Goal: Transaction & Acquisition: Obtain resource

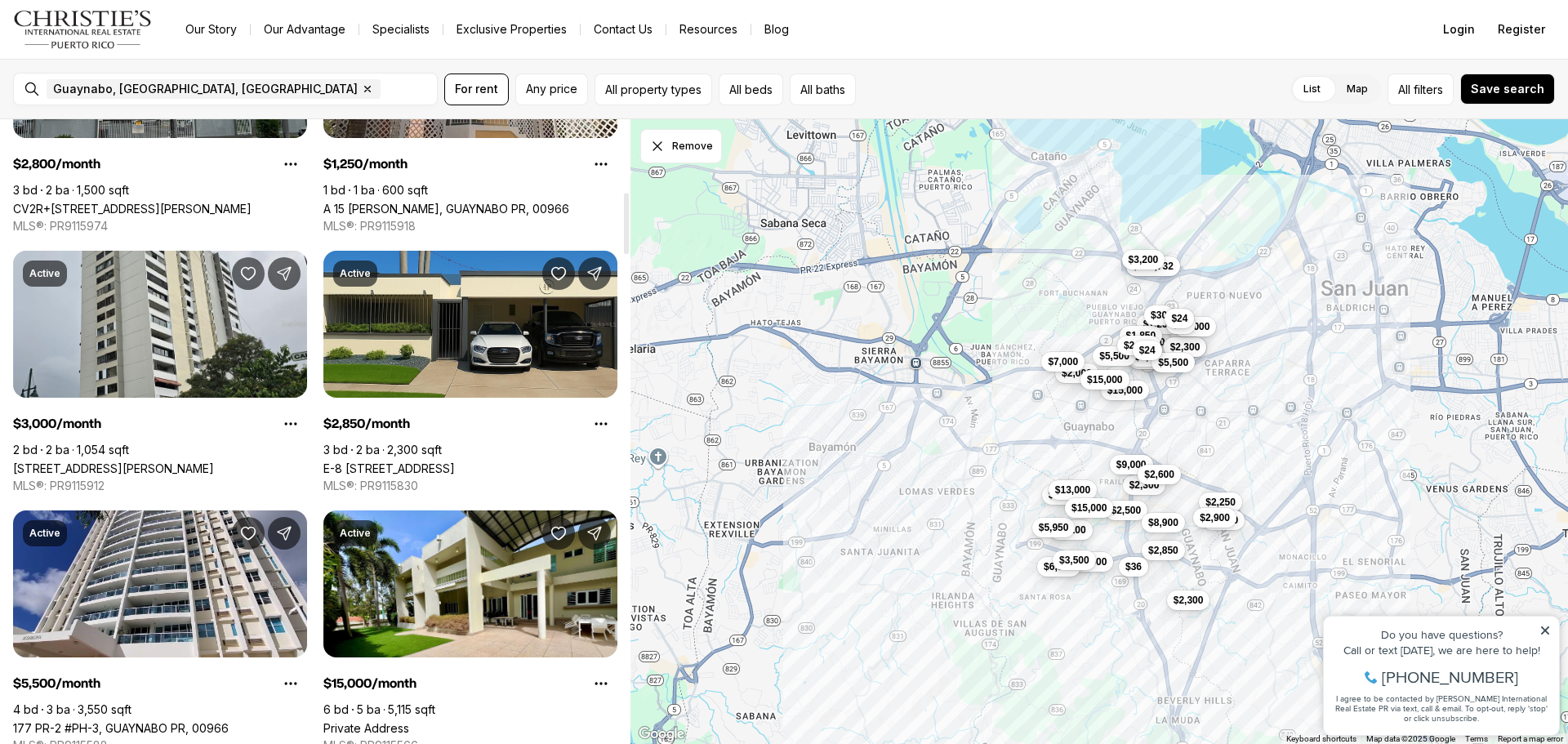
scroll to position [735, 0]
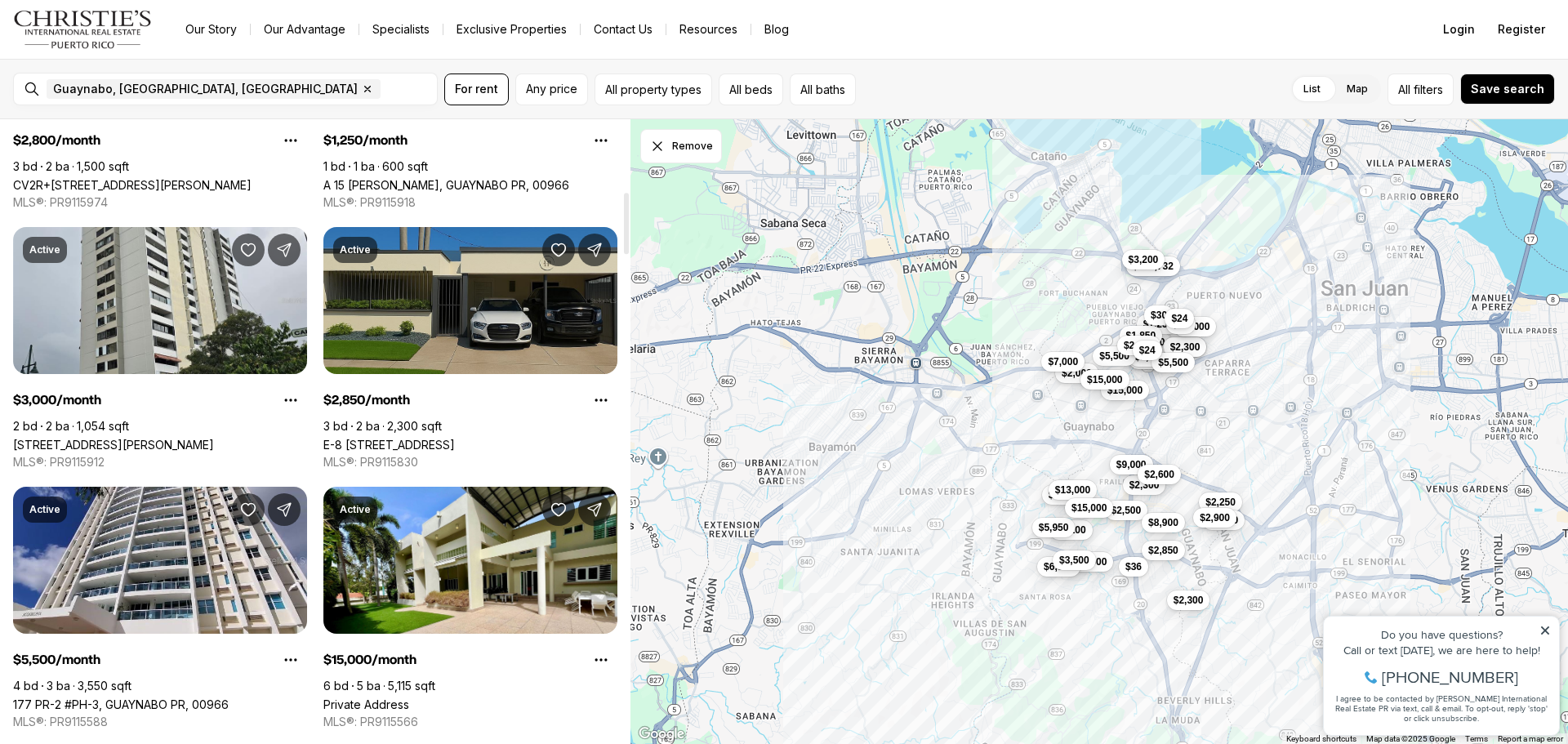
click at [440, 437] on link "E-8 [STREET_ADDRESS]" at bounding box center [389, 444] width 132 height 14
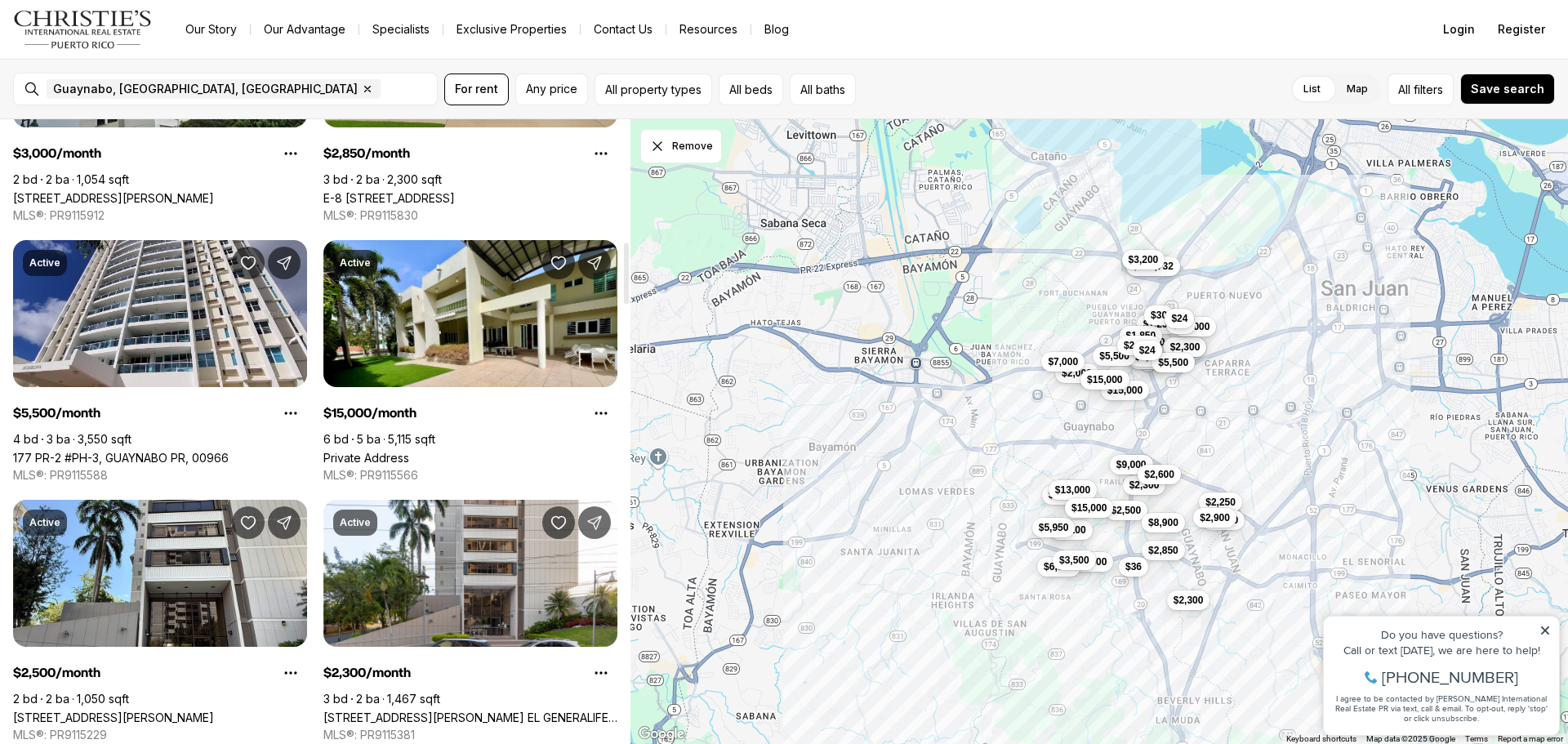
scroll to position [980, 0]
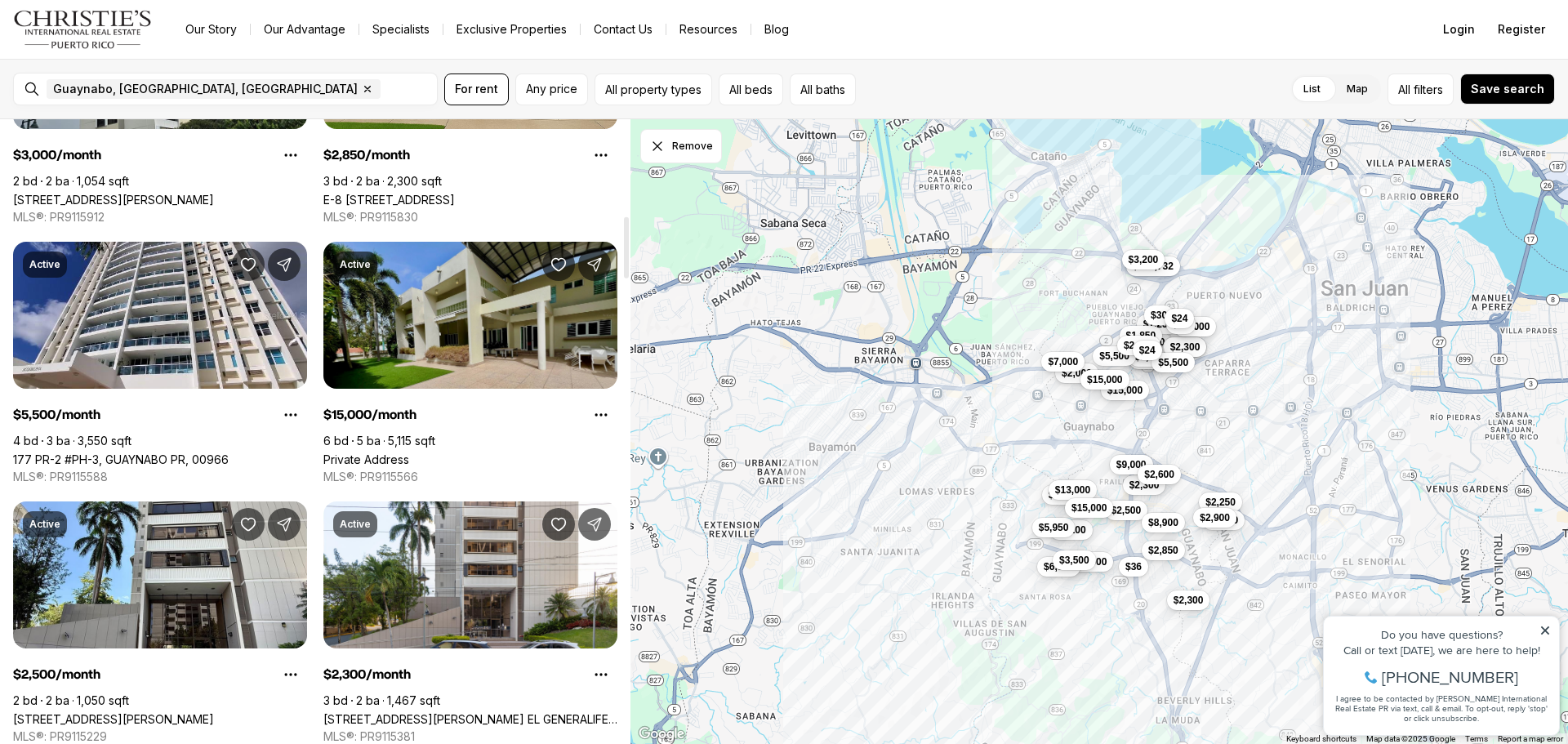
click at [409, 452] on link "Private Address" at bounding box center [366, 459] width 86 height 14
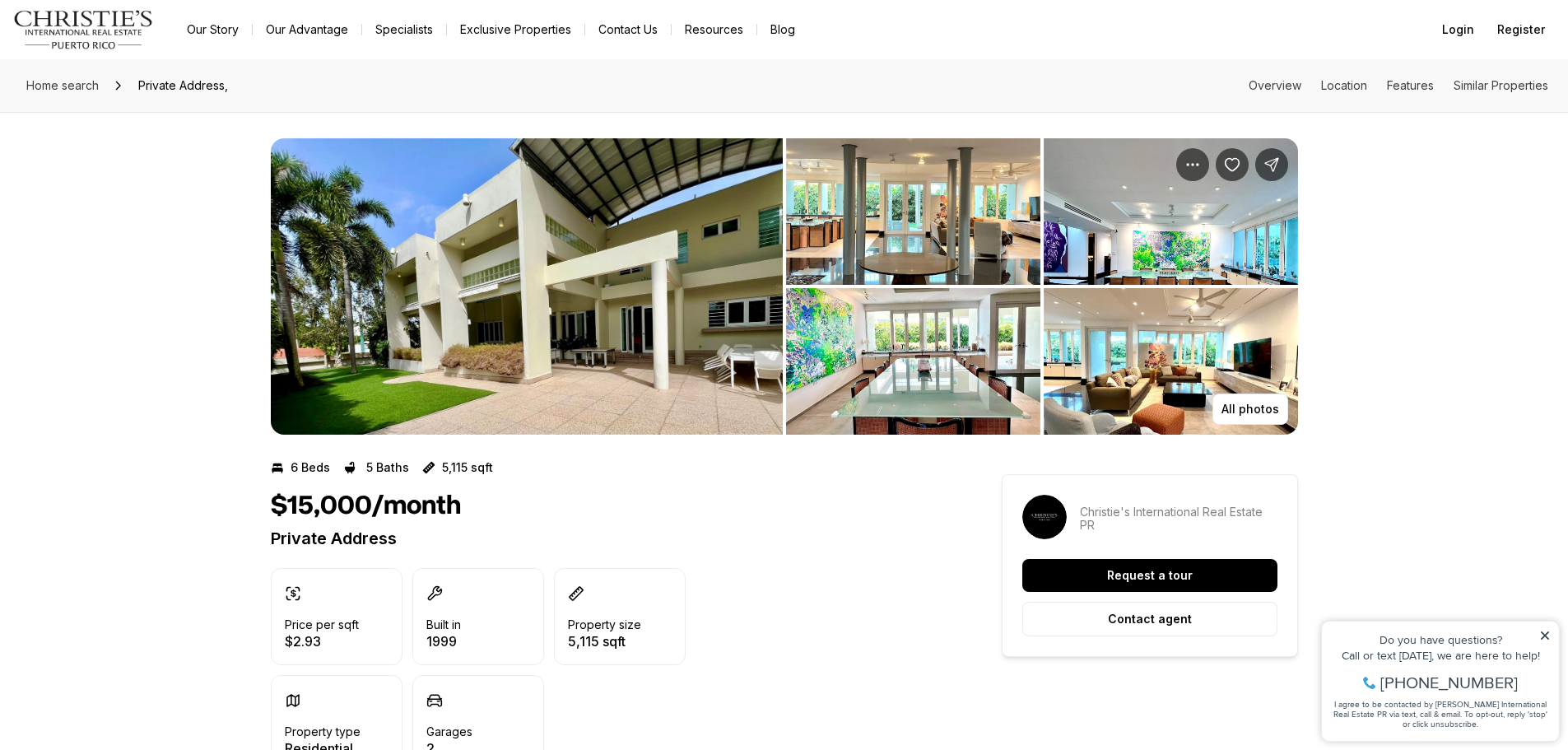
click at [443, 336] on img "View image gallery" at bounding box center [527, 286] width 512 height 297
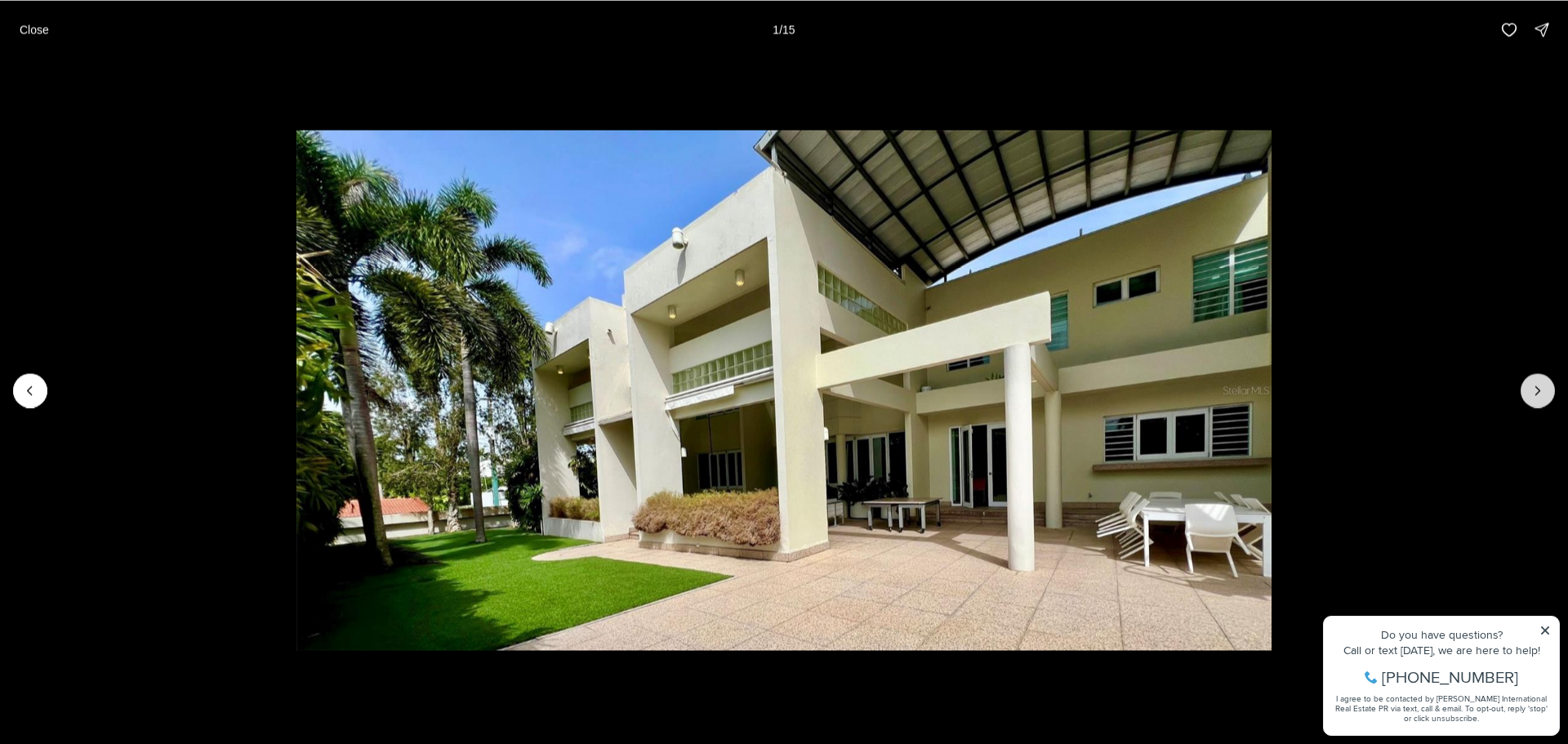
click at [1536, 390] on icon "Next slide" at bounding box center [1537, 390] width 17 height 17
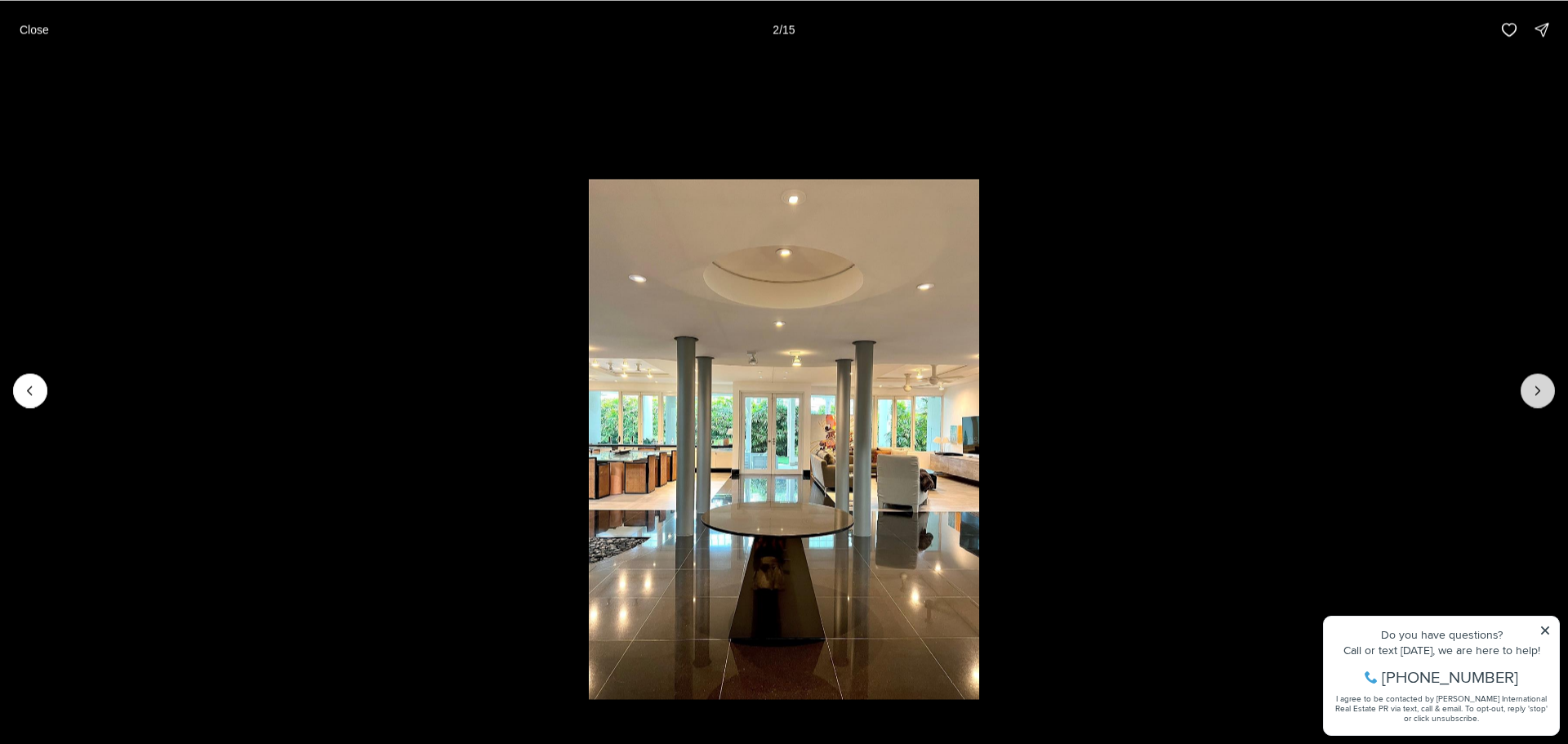
click at [1536, 390] on icon "Next slide" at bounding box center [1537, 390] width 17 height 17
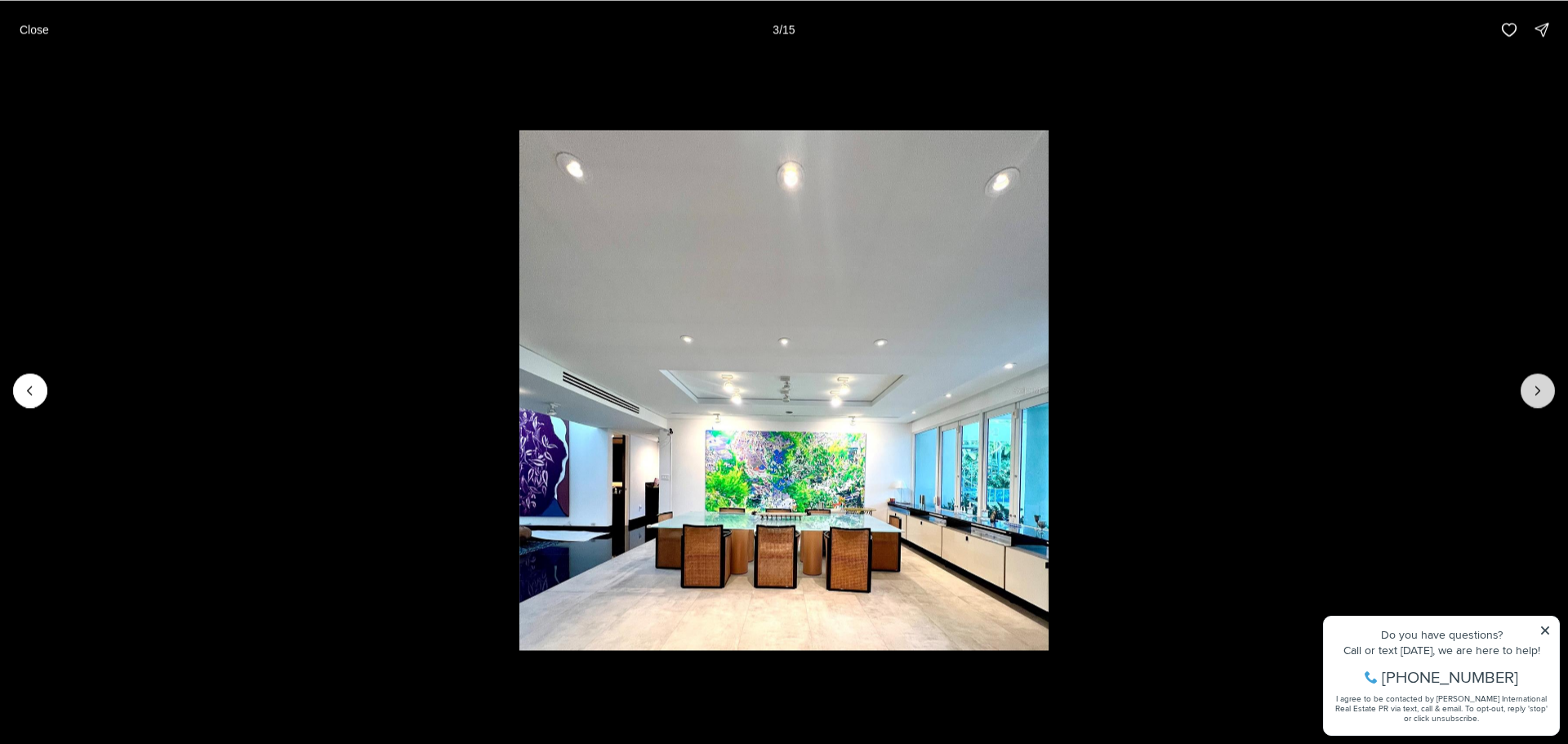
click at [1536, 390] on icon "Next slide" at bounding box center [1537, 390] width 17 height 17
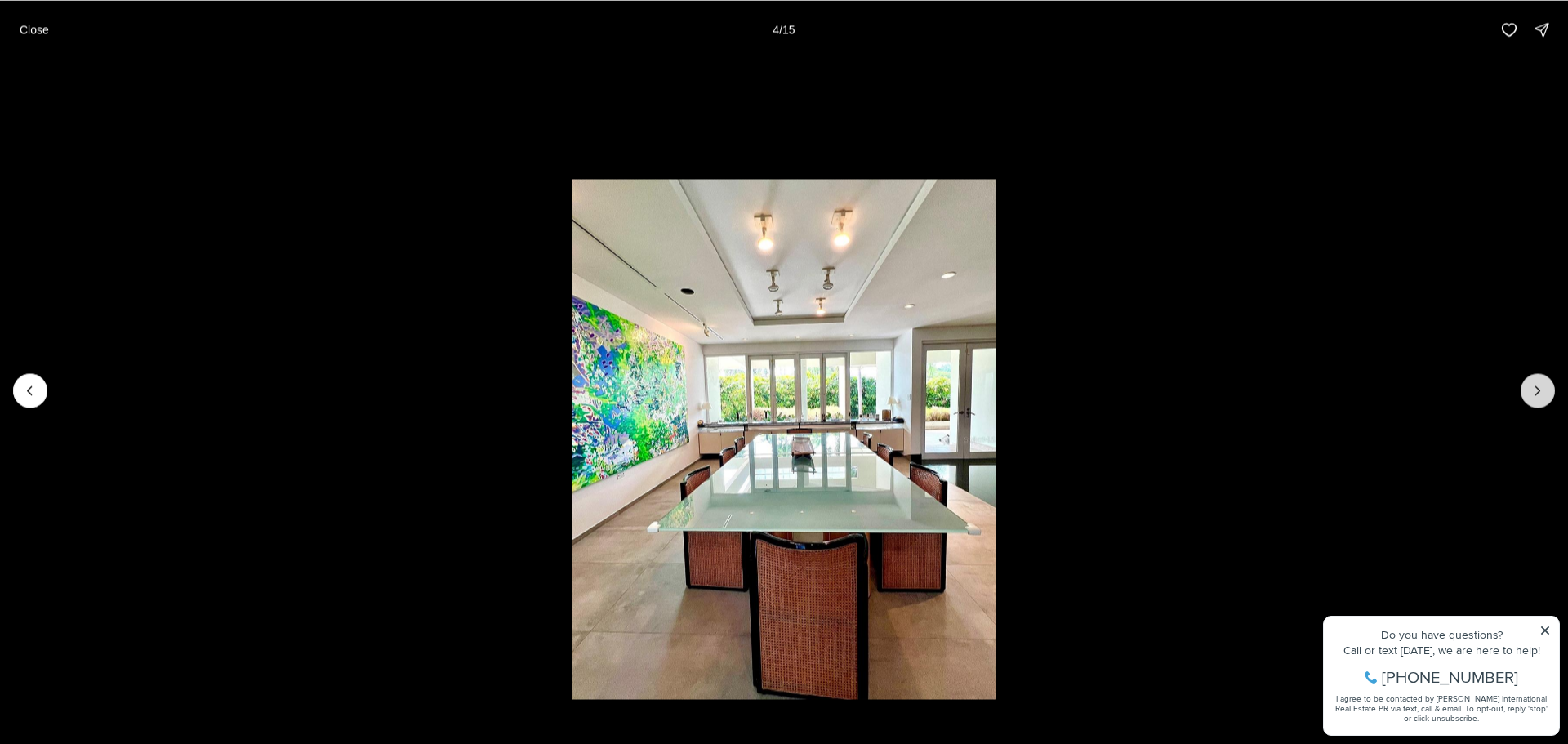
click at [1536, 390] on icon "Next slide" at bounding box center [1537, 390] width 17 height 17
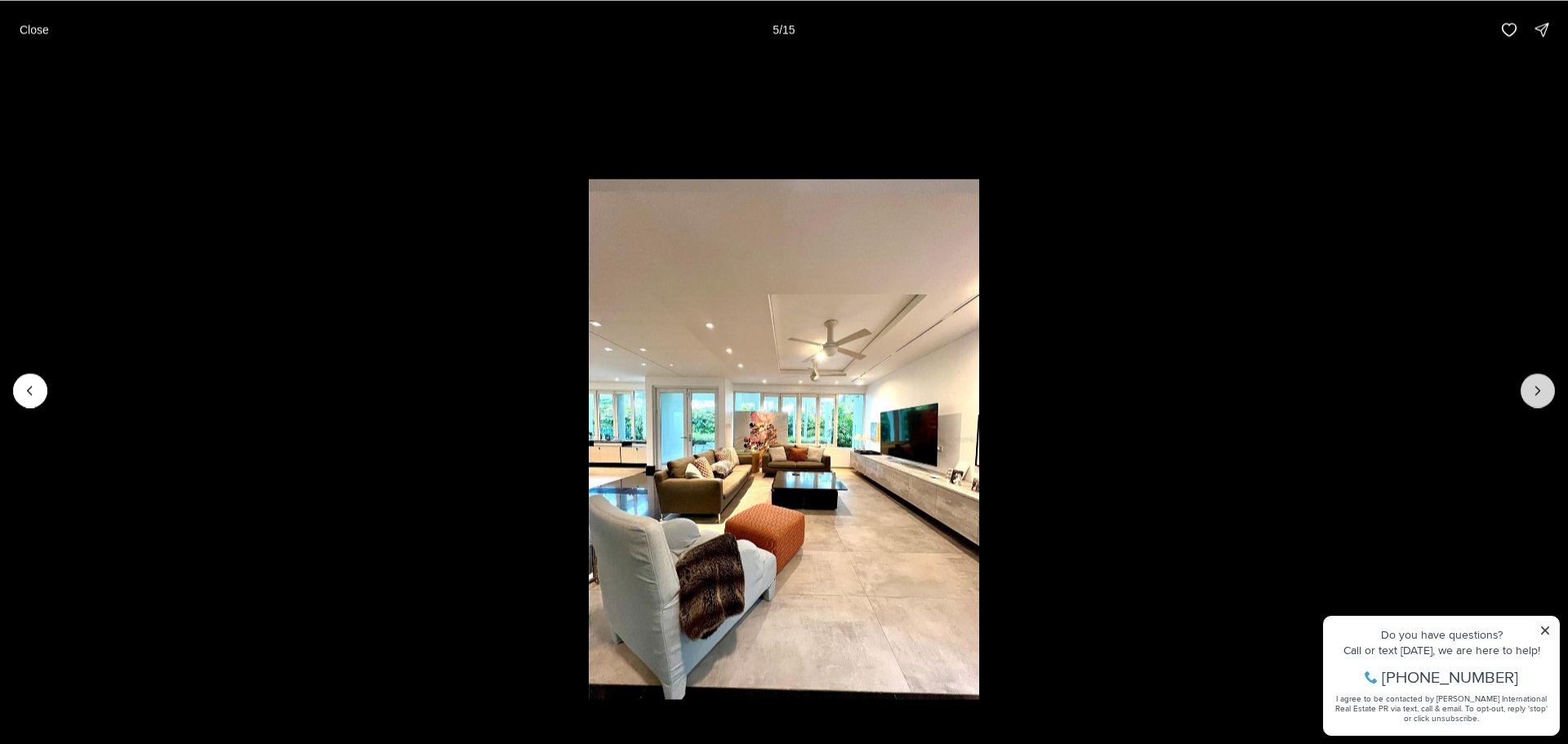
click at [1536, 390] on icon "Next slide" at bounding box center [1537, 390] width 17 height 17
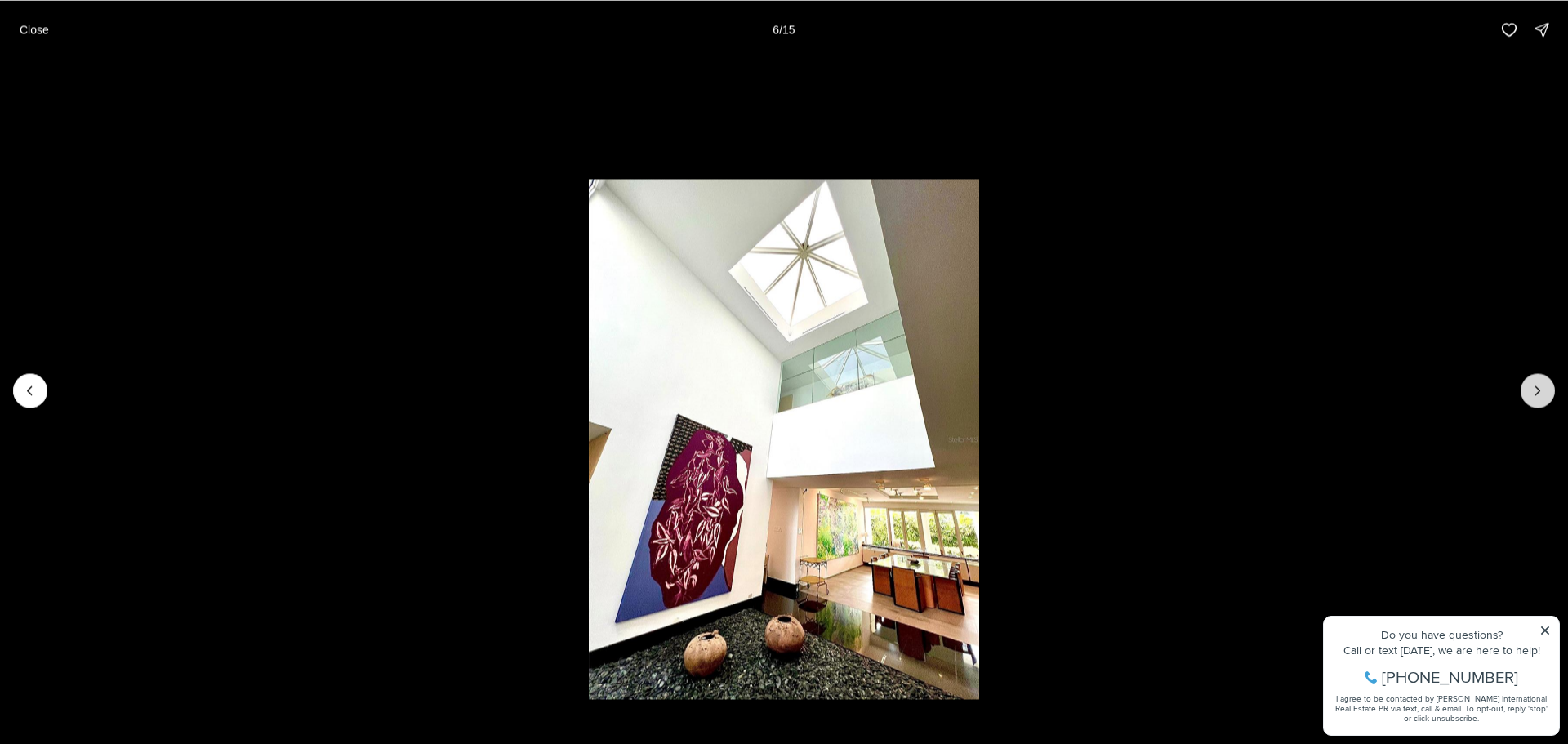
click at [1536, 390] on icon "Next slide" at bounding box center [1537, 390] width 17 height 17
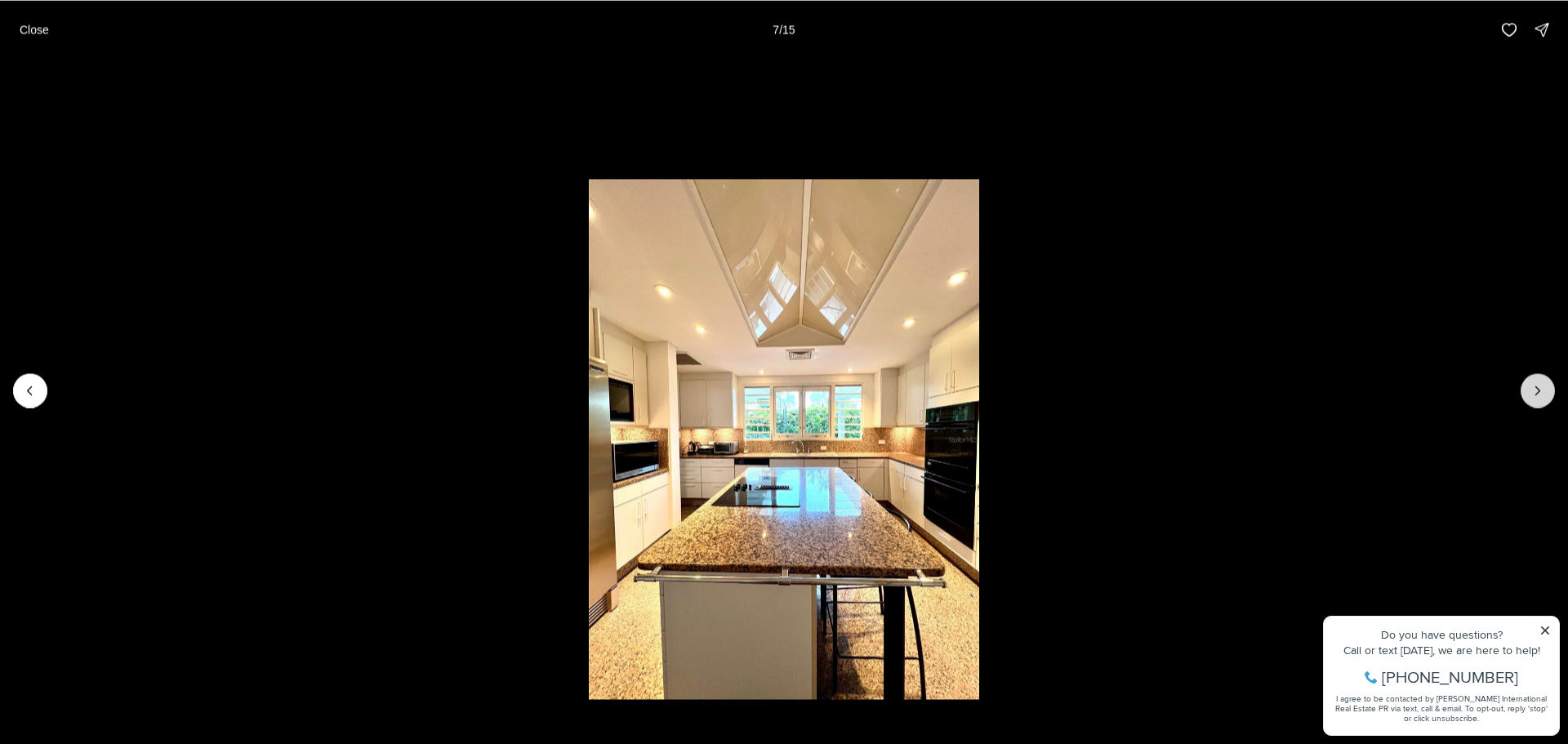
click at [1536, 390] on icon "Next slide" at bounding box center [1537, 390] width 17 height 17
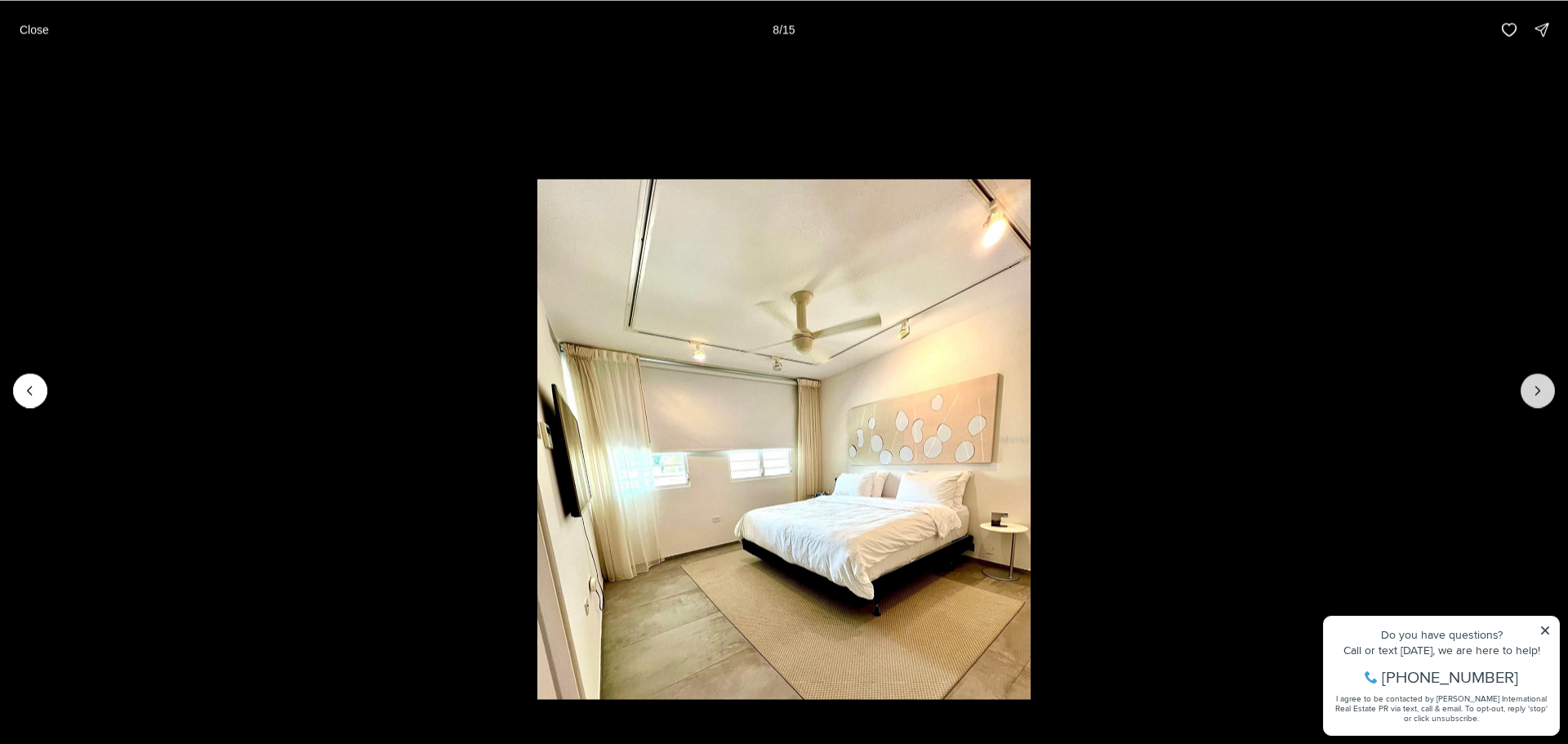
click at [1536, 390] on icon "Next slide" at bounding box center [1537, 390] width 17 height 17
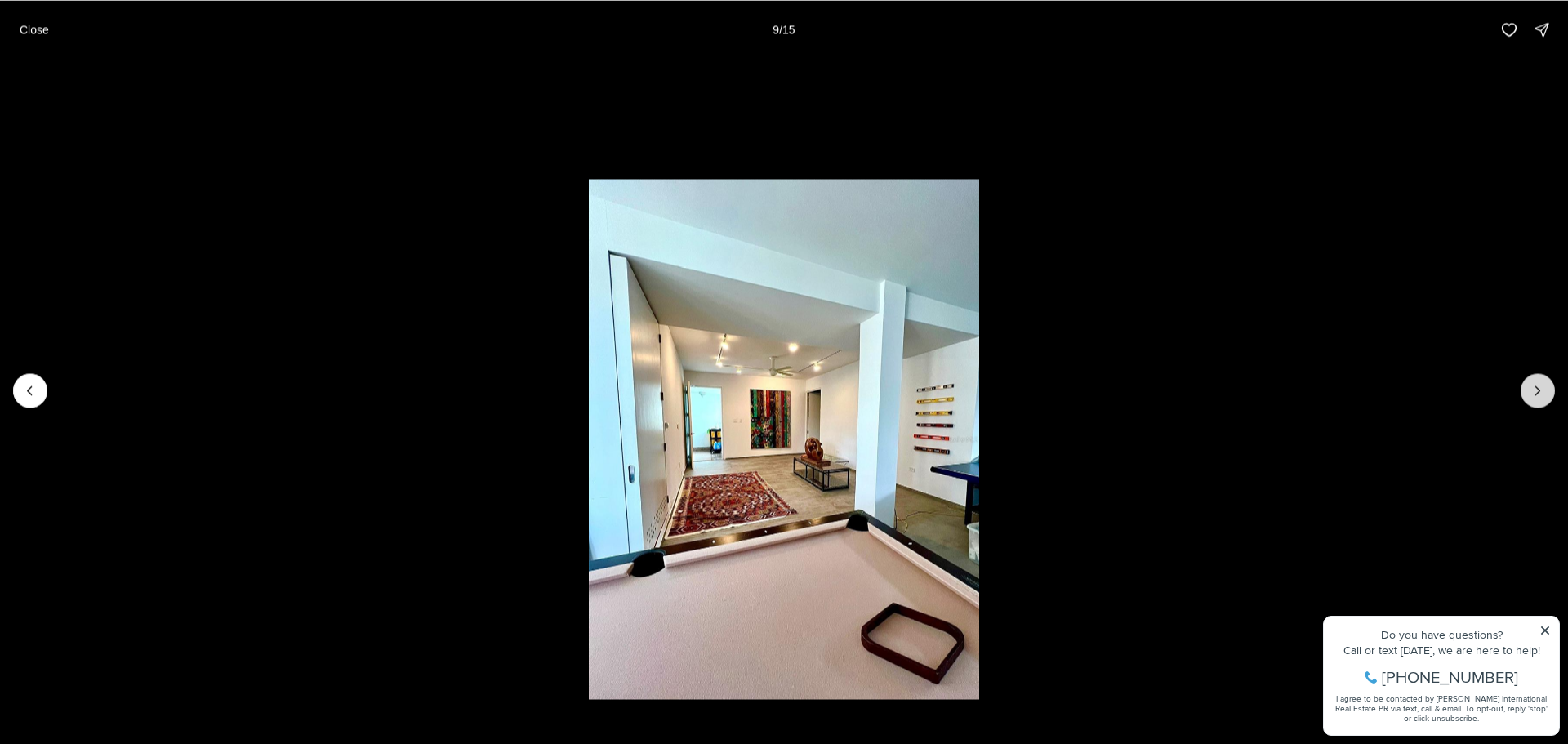
click at [1536, 390] on icon "Next slide" at bounding box center [1537, 390] width 17 height 17
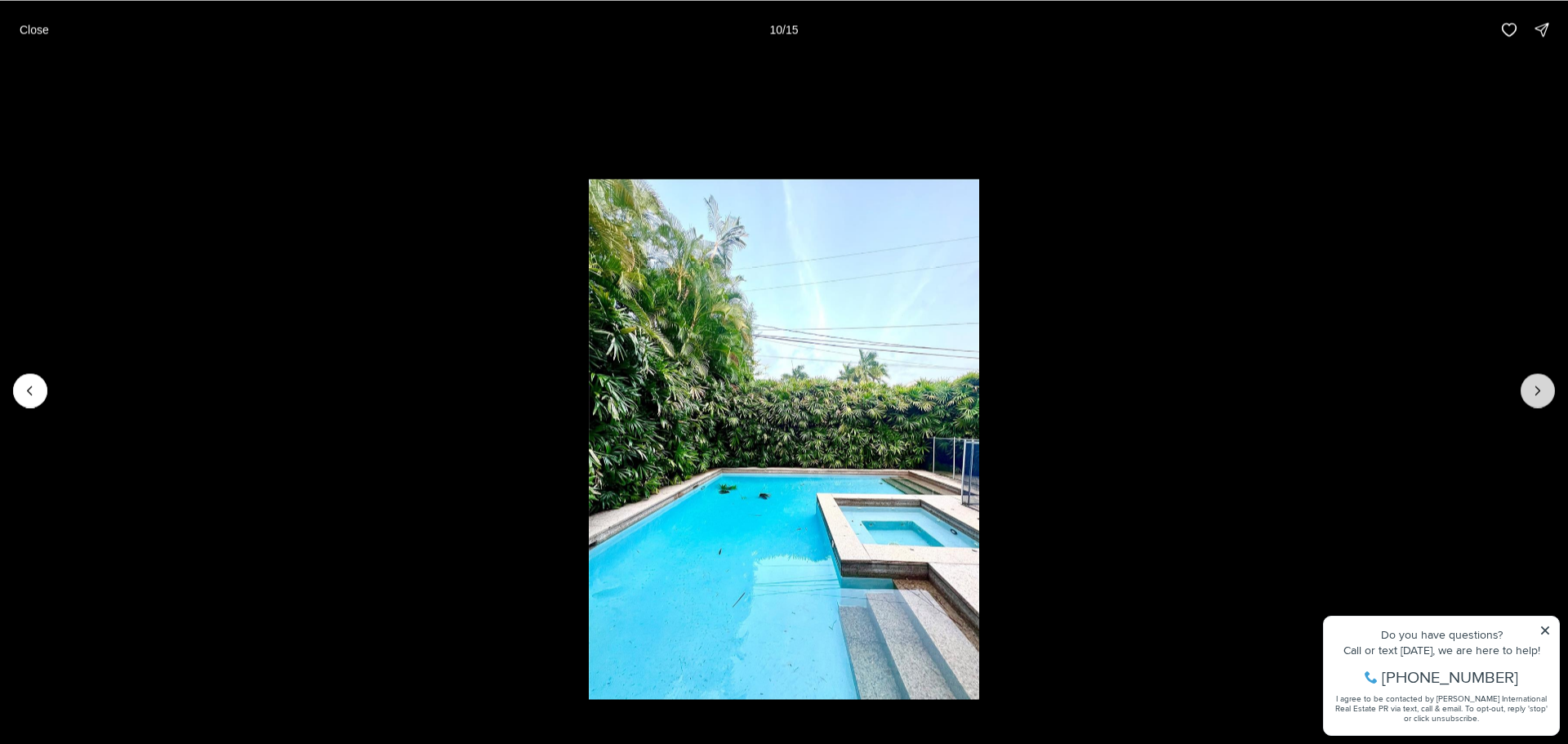
click at [1536, 390] on icon "Next slide" at bounding box center [1537, 390] width 17 height 17
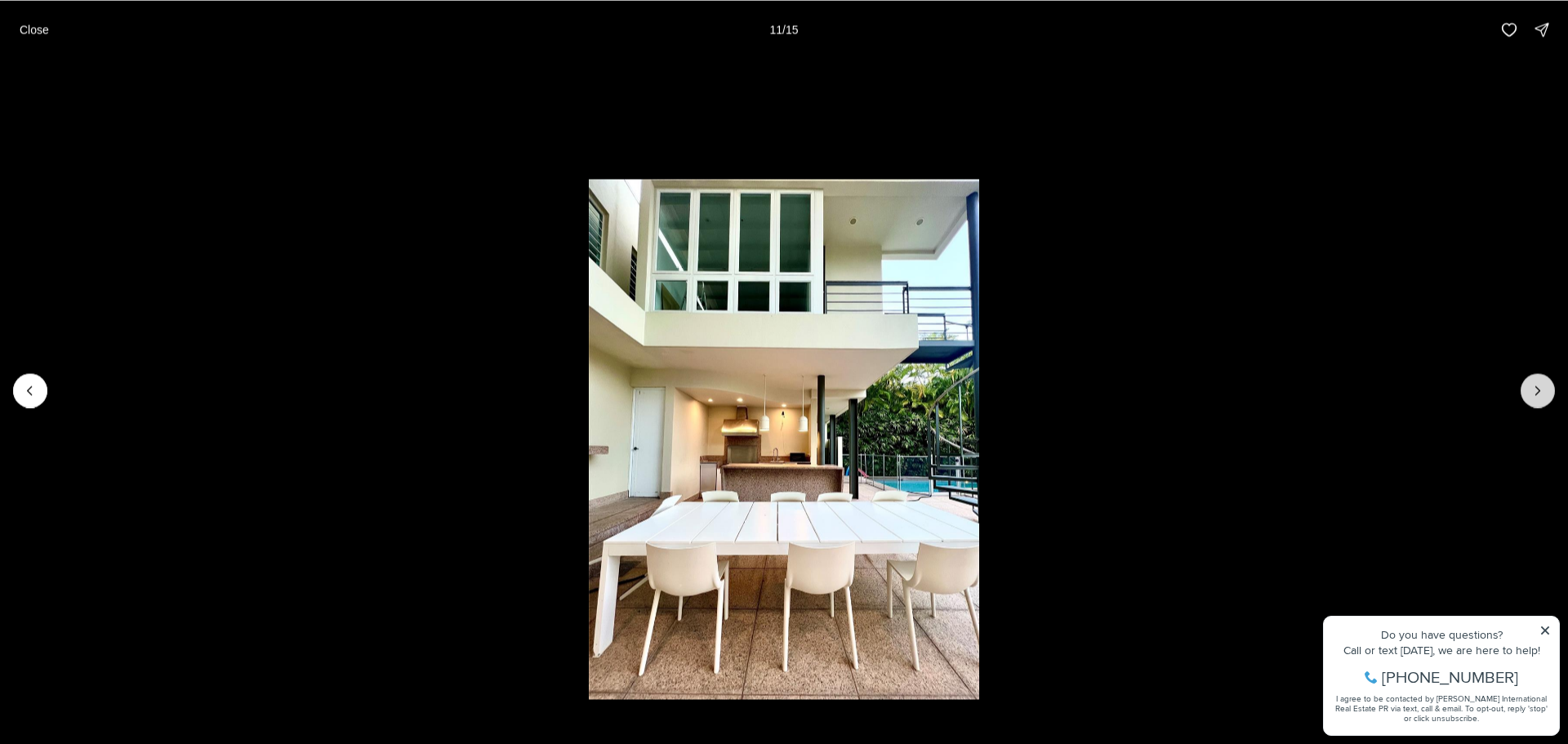
click at [1536, 390] on icon "Next slide" at bounding box center [1537, 390] width 17 height 17
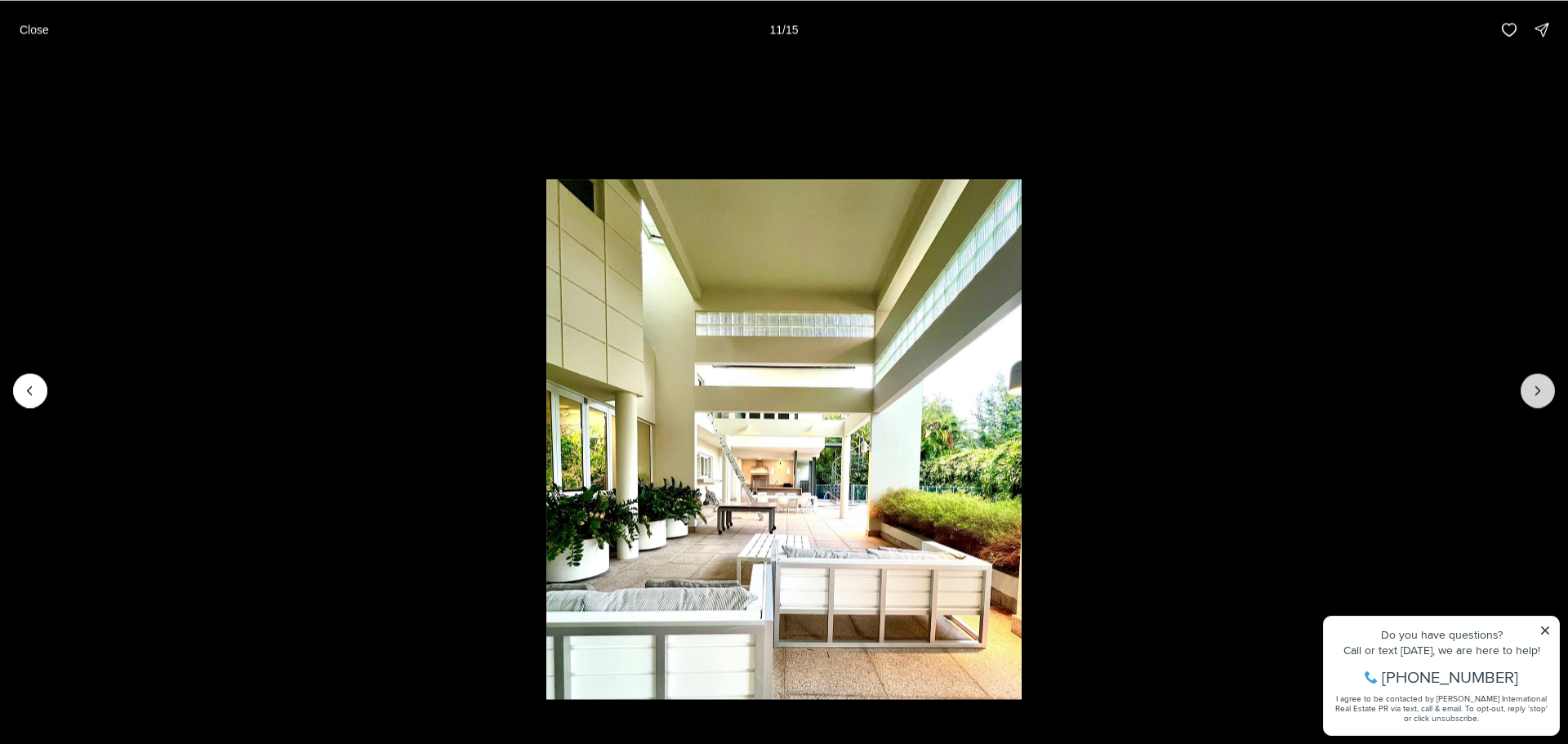
click at [1536, 390] on icon "Next slide" at bounding box center [1537, 390] width 17 height 17
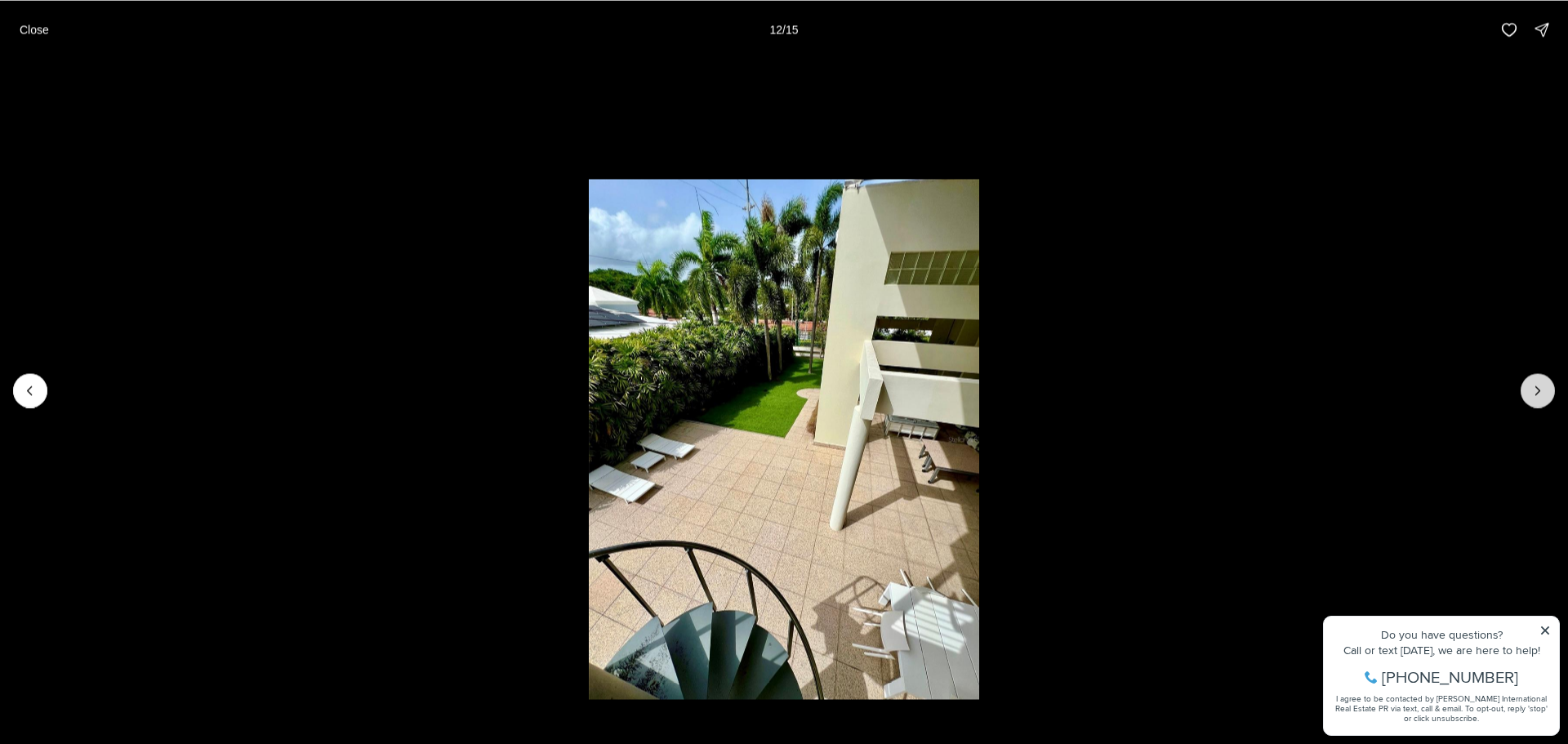
click at [1536, 390] on icon "Next slide" at bounding box center [1537, 390] width 17 height 17
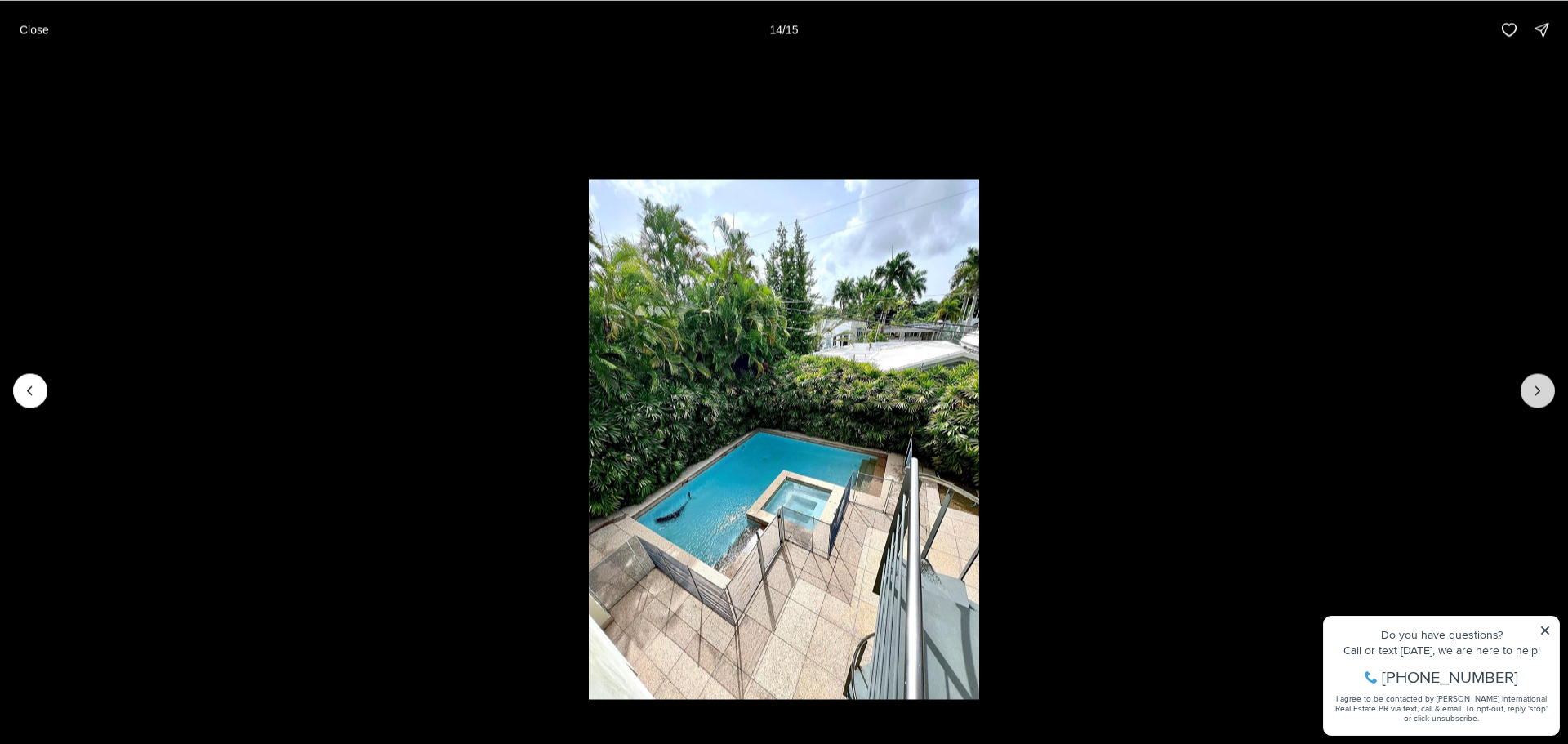
click at [1536, 390] on icon "Next slide" at bounding box center [1537, 390] width 17 height 17
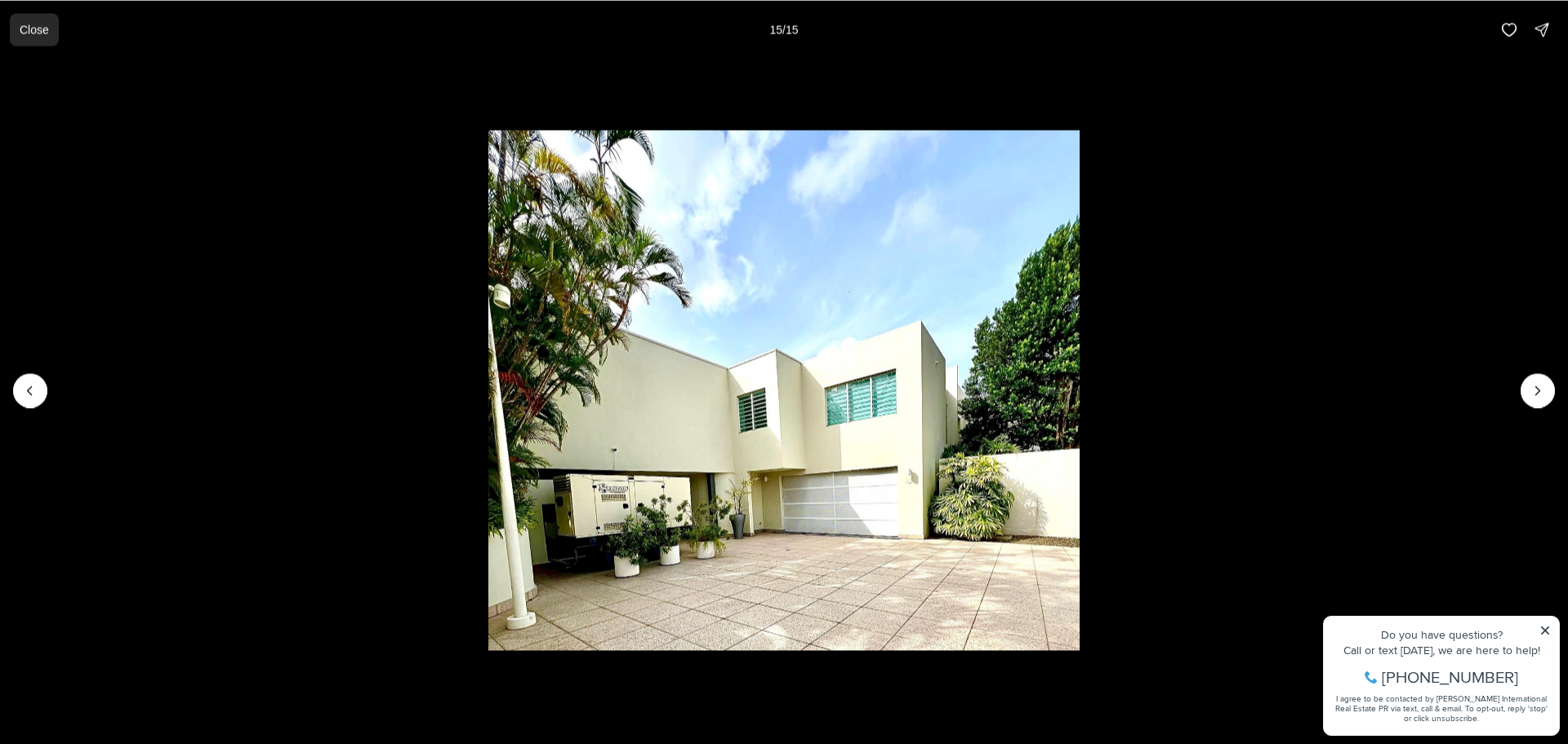
click at [42, 23] on p "Close" at bounding box center [33, 29] width 29 height 13
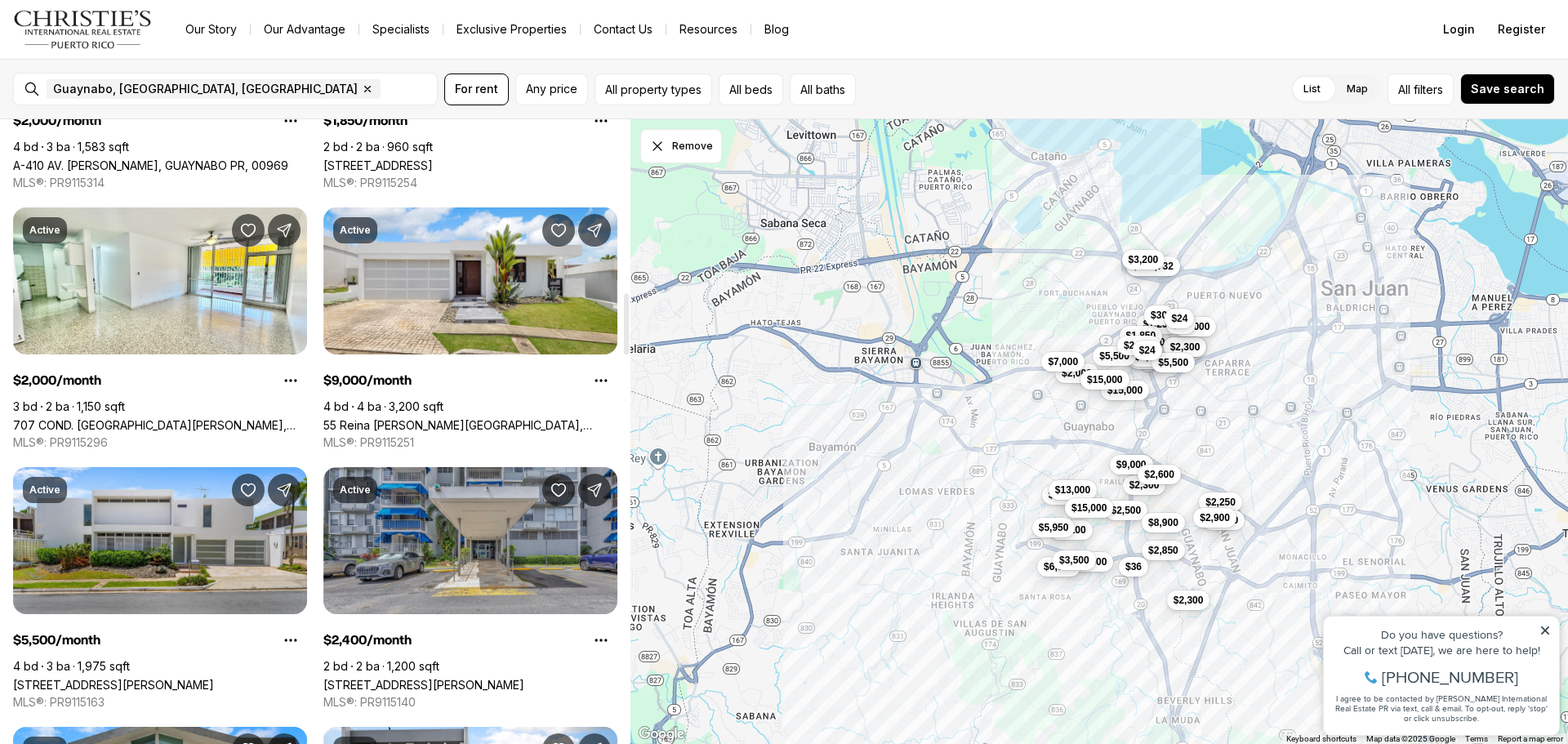
scroll to position [1796, 0]
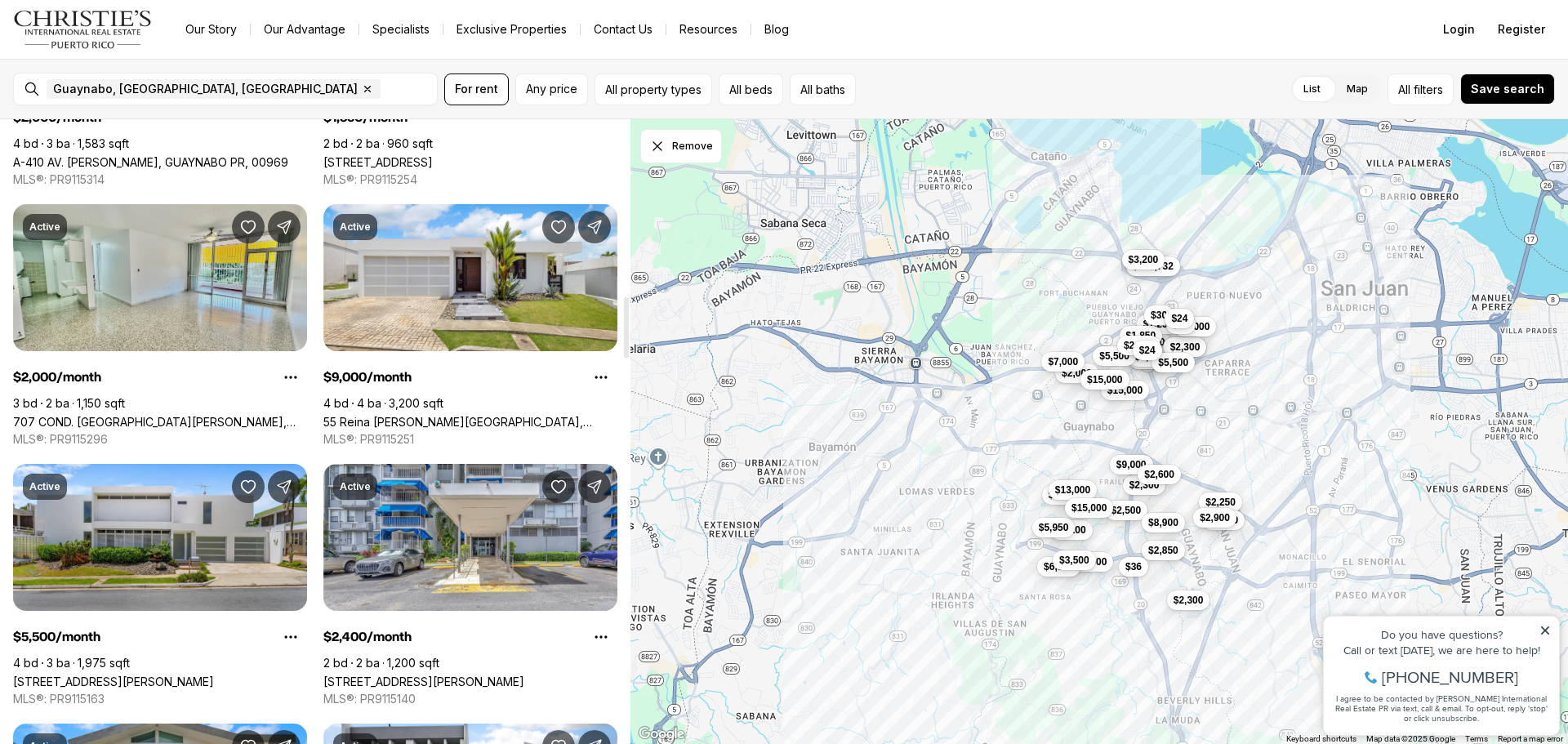
click at [171, 415] on link "707 COND. [GEOGRAPHIC_DATA][PERSON_NAME], [GEOGRAPHIC_DATA], 00969" at bounding box center [160, 422] width 294 height 14
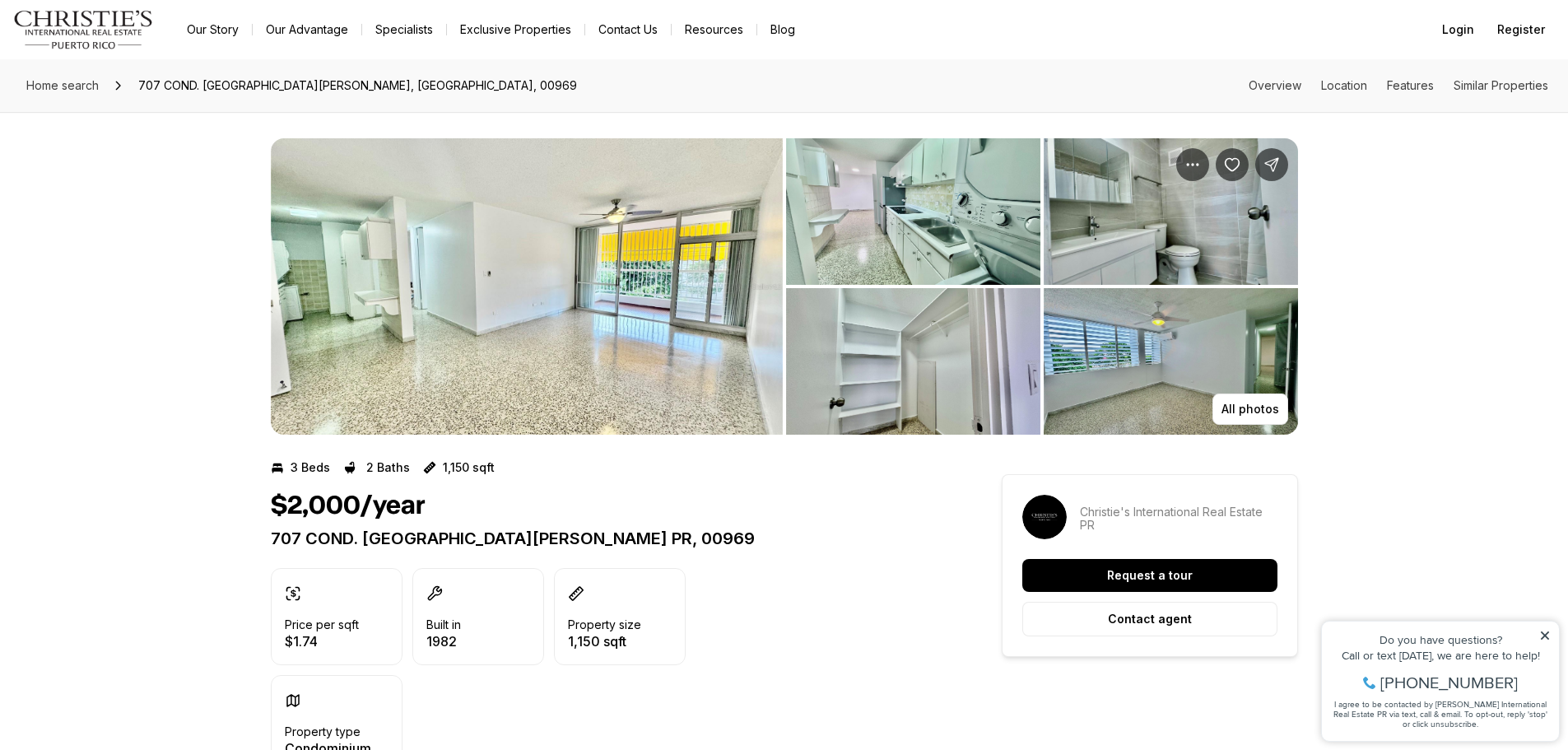
click at [594, 252] on img "View image gallery" at bounding box center [527, 286] width 512 height 297
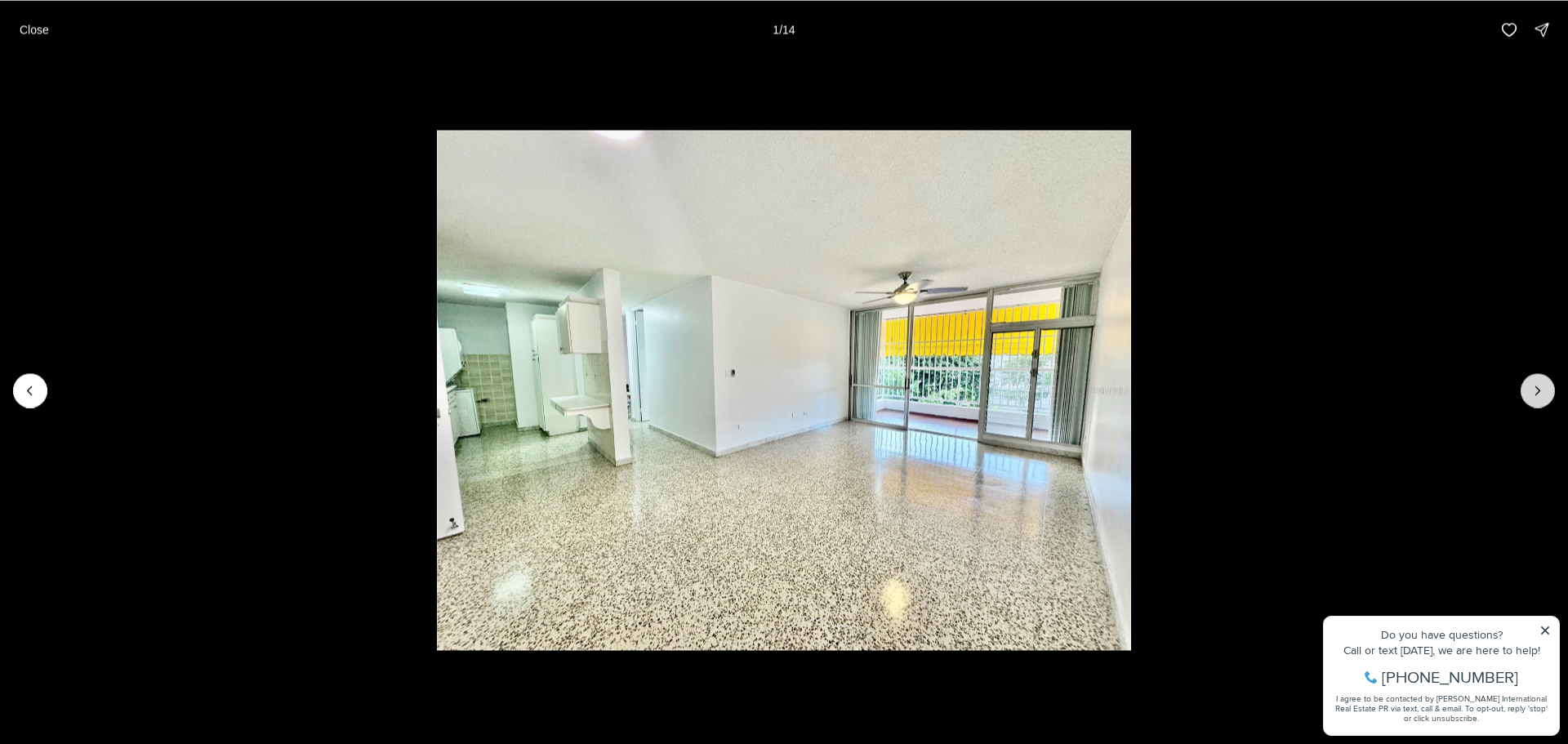
click at [1530, 387] on icon "Next slide" at bounding box center [1537, 390] width 17 height 17
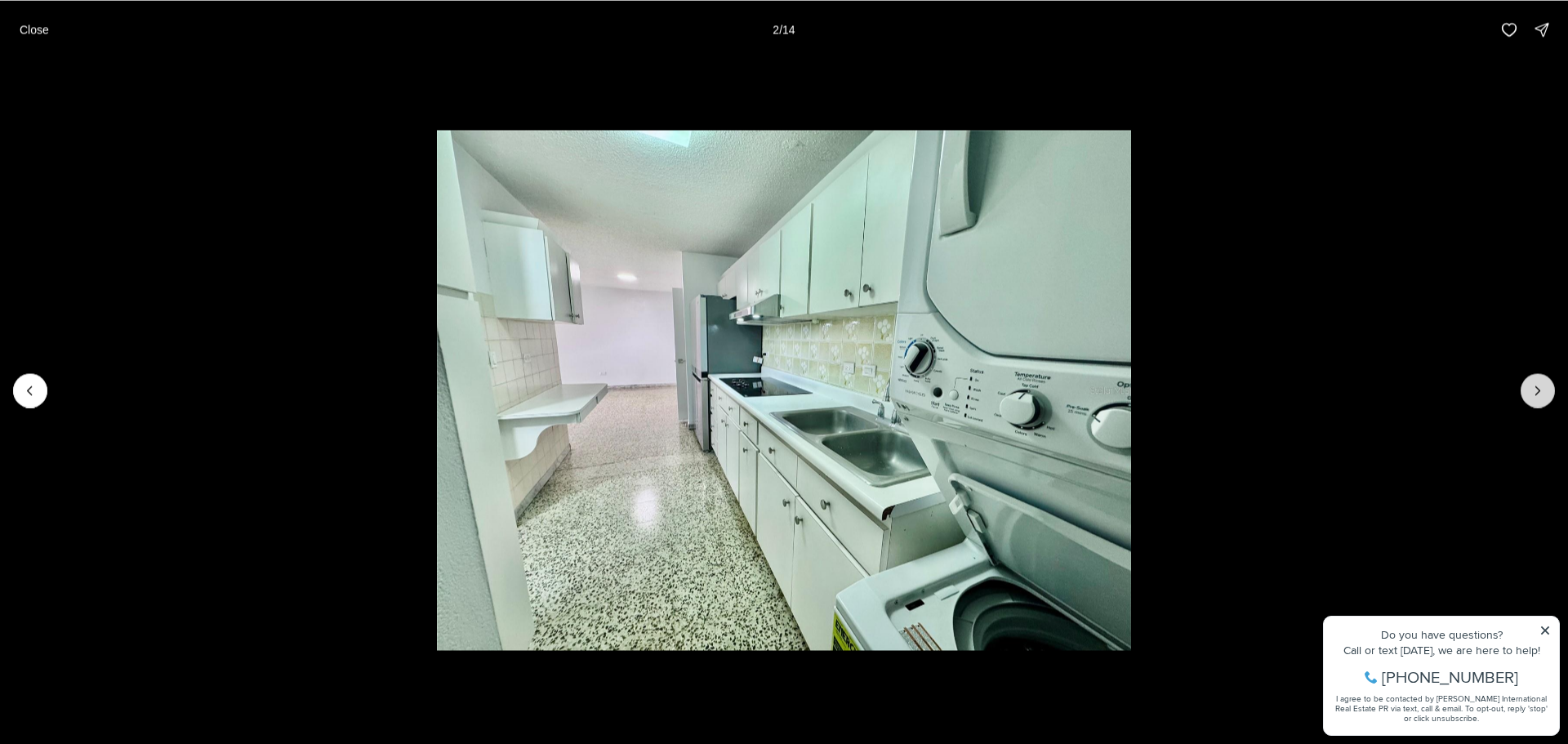
click at [1530, 387] on icon "Next slide" at bounding box center [1537, 390] width 17 height 17
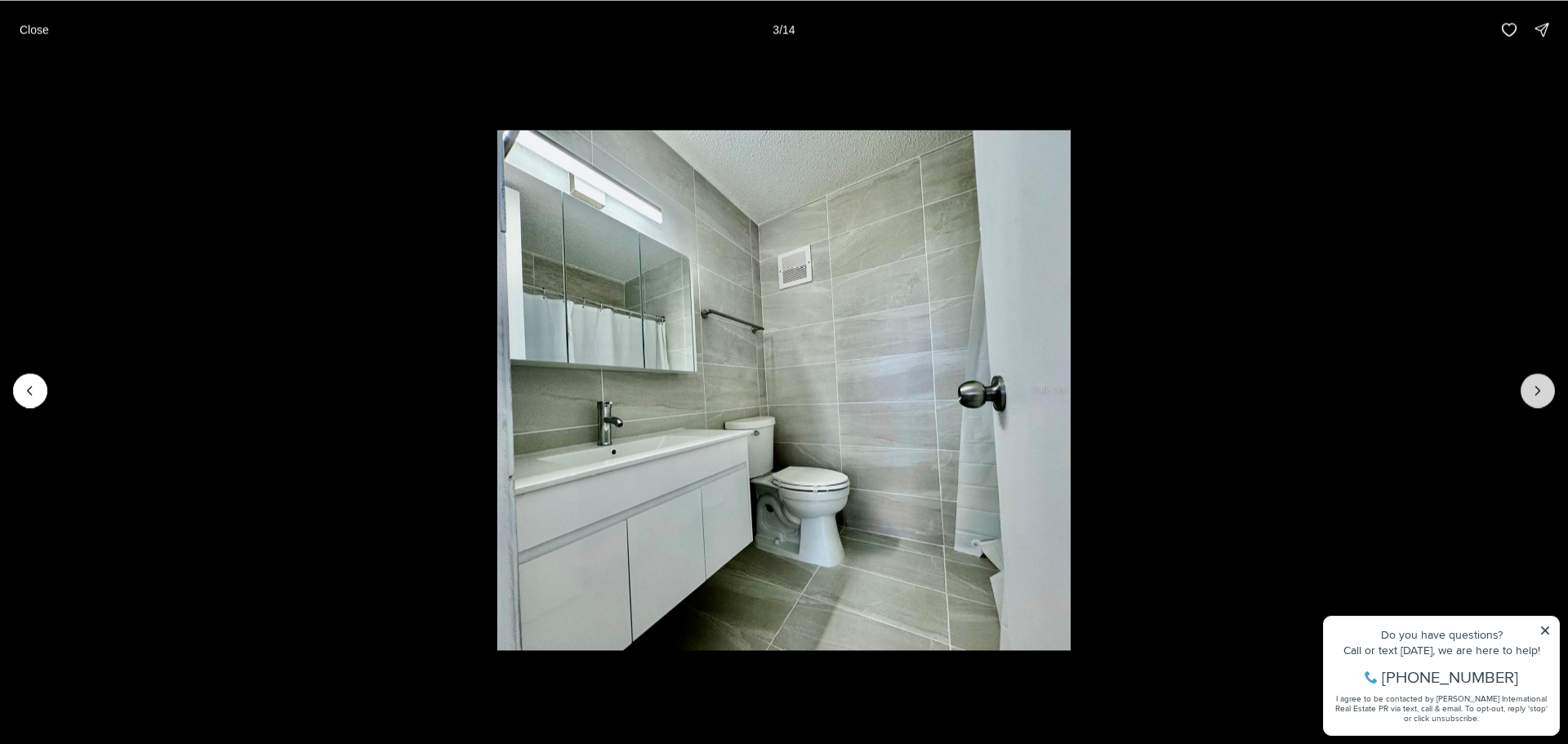
click at [1530, 387] on icon "Next slide" at bounding box center [1537, 390] width 17 height 17
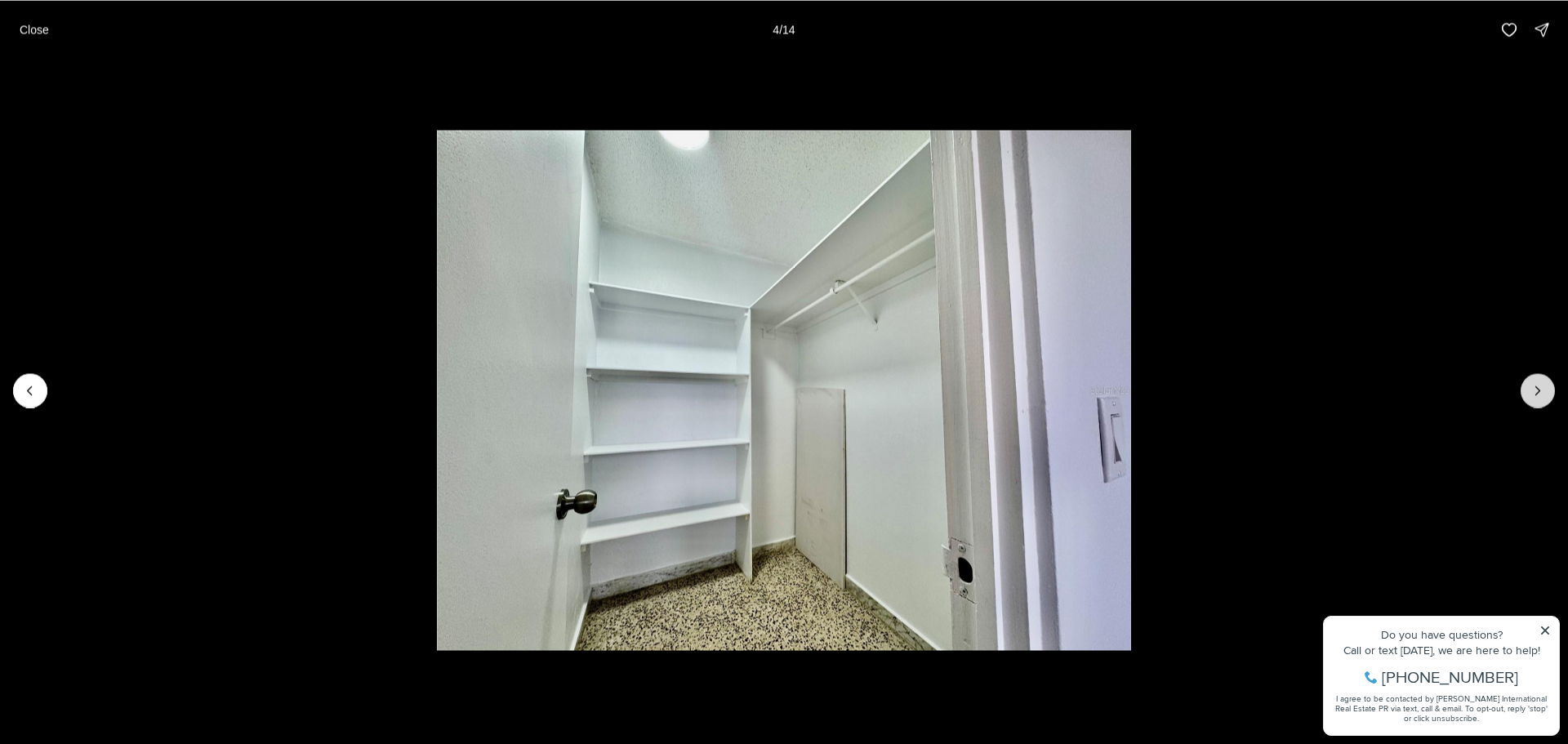
click at [1530, 387] on icon "Next slide" at bounding box center [1537, 390] width 17 height 17
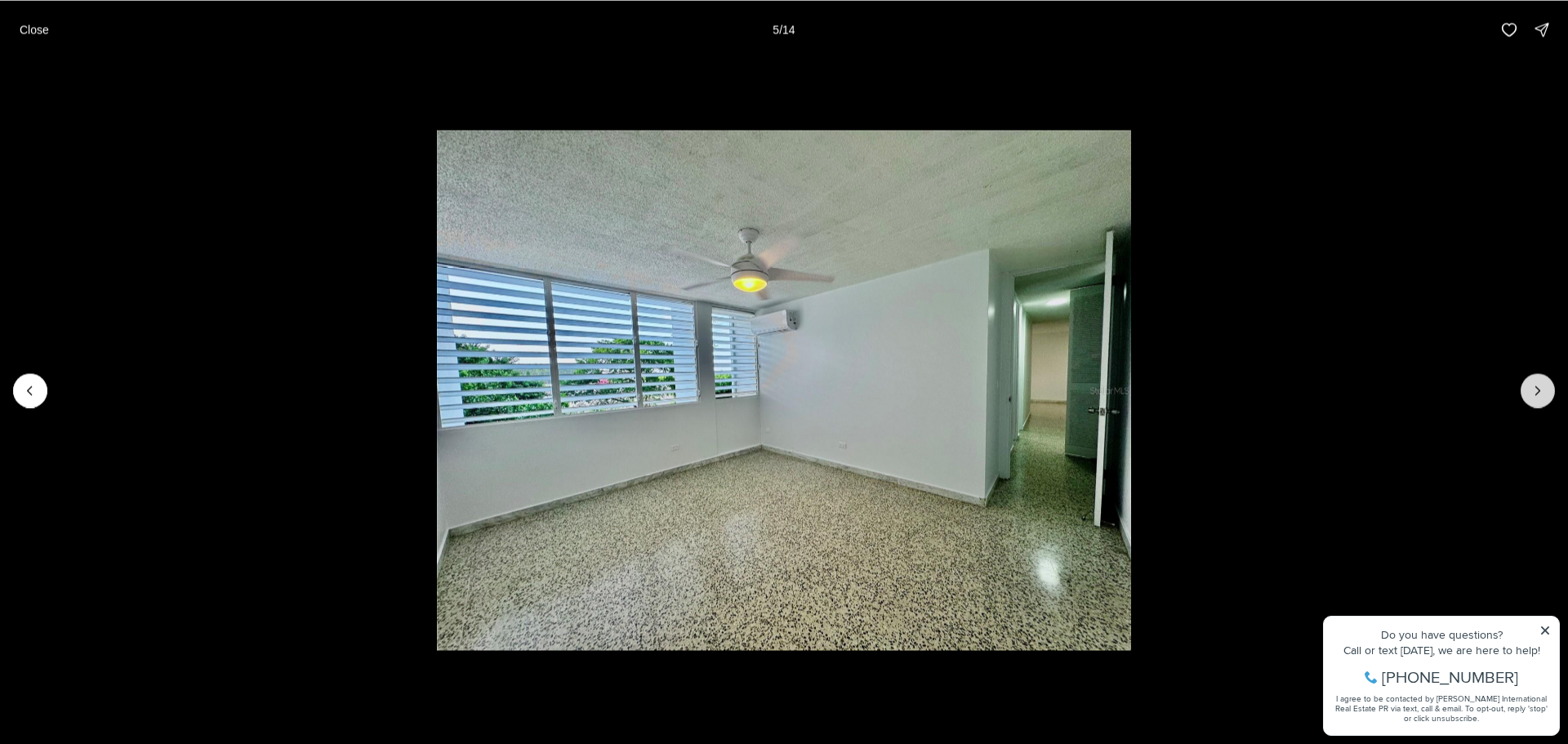
click at [1530, 387] on icon "Next slide" at bounding box center [1537, 390] width 17 height 17
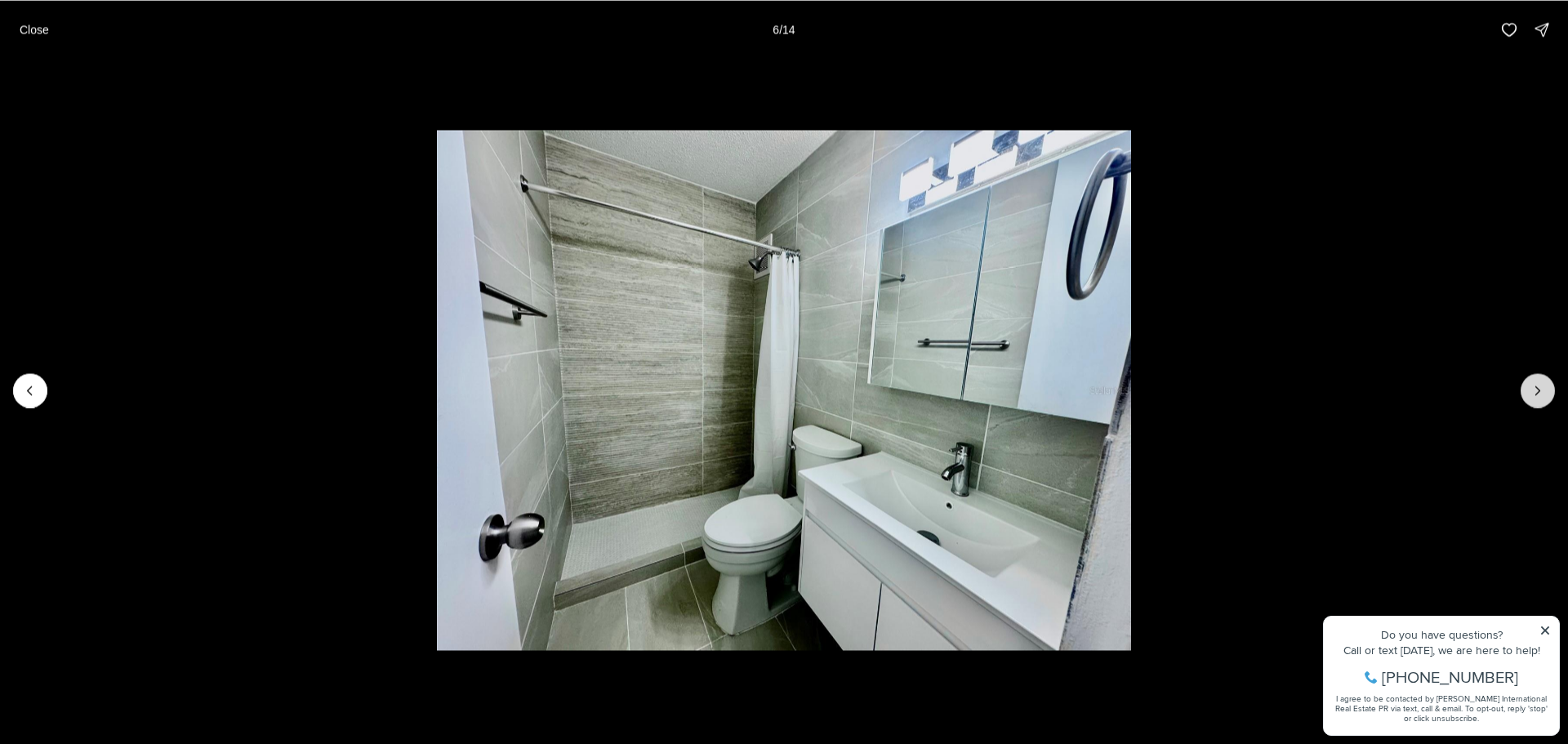
click at [1530, 387] on icon "Next slide" at bounding box center [1537, 390] width 17 height 17
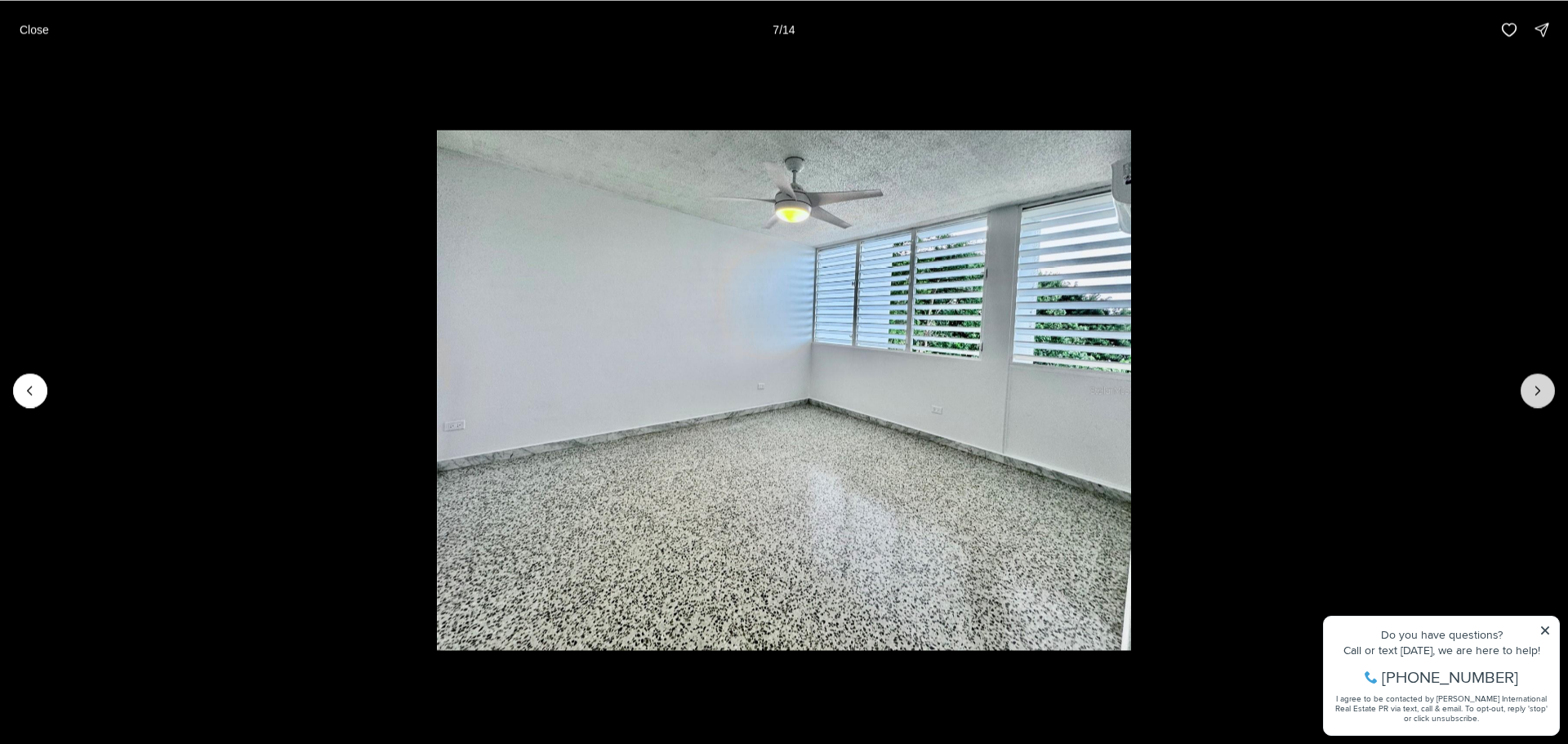
click at [1530, 387] on icon "Next slide" at bounding box center [1537, 390] width 17 height 17
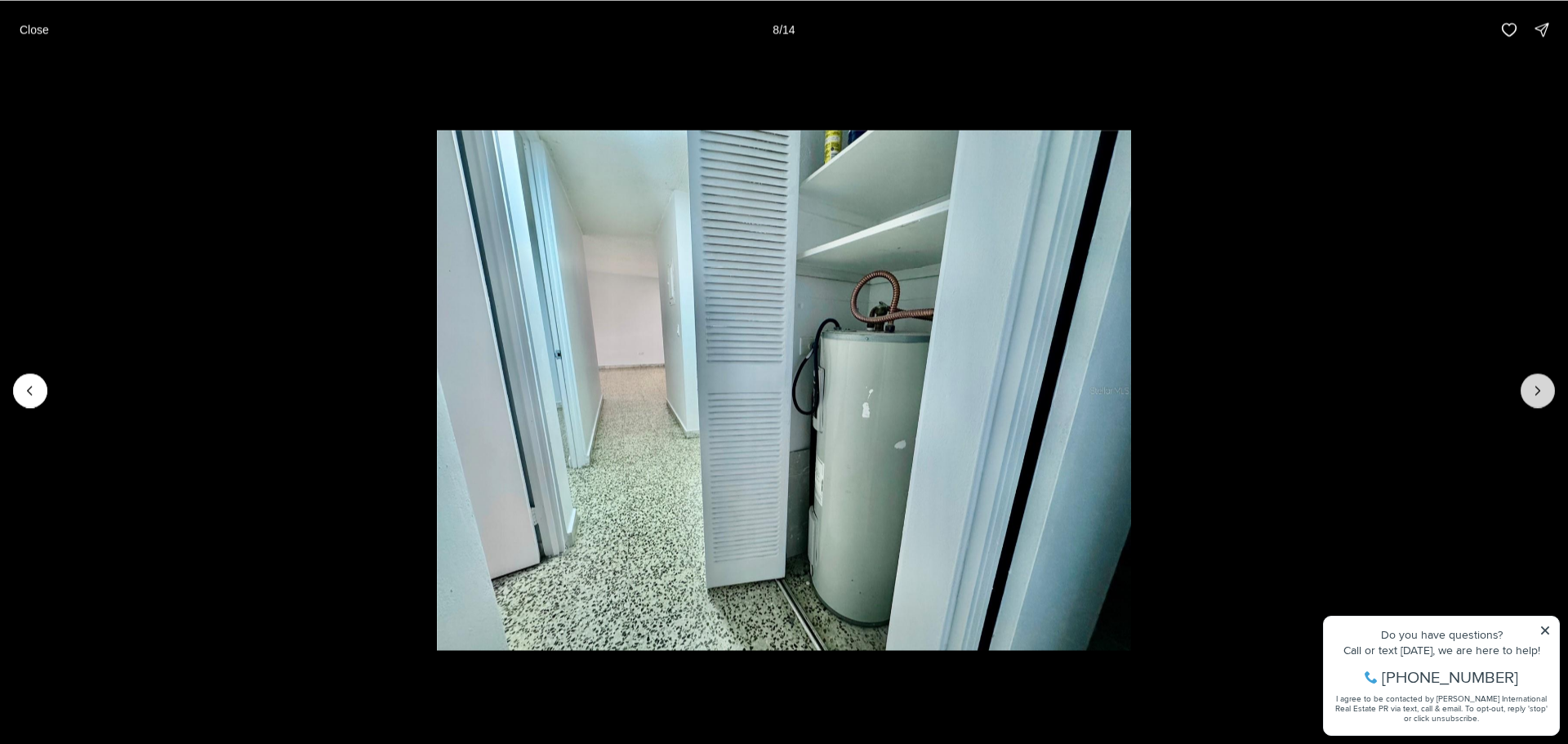
click at [1530, 387] on icon "Next slide" at bounding box center [1537, 390] width 17 height 17
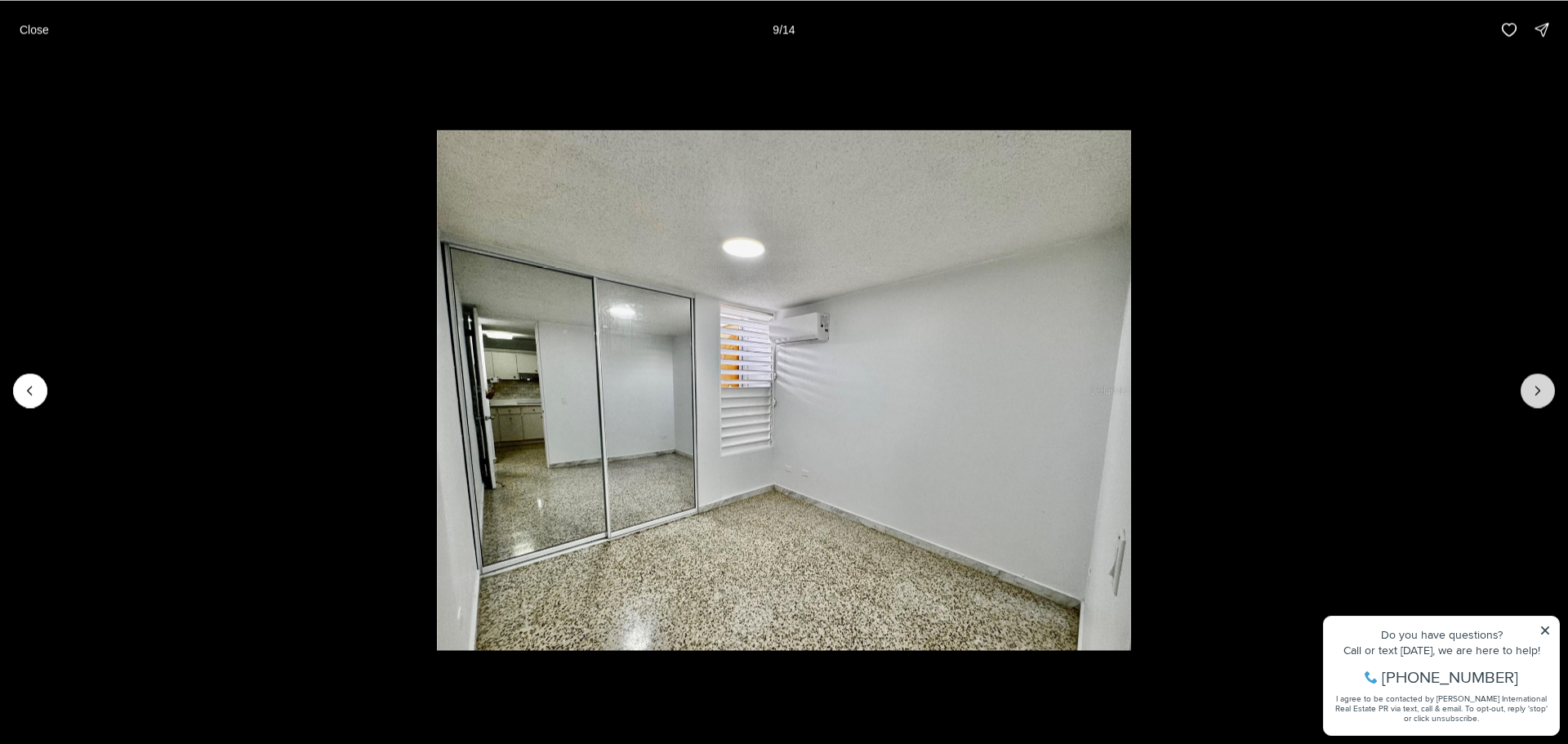
click at [1530, 387] on icon "Next slide" at bounding box center [1537, 390] width 17 height 17
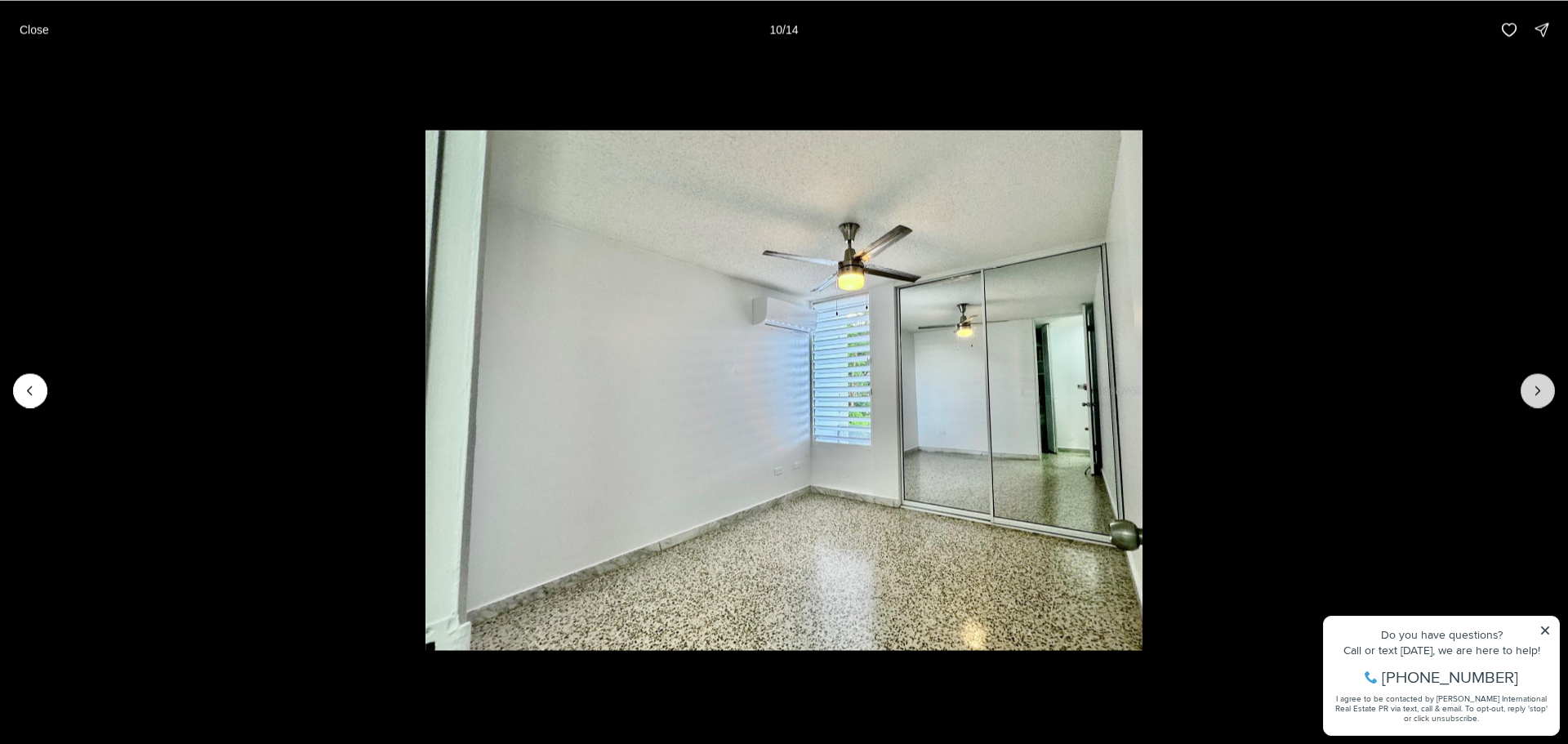
click at [1530, 387] on icon "Next slide" at bounding box center [1537, 390] width 17 height 17
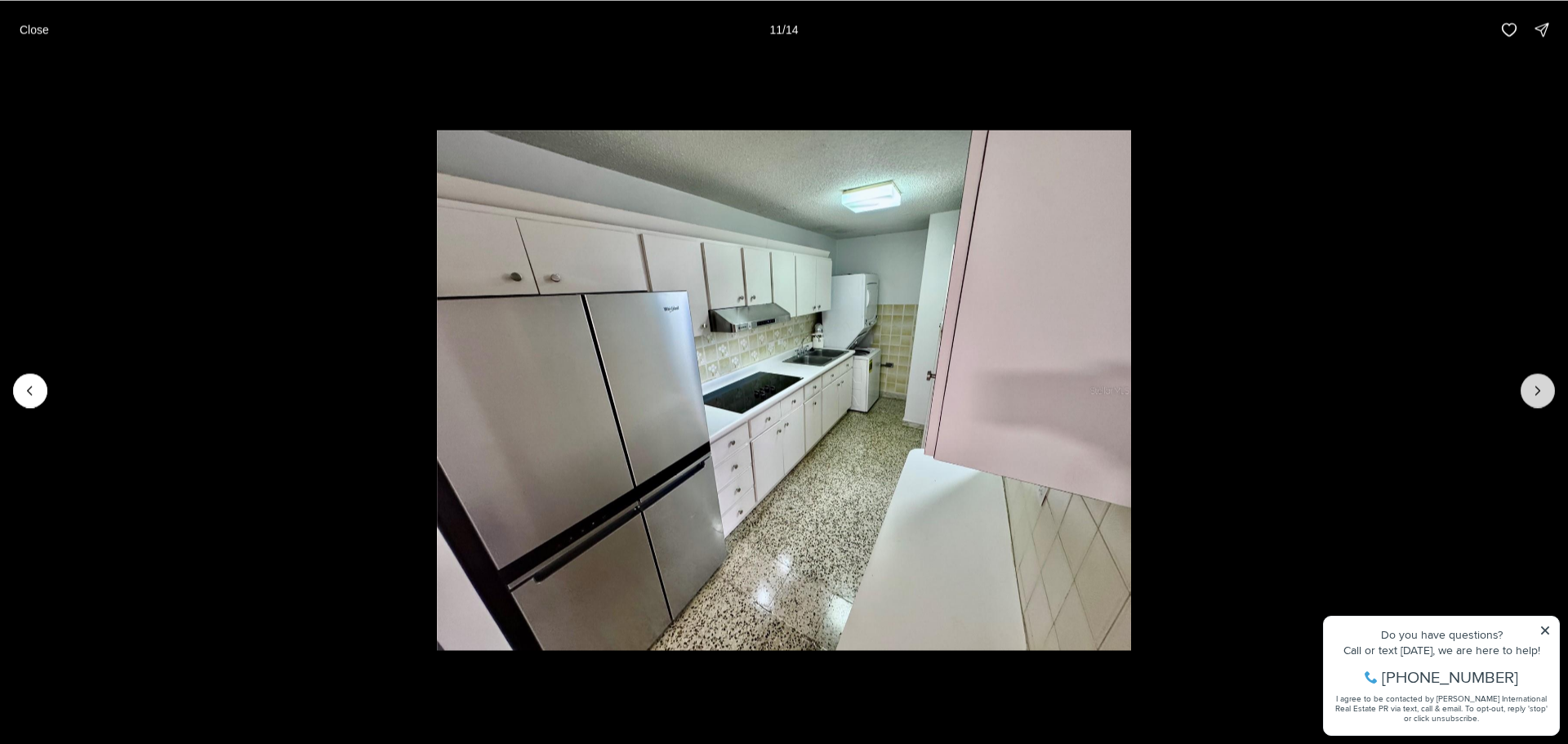
click at [1530, 387] on icon "Next slide" at bounding box center [1537, 390] width 17 height 17
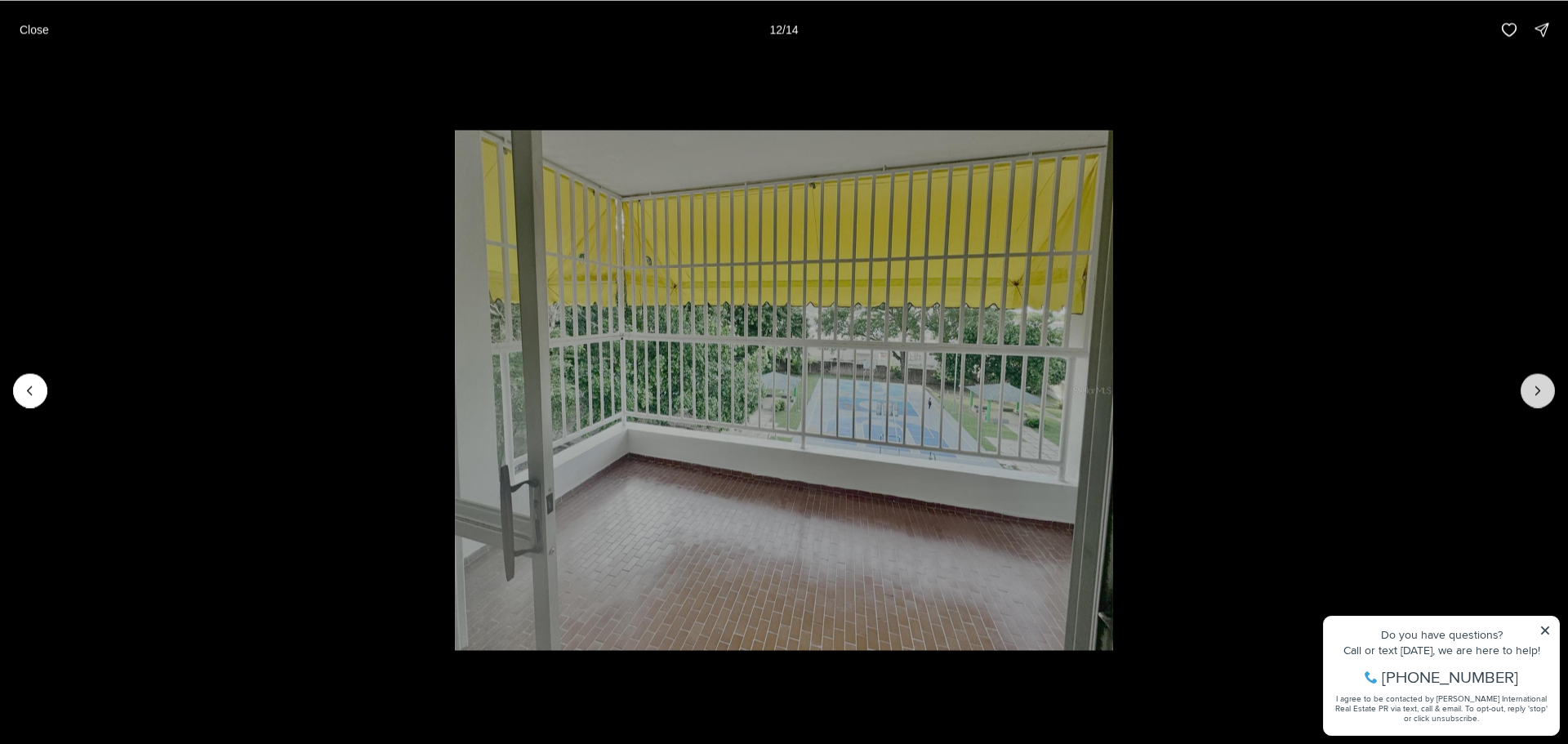
click at [1530, 387] on icon "Next slide" at bounding box center [1537, 390] width 17 height 17
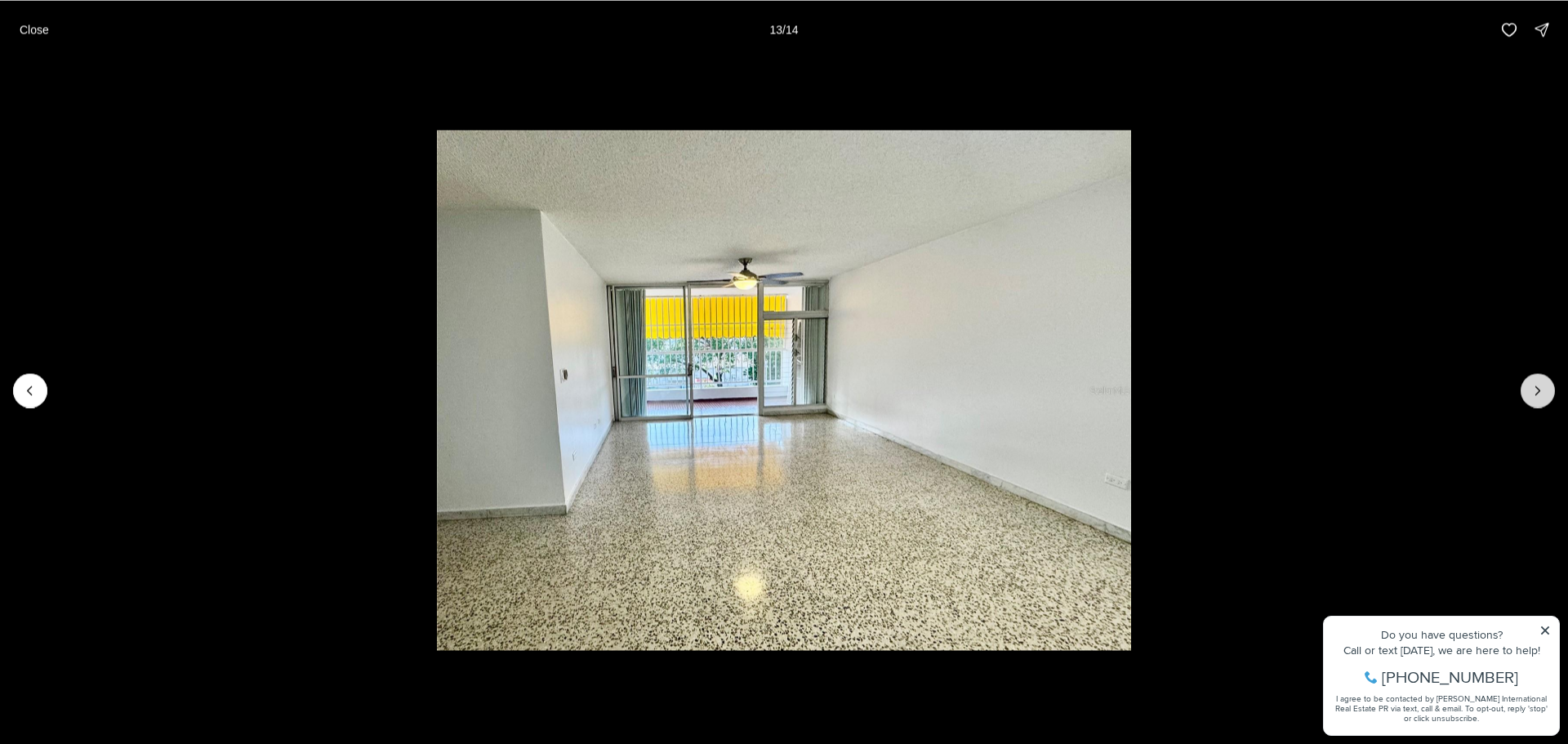
click at [1530, 387] on icon "Next slide" at bounding box center [1537, 390] width 17 height 17
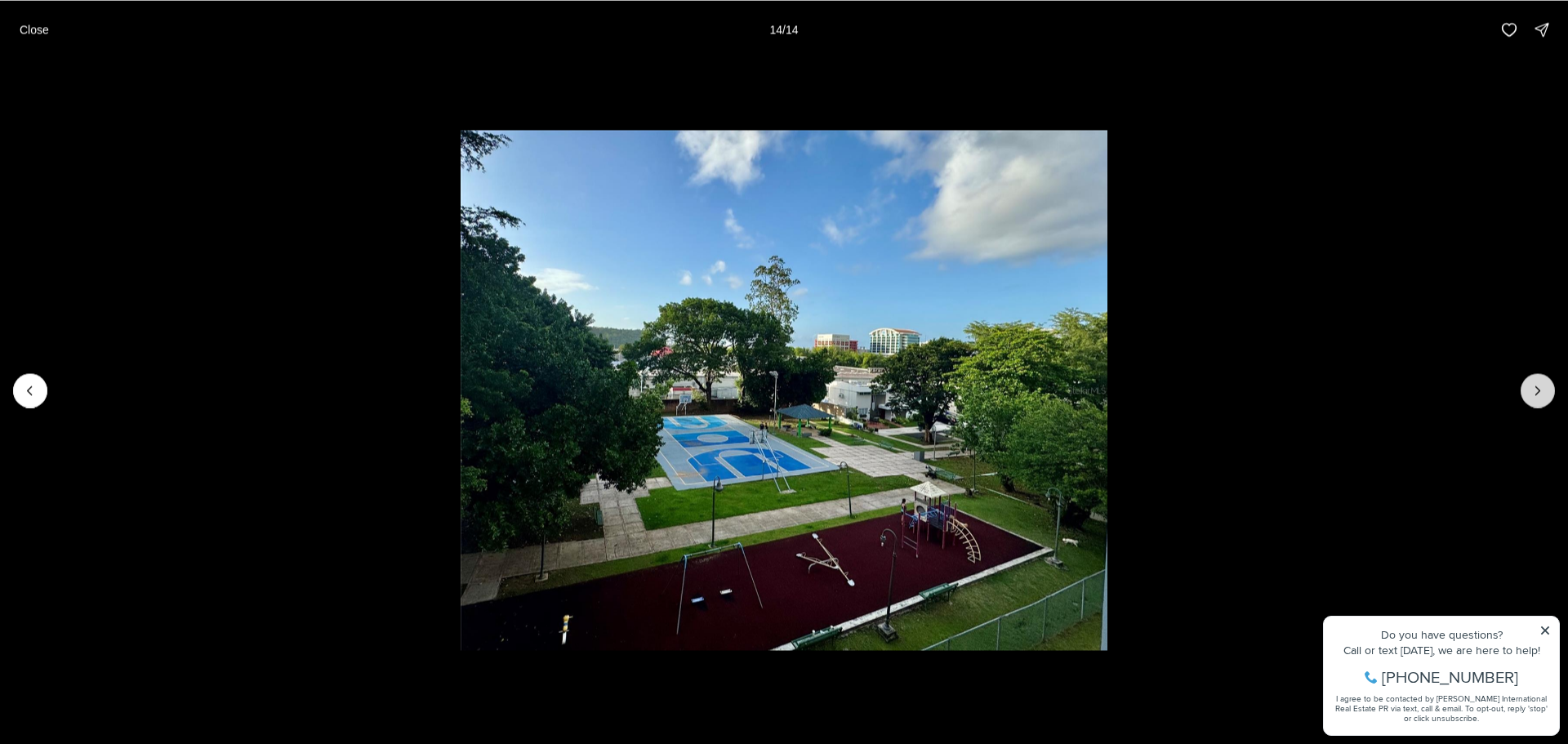
click at [1530, 387] on div at bounding box center [1537, 390] width 34 height 34
click at [33, 29] on p "Close" at bounding box center [33, 29] width 29 height 13
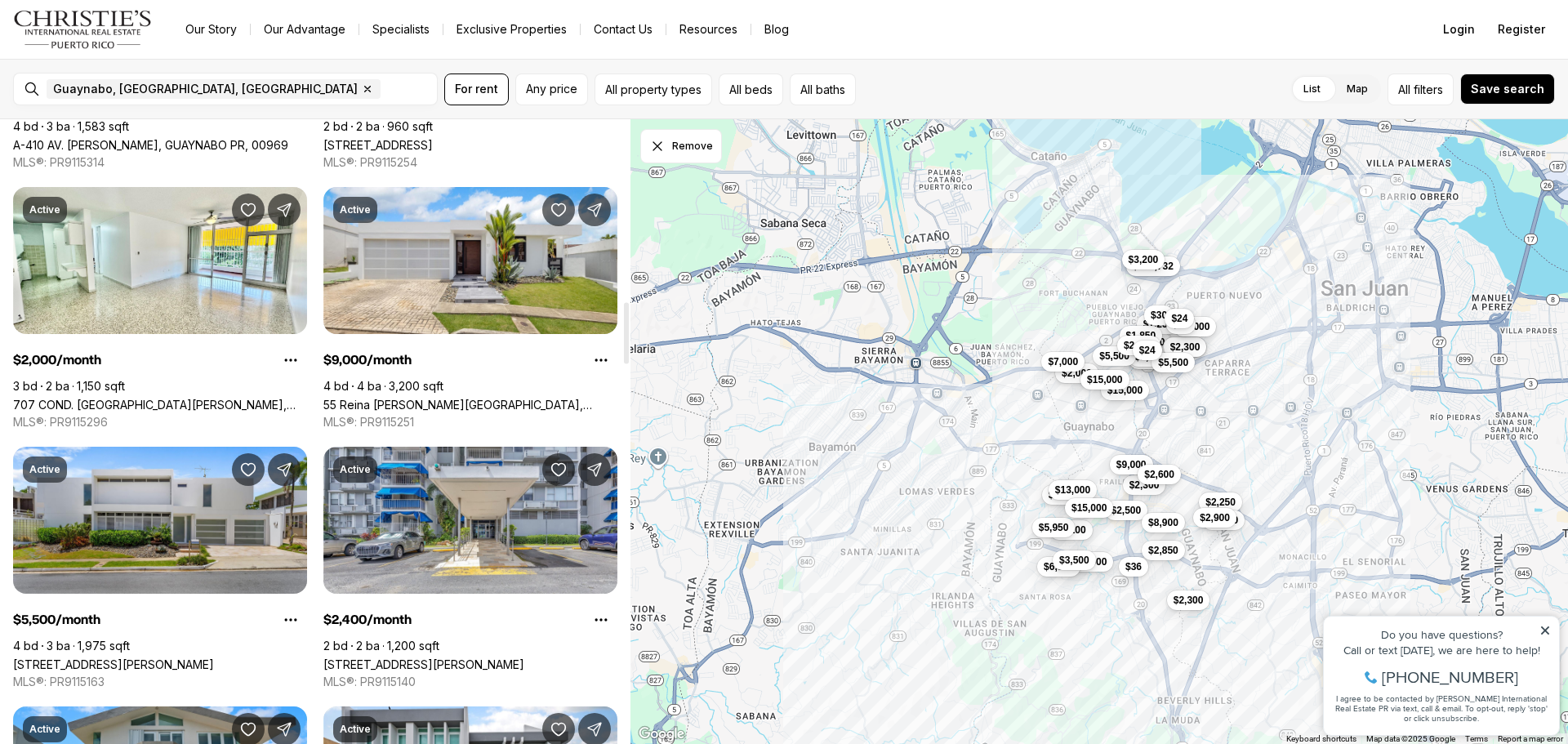
scroll to position [1796, 0]
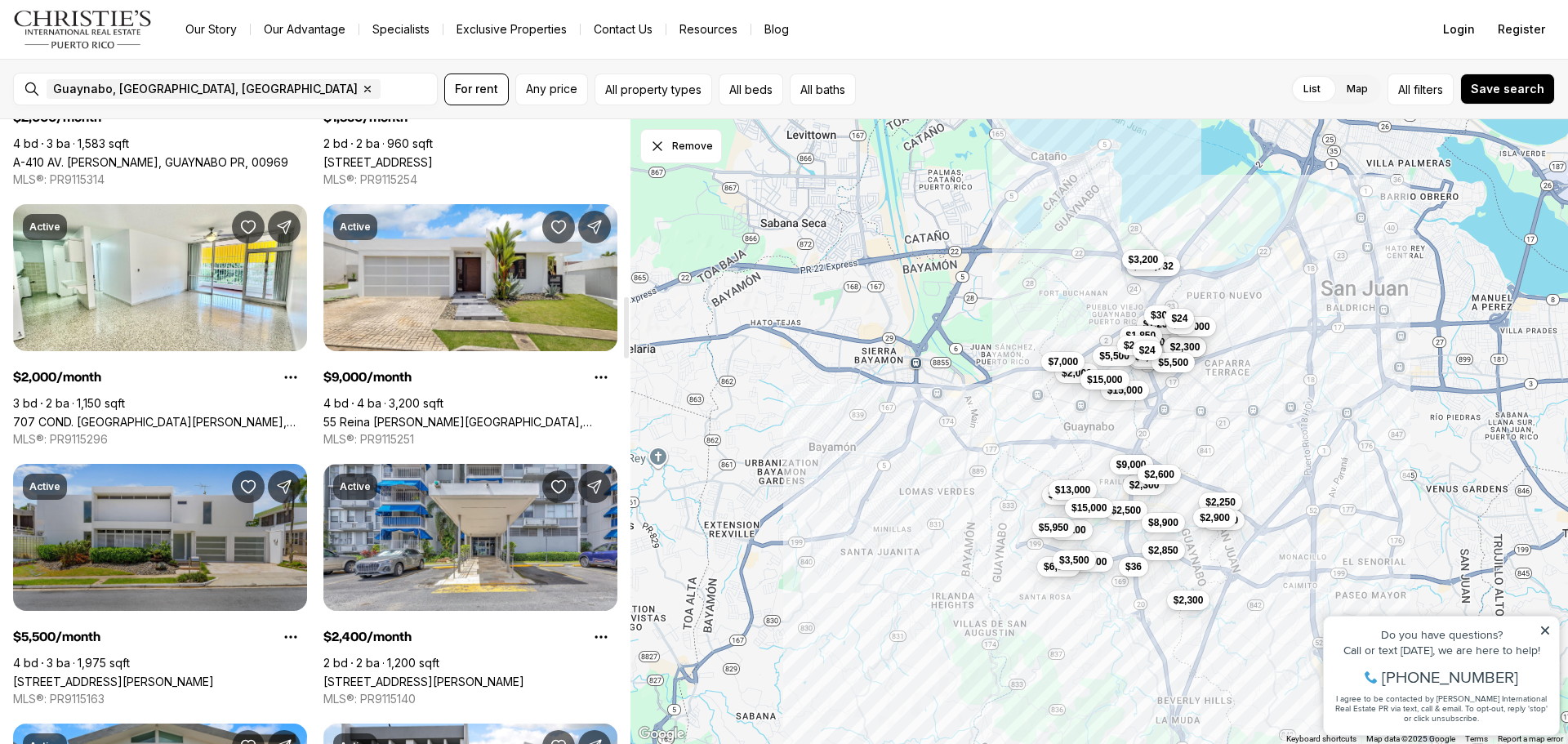
click at [136, 675] on link "[STREET_ADDRESS][PERSON_NAME]" at bounding box center [113, 682] width 201 height 14
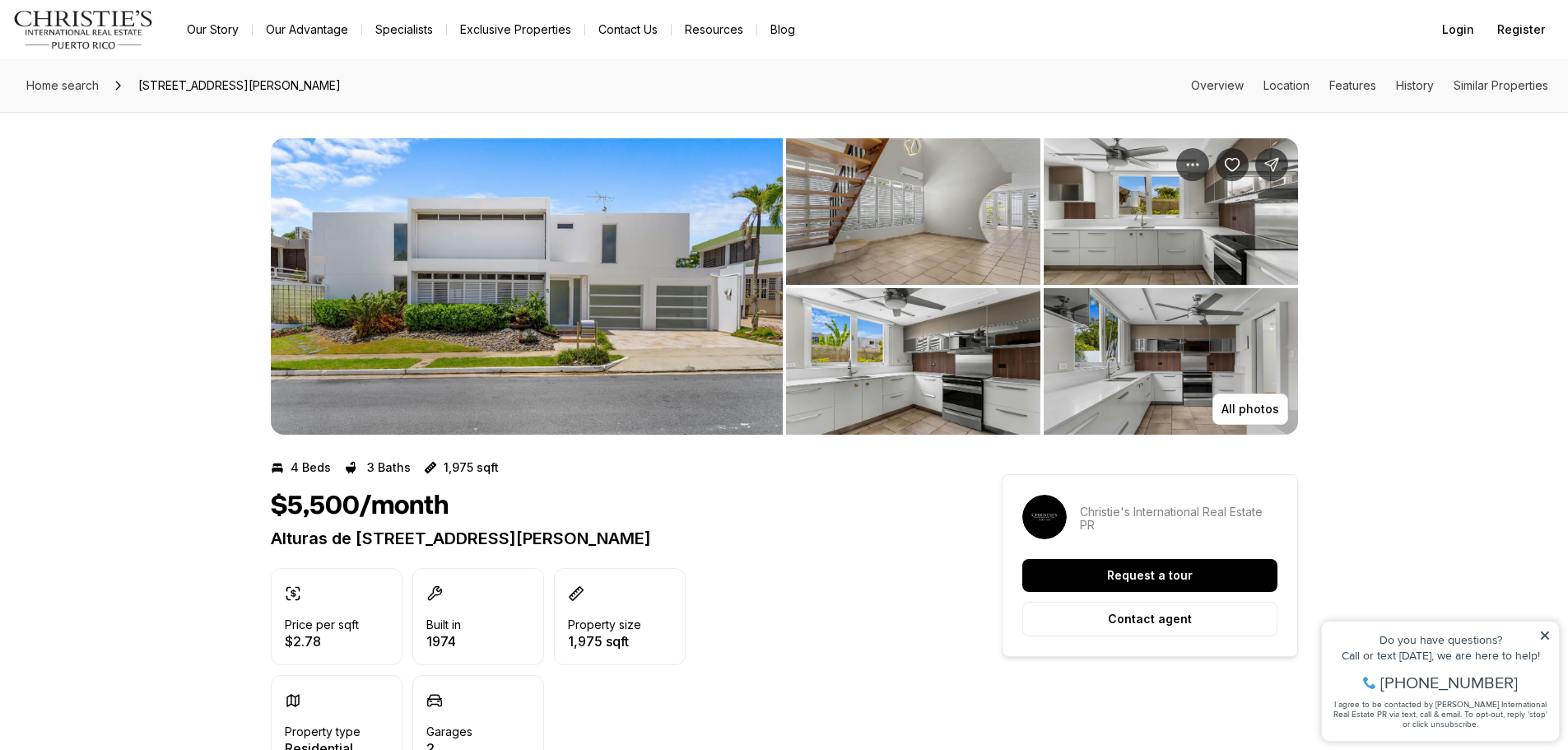
click at [518, 282] on img "View image gallery" at bounding box center [527, 286] width 512 height 297
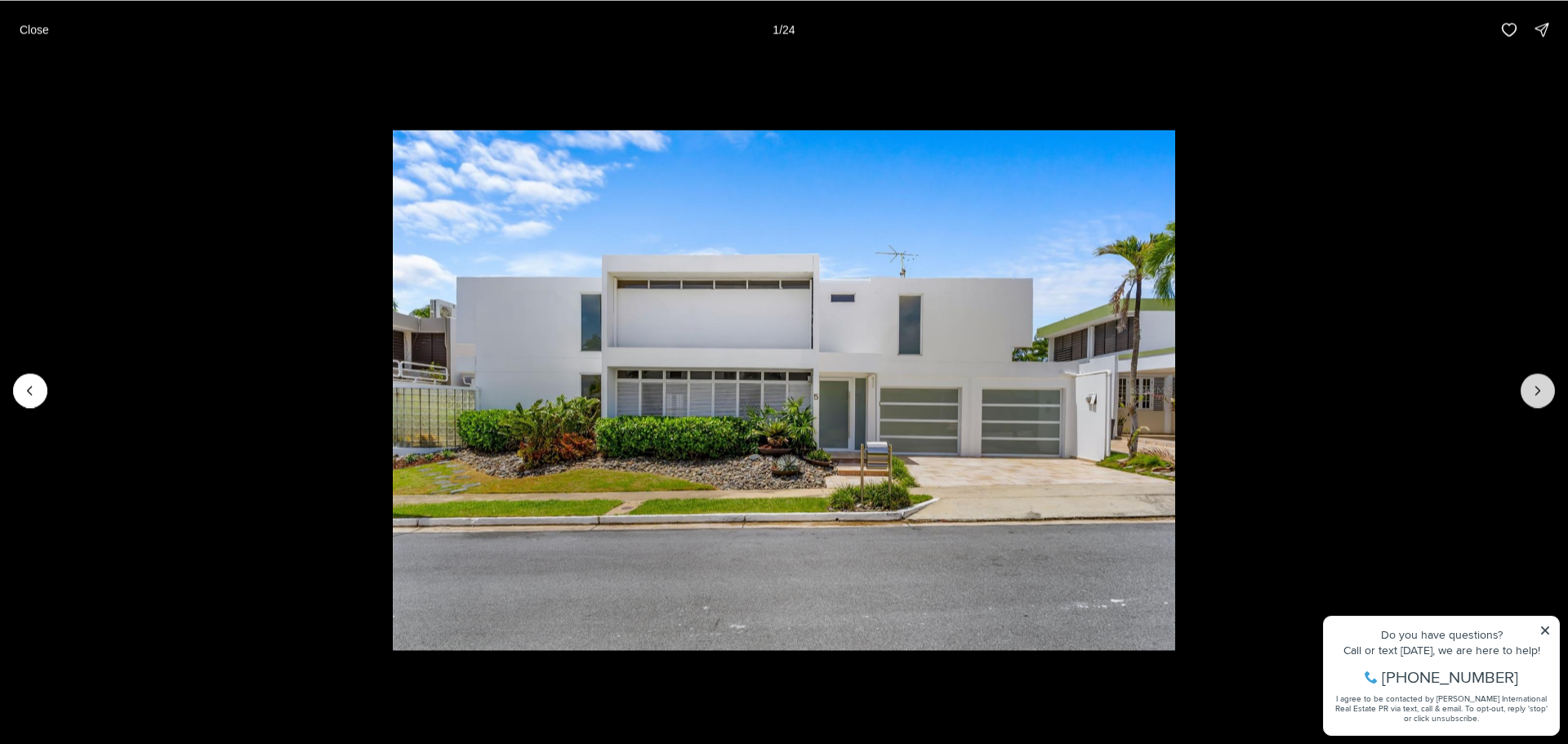
click at [1528, 386] on button "Next slide" at bounding box center [1537, 390] width 34 height 34
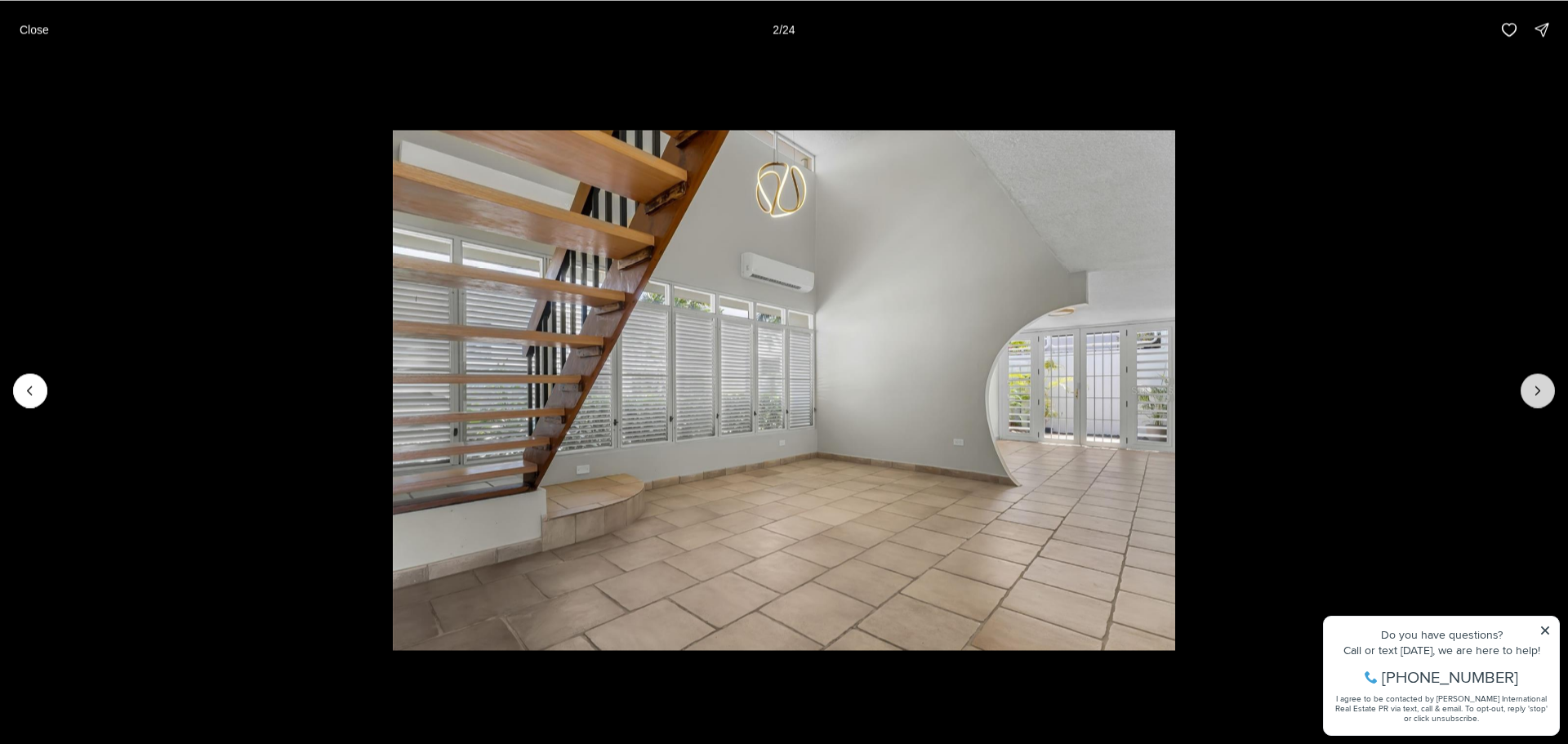
click at [1528, 386] on button "Next slide" at bounding box center [1537, 390] width 34 height 34
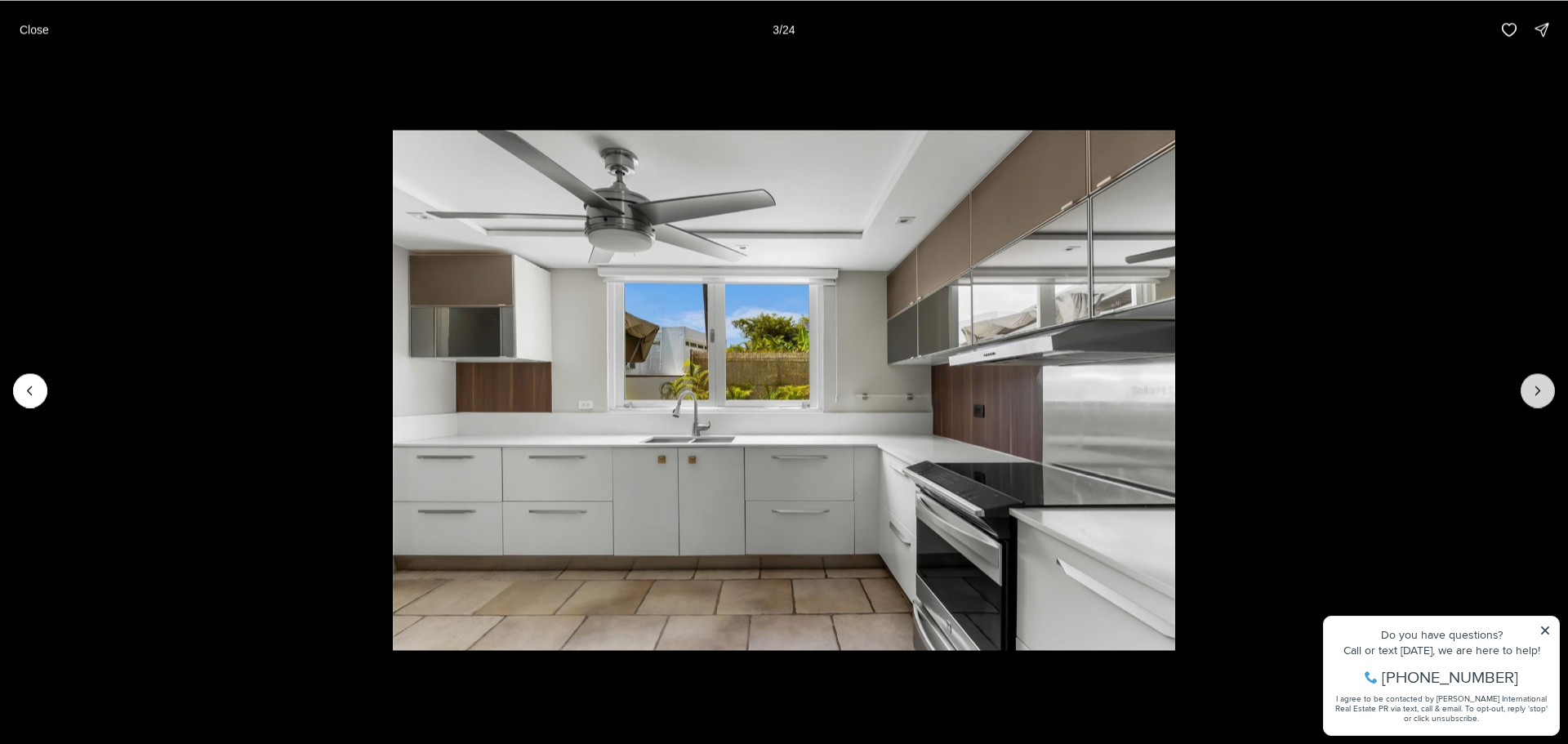
click at [1528, 386] on button "Next slide" at bounding box center [1537, 390] width 34 height 34
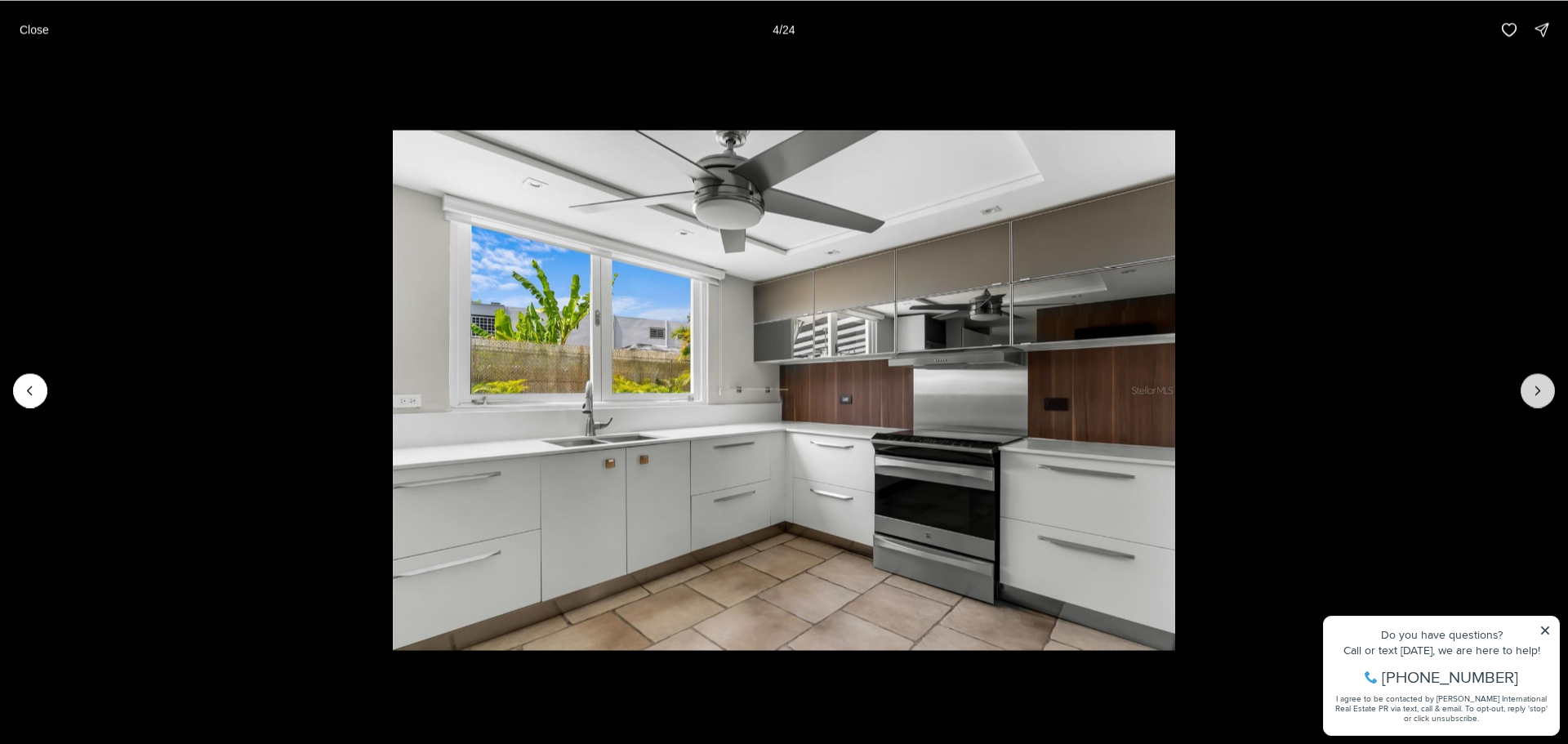
click at [1528, 386] on button "Next slide" at bounding box center [1537, 390] width 34 height 34
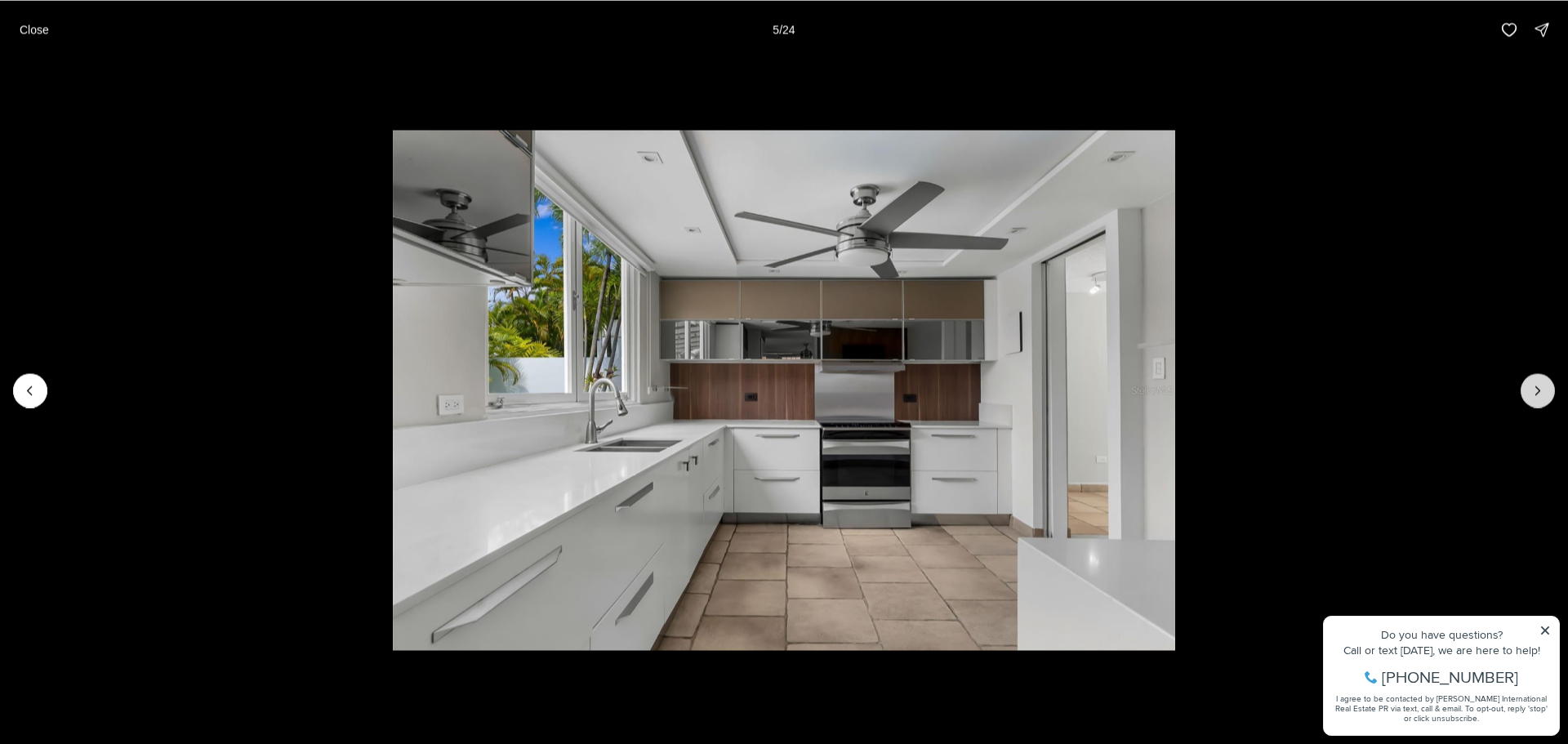
click at [1528, 386] on button "Next slide" at bounding box center [1537, 390] width 34 height 34
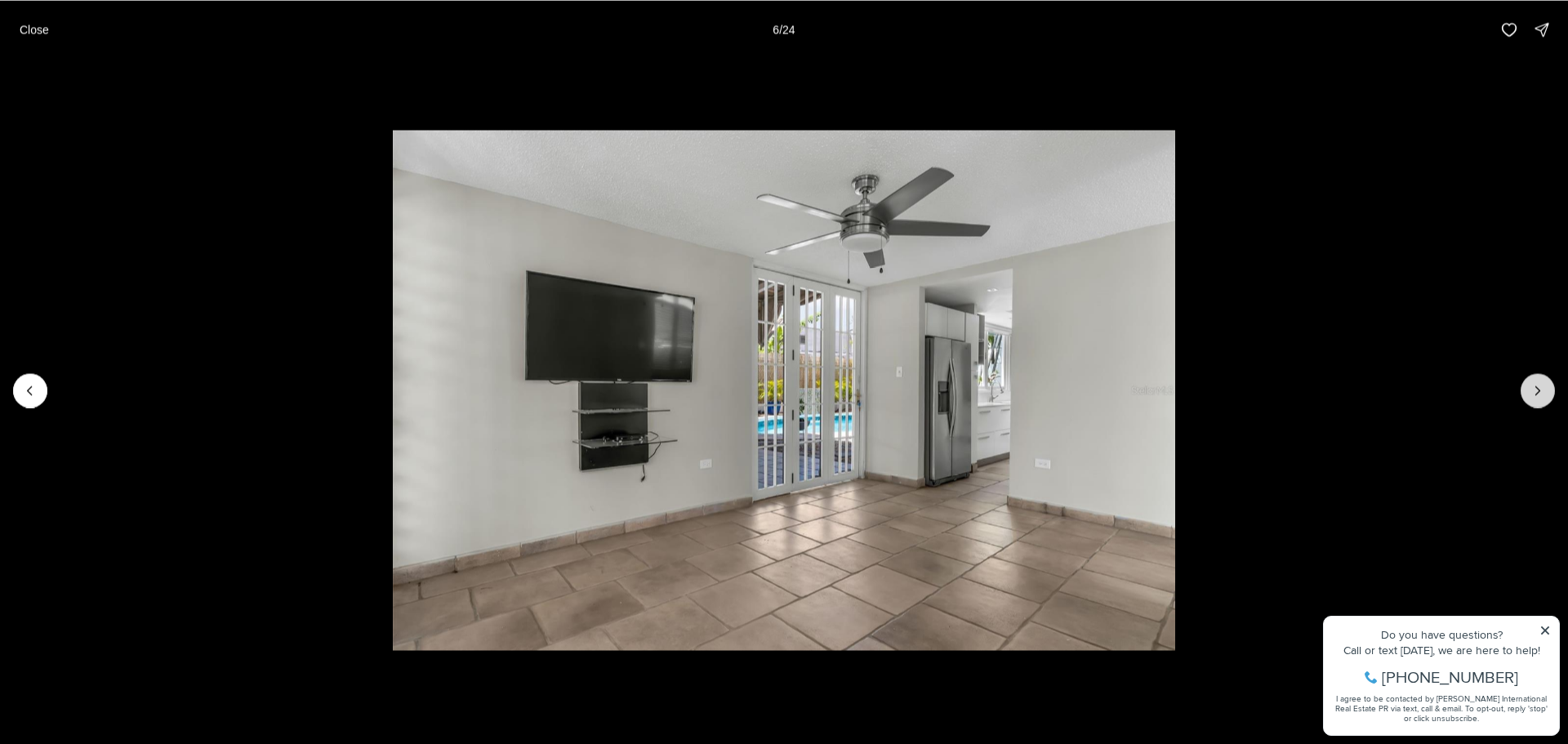
click at [1528, 386] on button "Next slide" at bounding box center [1537, 390] width 34 height 34
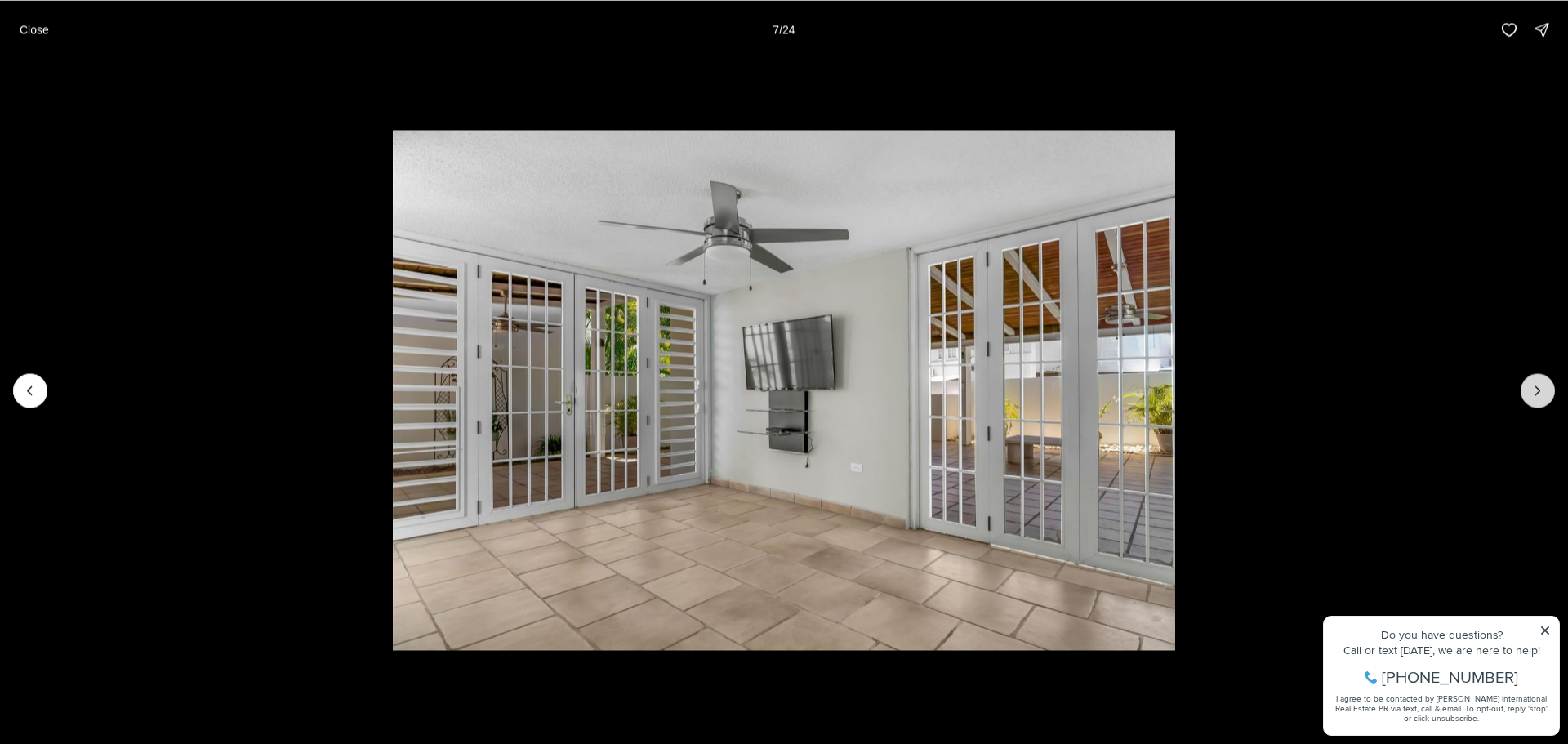
click at [1528, 386] on button "Next slide" at bounding box center [1537, 390] width 34 height 34
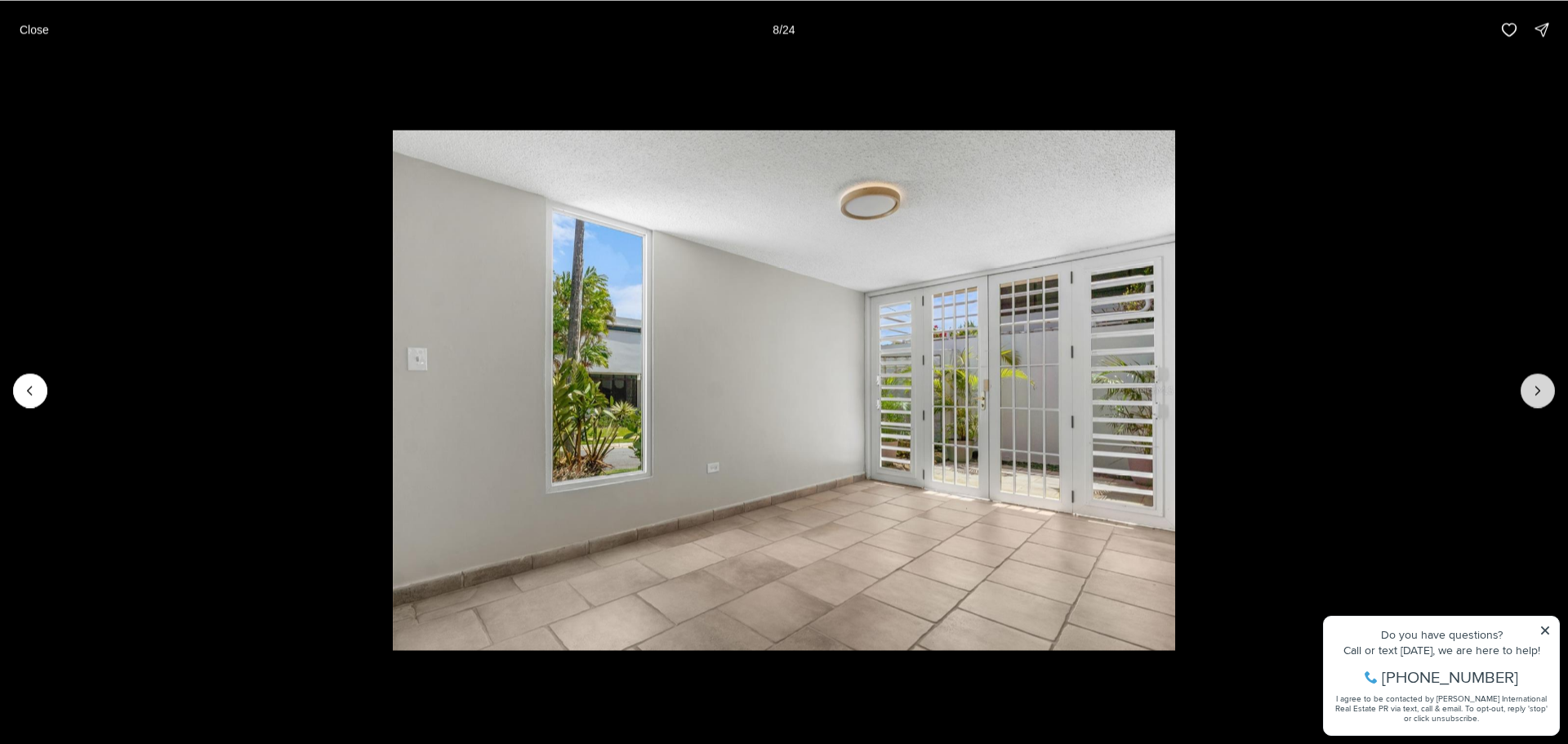
click at [1528, 386] on button "Next slide" at bounding box center [1537, 390] width 34 height 34
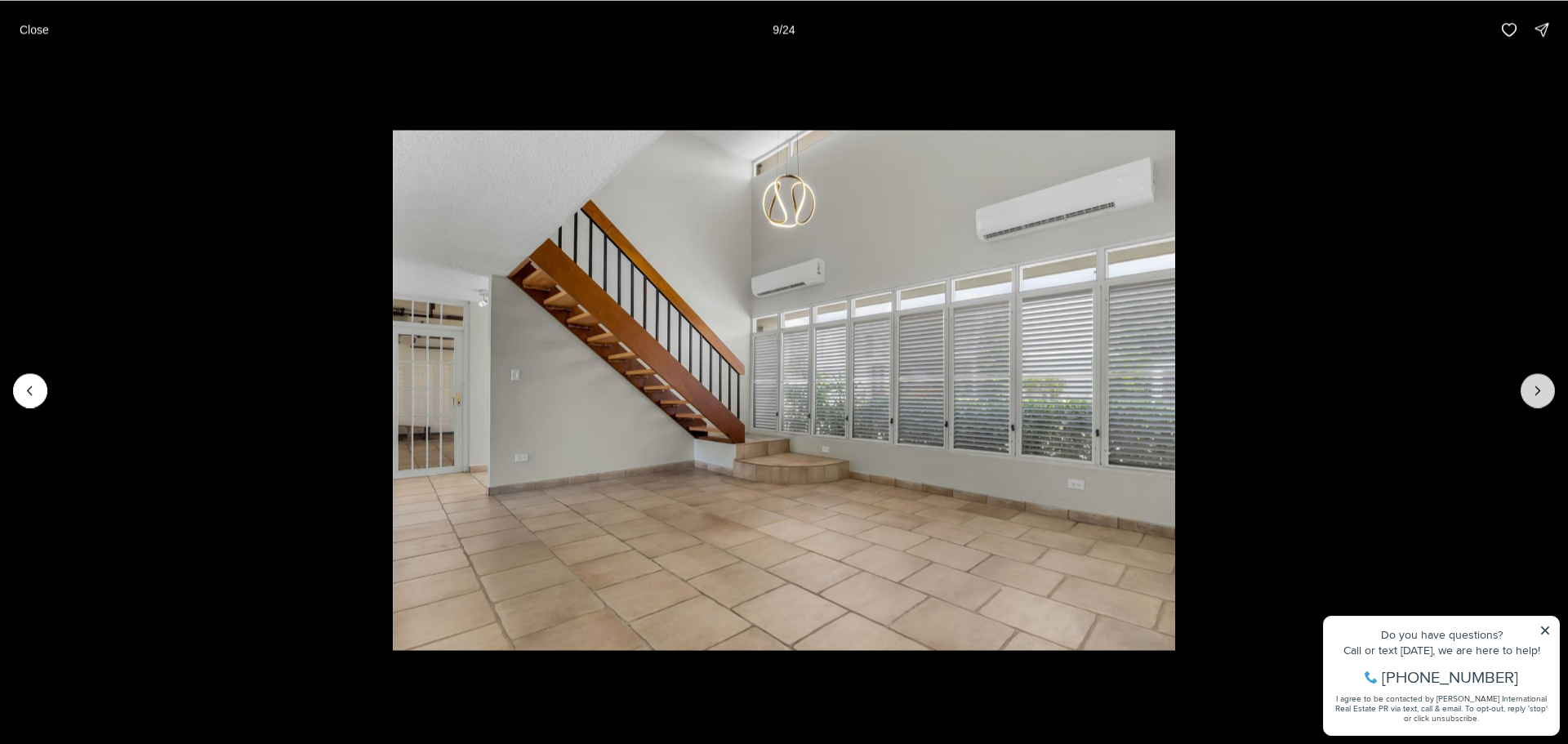
click at [1528, 386] on button "Next slide" at bounding box center [1537, 390] width 34 height 34
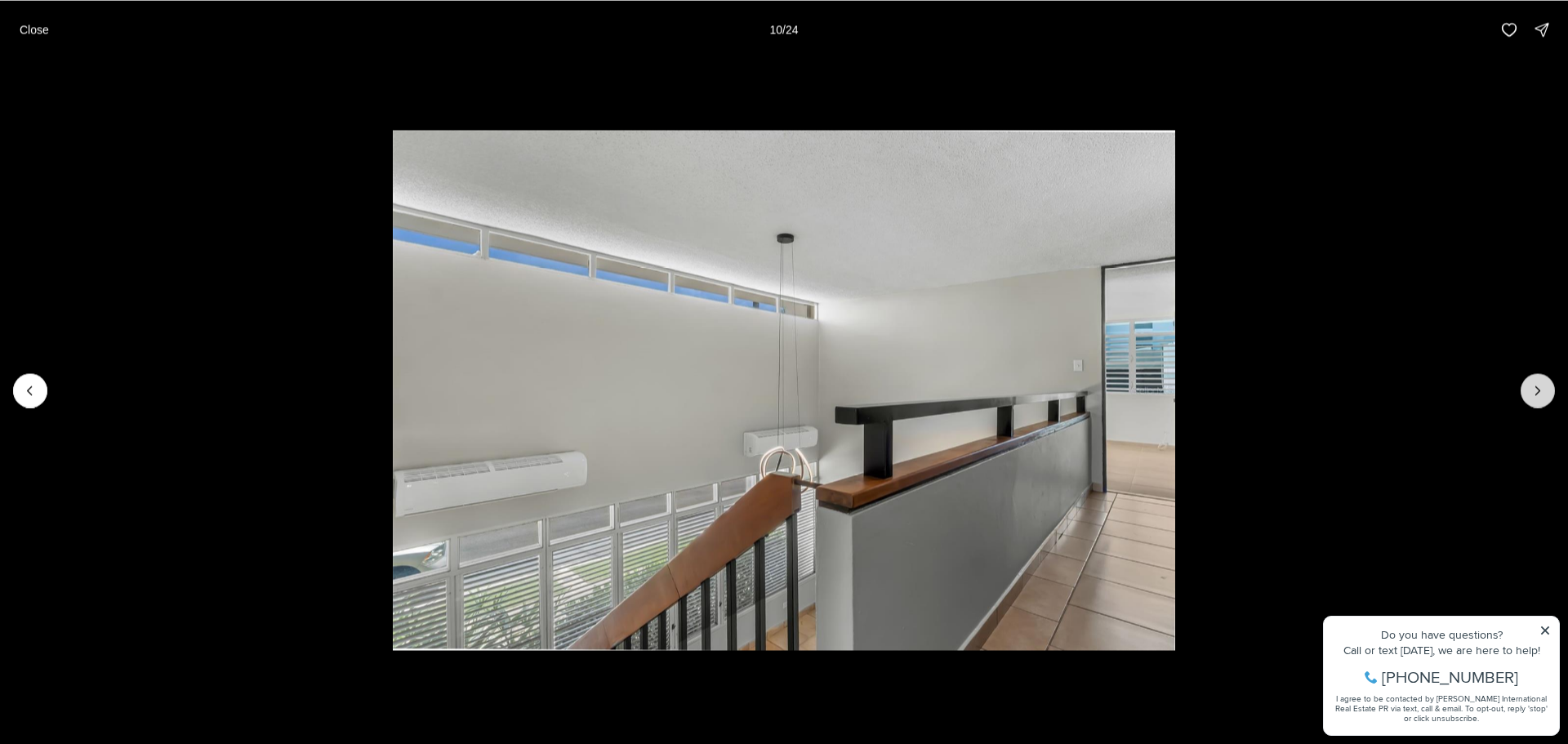
click at [1528, 386] on button "Next slide" at bounding box center [1537, 390] width 34 height 34
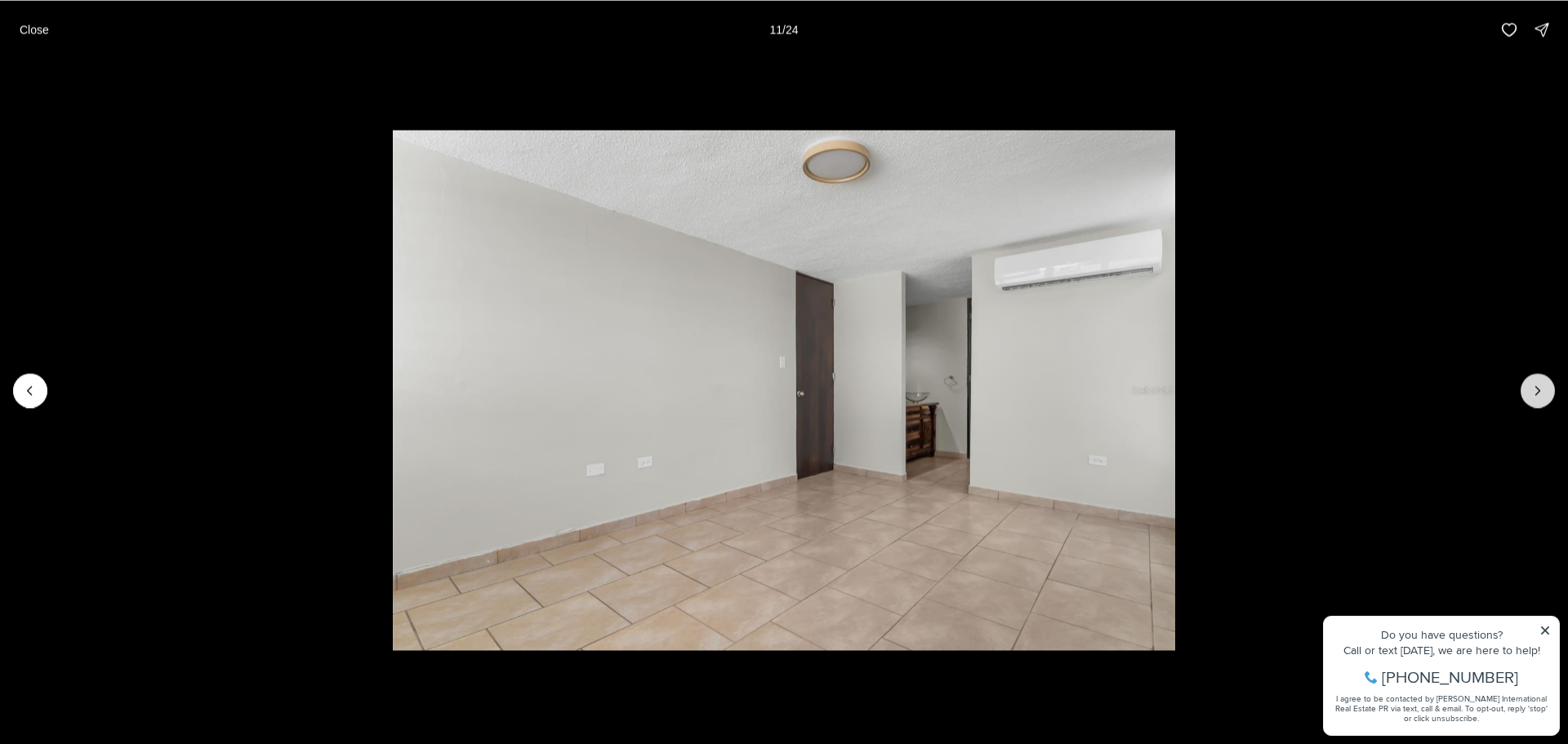
click at [1528, 386] on button "Next slide" at bounding box center [1537, 390] width 34 height 34
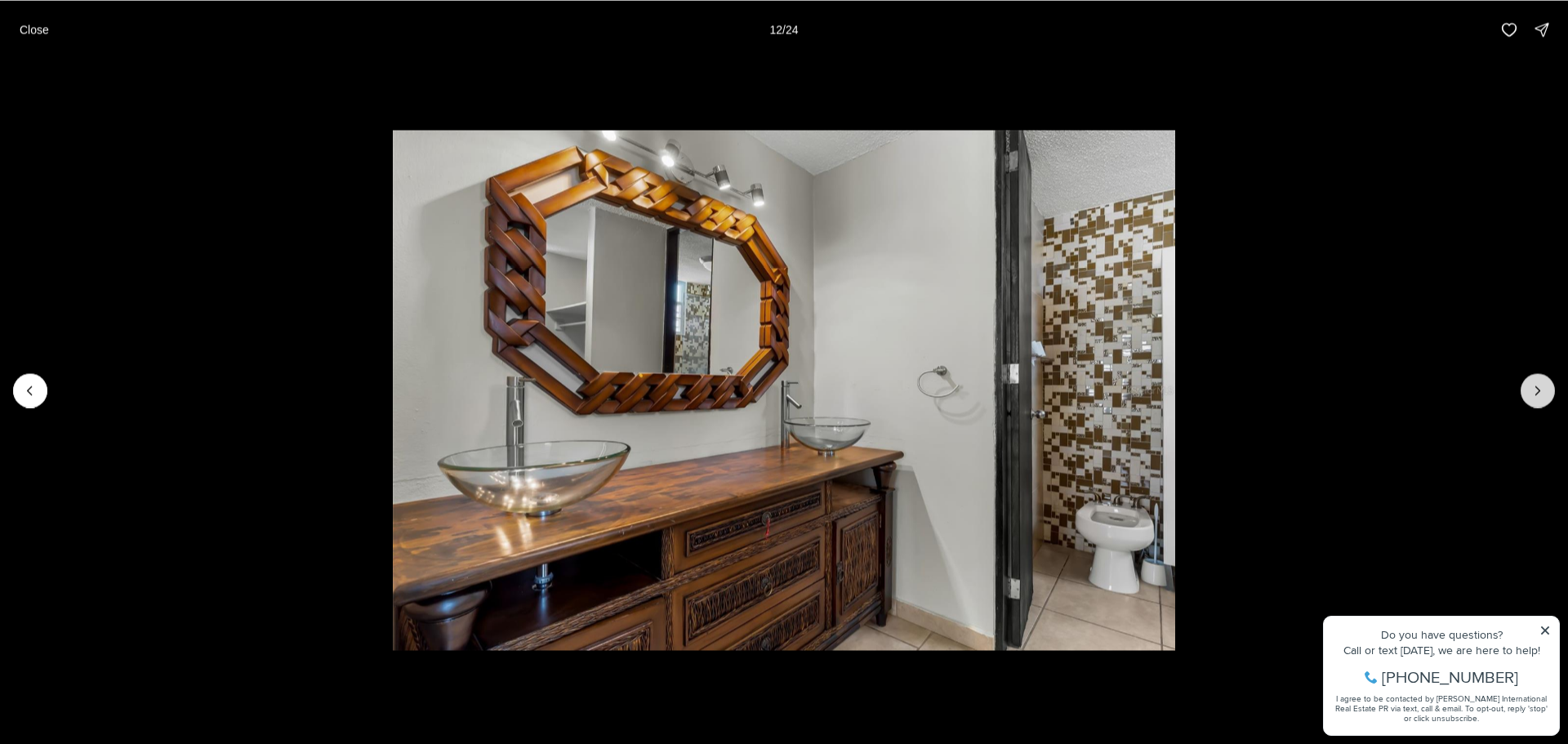
click at [1528, 386] on button "Next slide" at bounding box center [1537, 390] width 34 height 34
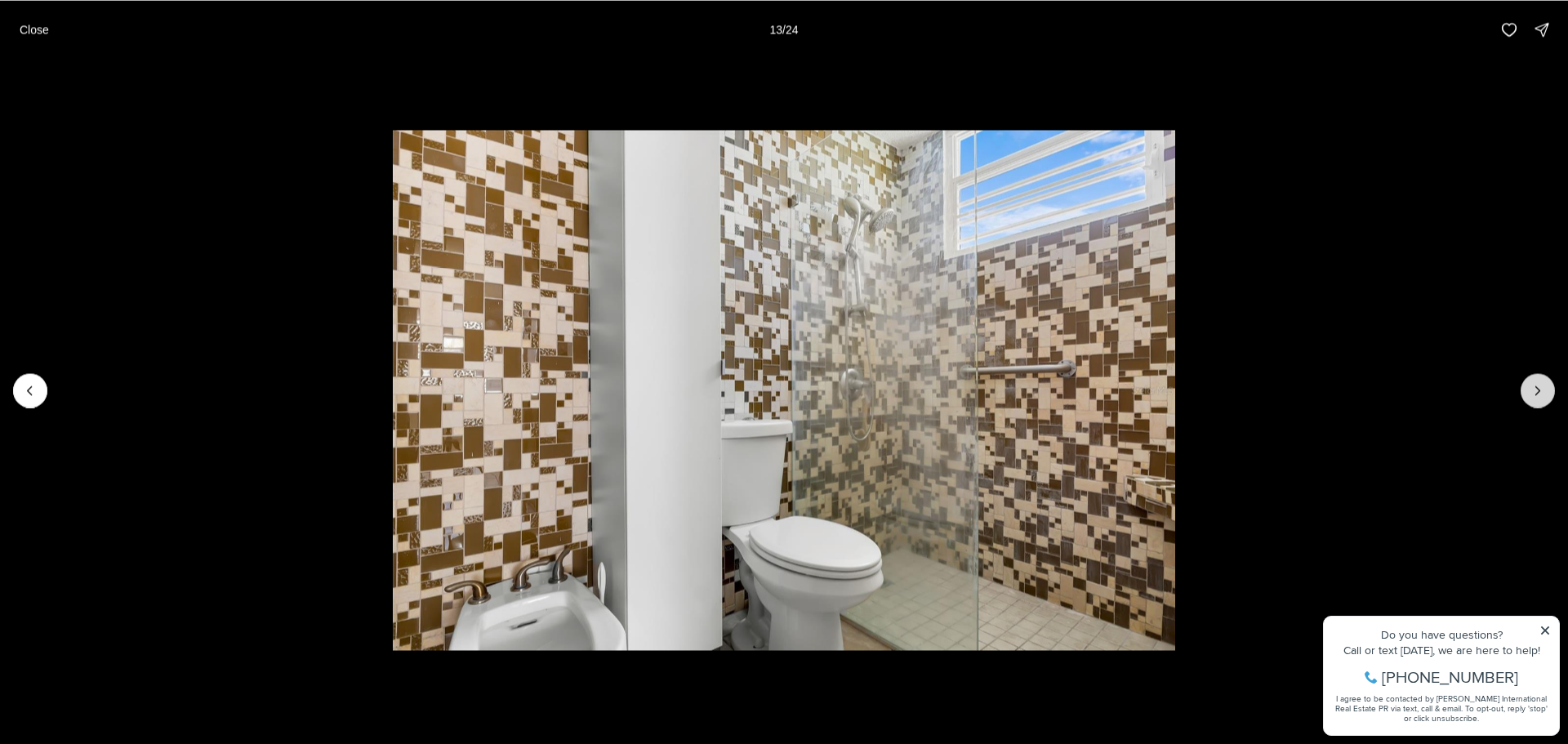
click at [1528, 386] on button "Next slide" at bounding box center [1537, 390] width 34 height 34
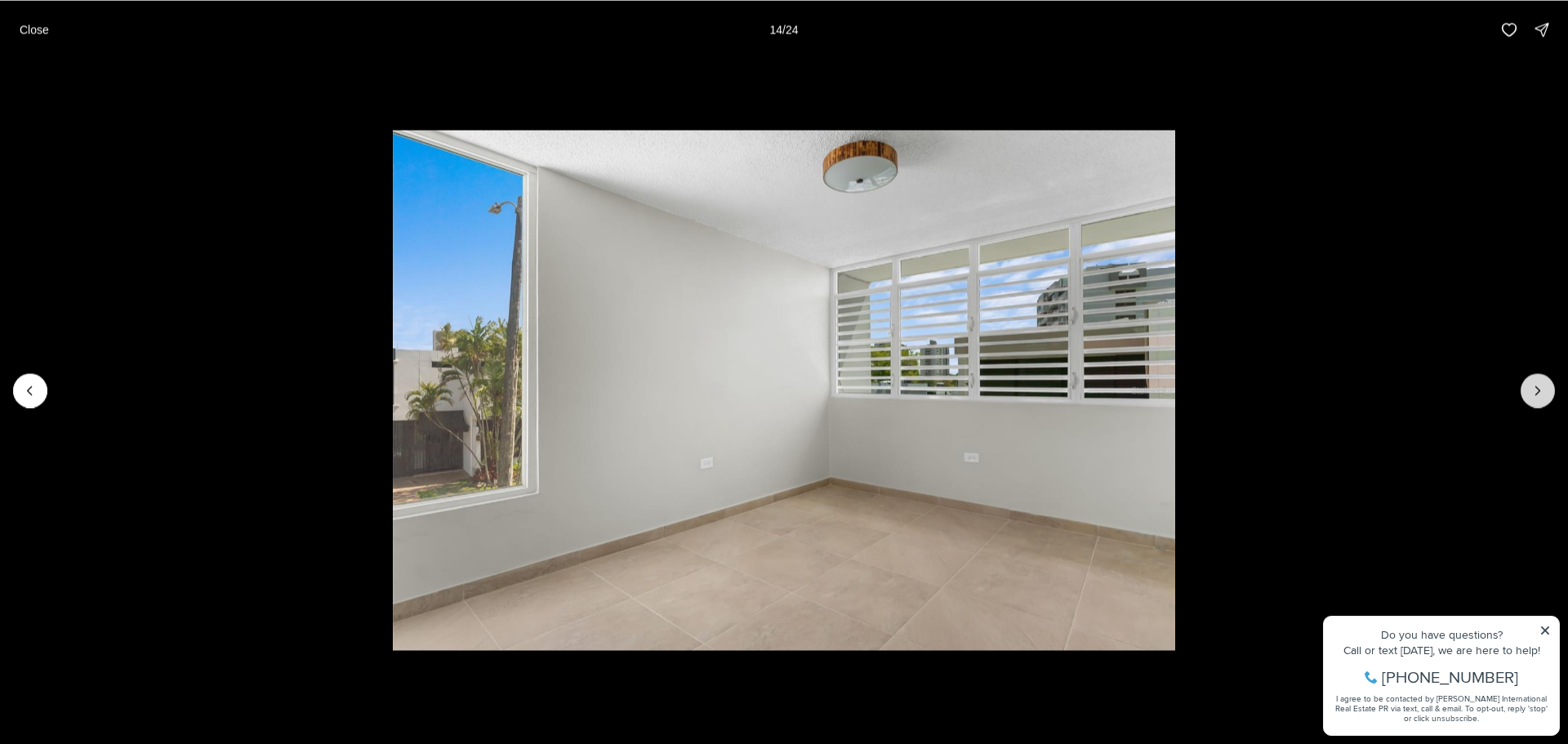
click at [1528, 386] on button "Next slide" at bounding box center [1537, 390] width 34 height 34
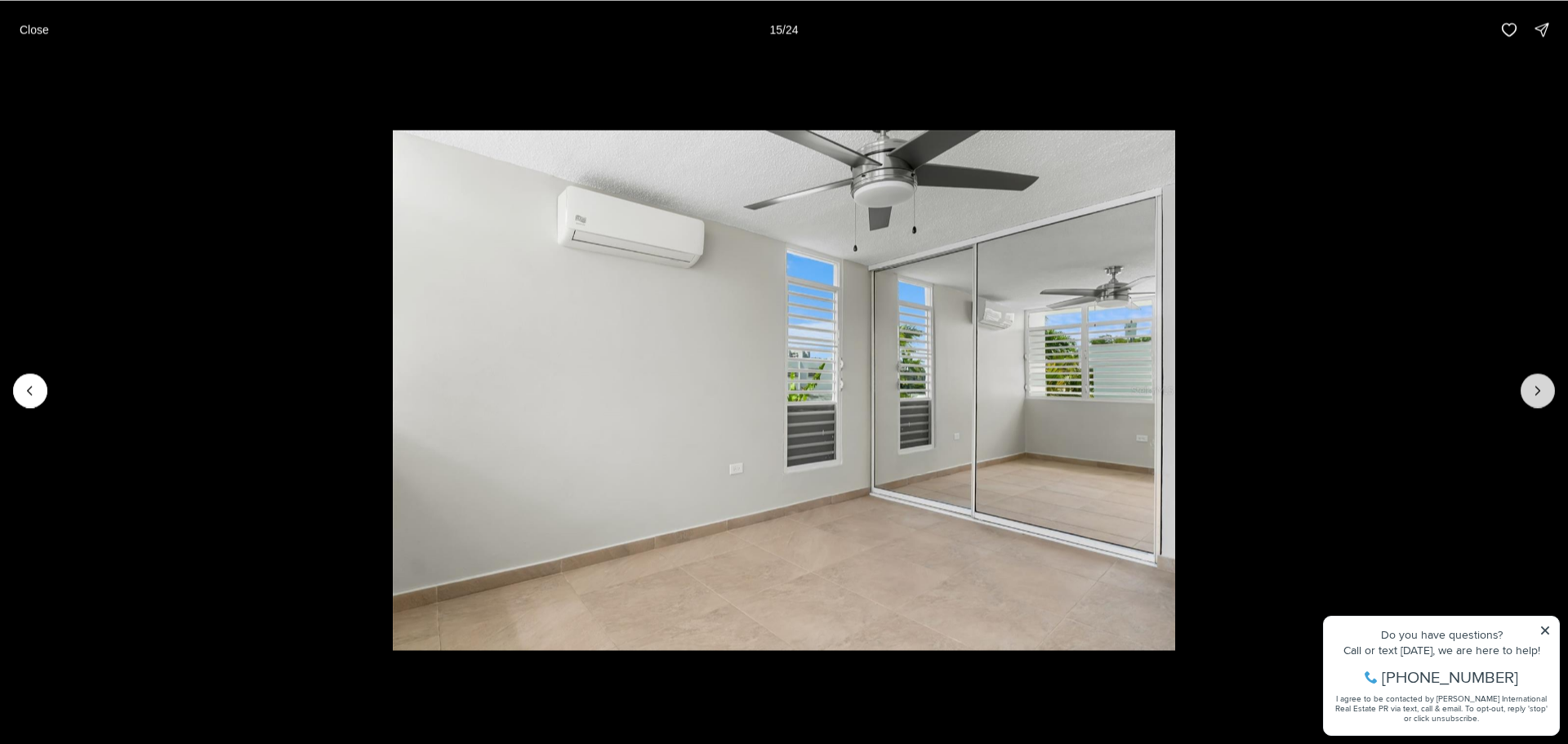
click at [1528, 386] on button "Next slide" at bounding box center [1537, 390] width 34 height 34
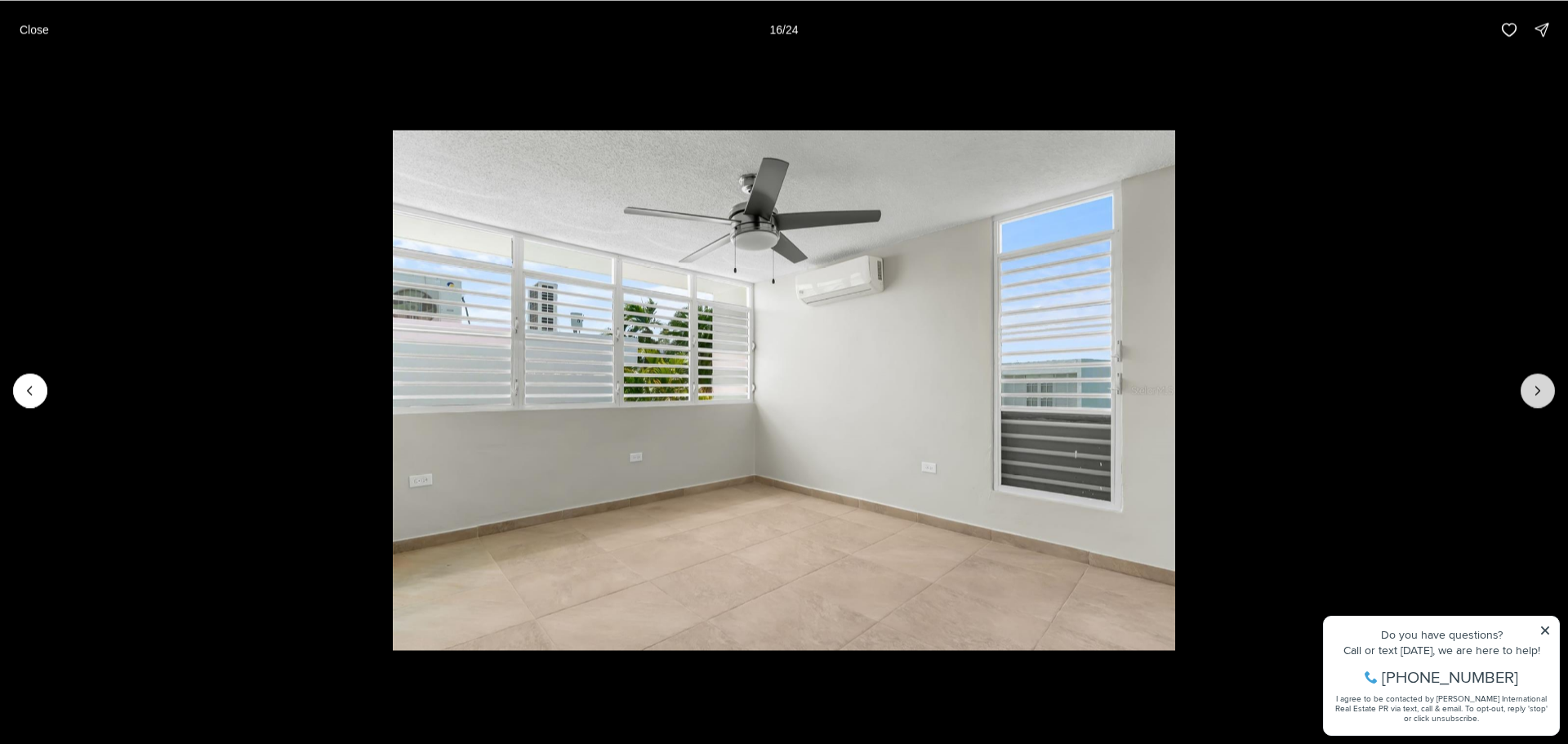
click at [1528, 386] on button "Next slide" at bounding box center [1537, 390] width 34 height 34
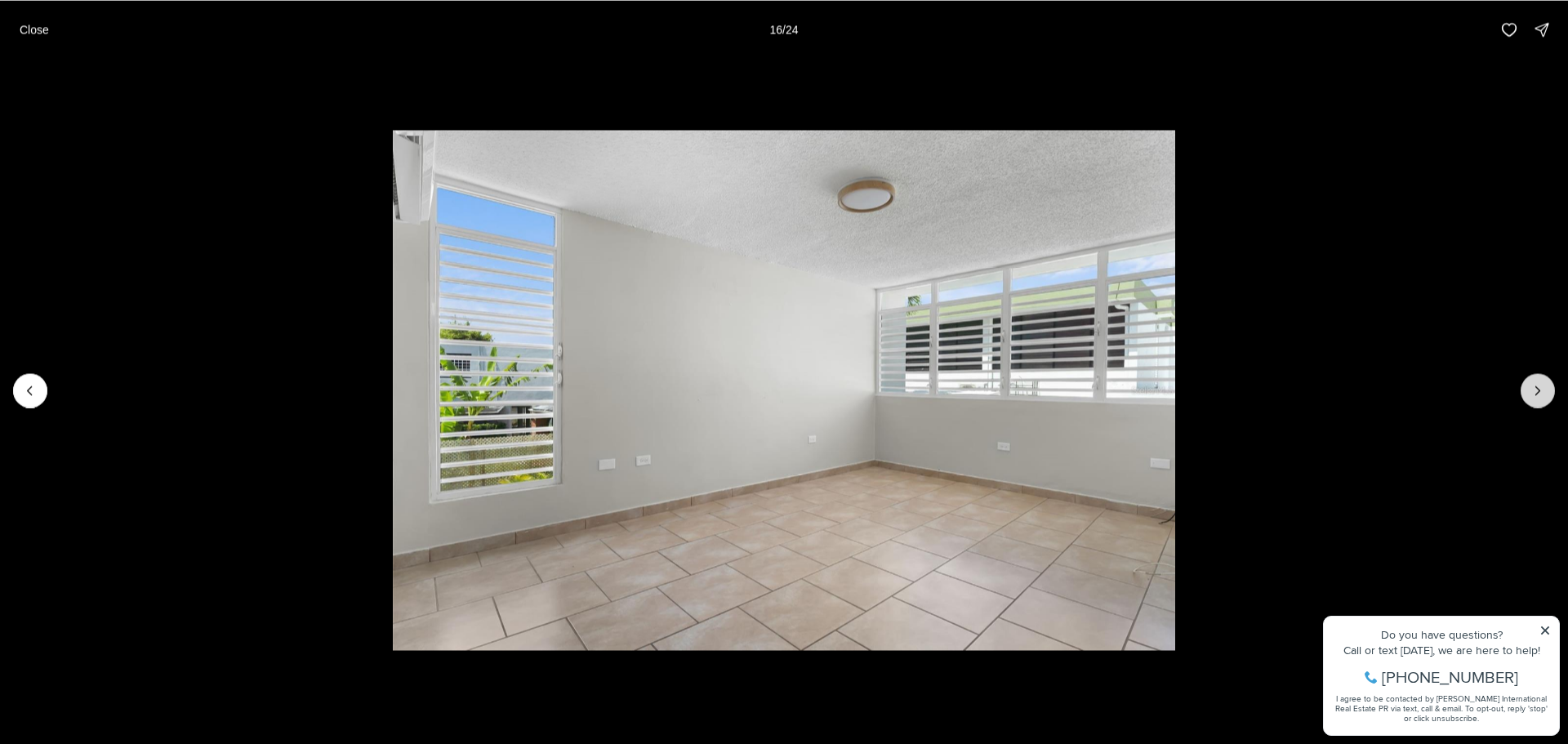
click at [1528, 386] on button "Next slide" at bounding box center [1537, 390] width 34 height 34
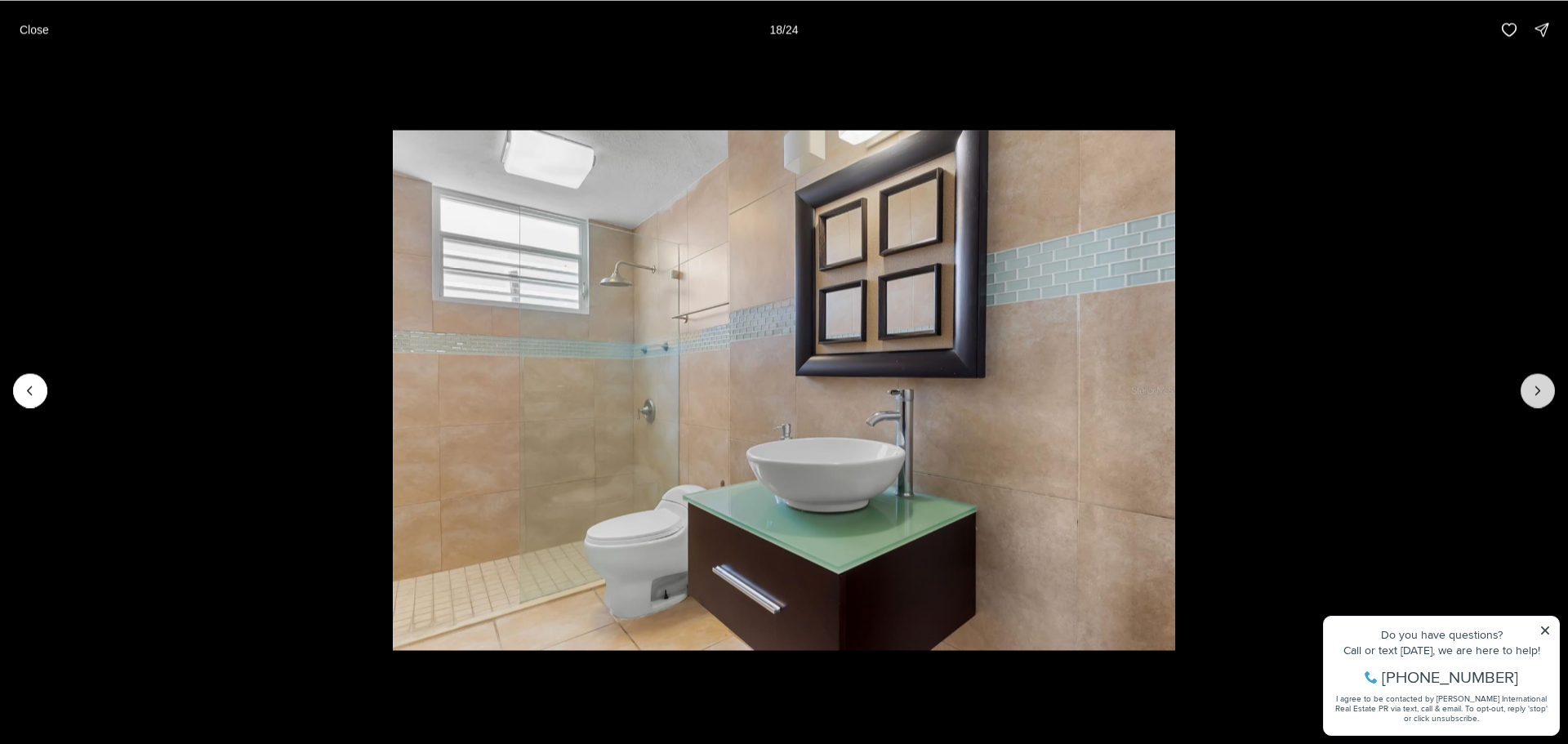
click at [1528, 386] on button "Next slide" at bounding box center [1537, 390] width 34 height 34
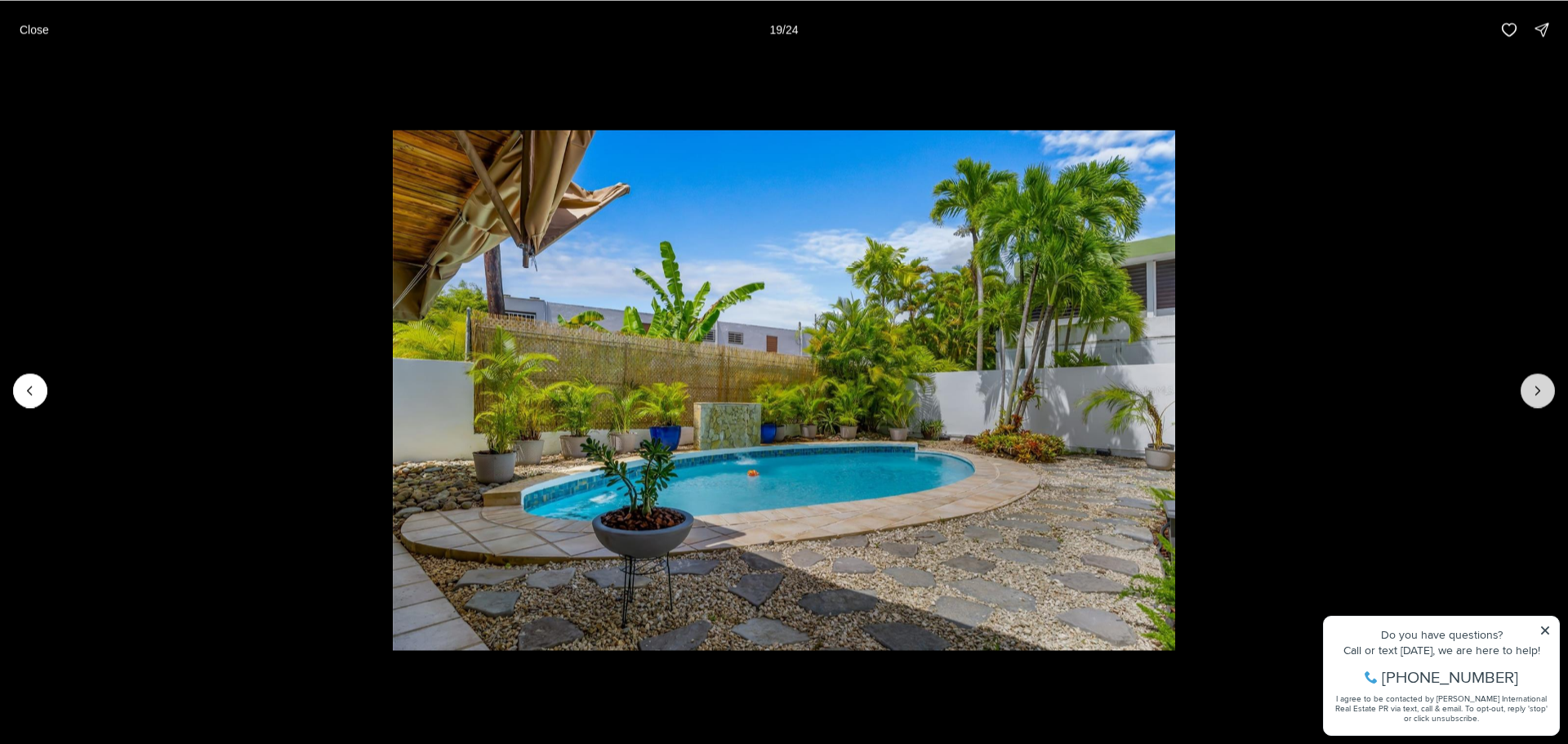
click at [1528, 386] on button "Next slide" at bounding box center [1537, 390] width 34 height 34
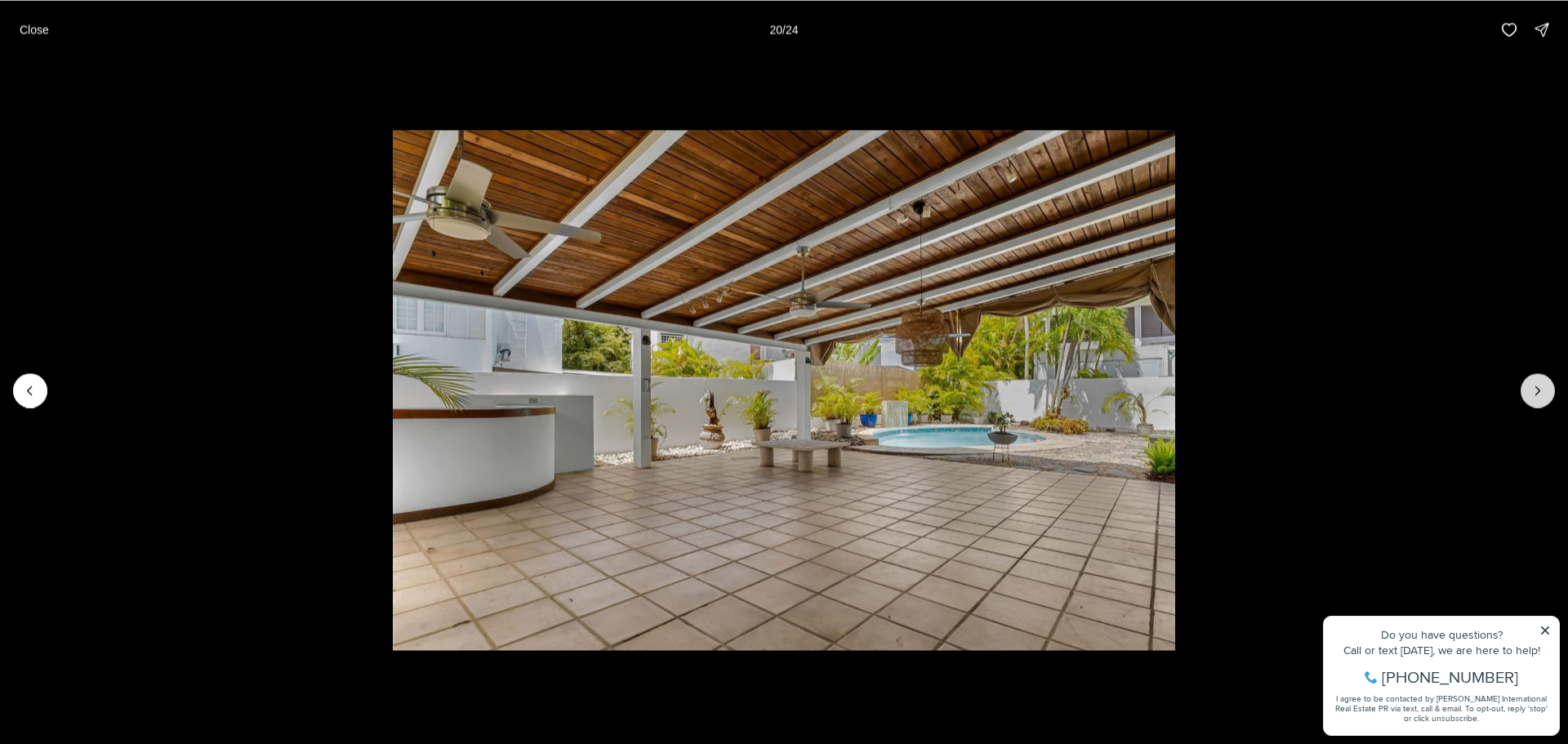
click at [1528, 386] on button "Next slide" at bounding box center [1537, 390] width 34 height 34
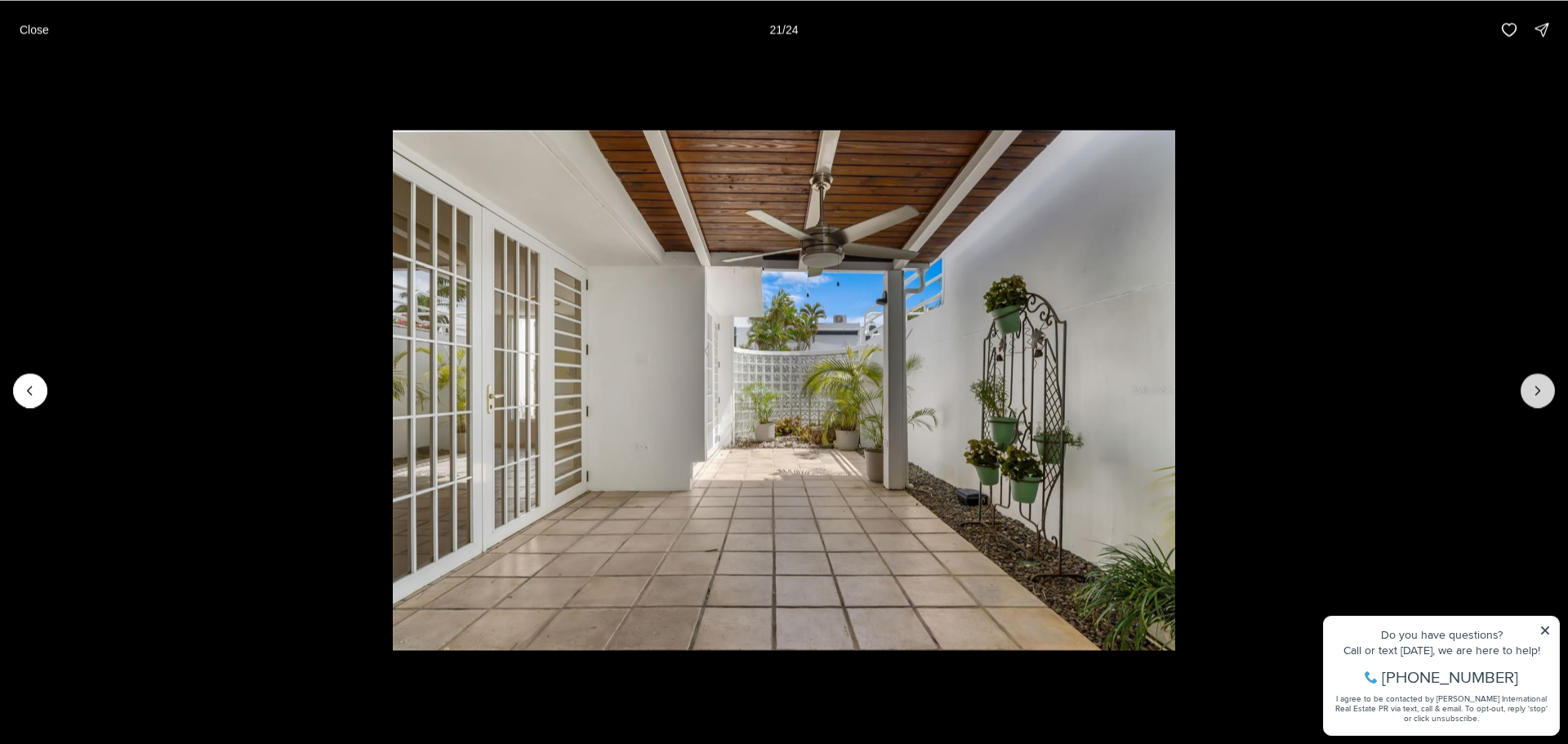
click at [1528, 386] on button "Next slide" at bounding box center [1537, 390] width 34 height 34
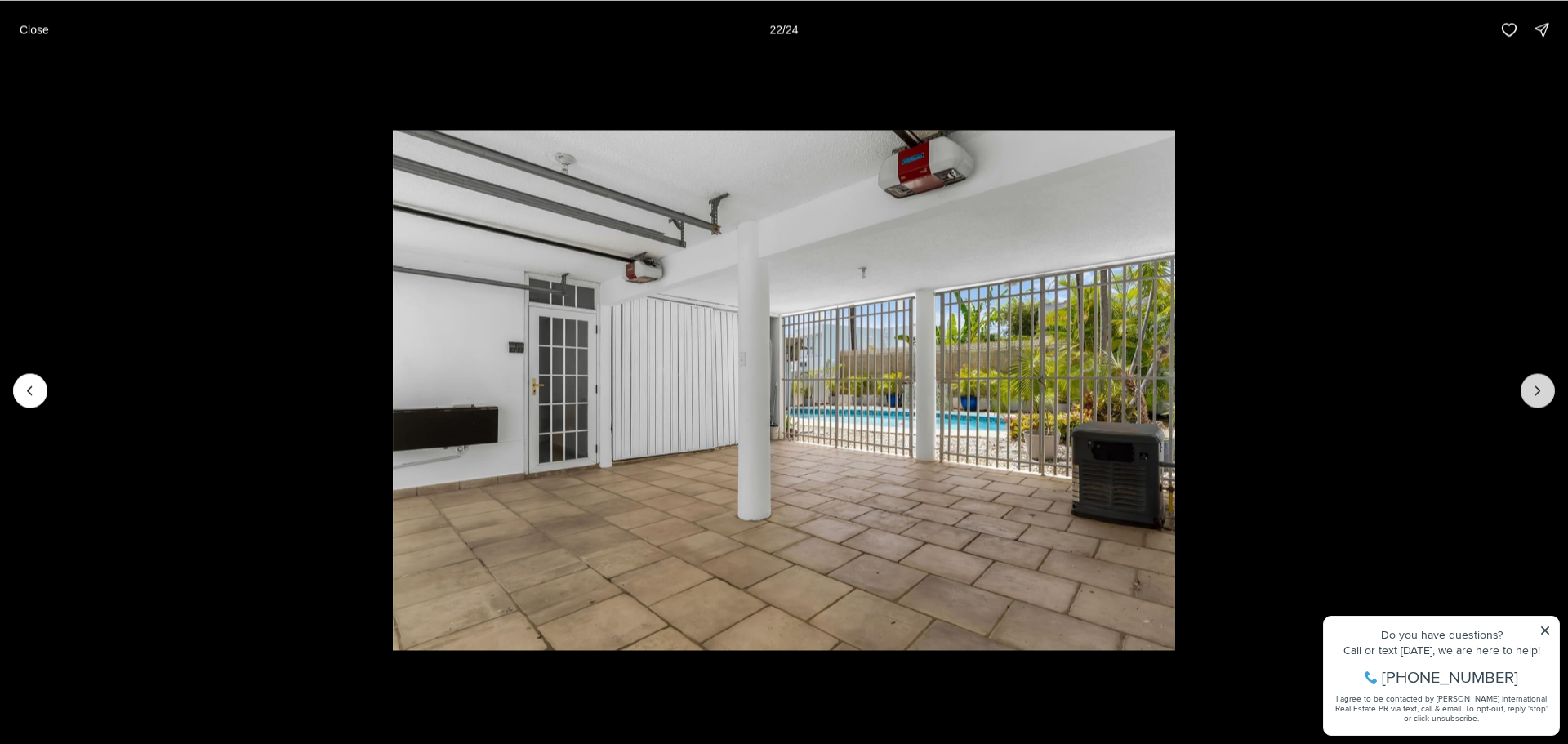
click at [1528, 386] on button "Next slide" at bounding box center [1537, 390] width 34 height 34
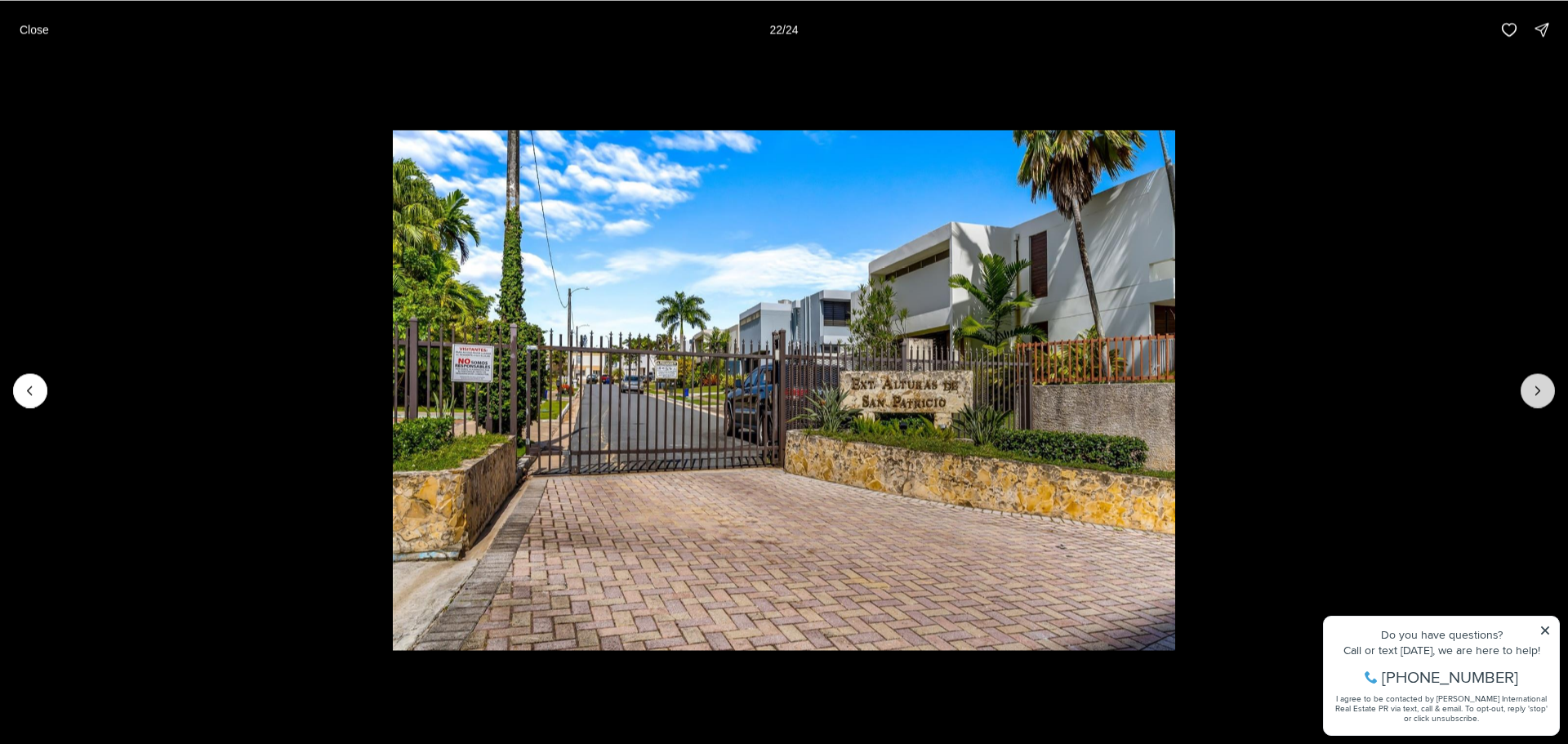
click at [1528, 386] on button "Next slide" at bounding box center [1537, 390] width 34 height 34
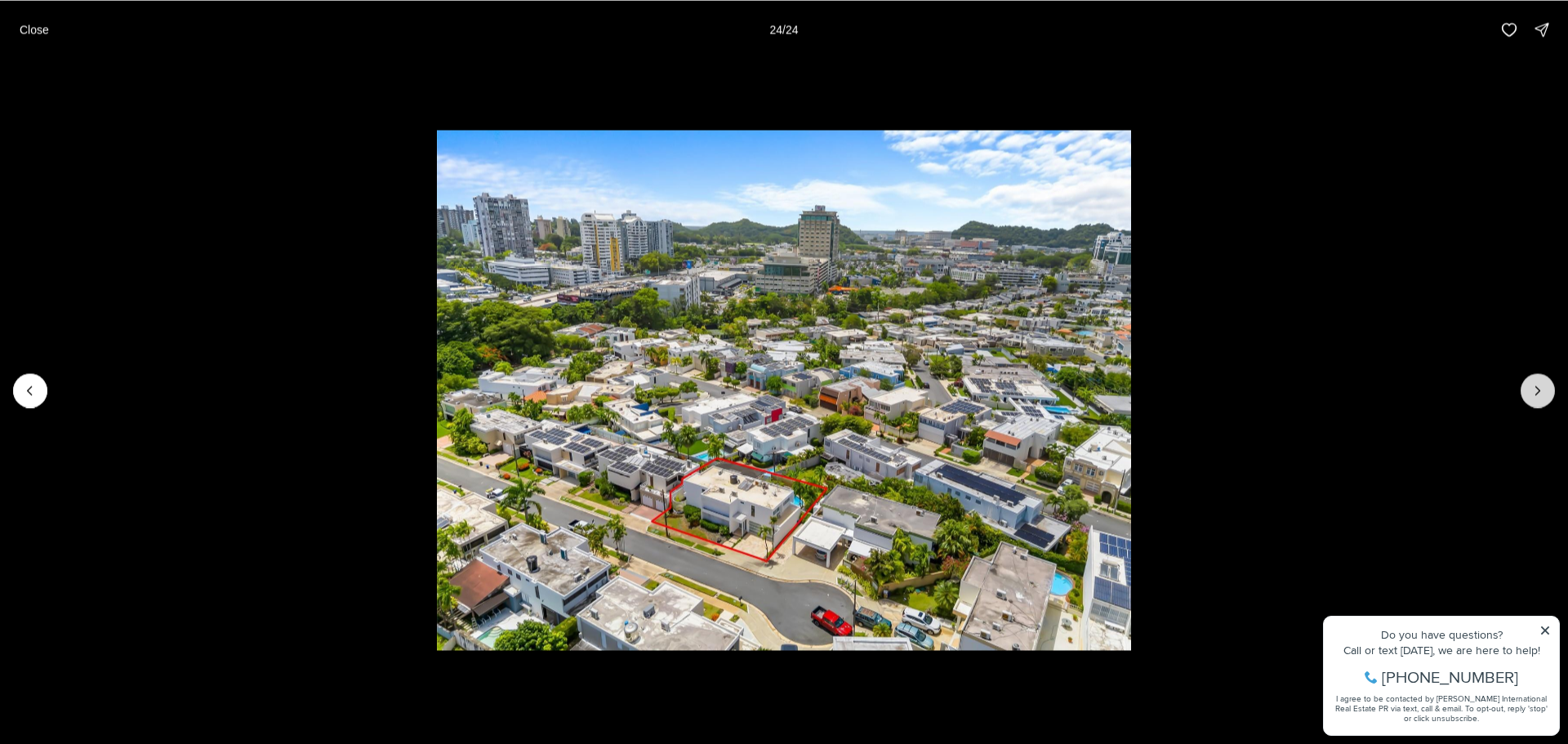
click at [1528, 386] on div at bounding box center [1537, 390] width 34 height 34
click at [27, 26] on p "Close" at bounding box center [33, 29] width 29 height 13
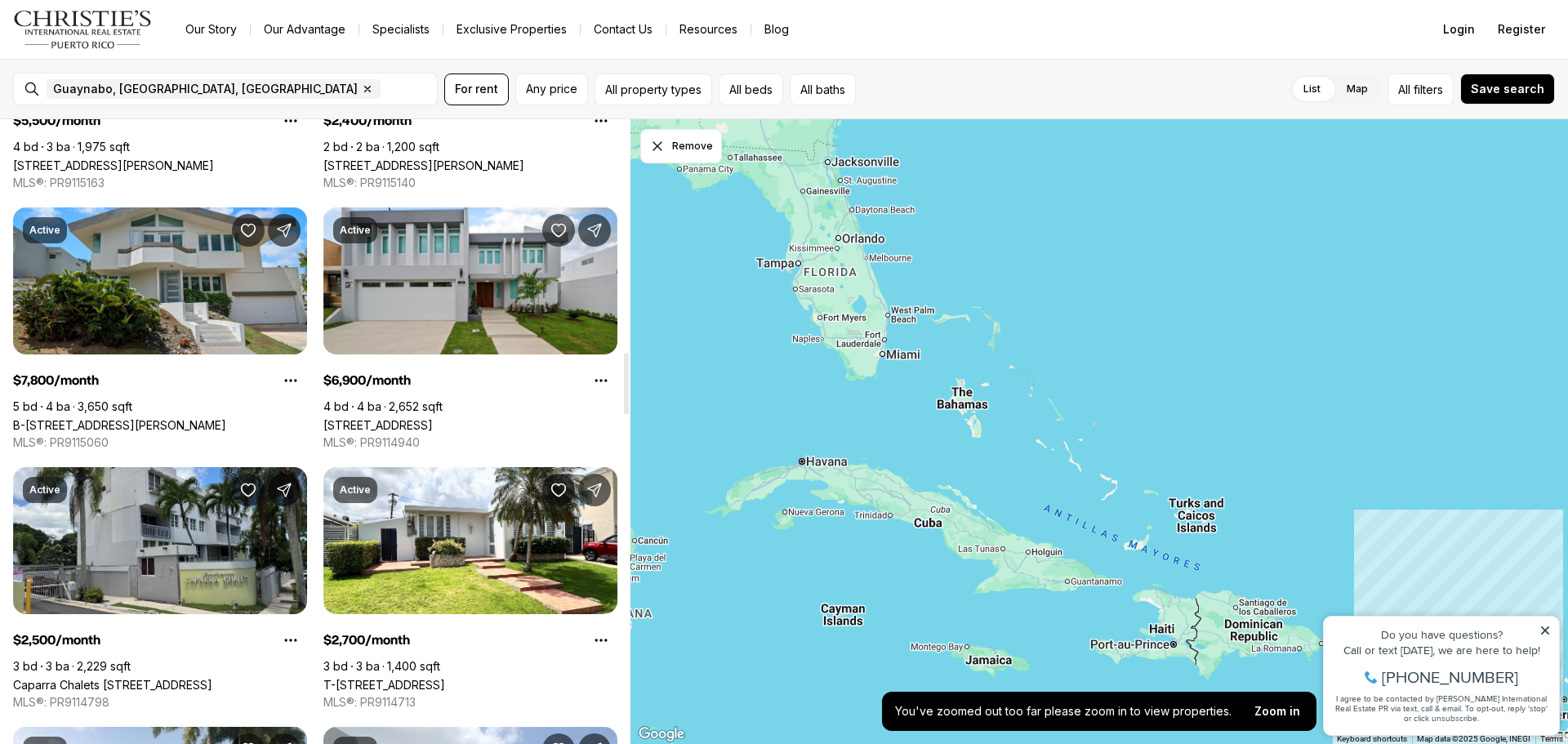
scroll to position [2368, 0]
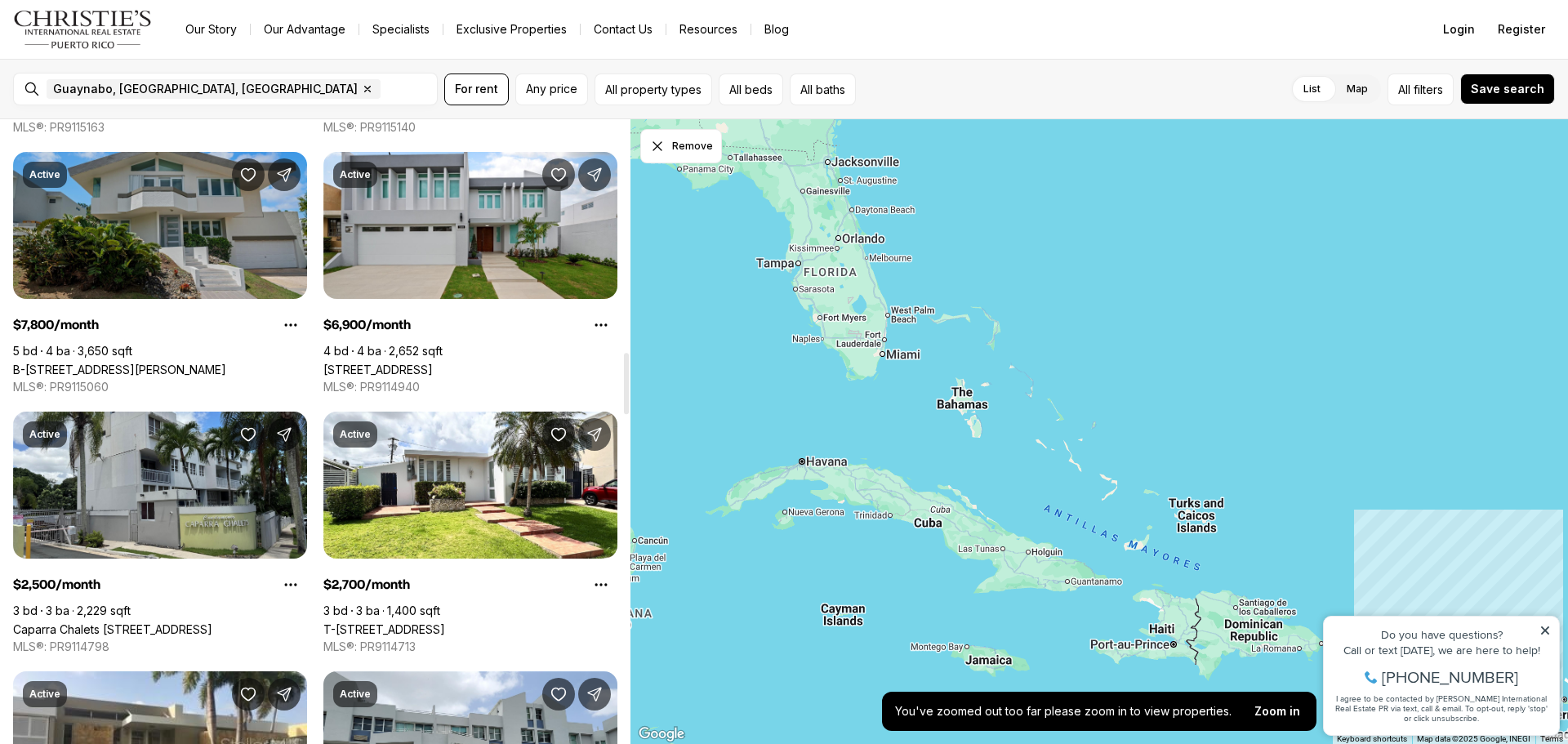
click at [203, 363] on link "B-[STREET_ADDRESS][PERSON_NAME]" at bounding box center [119, 370] width 213 height 14
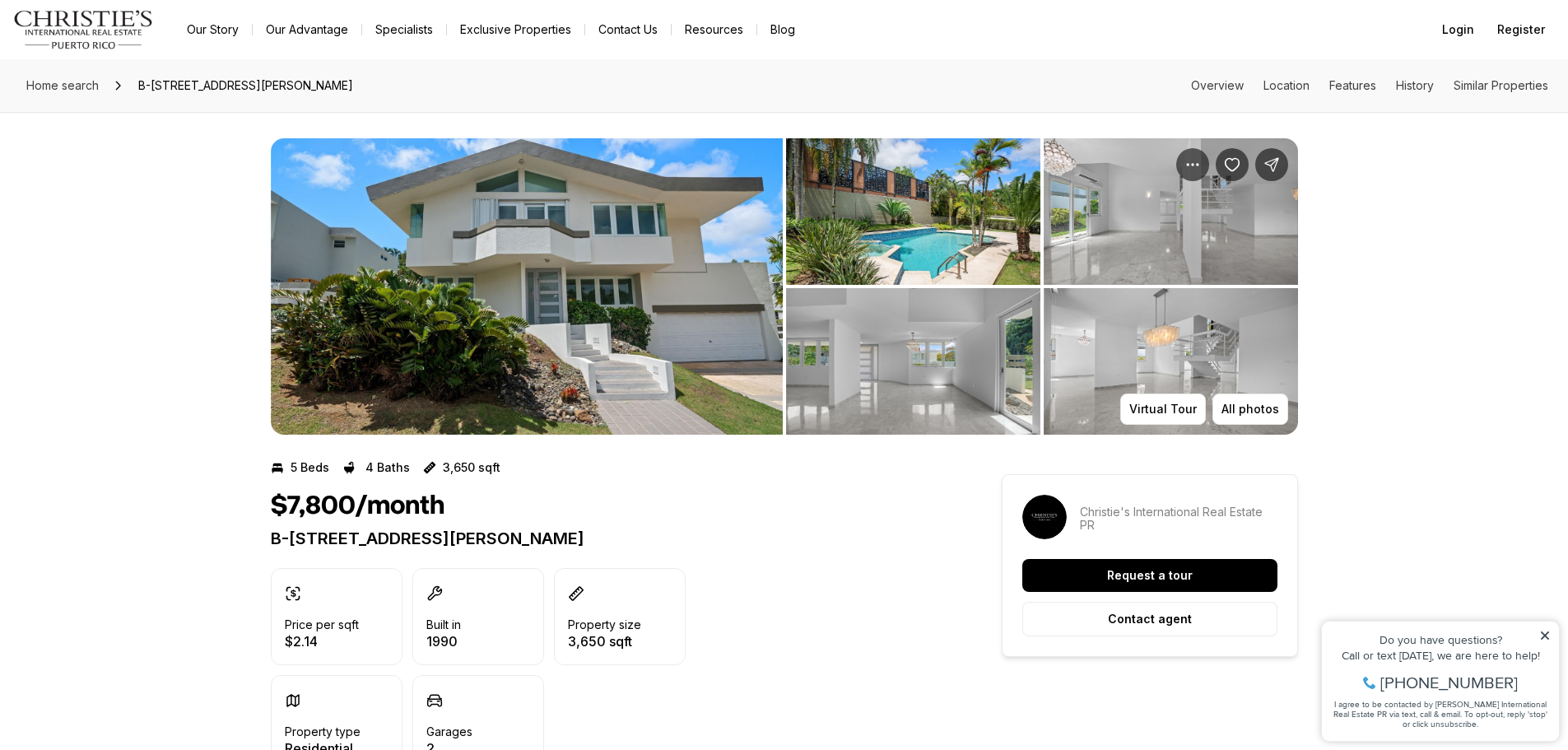
click at [540, 219] on img "View image gallery" at bounding box center [527, 286] width 512 height 297
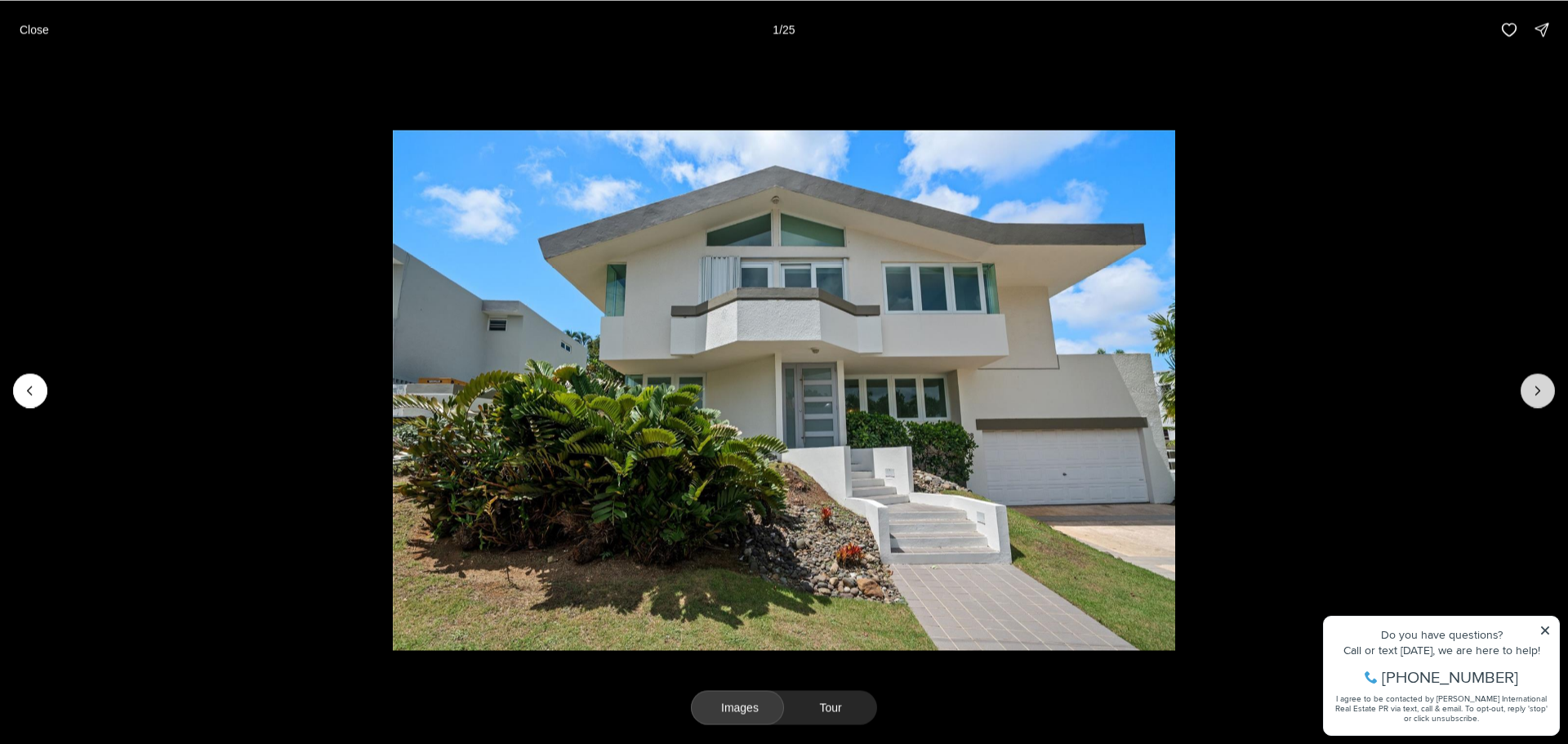
click at [1535, 389] on icon "Next slide" at bounding box center [1537, 390] width 17 height 17
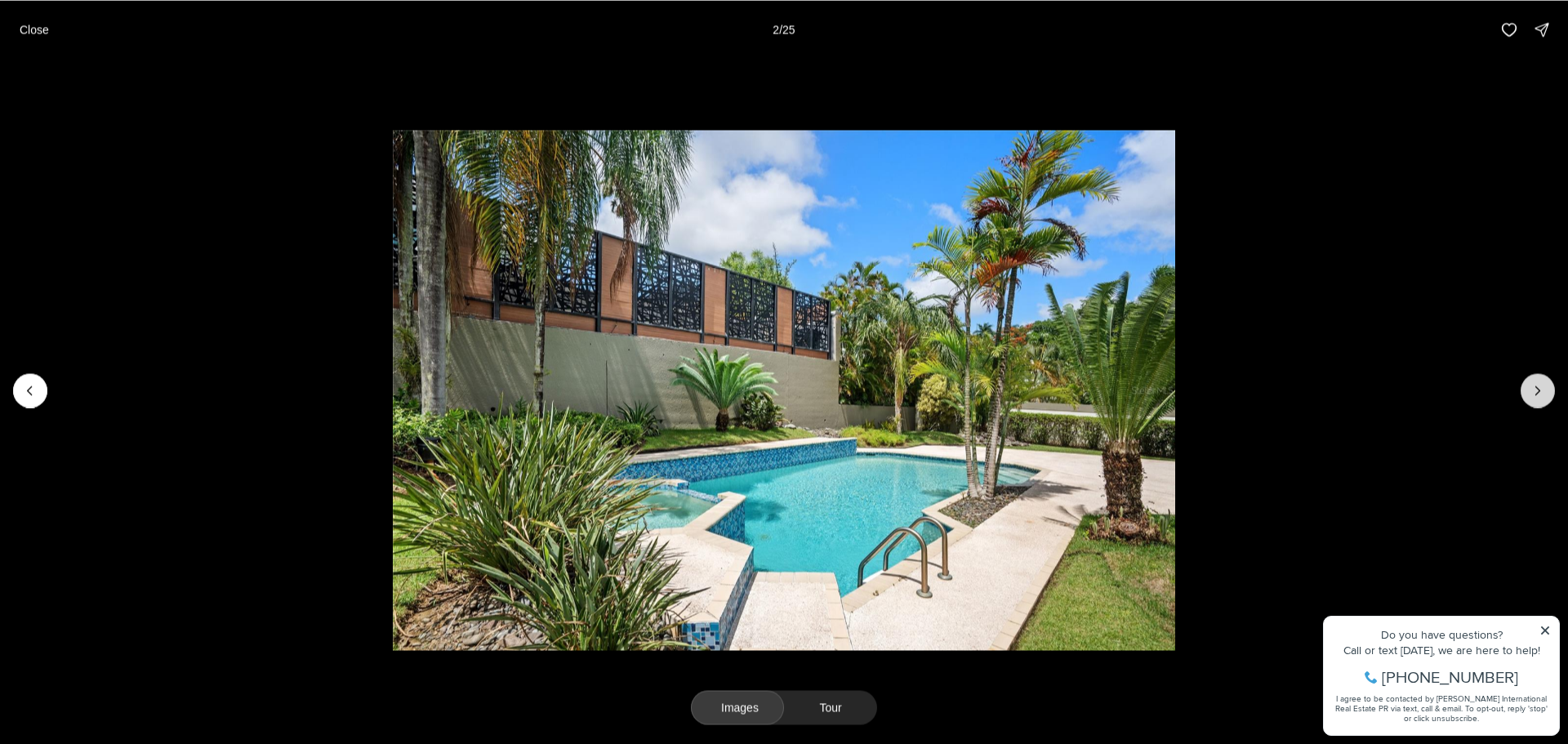
click at [1535, 389] on icon "Next slide" at bounding box center [1537, 390] width 17 height 17
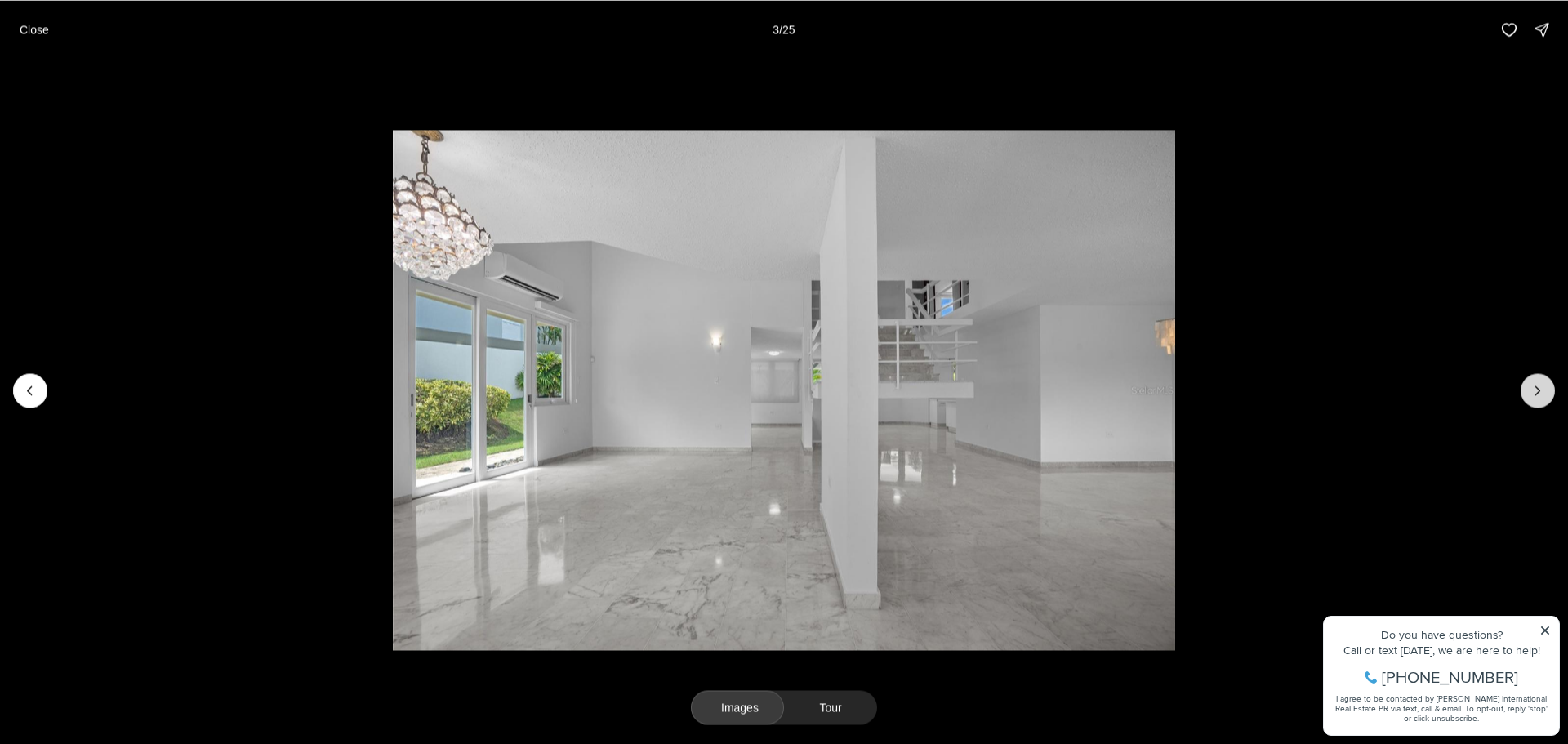
click at [1535, 389] on icon "Next slide" at bounding box center [1537, 390] width 17 height 17
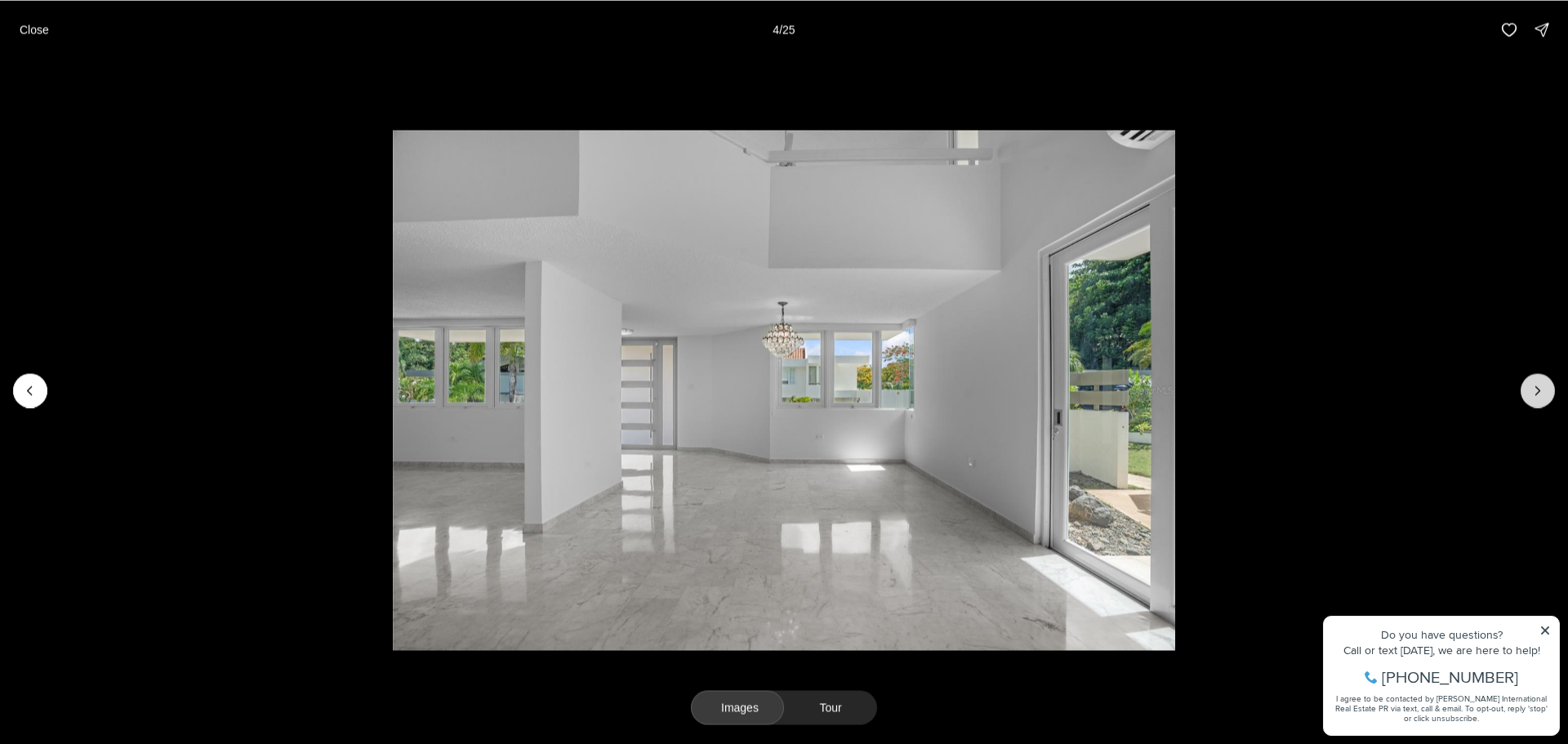
click at [1535, 389] on icon "Next slide" at bounding box center [1537, 390] width 17 height 17
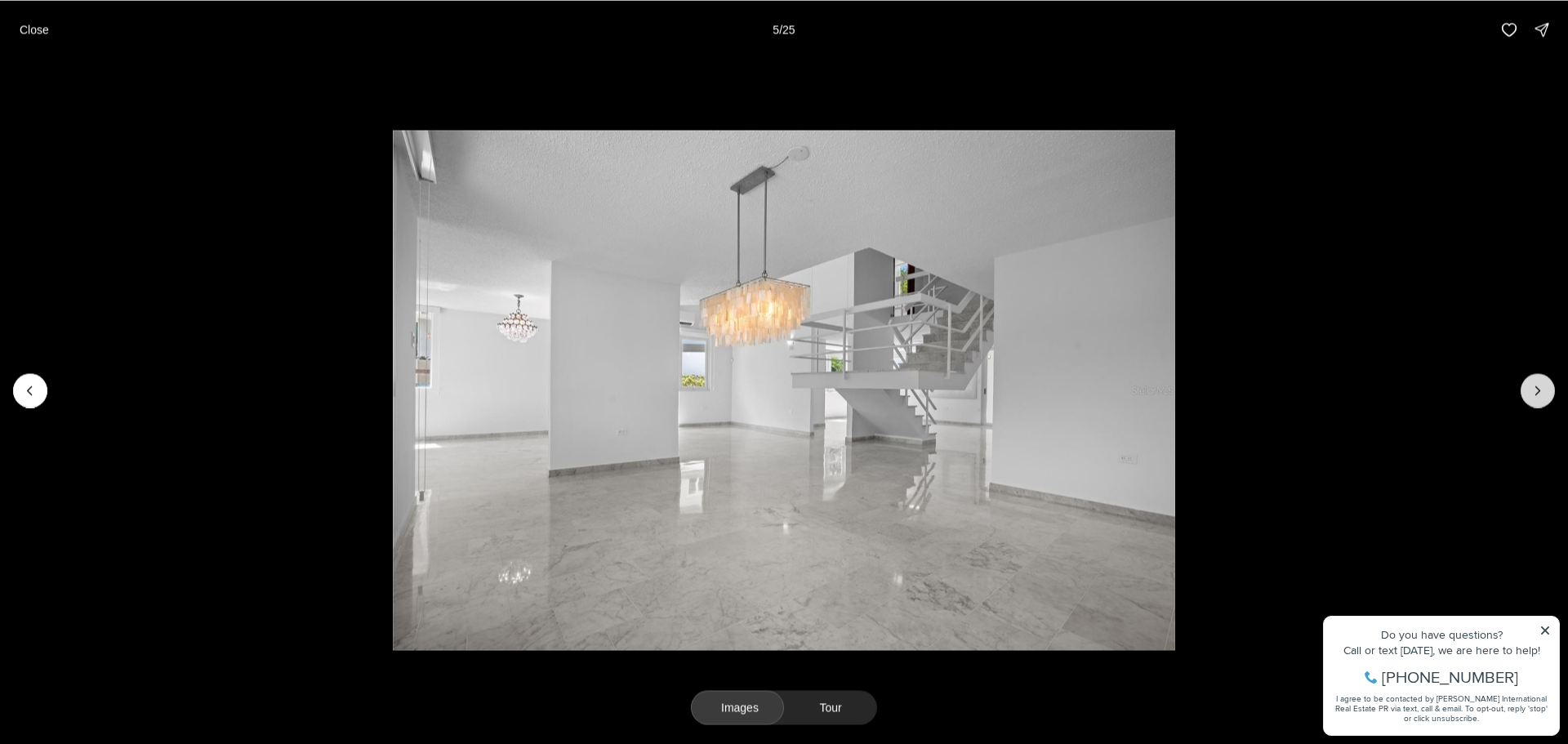
click at [1535, 389] on icon "Next slide" at bounding box center [1537, 390] width 17 height 17
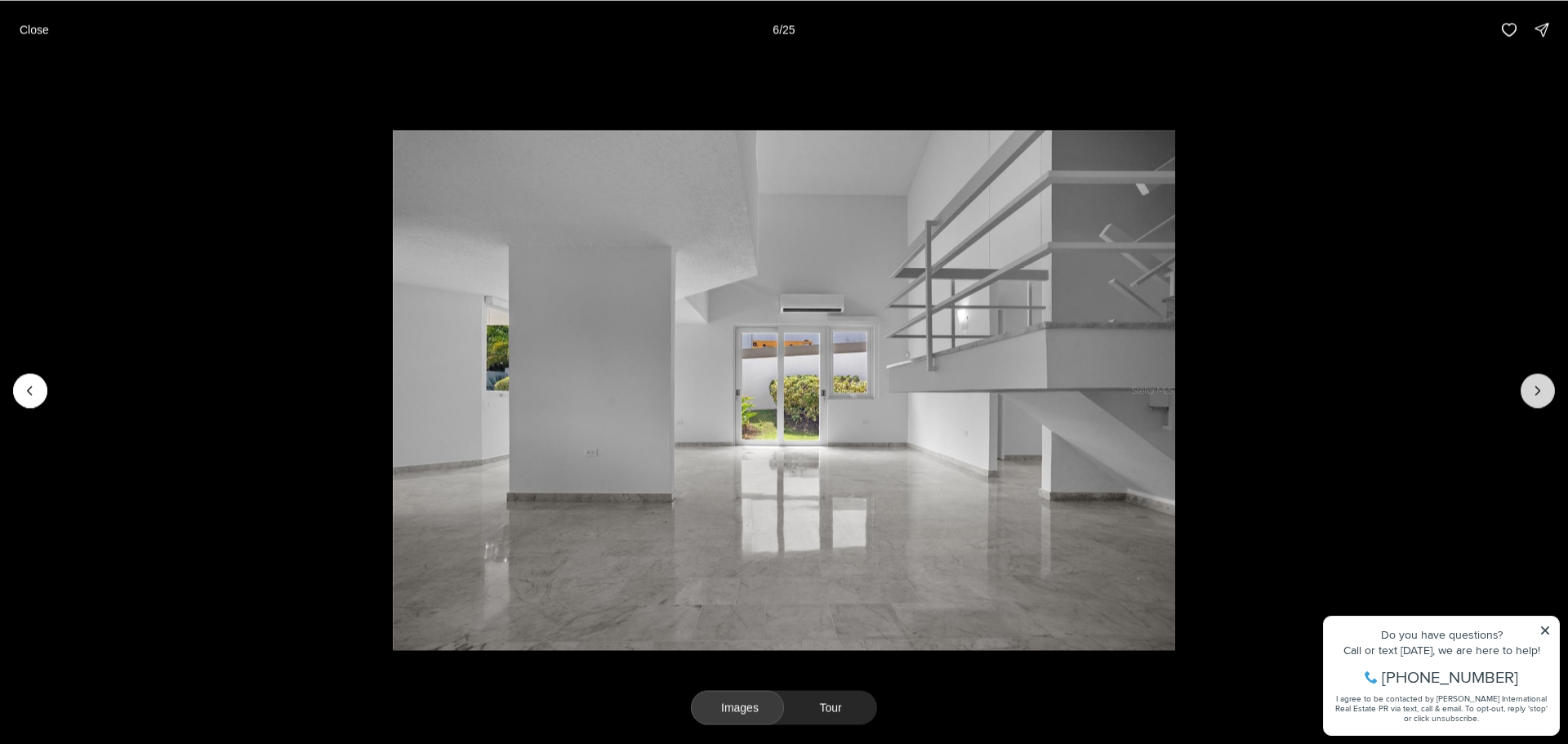
click at [1535, 389] on icon "Next slide" at bounding box center [1537, 390] width 17 height 17
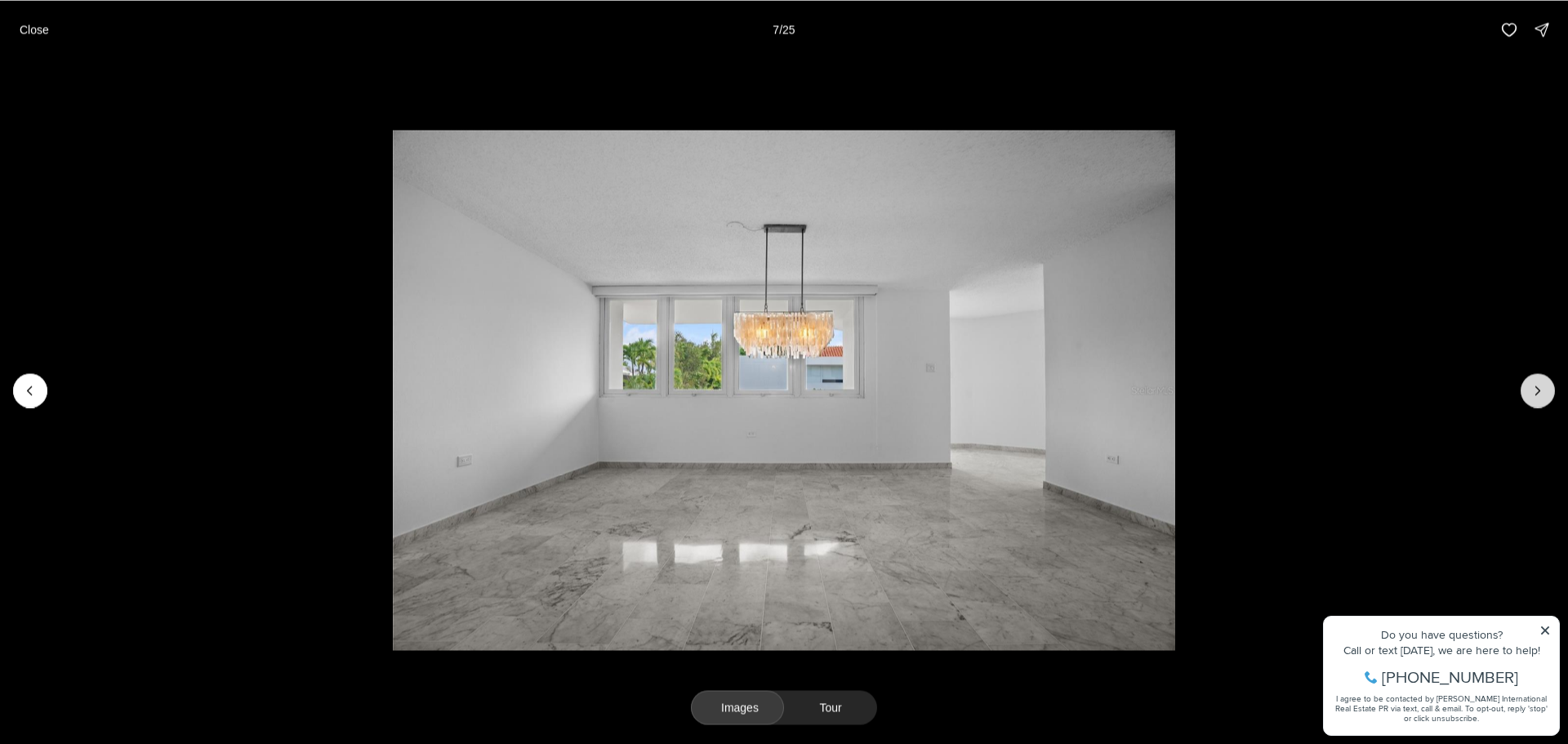
click at [1535, 389] on icon "Next slide" at bounding box center [1537, 390] width 17 height 17
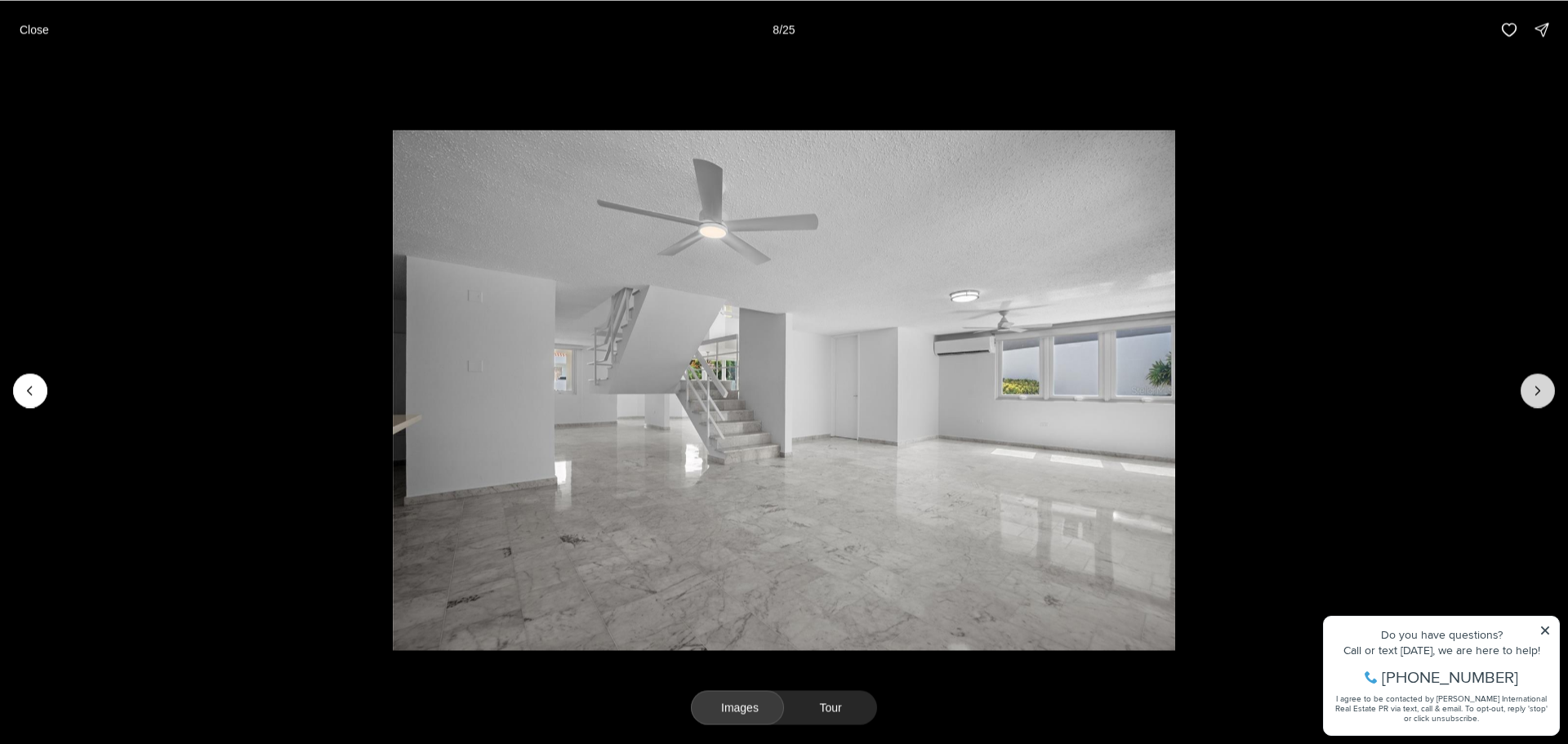
click at [1535, 389] on icon "Next slide" at bounding box center [1537, 390] width 17 height 17
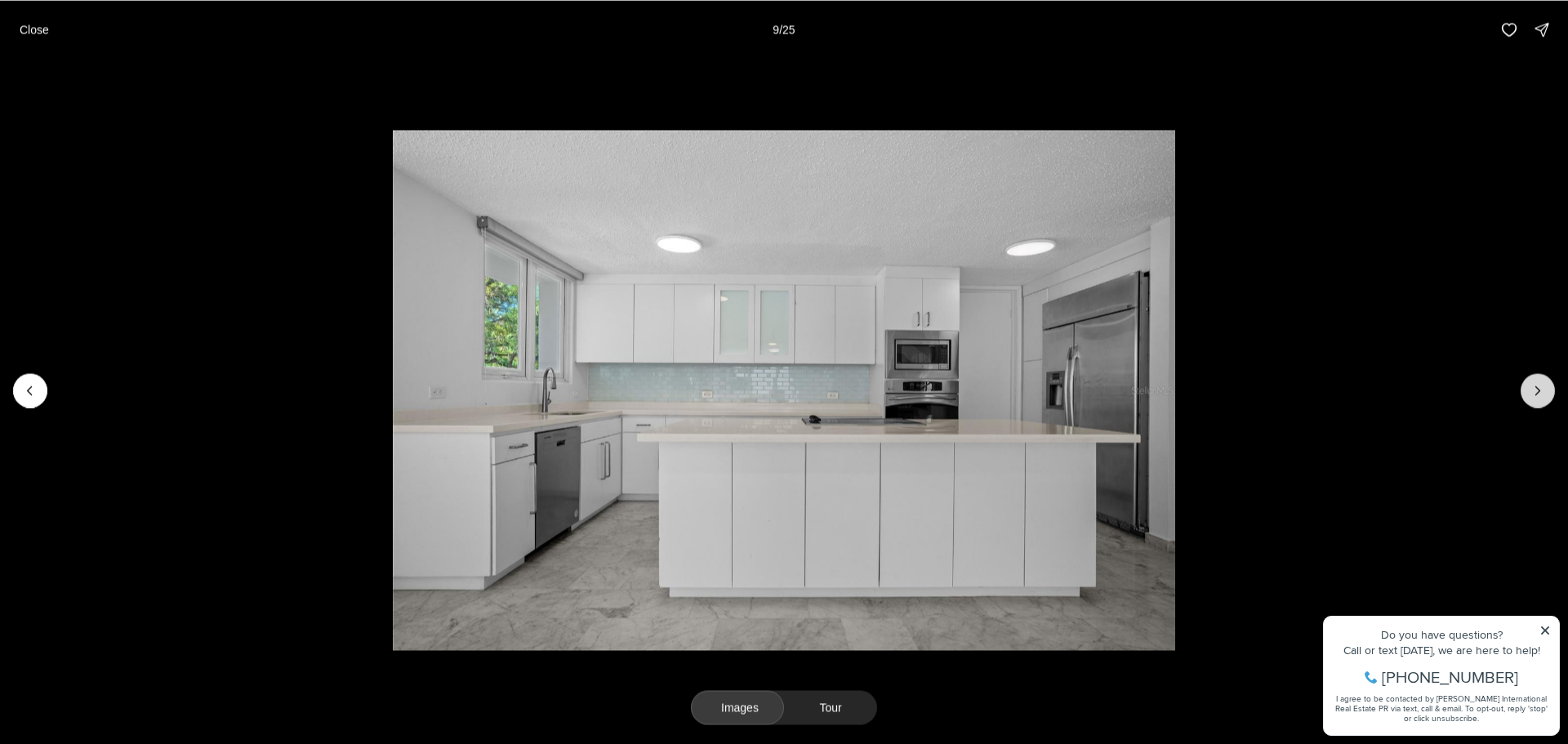
click at [1535, 389] on icon "Next slide" at bounding box center [1537, 390] width 17 height 17
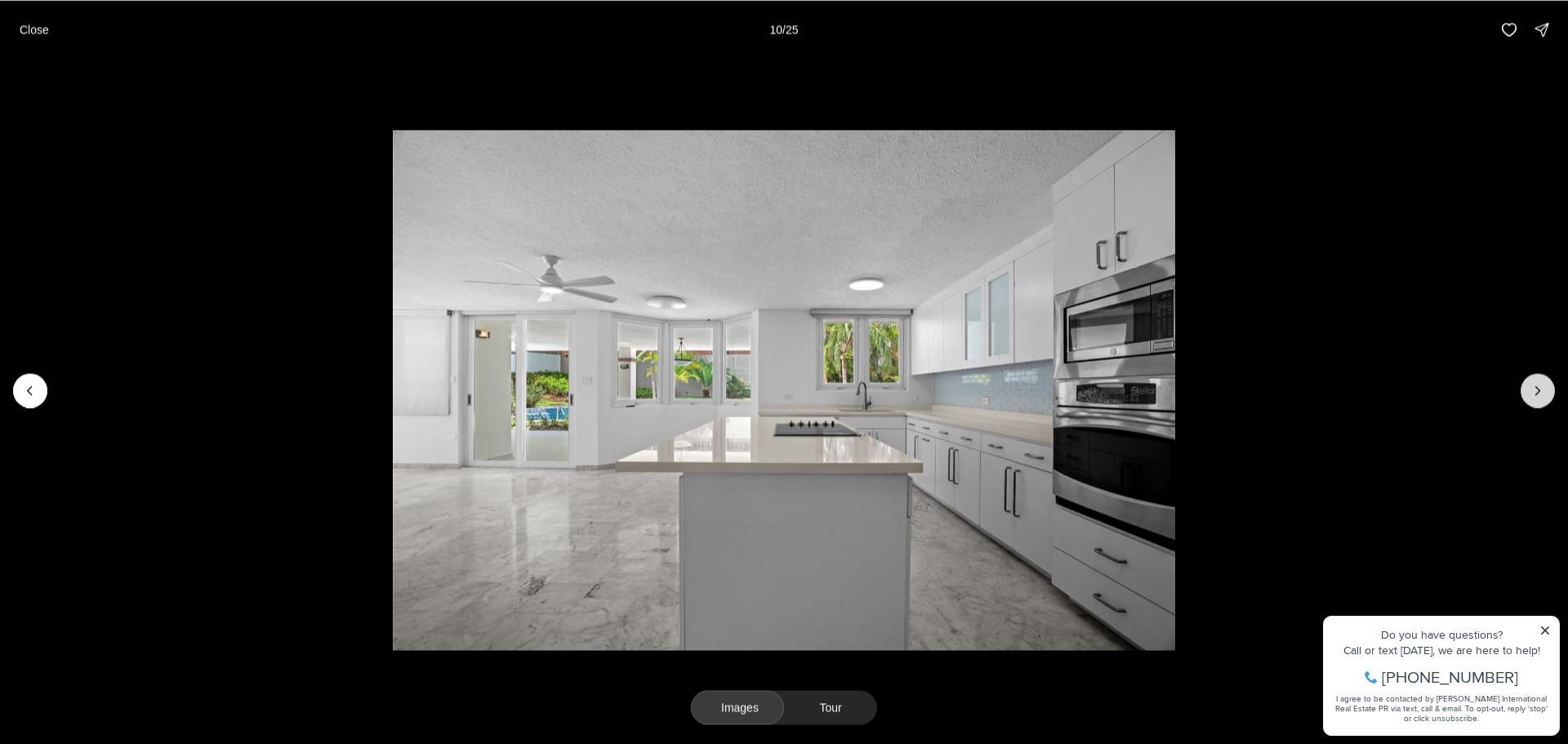
click at [1535, 389] on icon "Next slide" at bounding box center [1537, 390] width 17 height 17
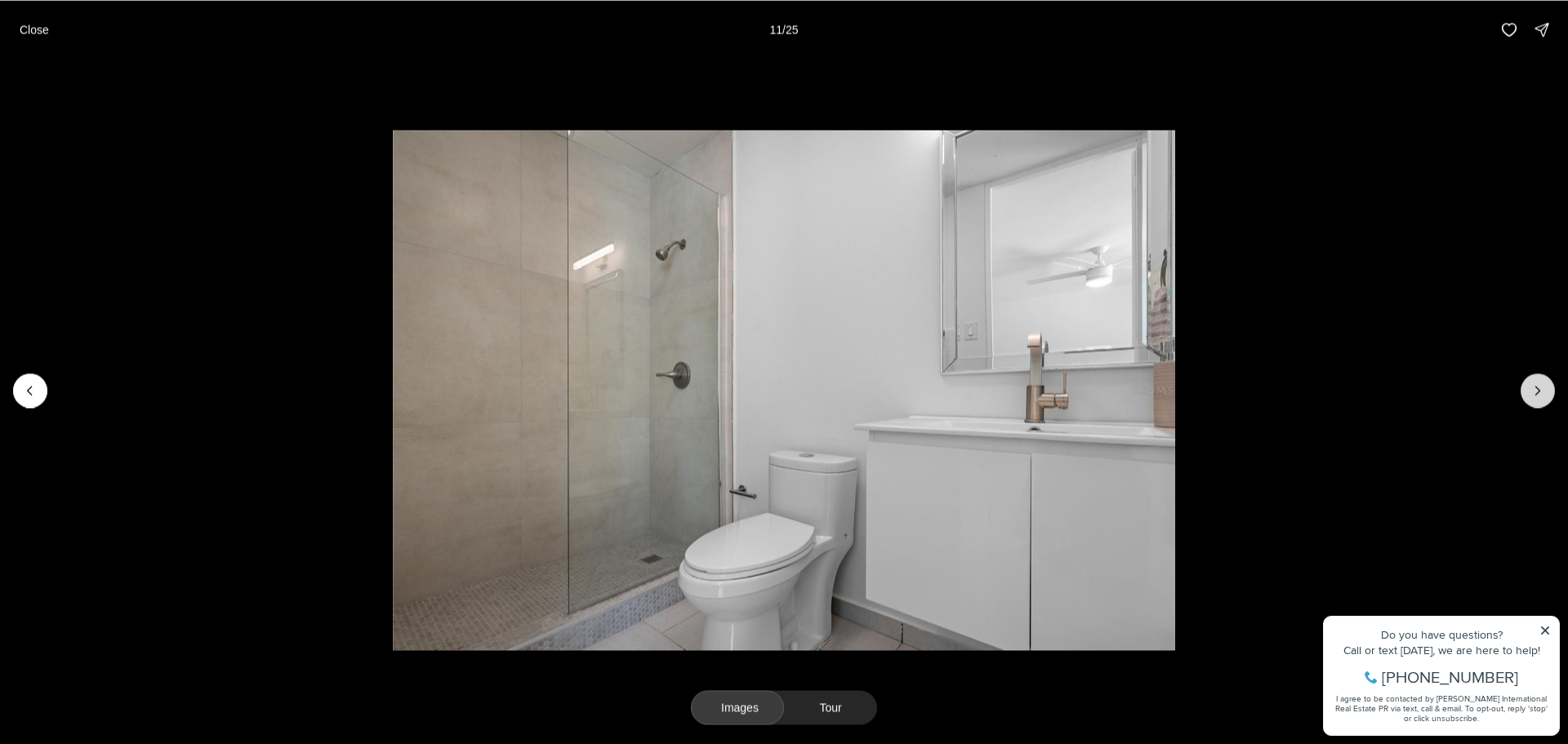
click at [1535, 389] on icon "Next slide" at bounding box center [1537, 390] width 17 height 17
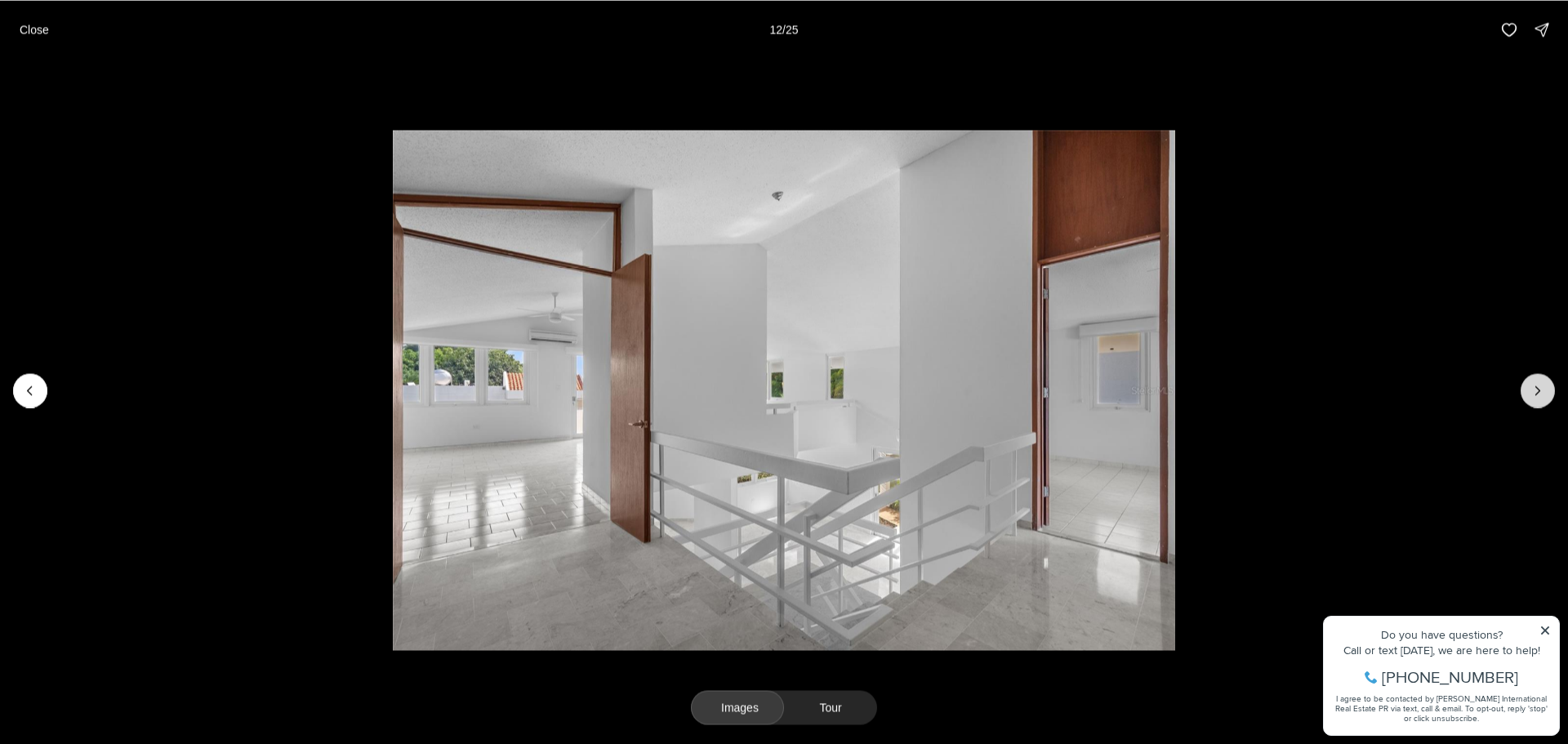
click at [1535, 389] on icon "Next slide" at bounding box center [1537, 390] width 17 height 17
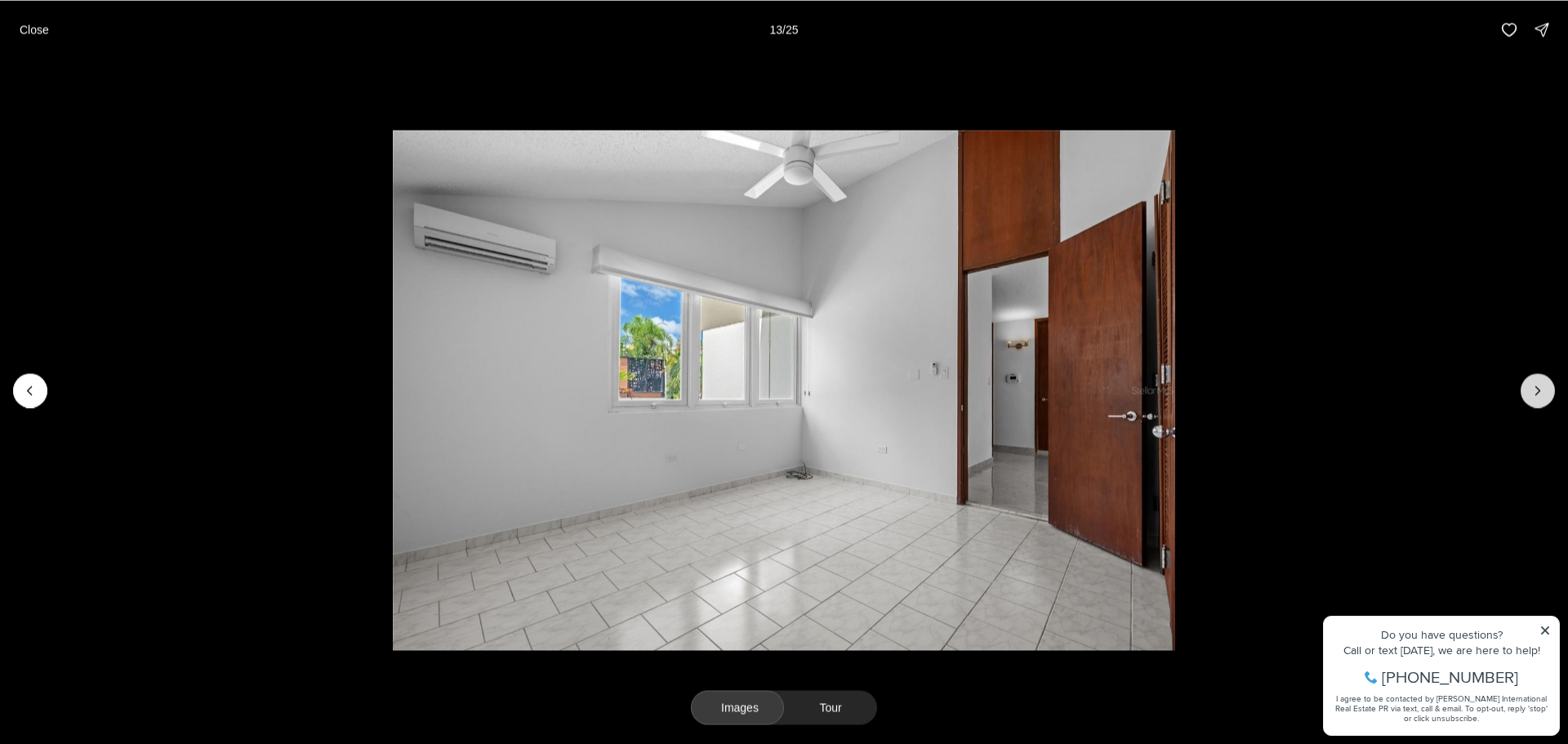
click at [1535, 389] on icon "Next slide" at bounding box center [1537, 390] width 17 height 17
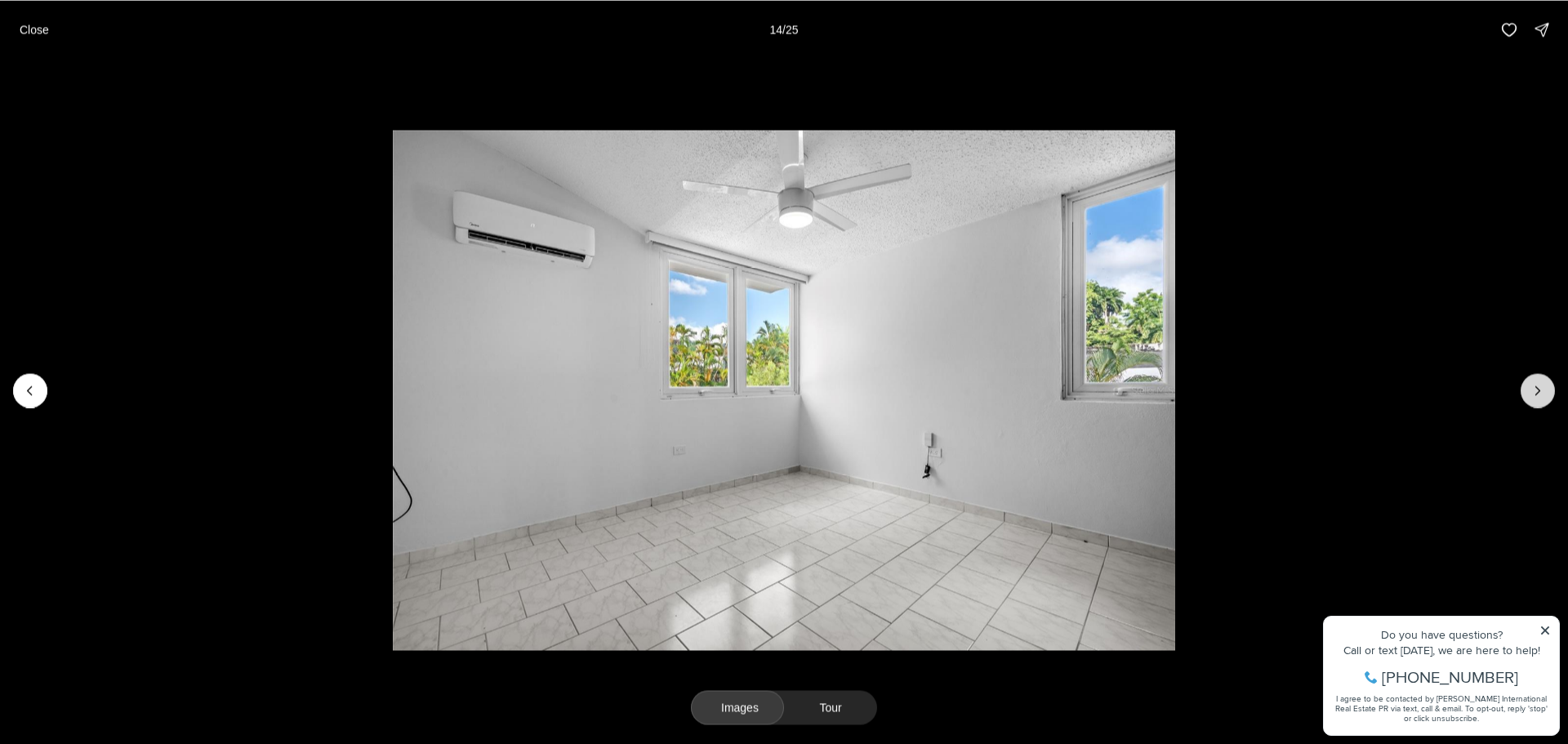
click at [1535, 389] on icon "Next slide" at bounding box center [1537, 390] width 17 height 17
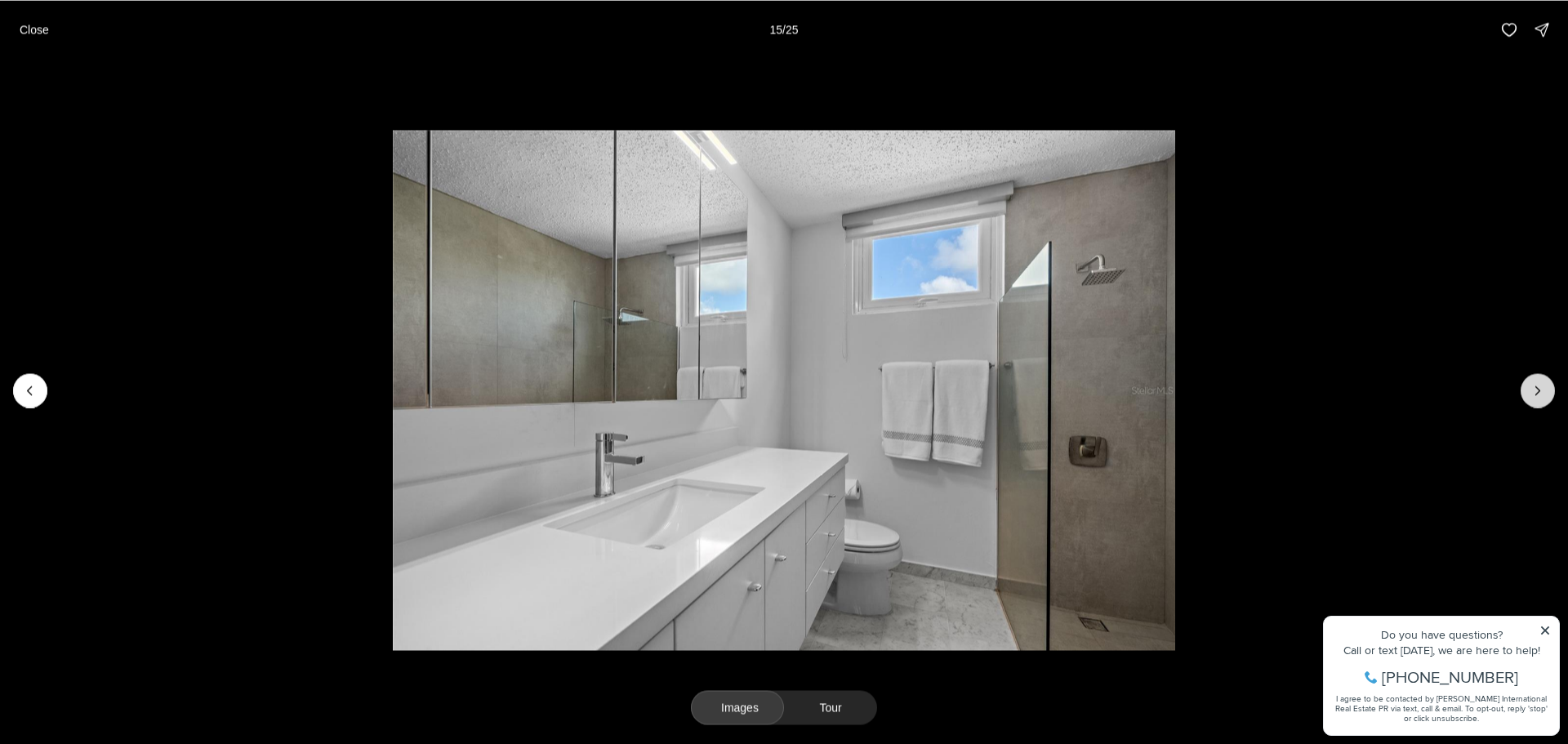
click at [1535, 389] on icon "Next slide" at bounding box center [1537, 390] width 17 height 17
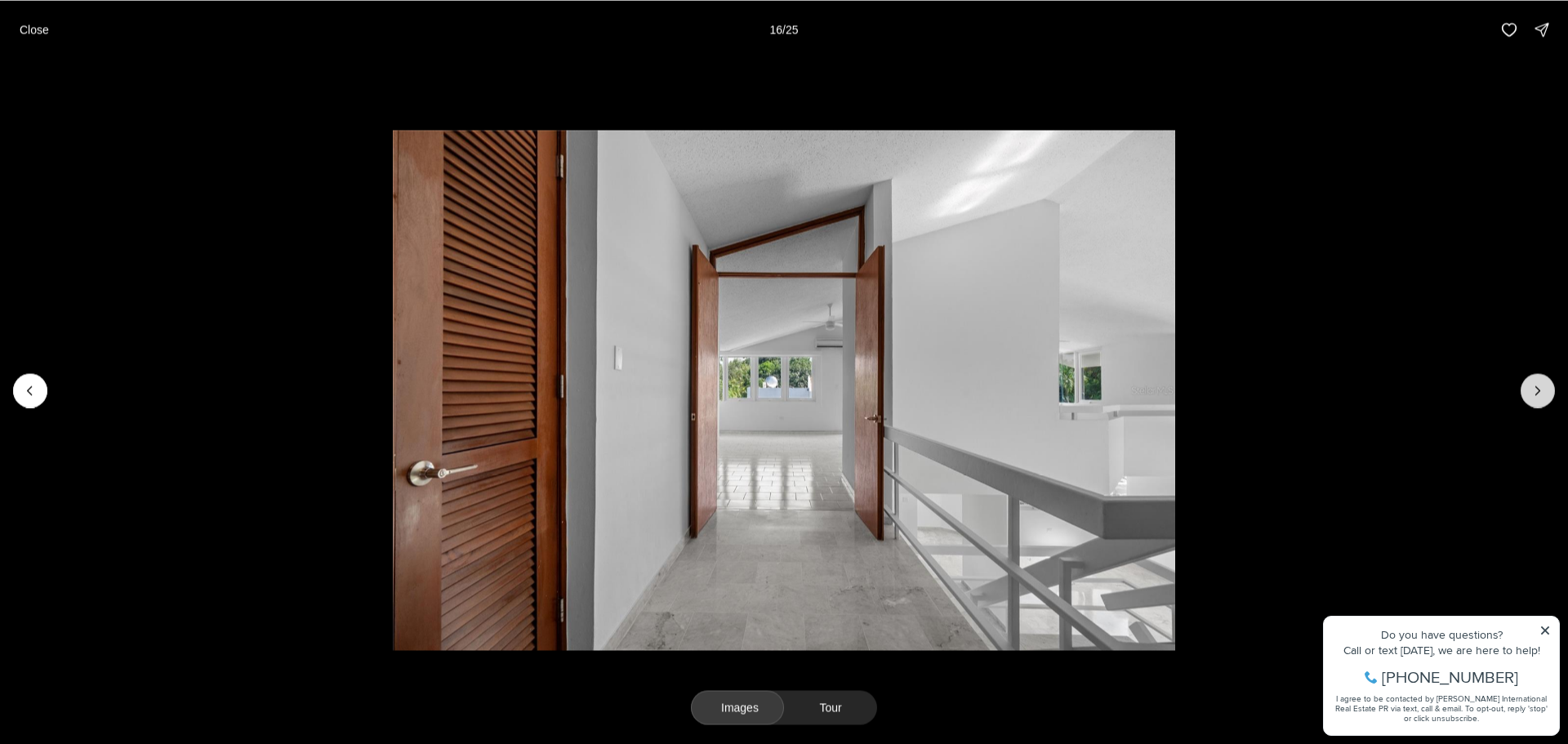
click at [1535, 389] on icon "Next slide" at bounding box center [1537, 390] width 17 height 17
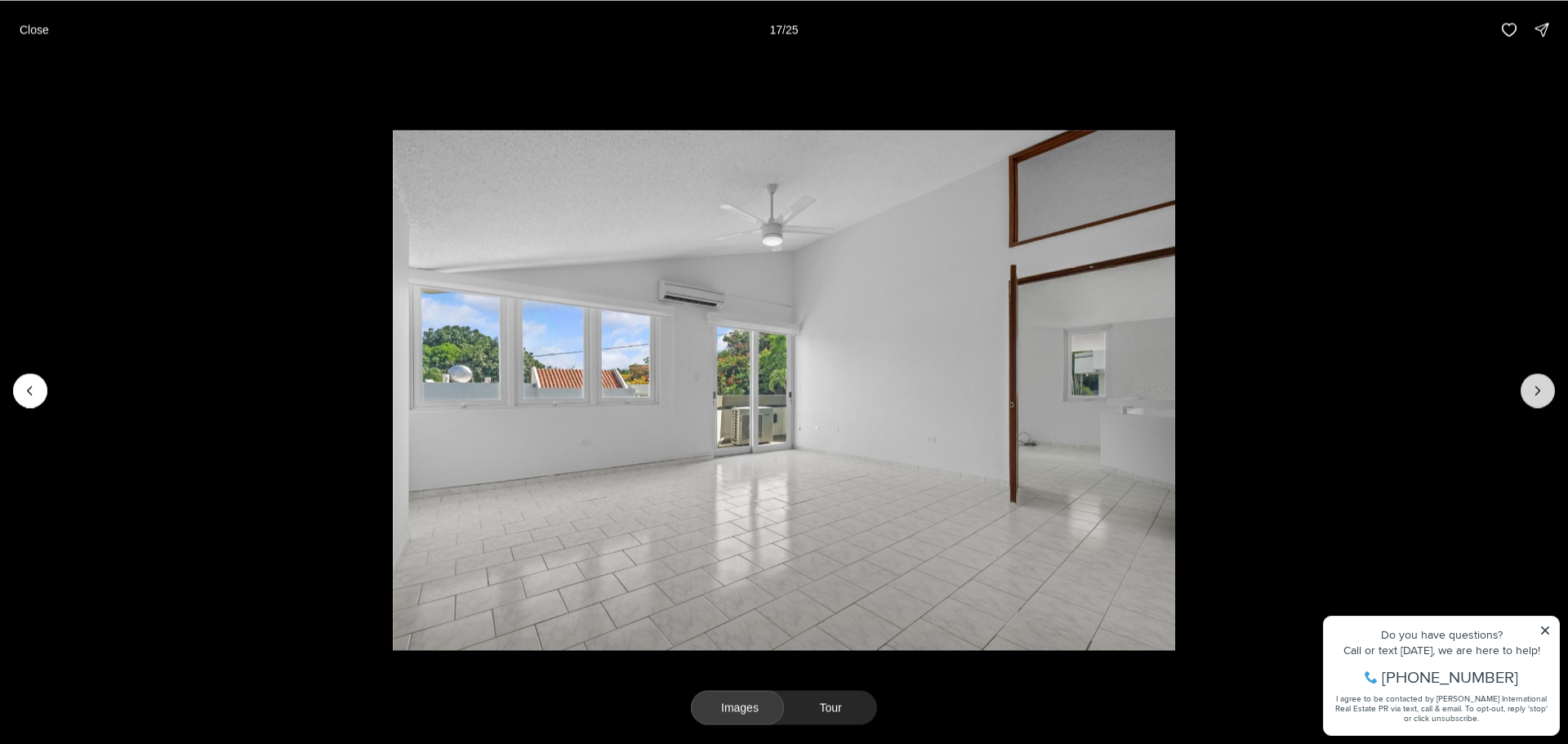
click at [1535, 389] on icon "Next slide" at bounding box center [1537, 390] width 17 height 17
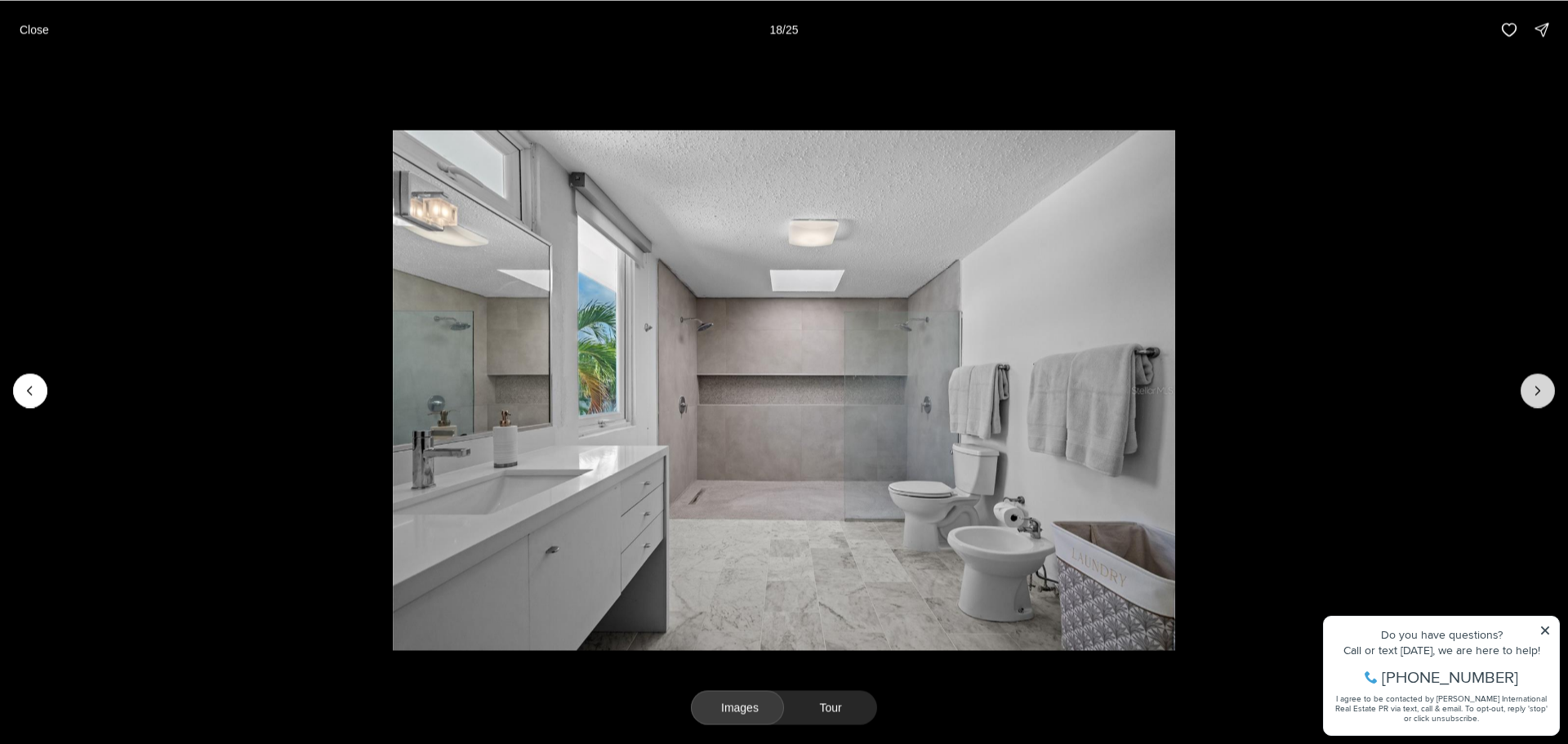
click at [1535, 389] on icon "Next slide" at bounding box center [1537, 390] width 17 height 17
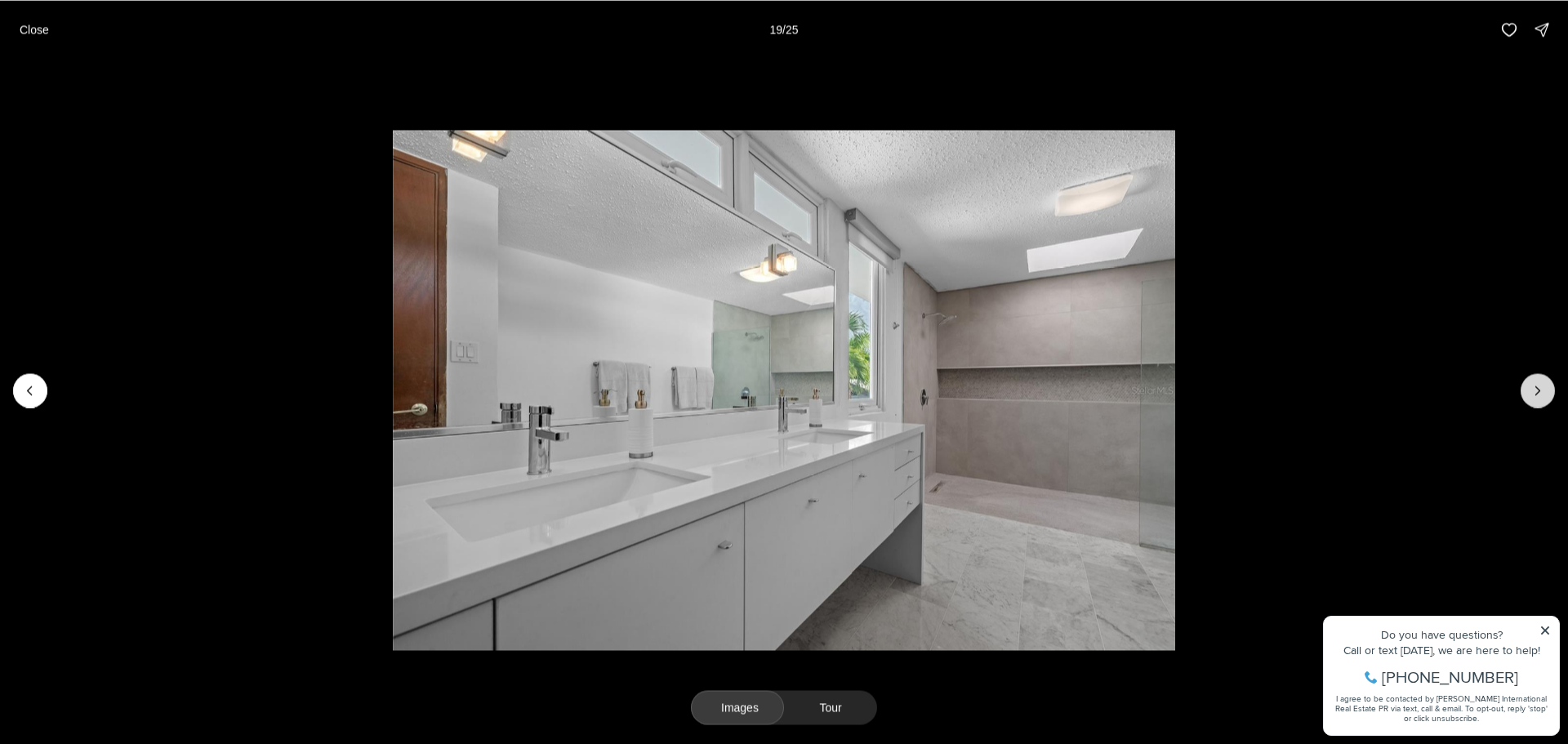
click at [1535, 389] on icon "Next slide" at bounding box center [1537, 390] width 17 height 17
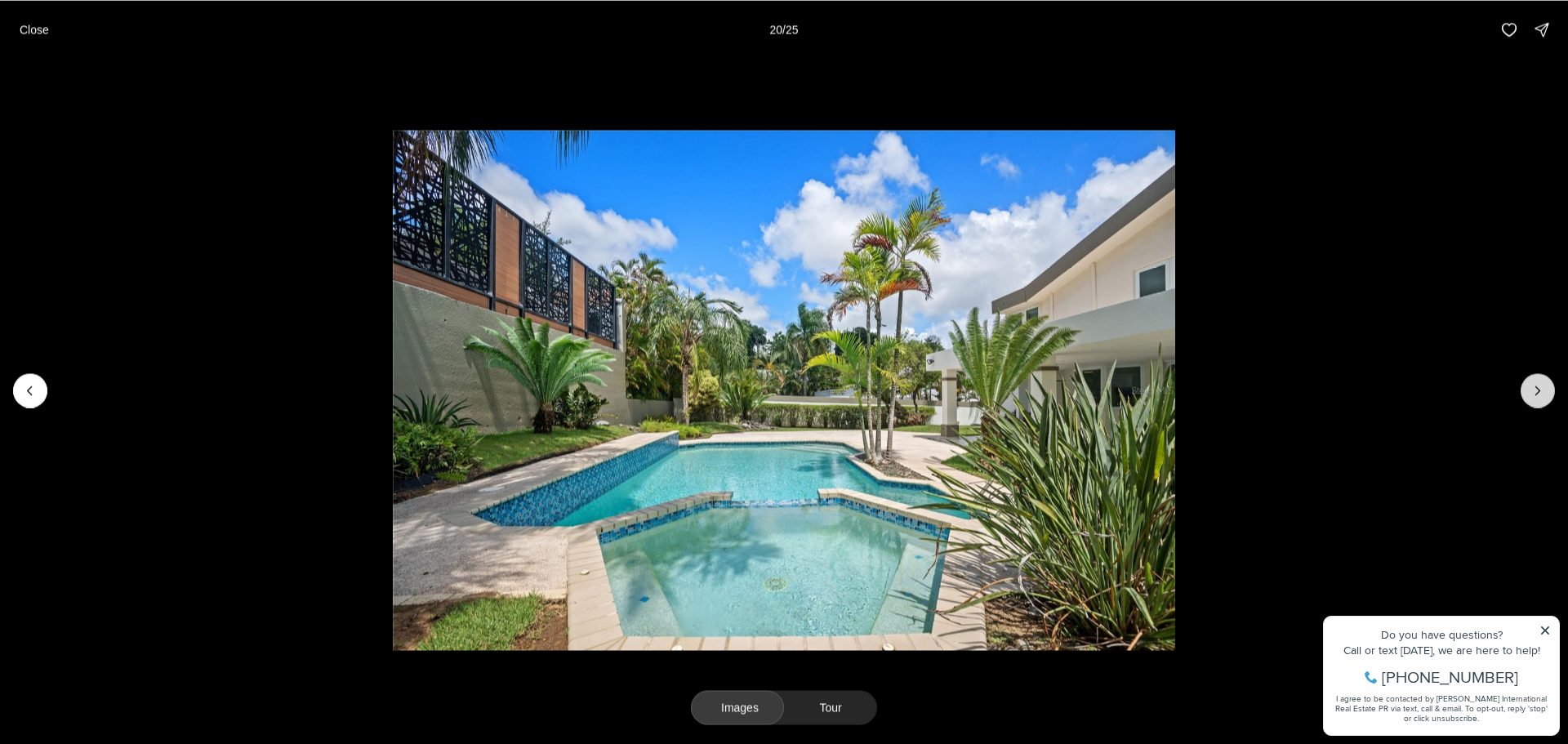
click at [1535, 389] on icon "Next slide" at bounding box center [1537, 390] width 17 height 17
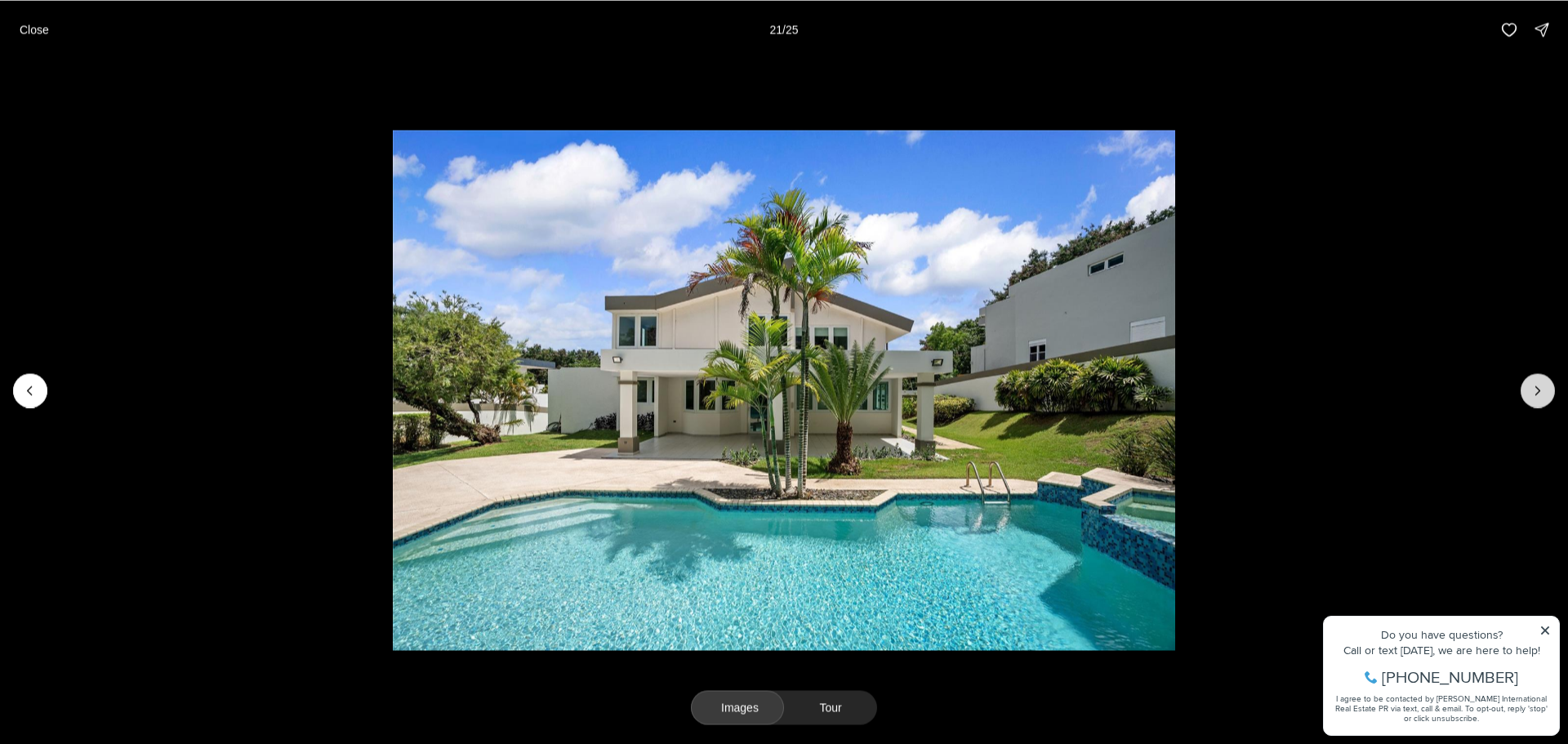
click at [1535, 389] on icon "Next slide" at bounding box center [1537, 390] width 17 height 17
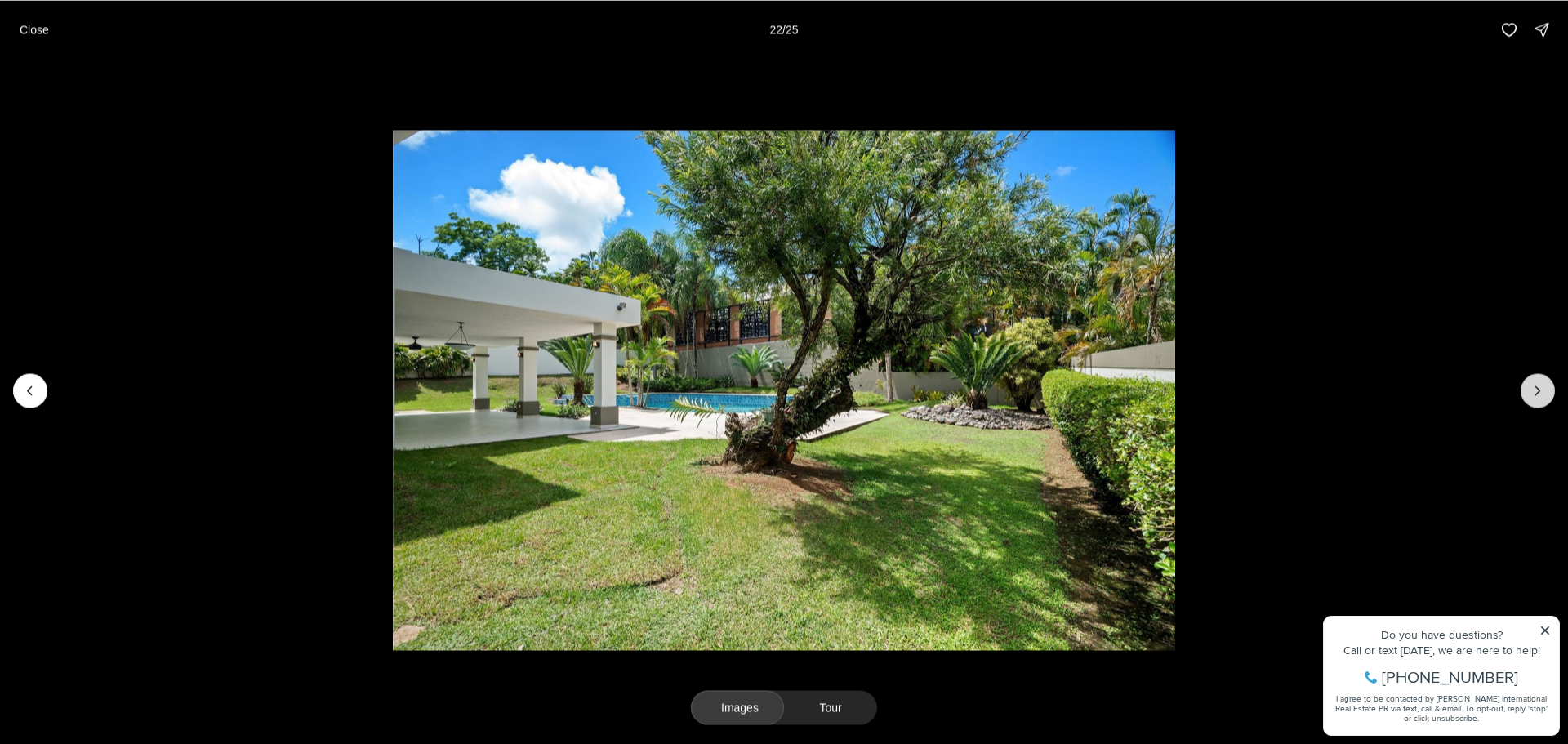
click at [1535, 389] on icon "Next slide" at bounding box center [1537, 390] width 17 height 17
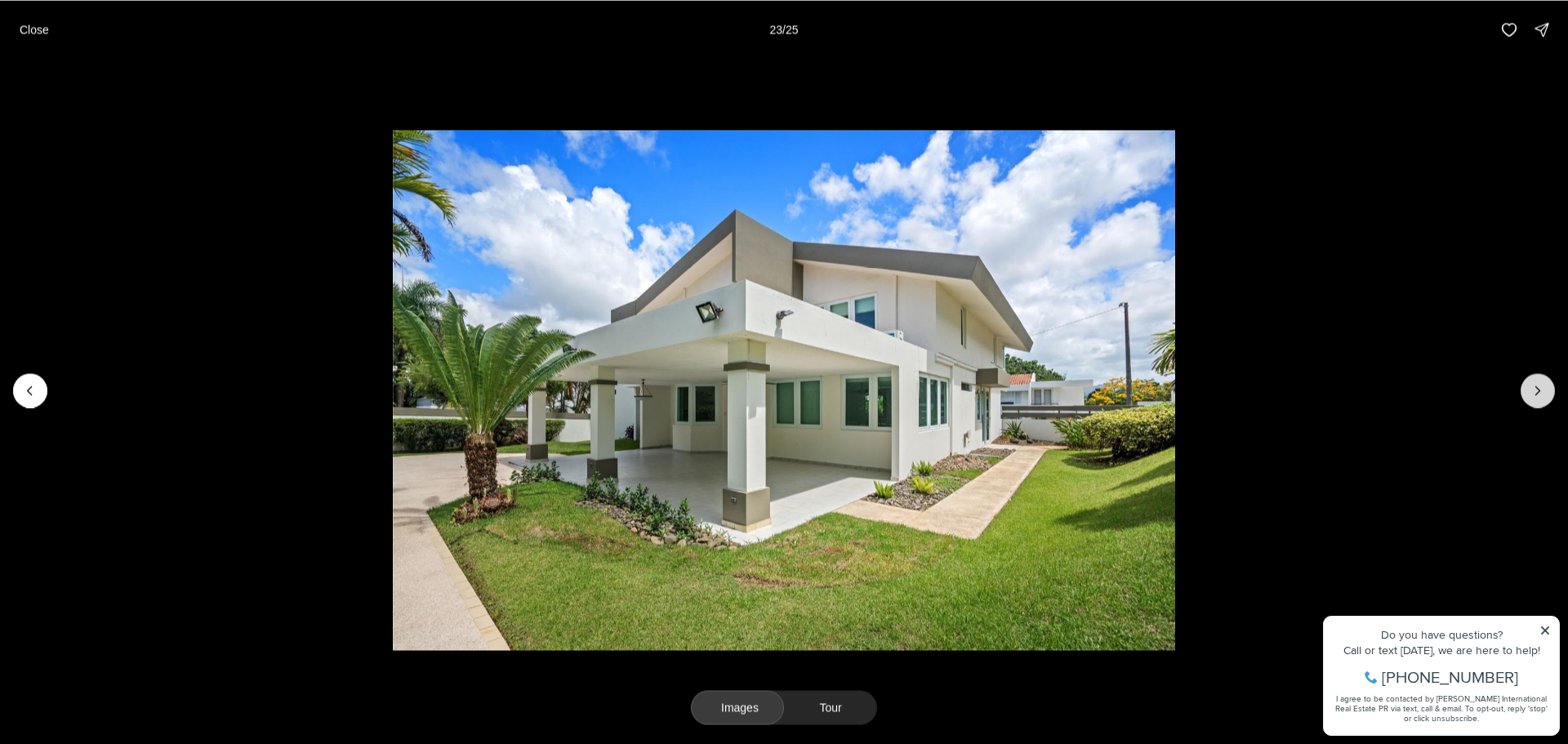
click at [1535, 389] on icon "Next slide" at bounding box center [1537, 390] width 17 height 17
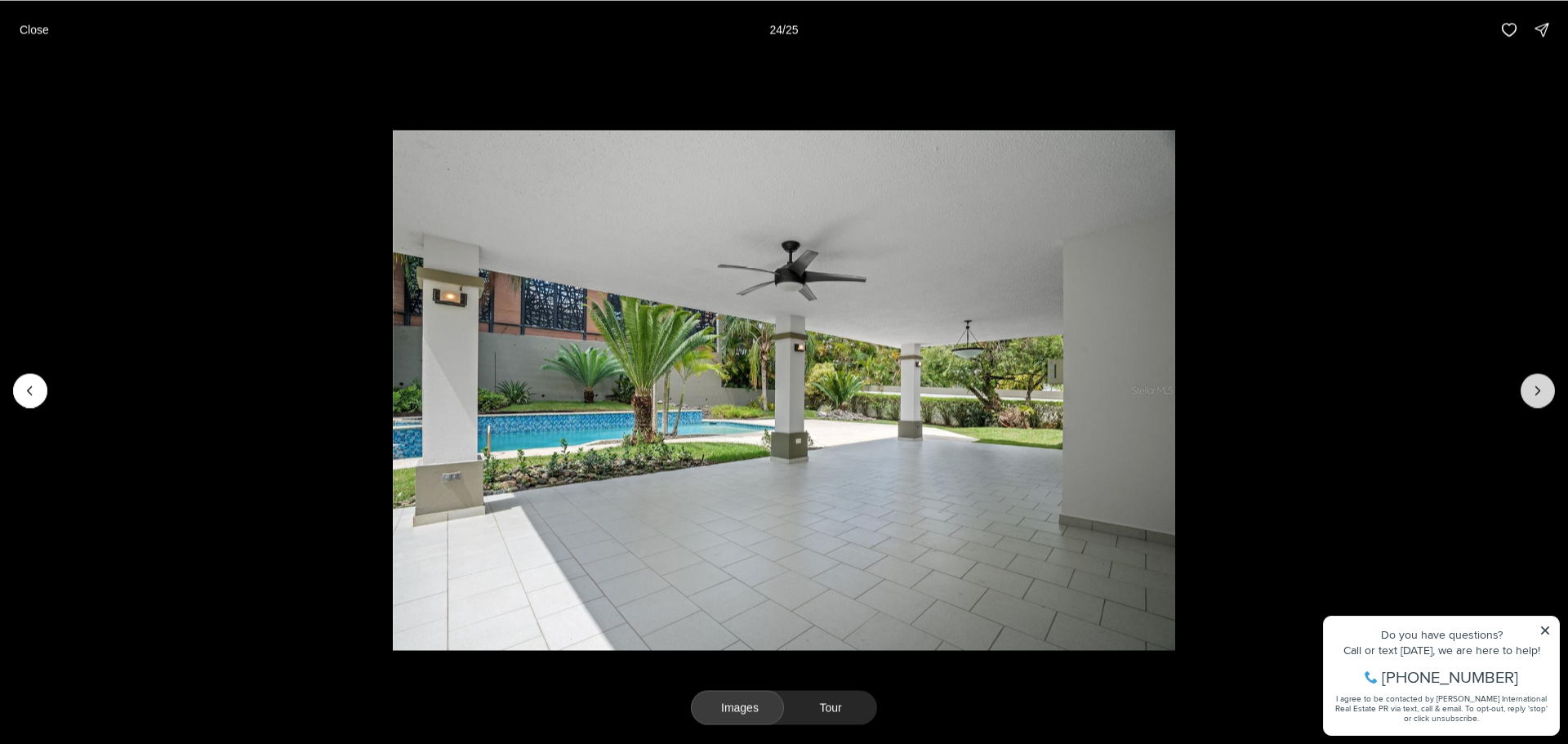
click at [1535, 389] on icon "Next slide" at bounding box center [1537, 390] width 17 height 17
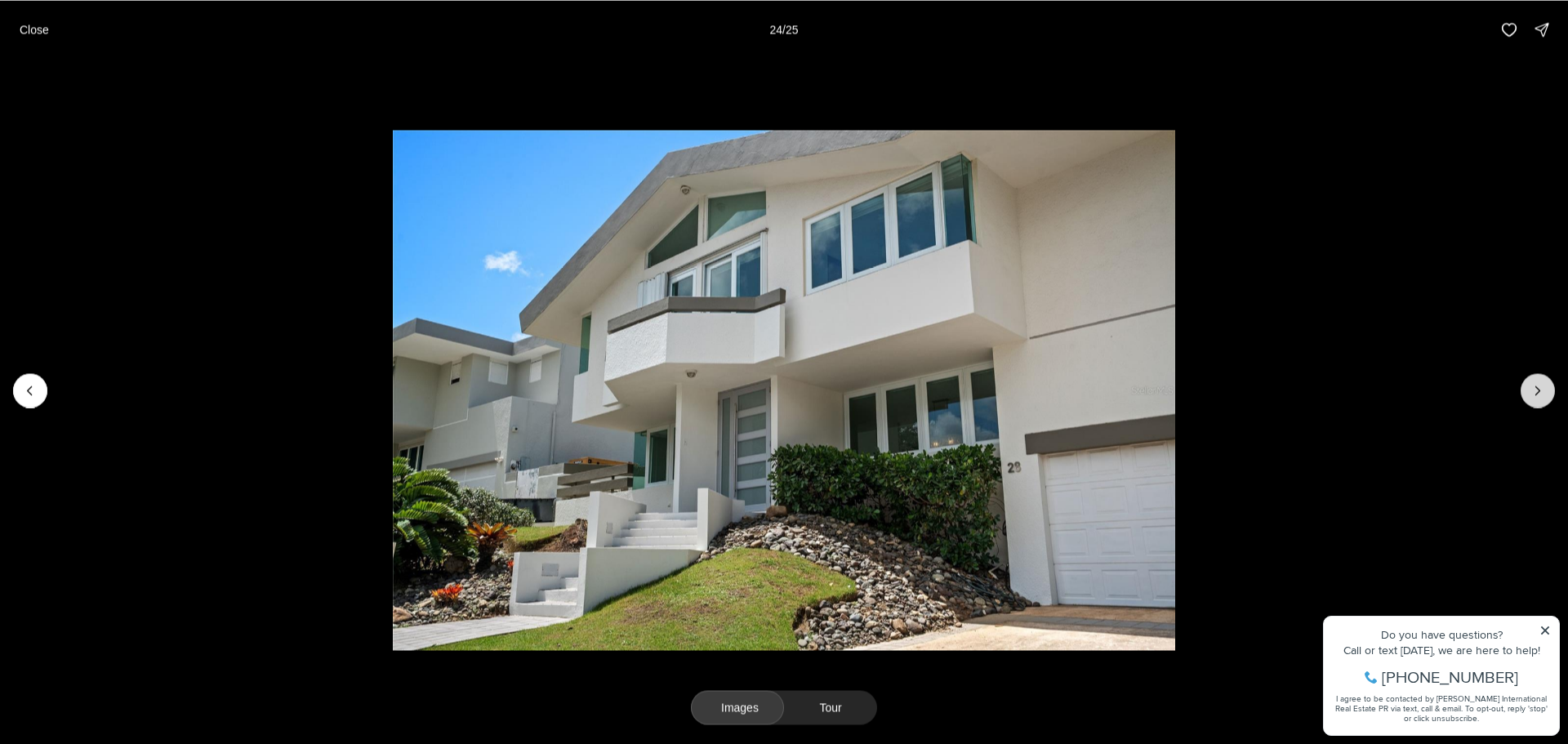
click at [1535, 389] on div at bounding box center [1537, 390] width 34 height 34
click at [36, 33] on p "Close" at bounding box center [33, 29] width 29 height 13
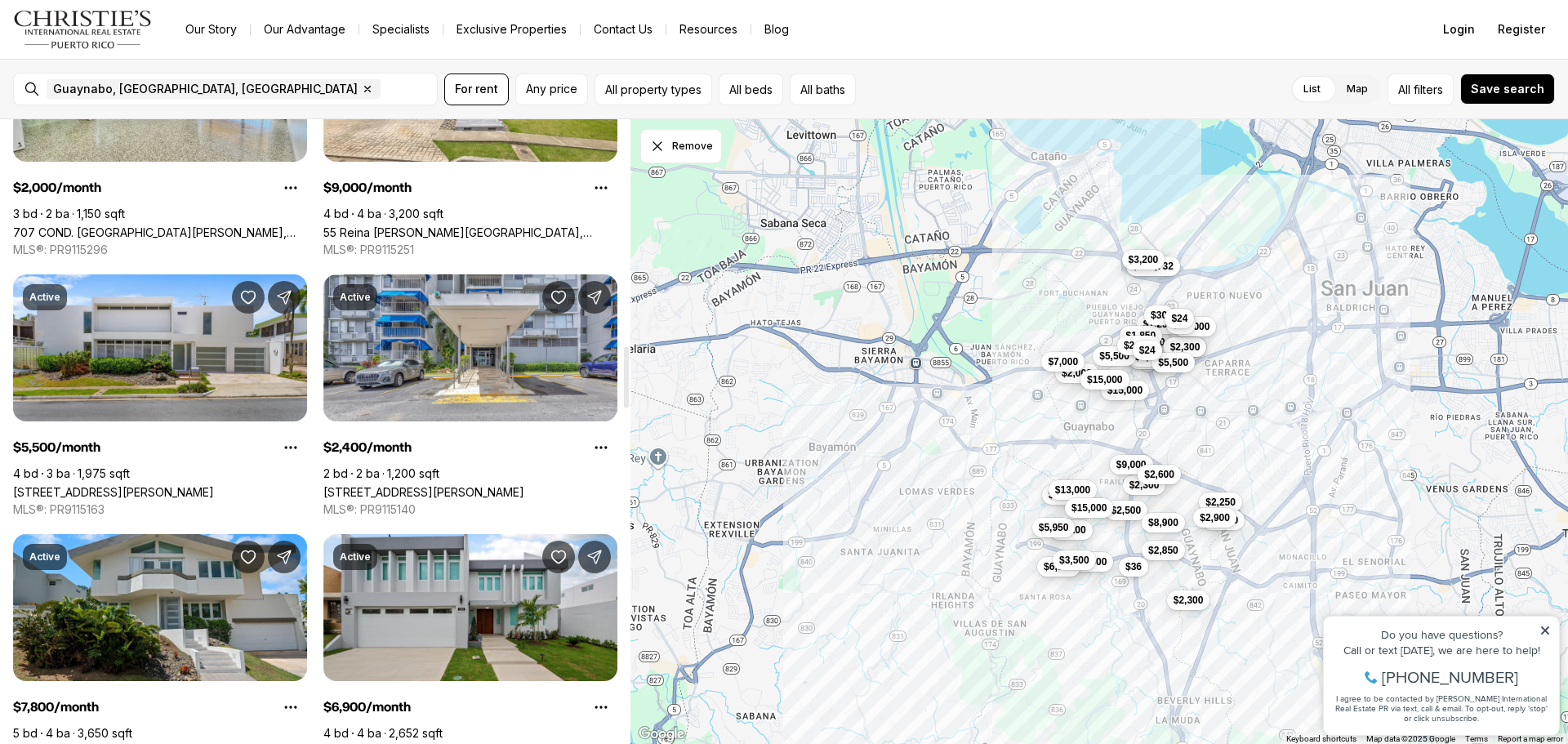
scroll to position [1960, 0]
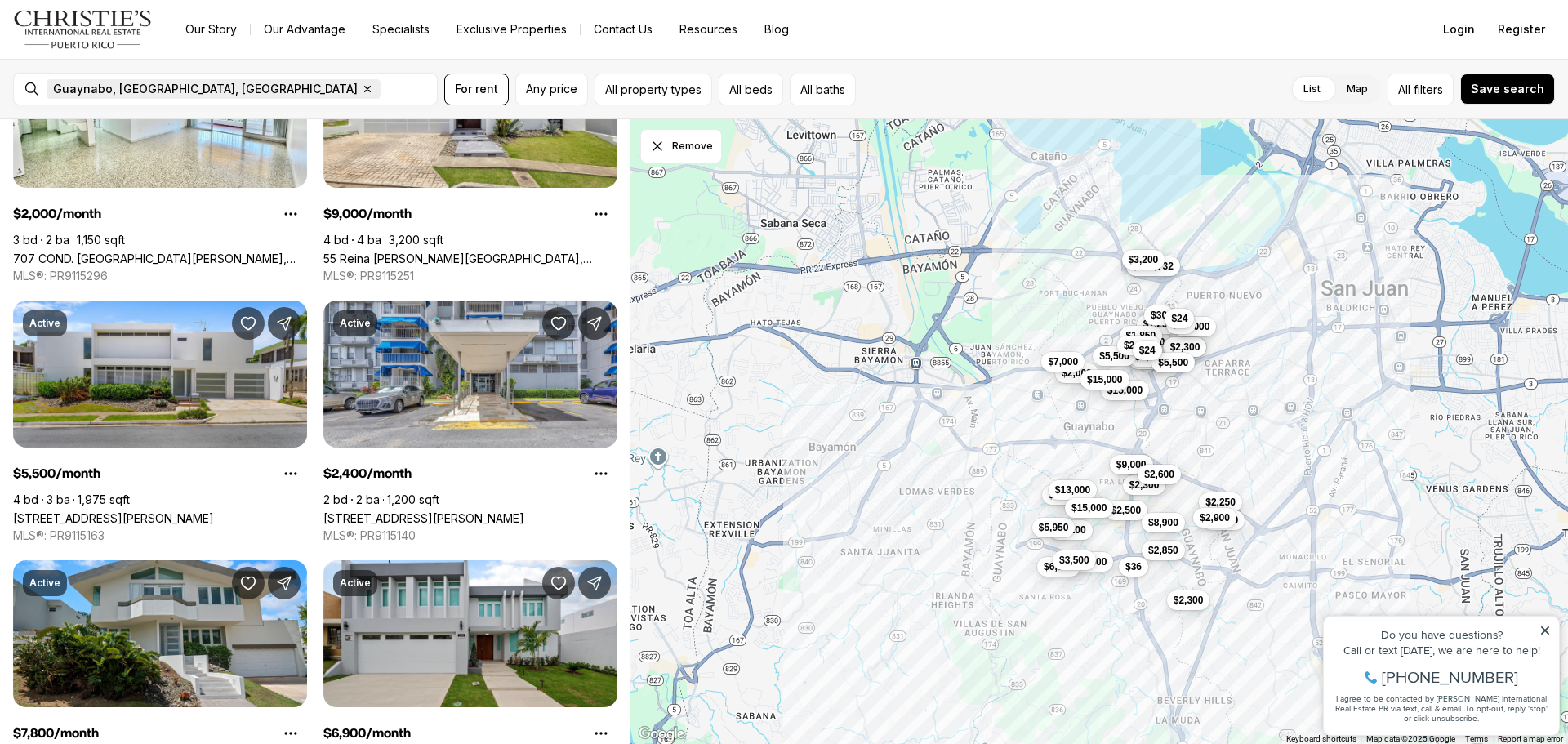
click at [361, 87] on icon "button" at bounding box center [367, 89] width 13 height 13
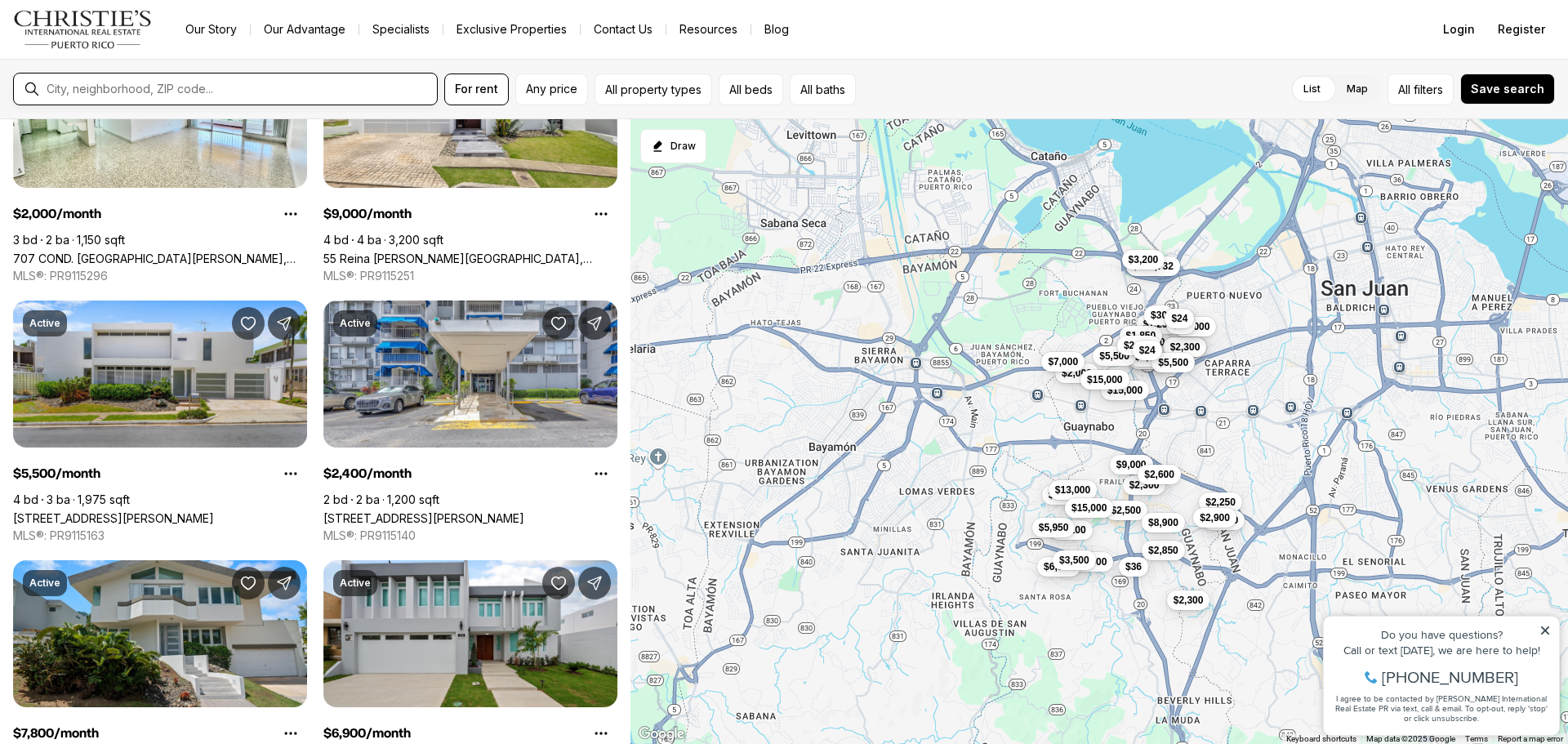
click at [123, 87] on input "text" at bounding box center [238, 89] width 384 height 15
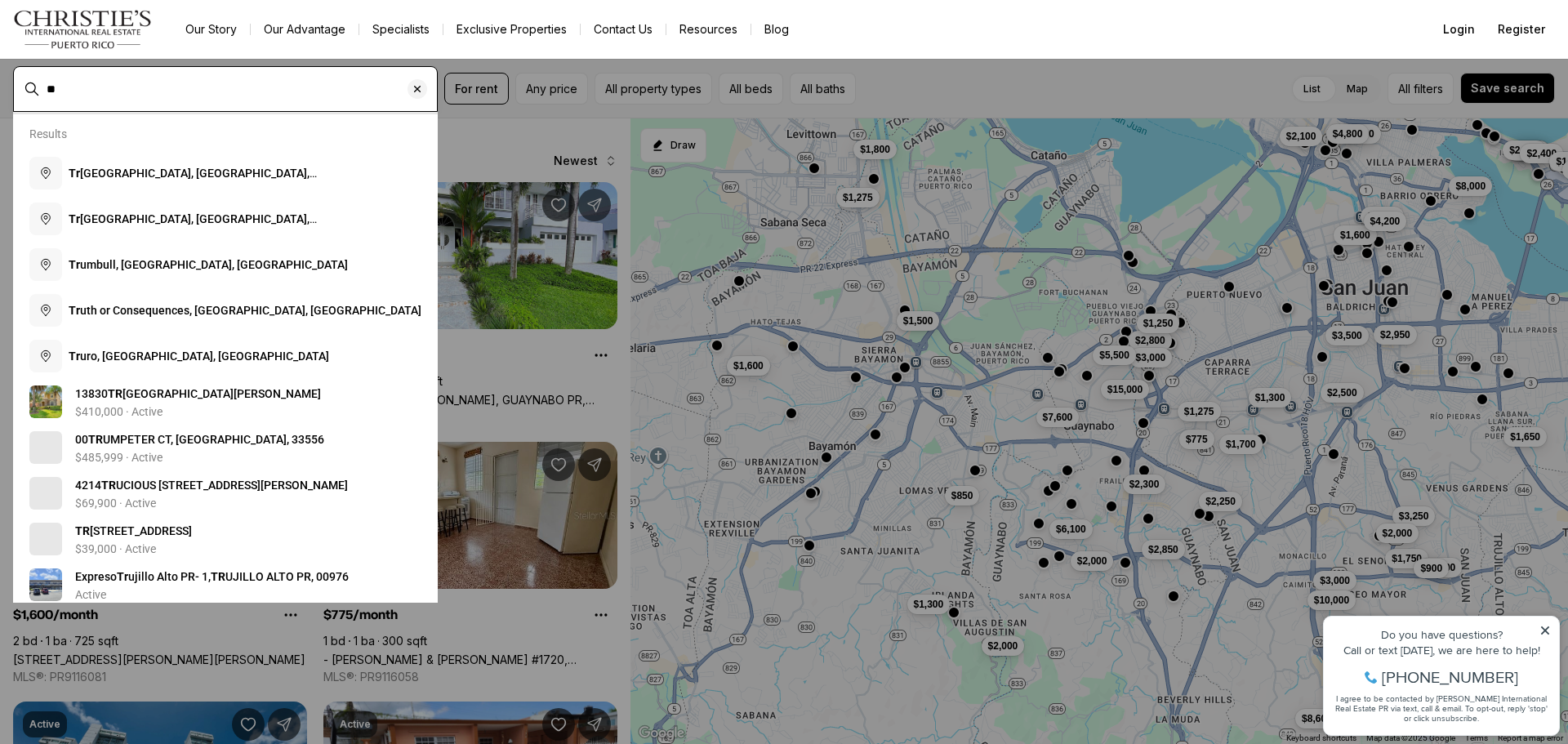
type input "*"
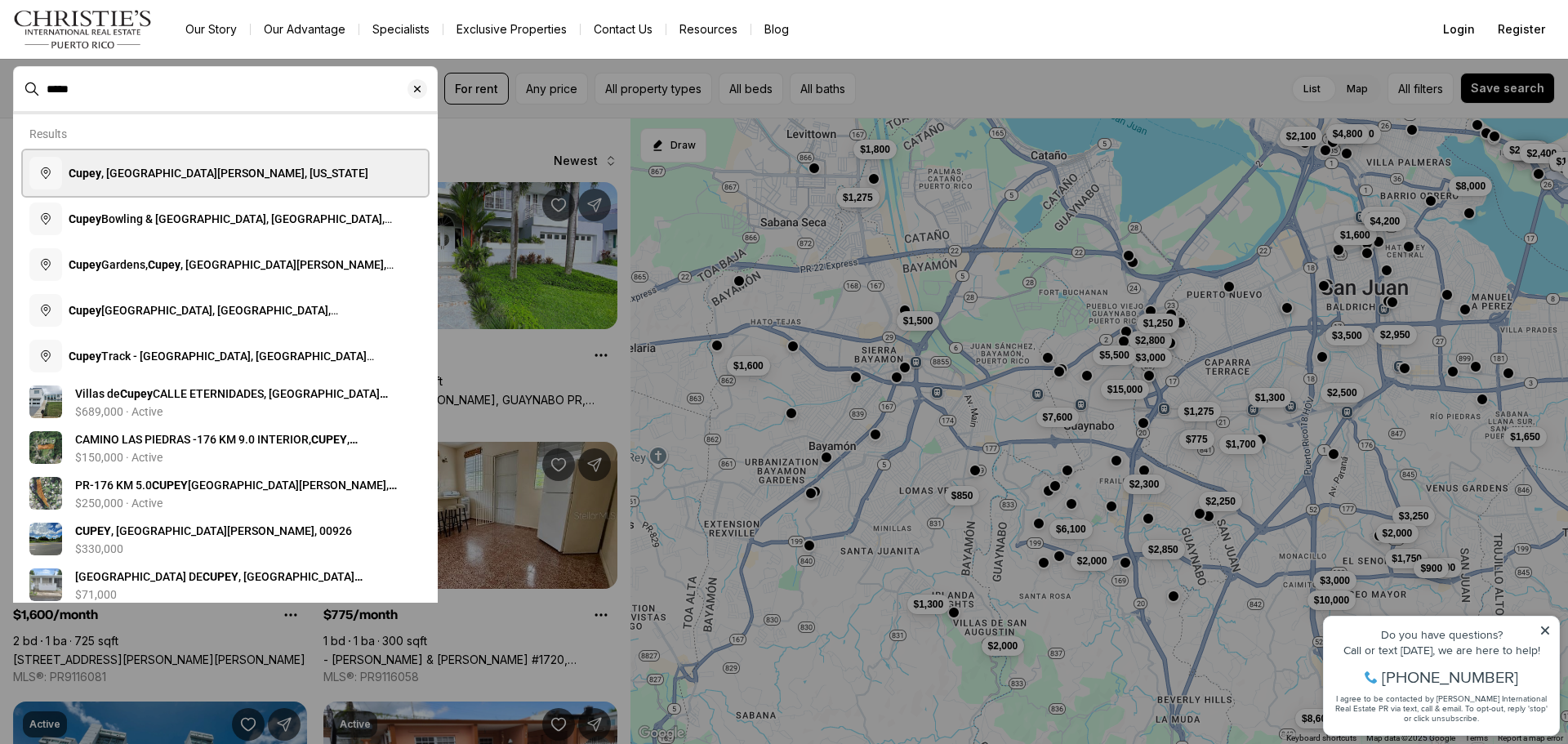
click at [133, 169] on span "Cupey , San Juan, Puerto Rico" at bounding box center [218, 173] width 300 height 13
type input "**********"
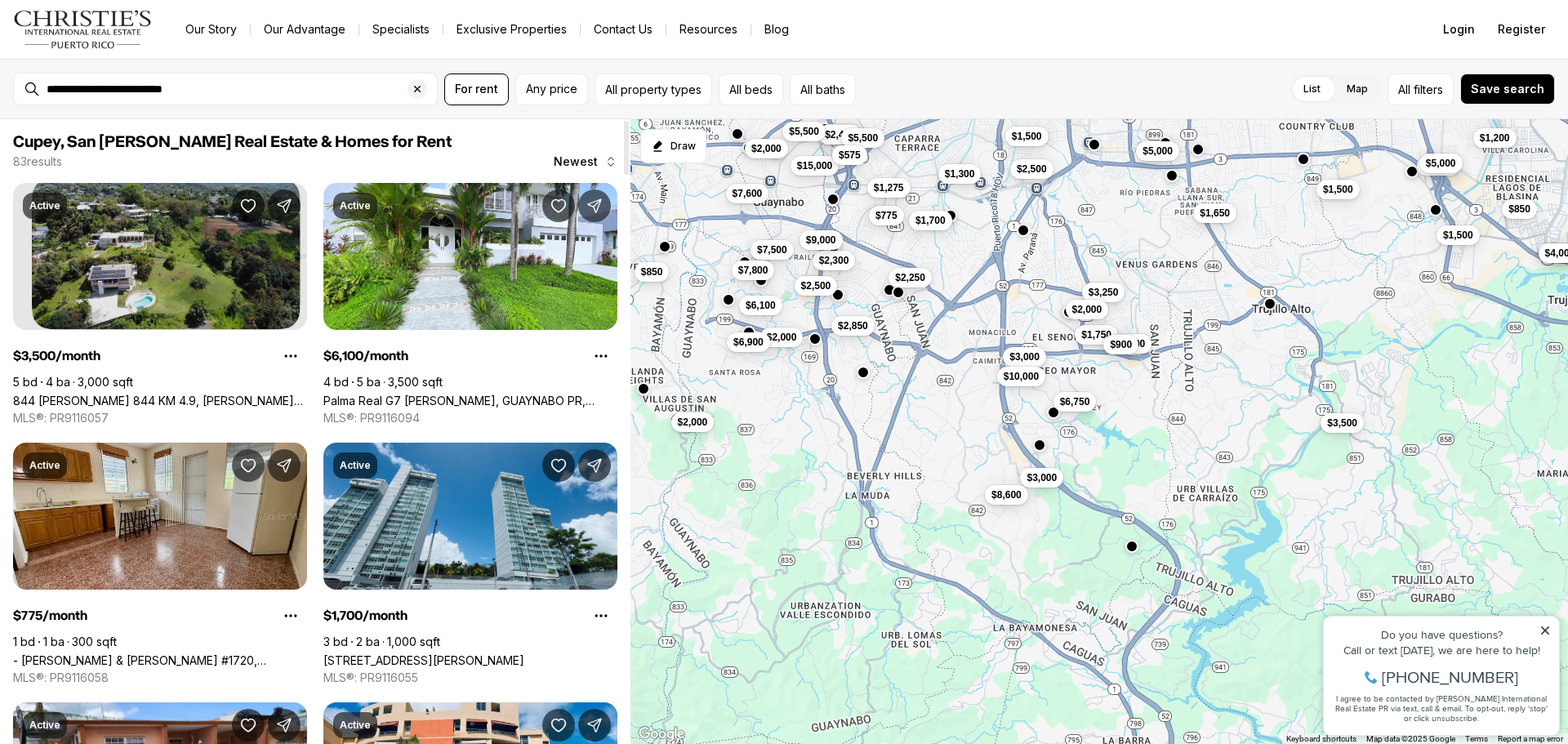
click at [110, 394] on link "844 [PERSON_NAME] 844 KM 4.9, [PERSON_NAME][GEOGRAPHIC_DATA], 00976" at bounding box center [160, 401] width 294 height 14
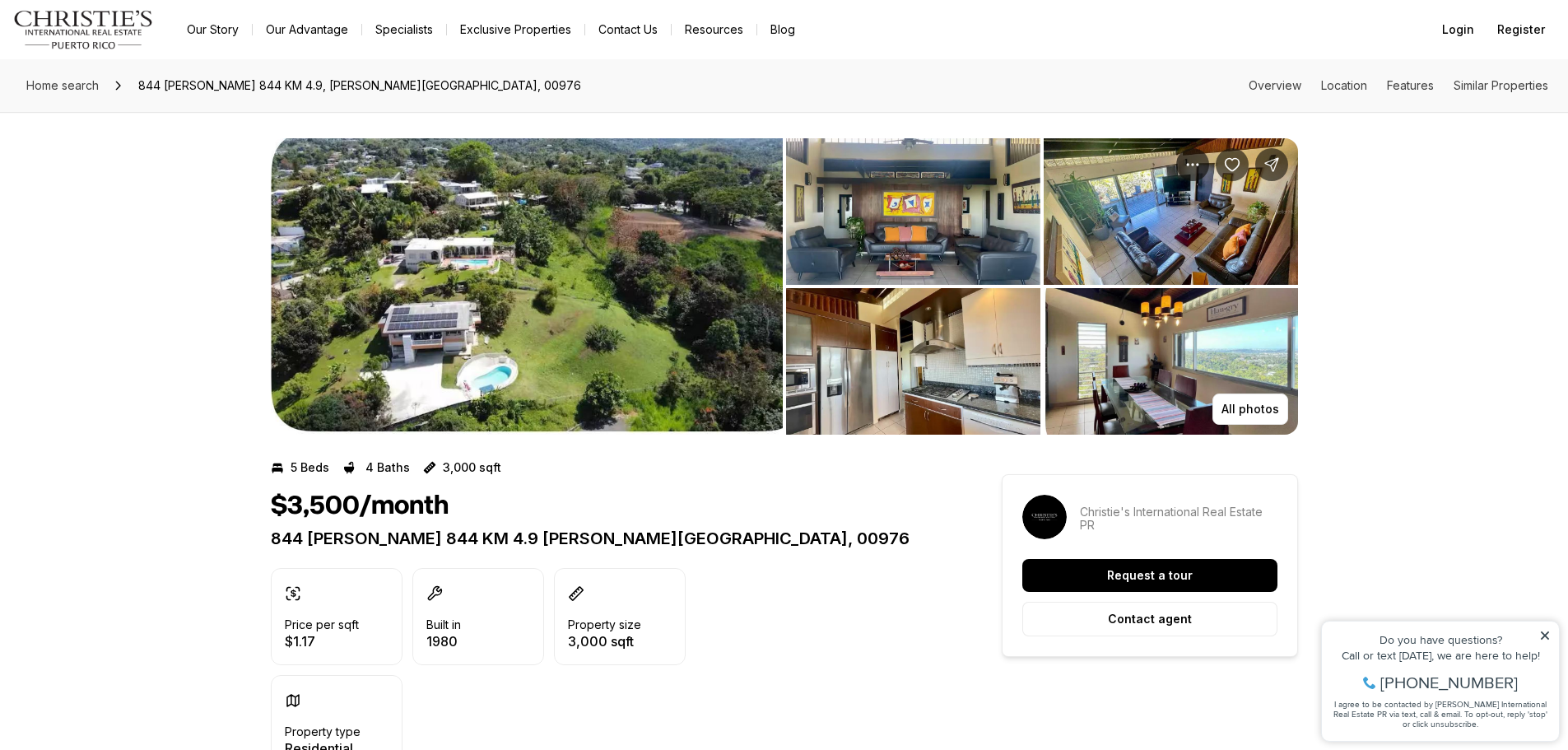
click at [441, 334] on img "View image gallery" at bounding box center [527, 286] width 512 height 297
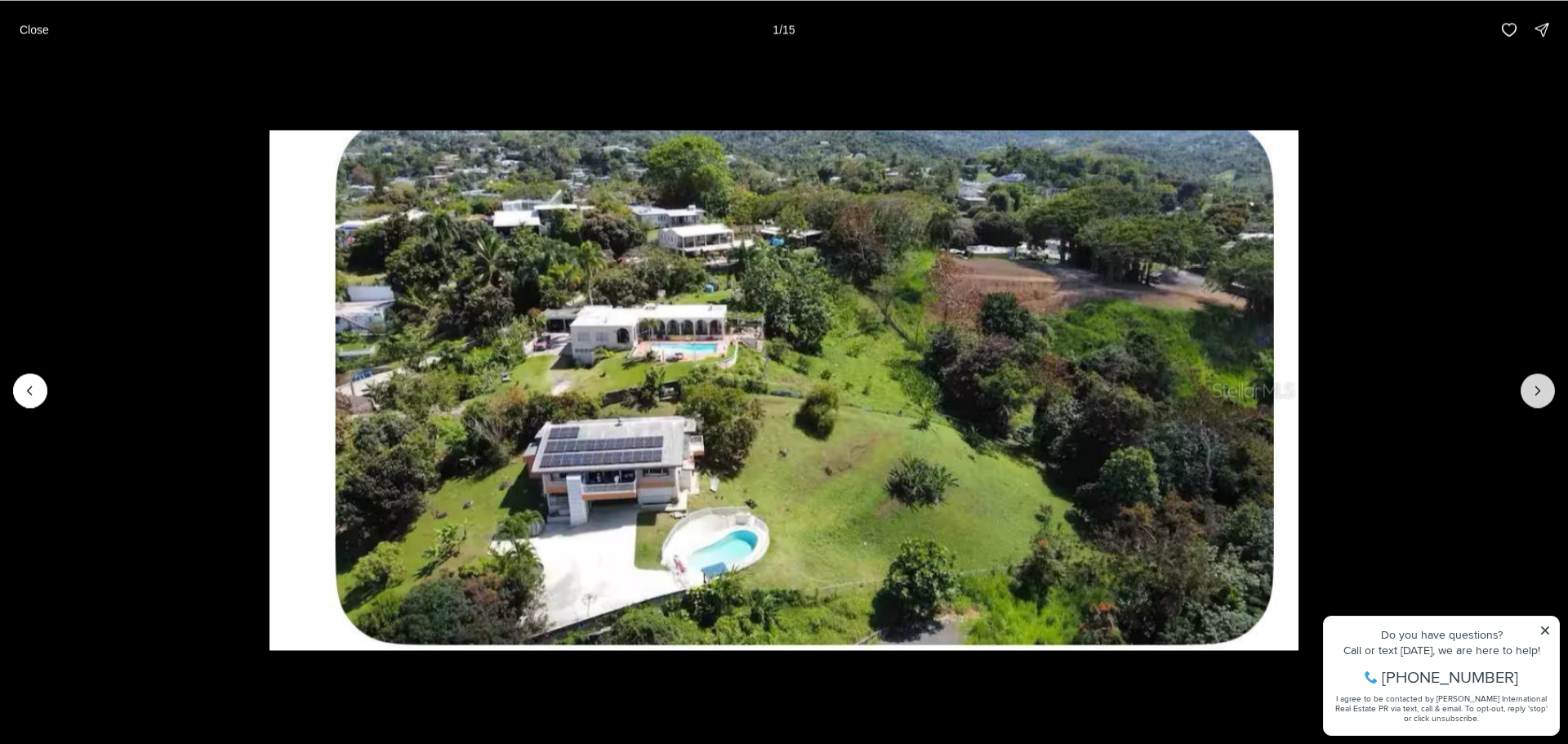
click at [1538, 384] on icon "Next slide" at bounding box center [1537, 390] width 17 height 17
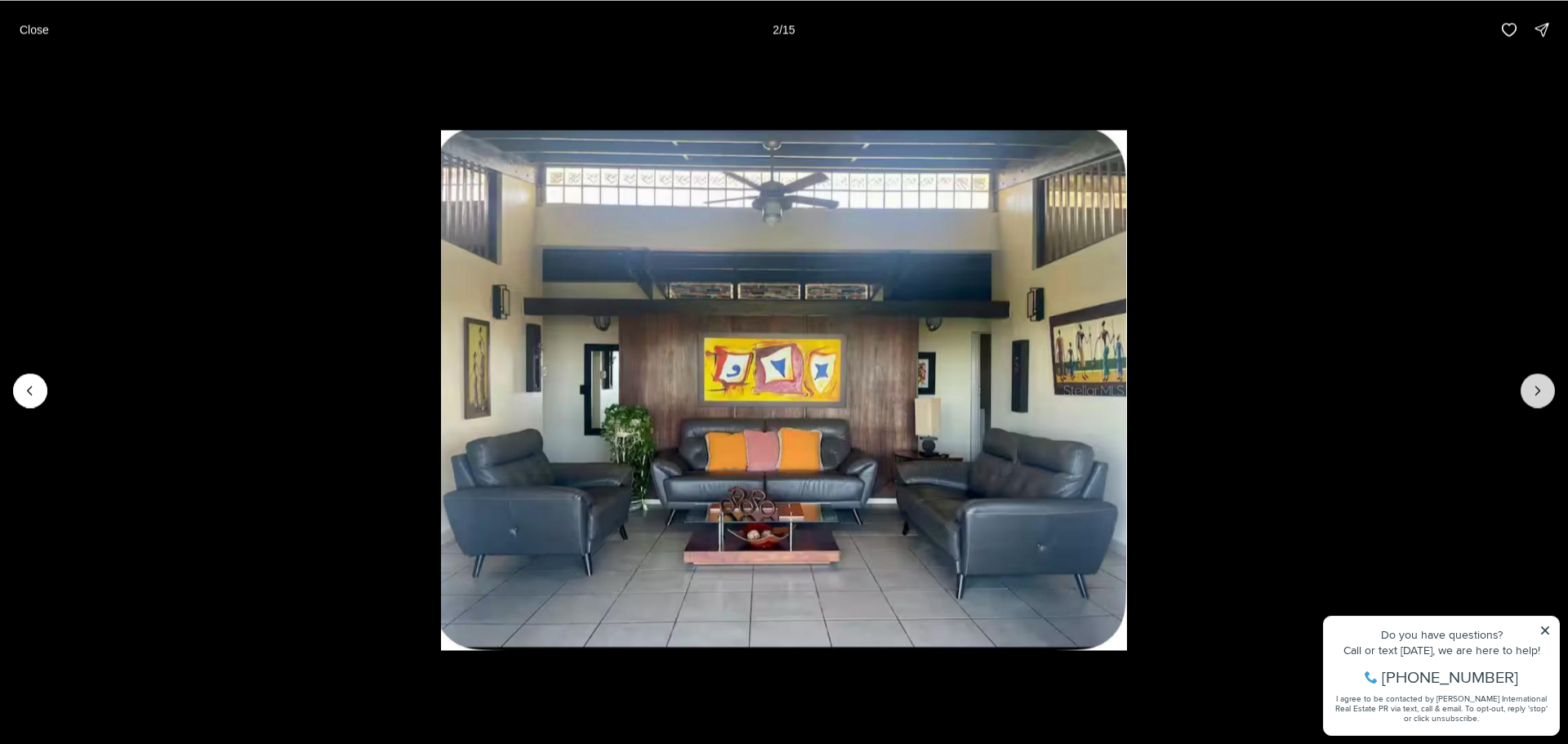
click at [1538, 384] on icon "Next slide" at bounding box center [1537, 390] width 17 height 17
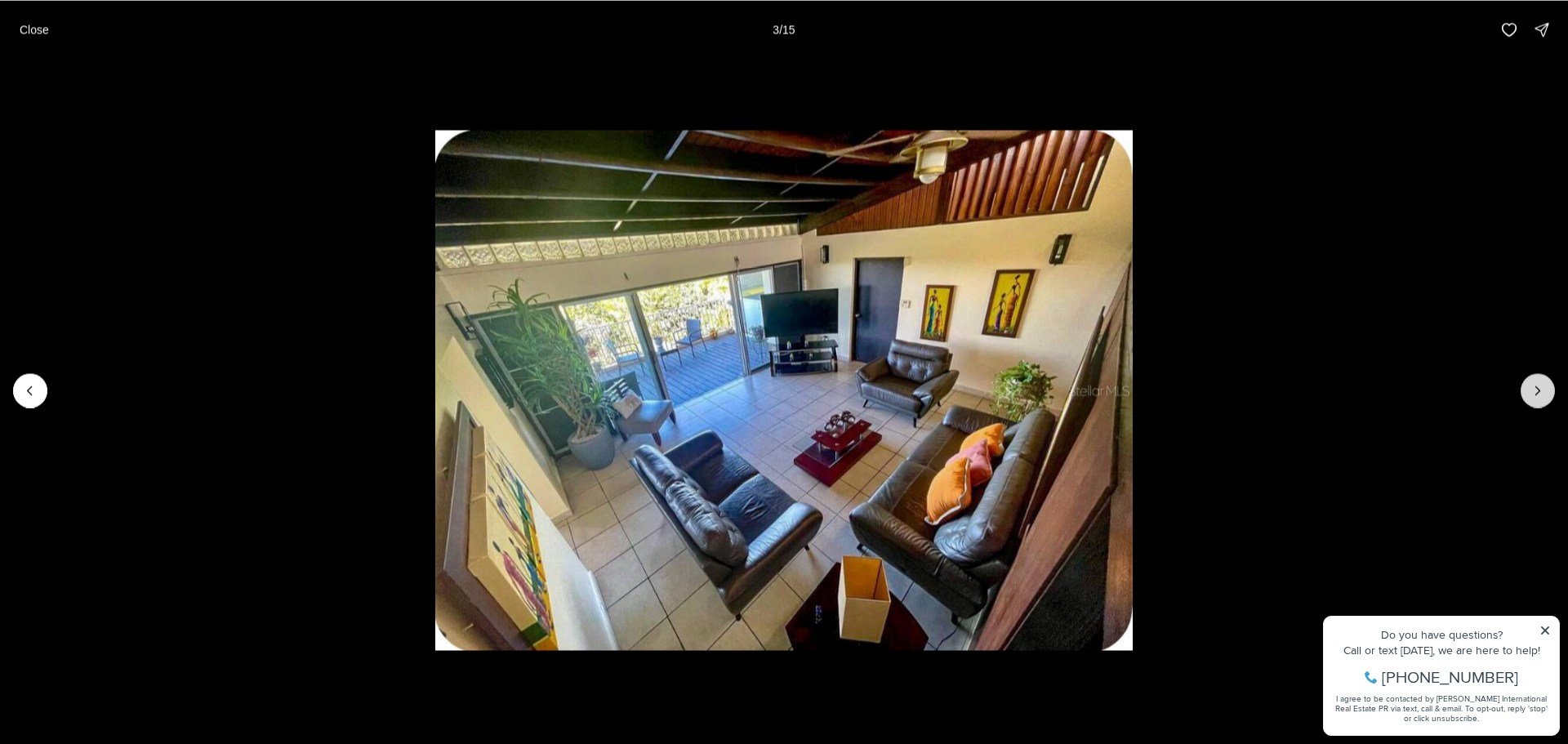
click at [1538, 384] on icon "Next slide" at bounding box center [1537, 390] width 17 height 17
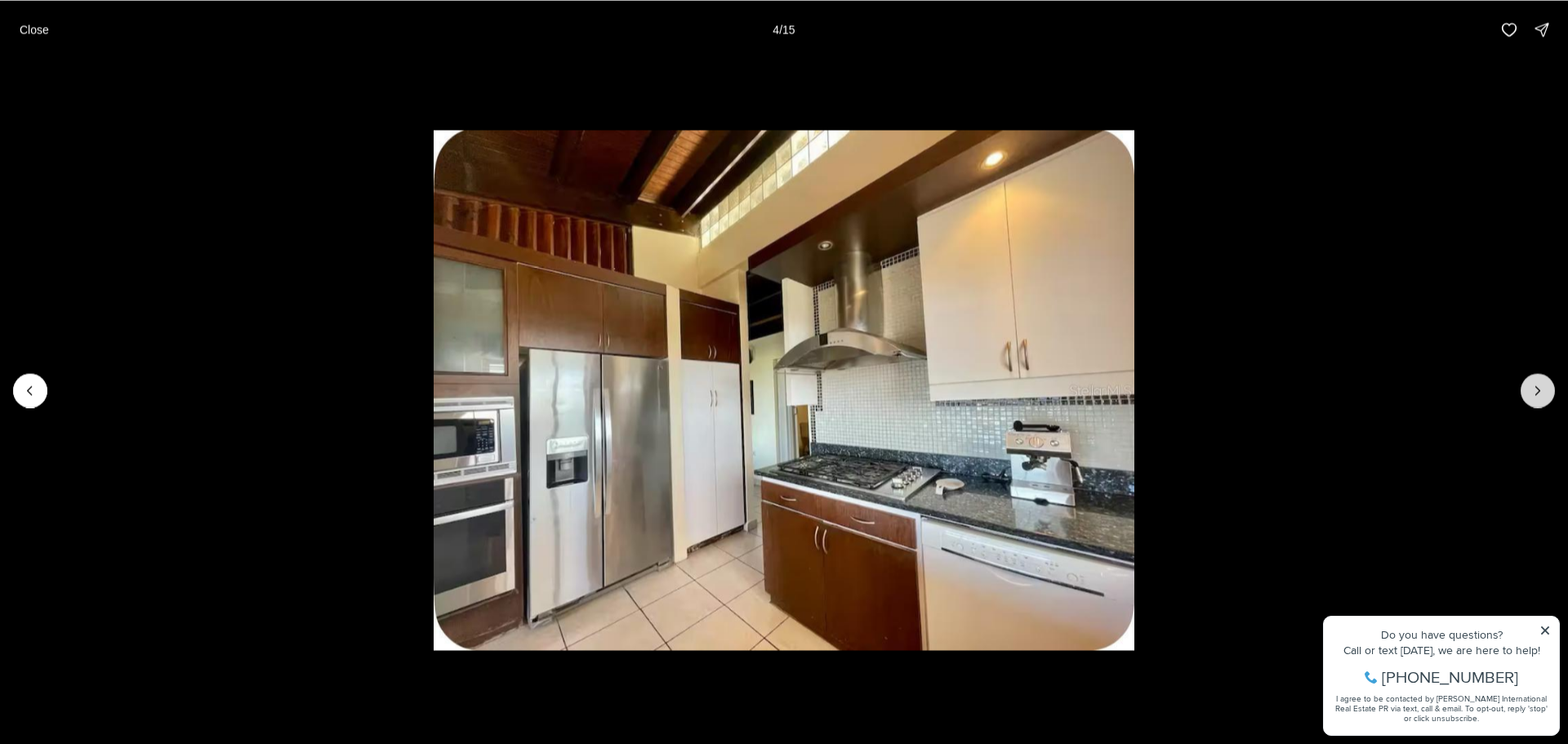
click at [1538, 384] on icon "Next slide" at bounding box center [1537, 390] width 17 height 17
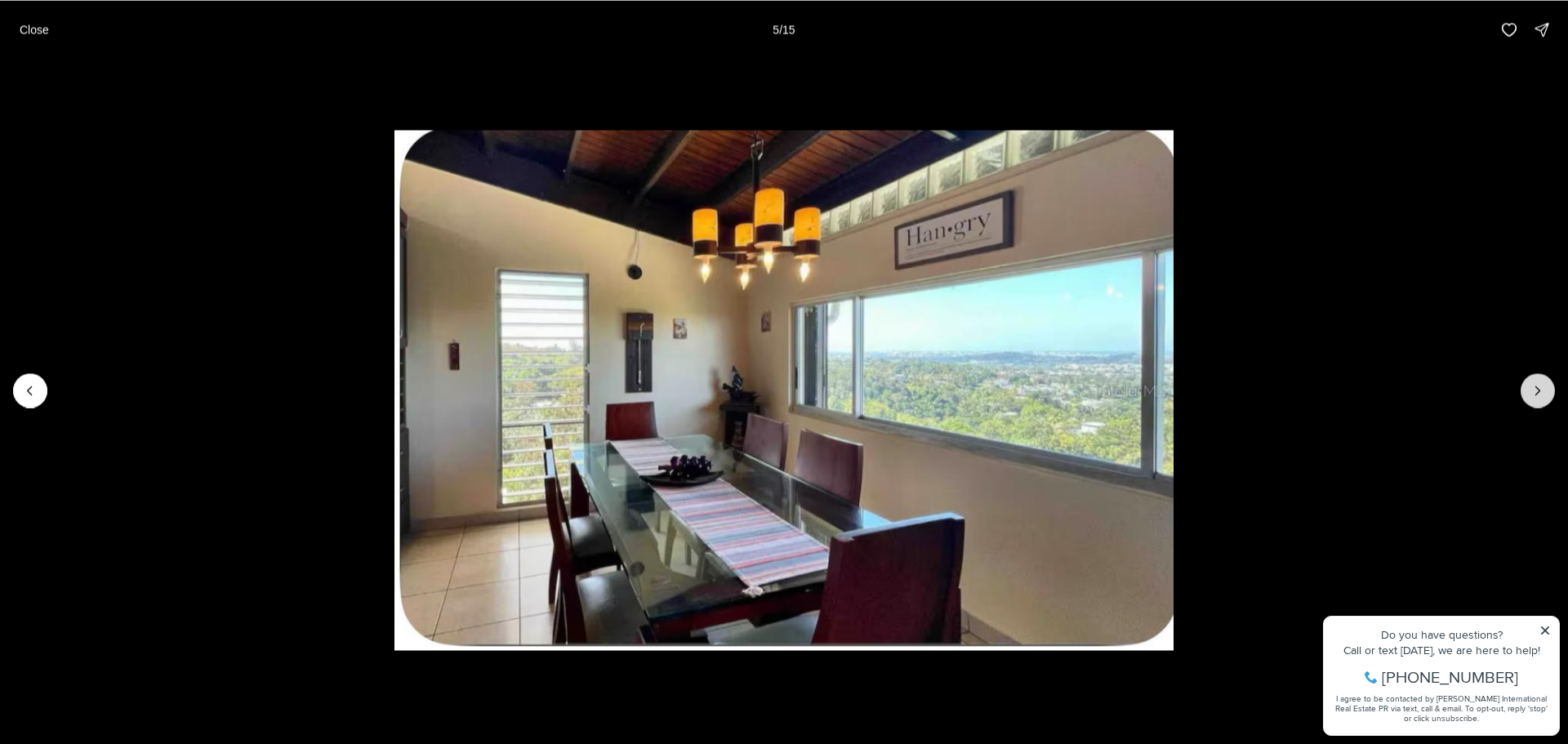
click at [1538, 384] on icon "Next slide" at bounding box center [1537, 390] width 17 height 17
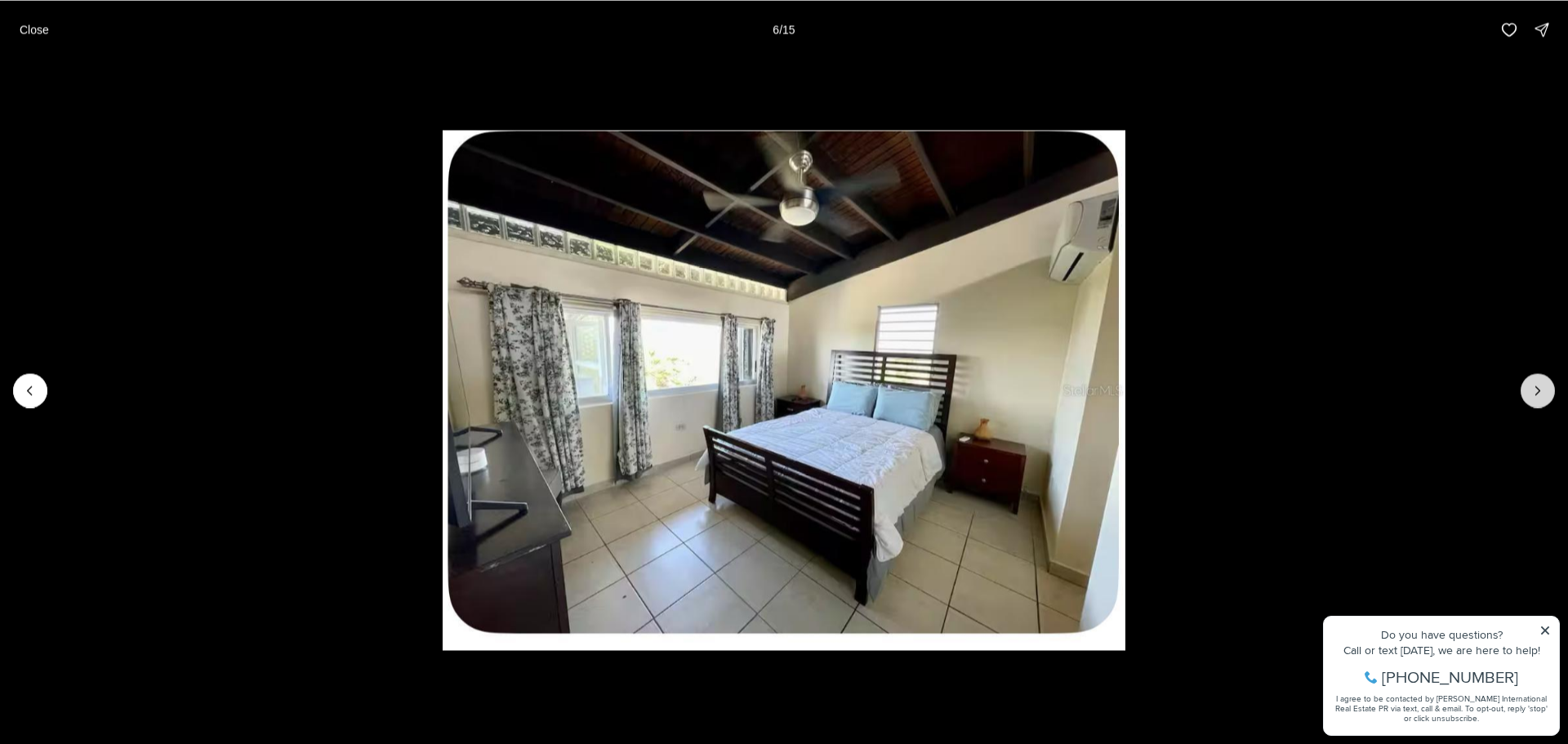
click at [1538, 384] on icon "Next slide" at bounding box center [1537, 390] width 17 height 17
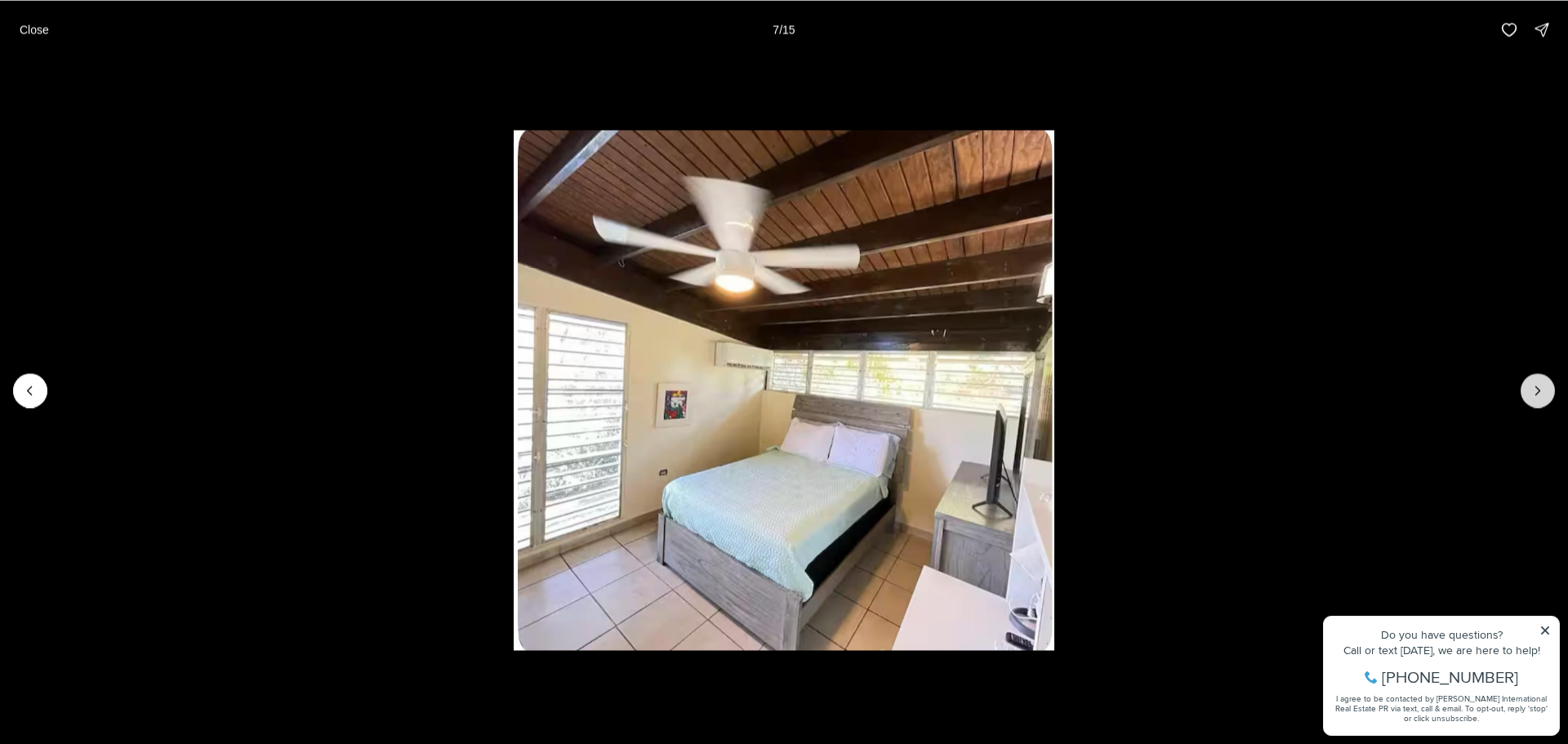
click at [1538, 384] on icon "Next slide" at bounding box center [1537, 390] width 17 height 17
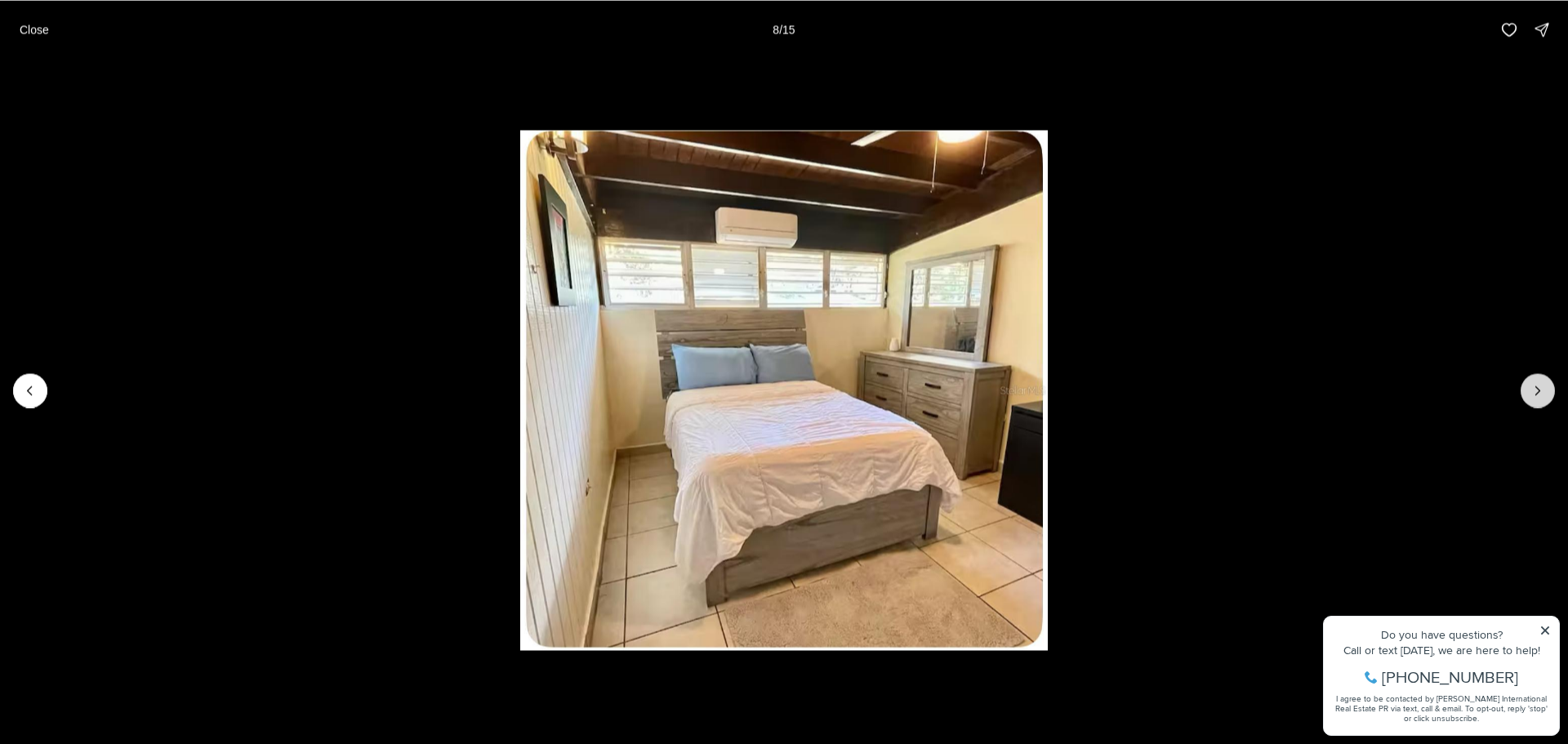
click at [1538, 384] on icon "Next slide" at bounding box center [1537, 390] width 17 height 17
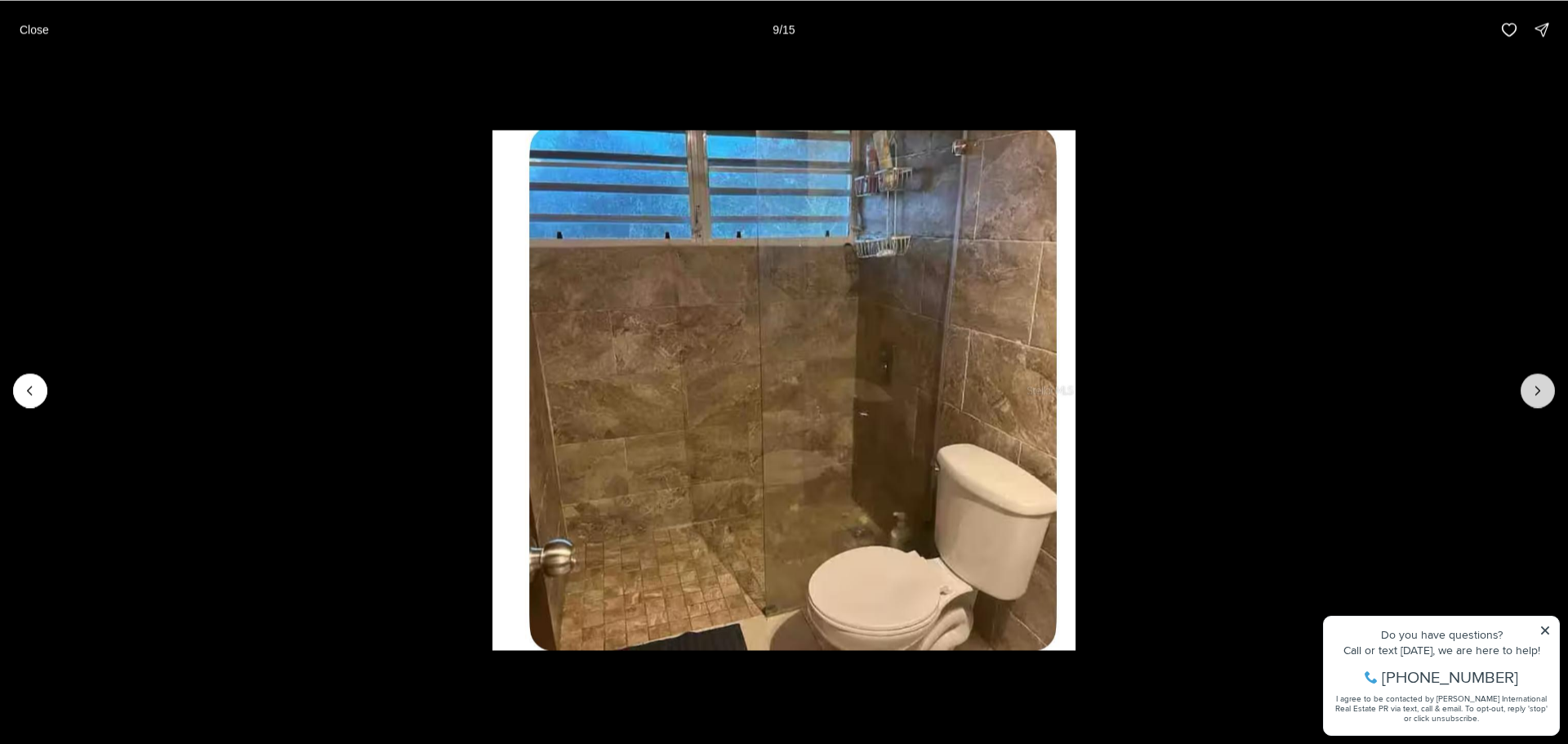
click at [1538, 384] on icon "Next slide" at bounding box center [1537, 390] width 17 height 17
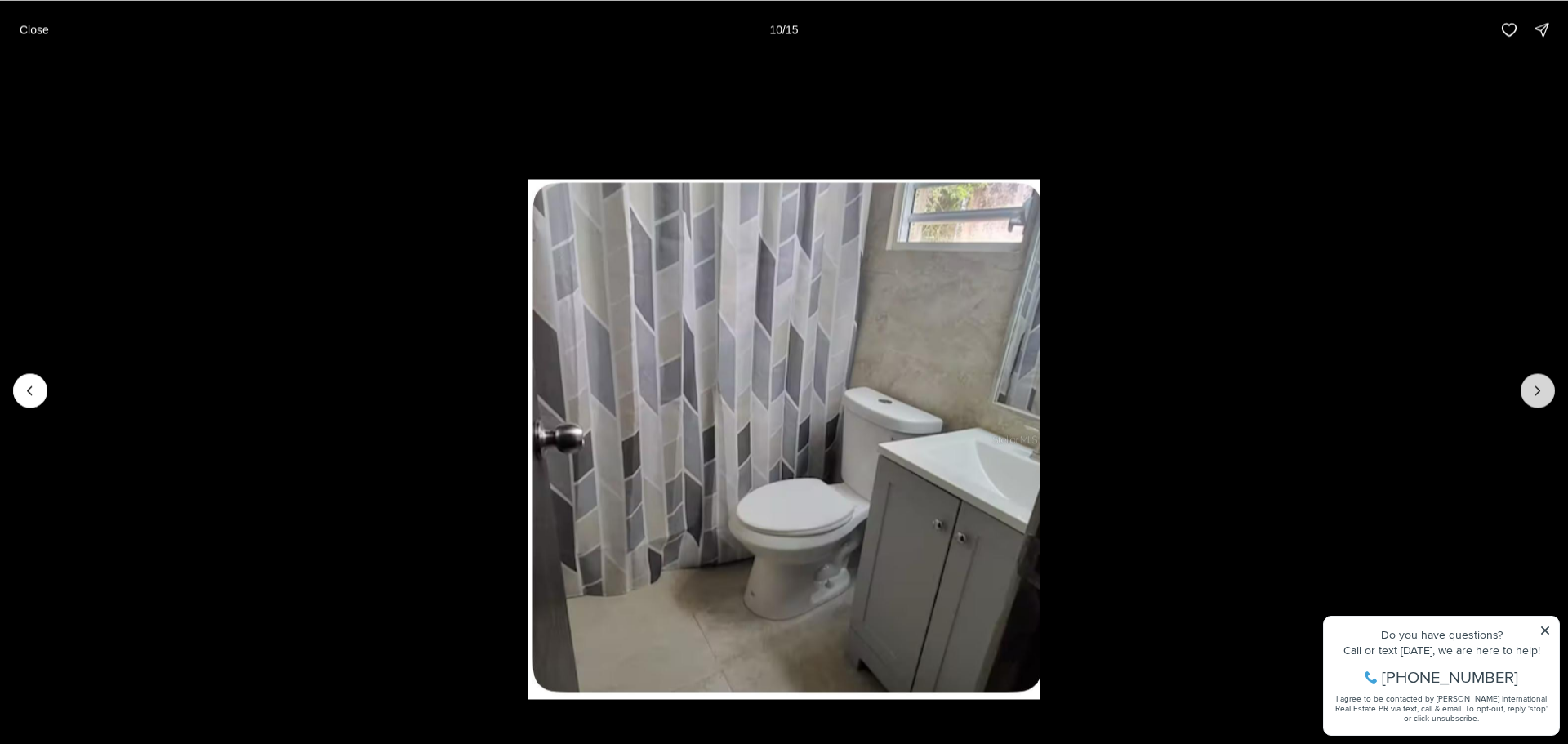
click at [1538, 384] on icon "Next slide" at bounding box center [1537, 390] width 17 height 17
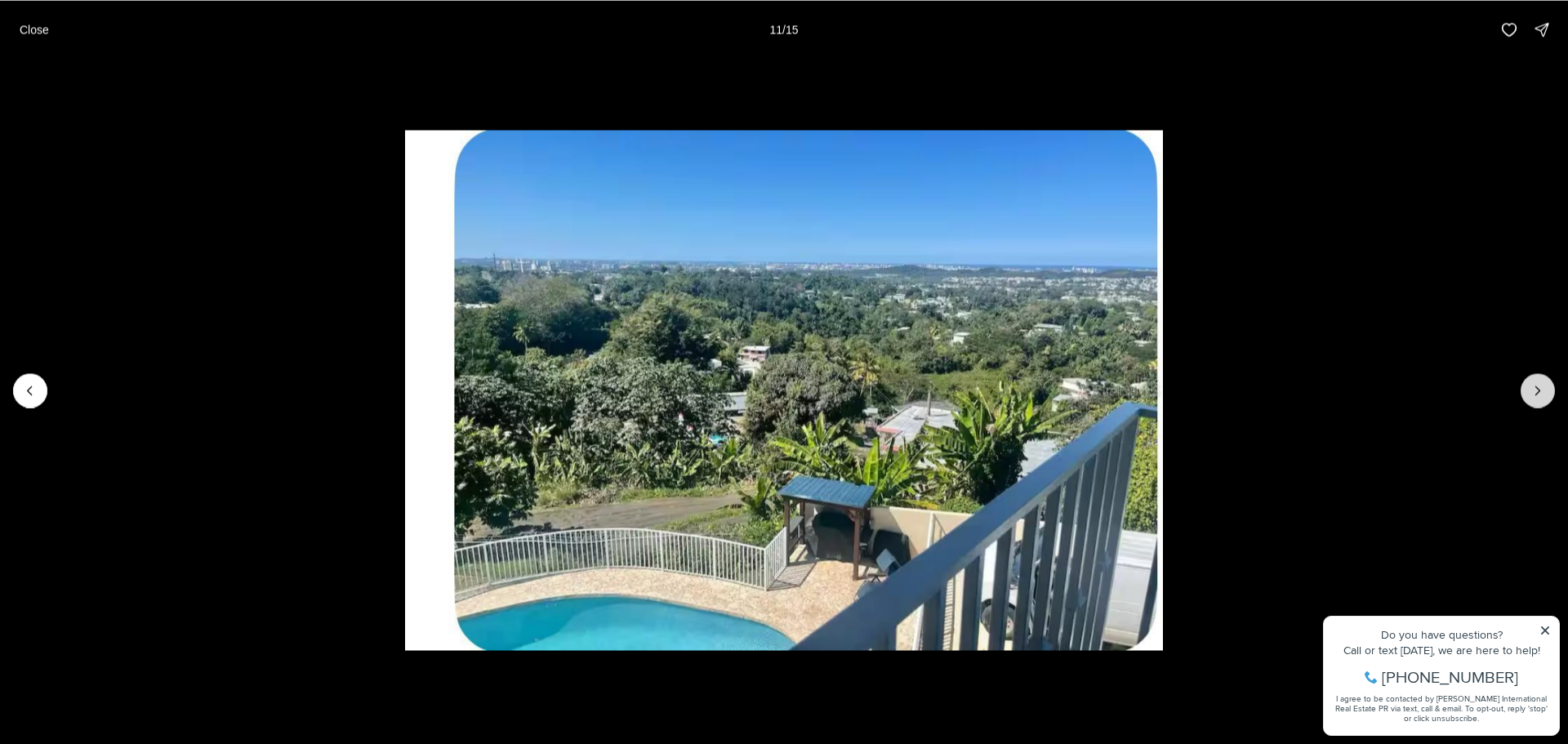
click at [1538, 384] on icon "Next slide" at bounding box center [1537, 390] width 17 height 17
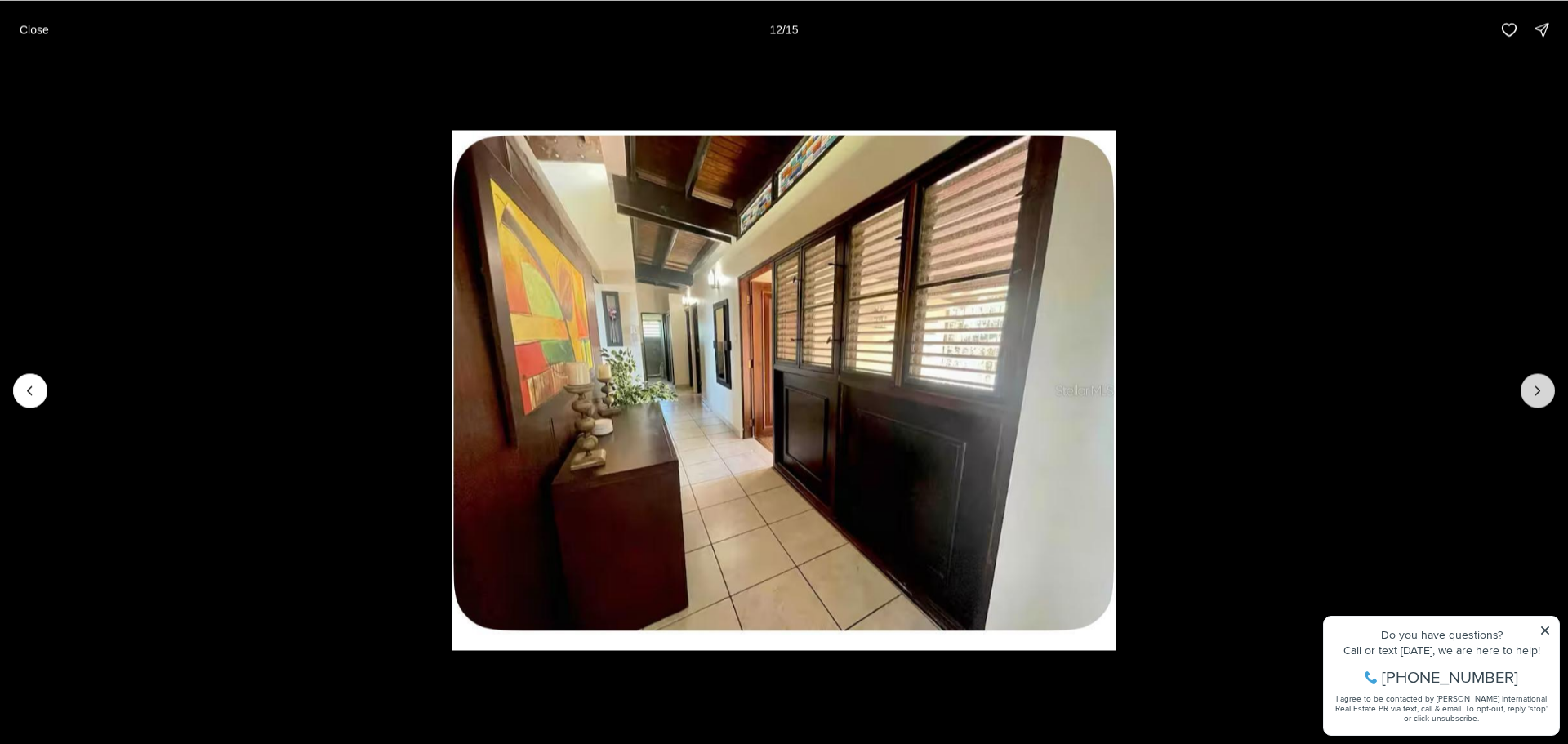
click at [1538, 384] on icon "Next slide" at bounding box center [1537, 390] width 17 height 17
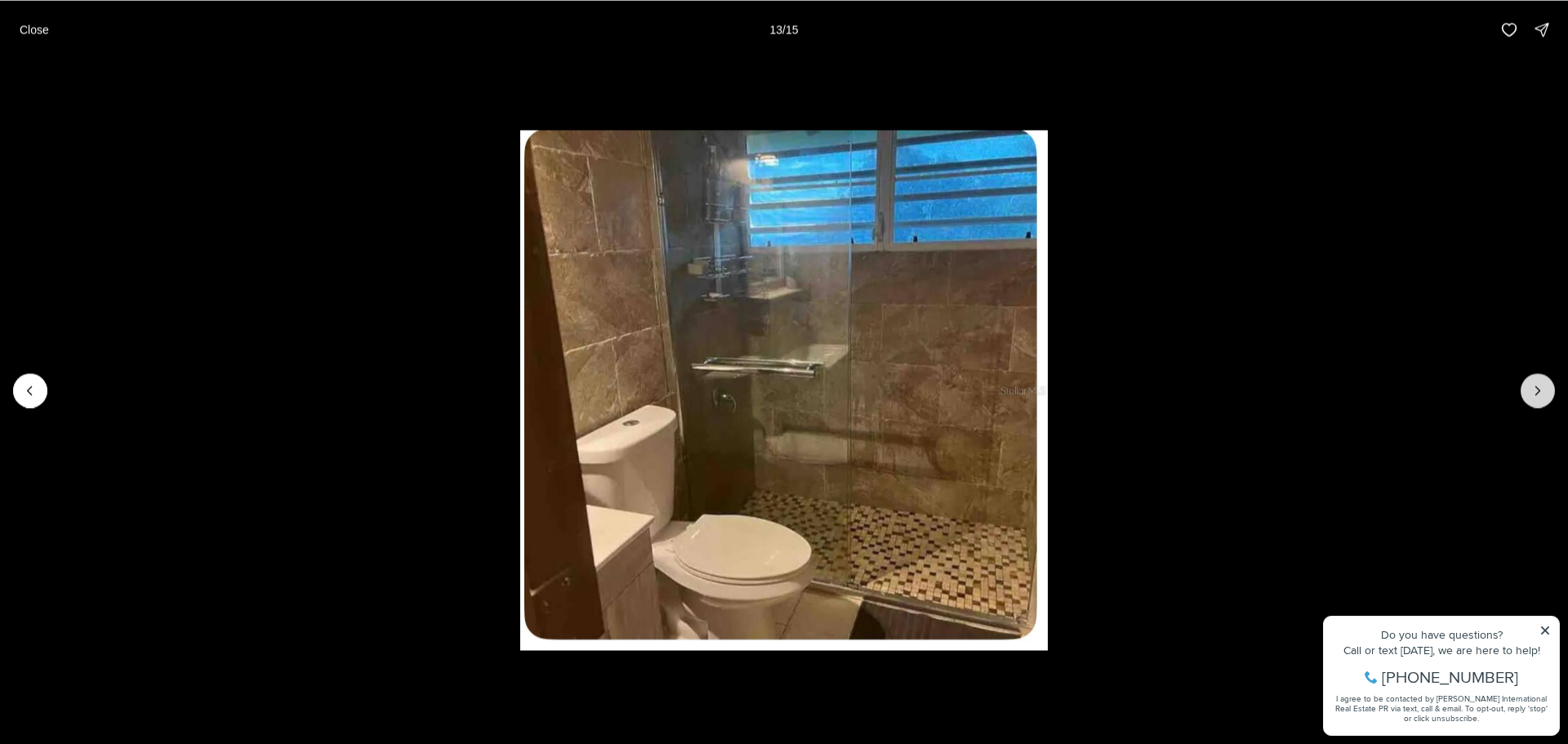
click at [1538, 384] on icon "Next slide" at bounding box center [1537, 390] width 17 height 17
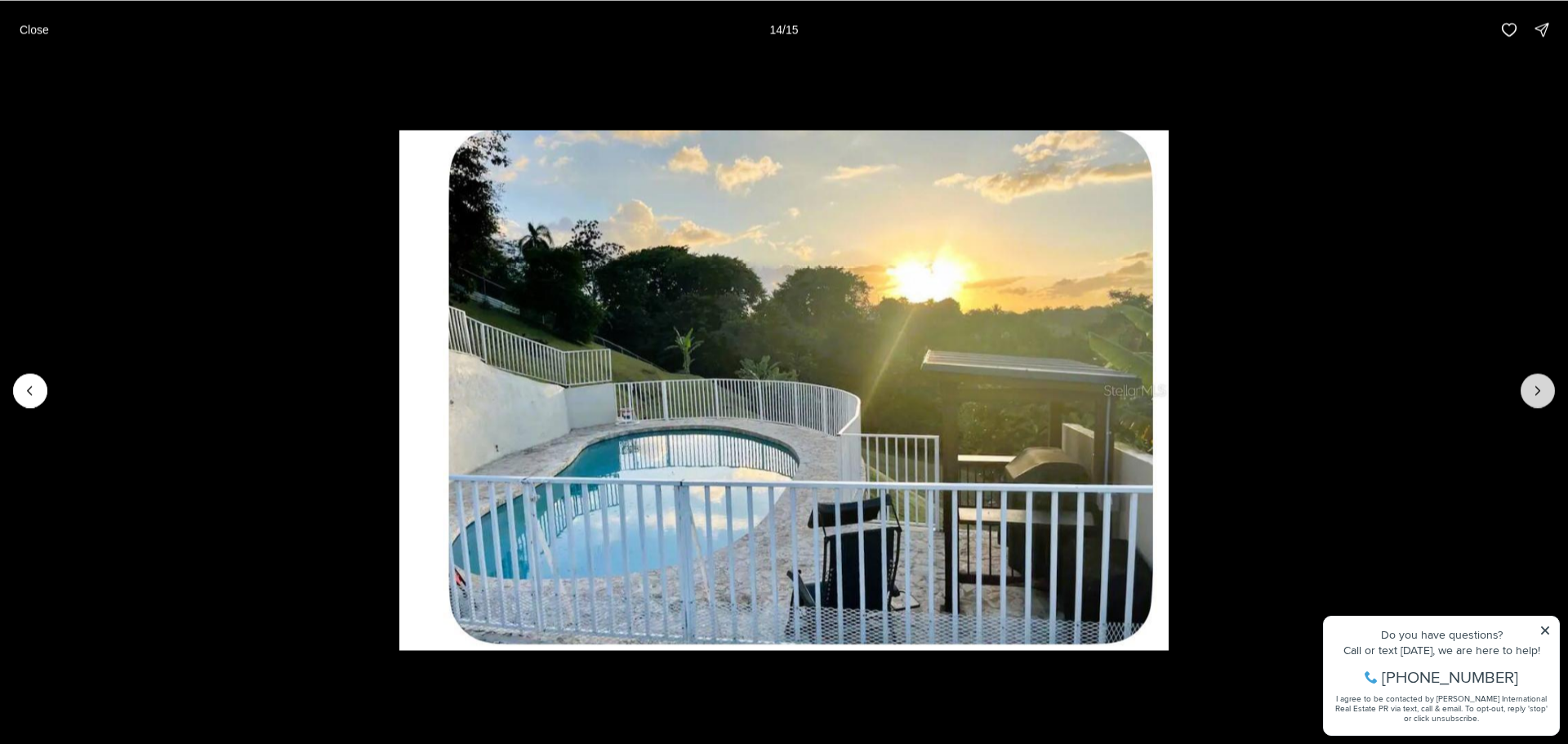
click at [1538, 384] on icon "Next slide" at bounding box center [1537, 390] width 17 height 17
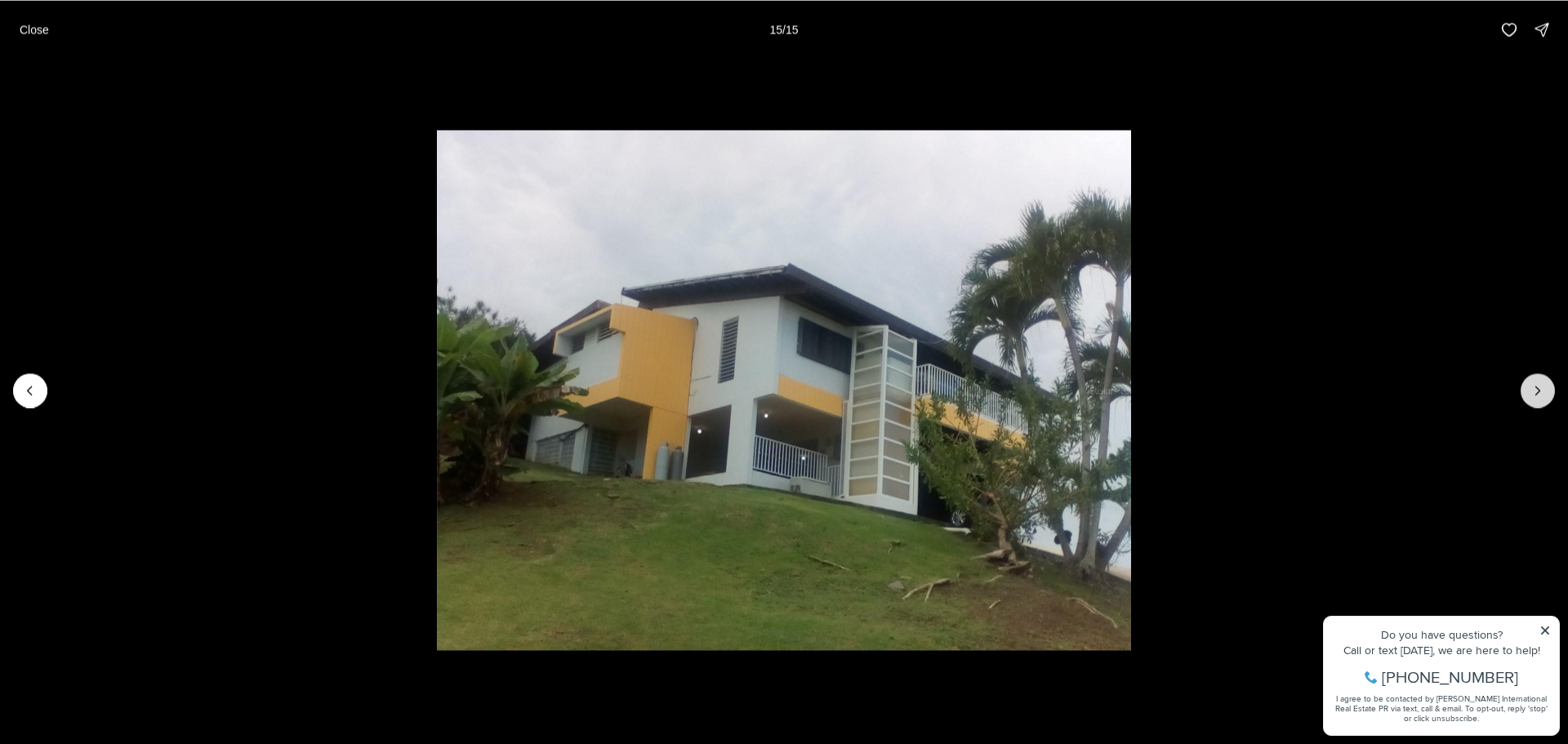
click at [1538, 384] on div at bounding box center [1537, 390] width 34 height 34
click at [48, 24] on button "Close" at bounding box center [34, 29] width 49 height 33
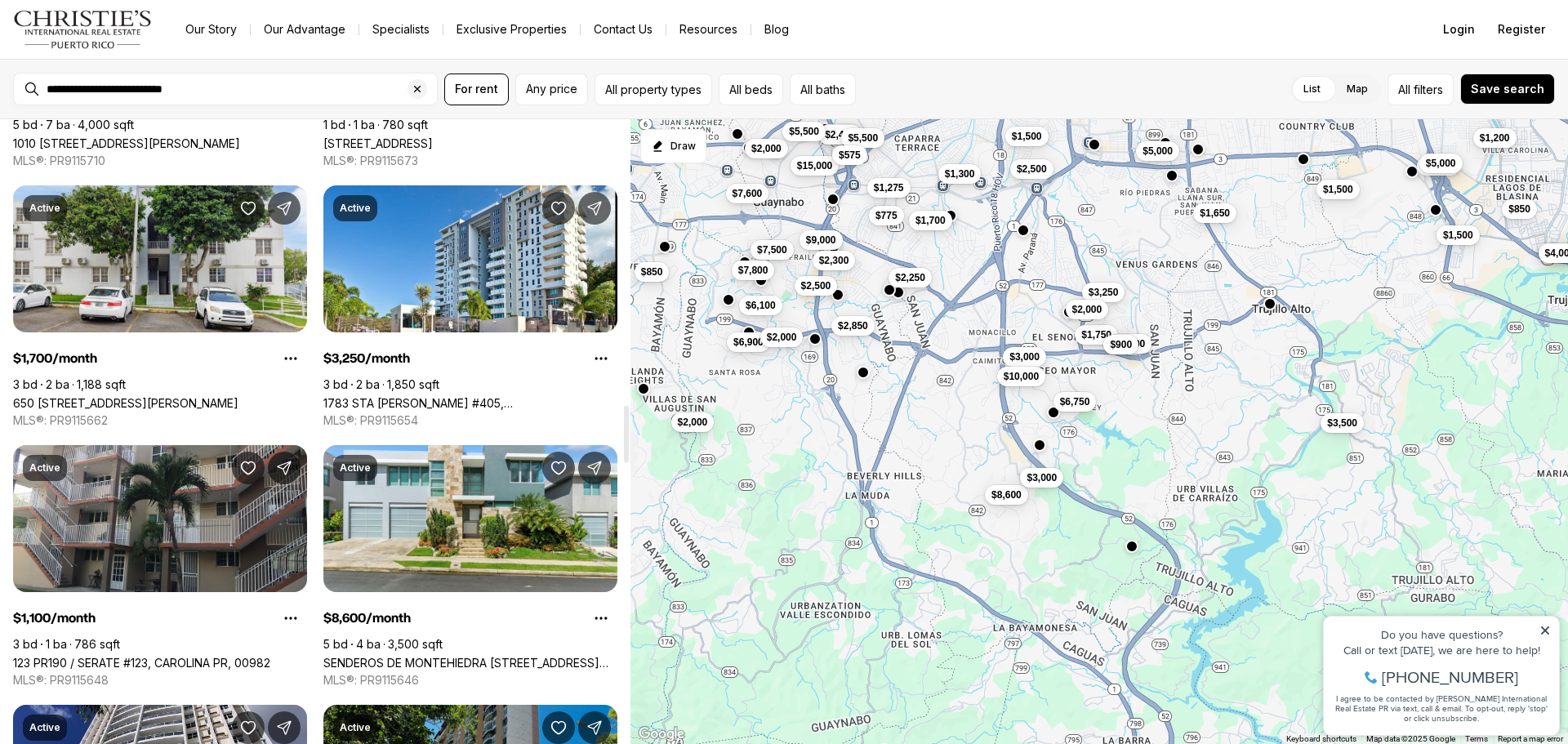
scroll to position [3103, 0]
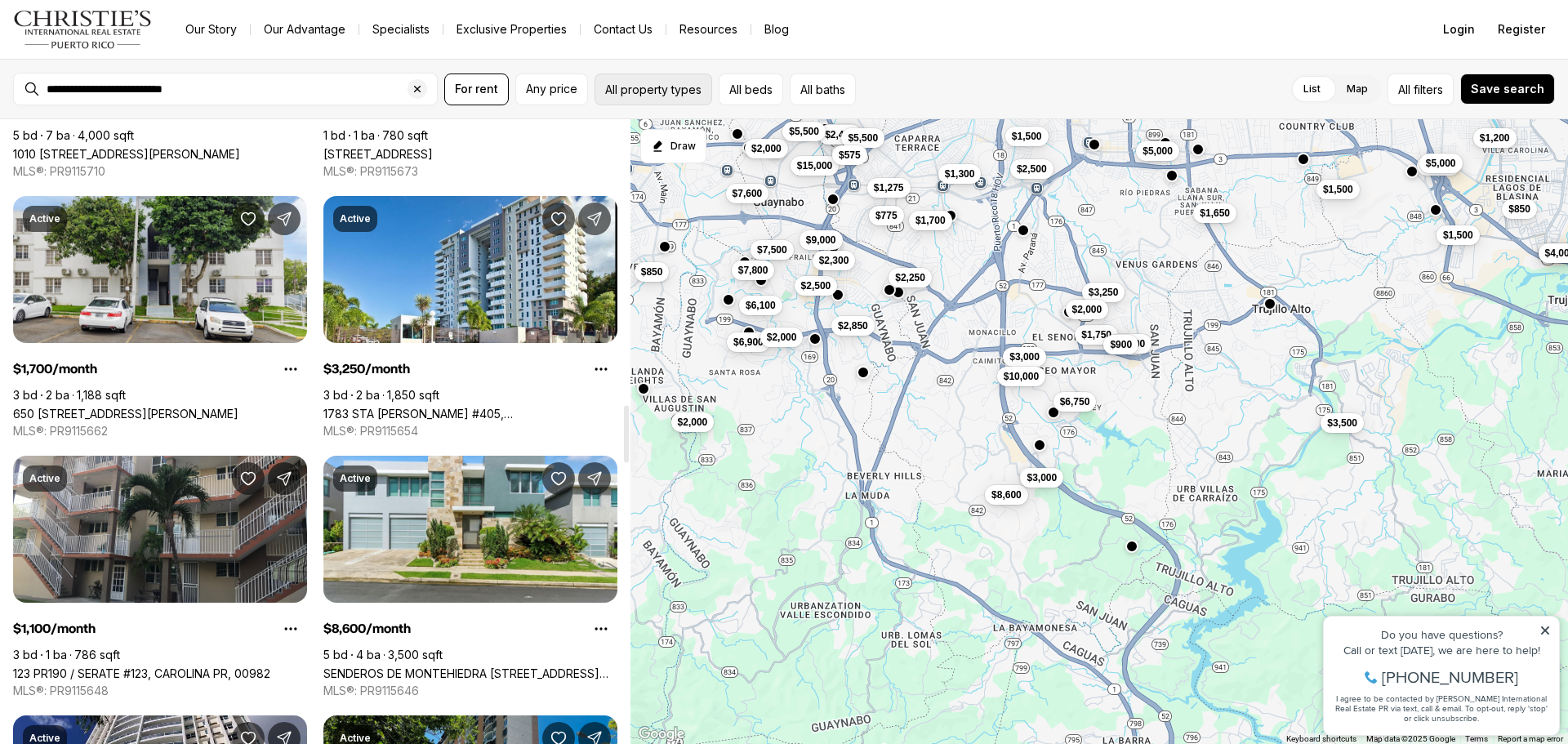
click at [654, 95] on button "All property types" at bounding box center [654, 90] width 118 height 32
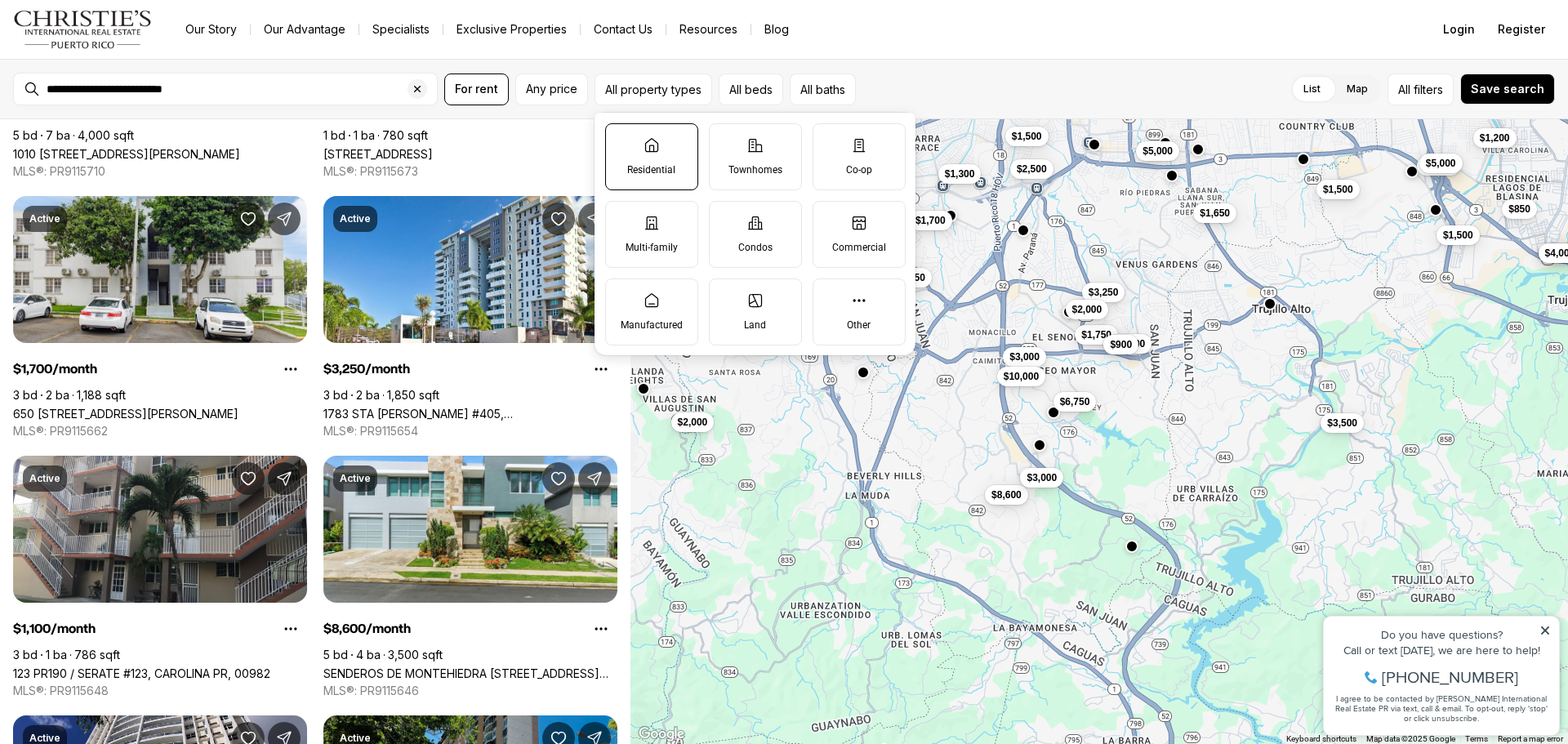
click at [645, 150] on icon at bounding box center [651, 144] width 12 height 13
click at [622, 141] on button "Residential" at bounding box center [614, 132] width 17 height 17
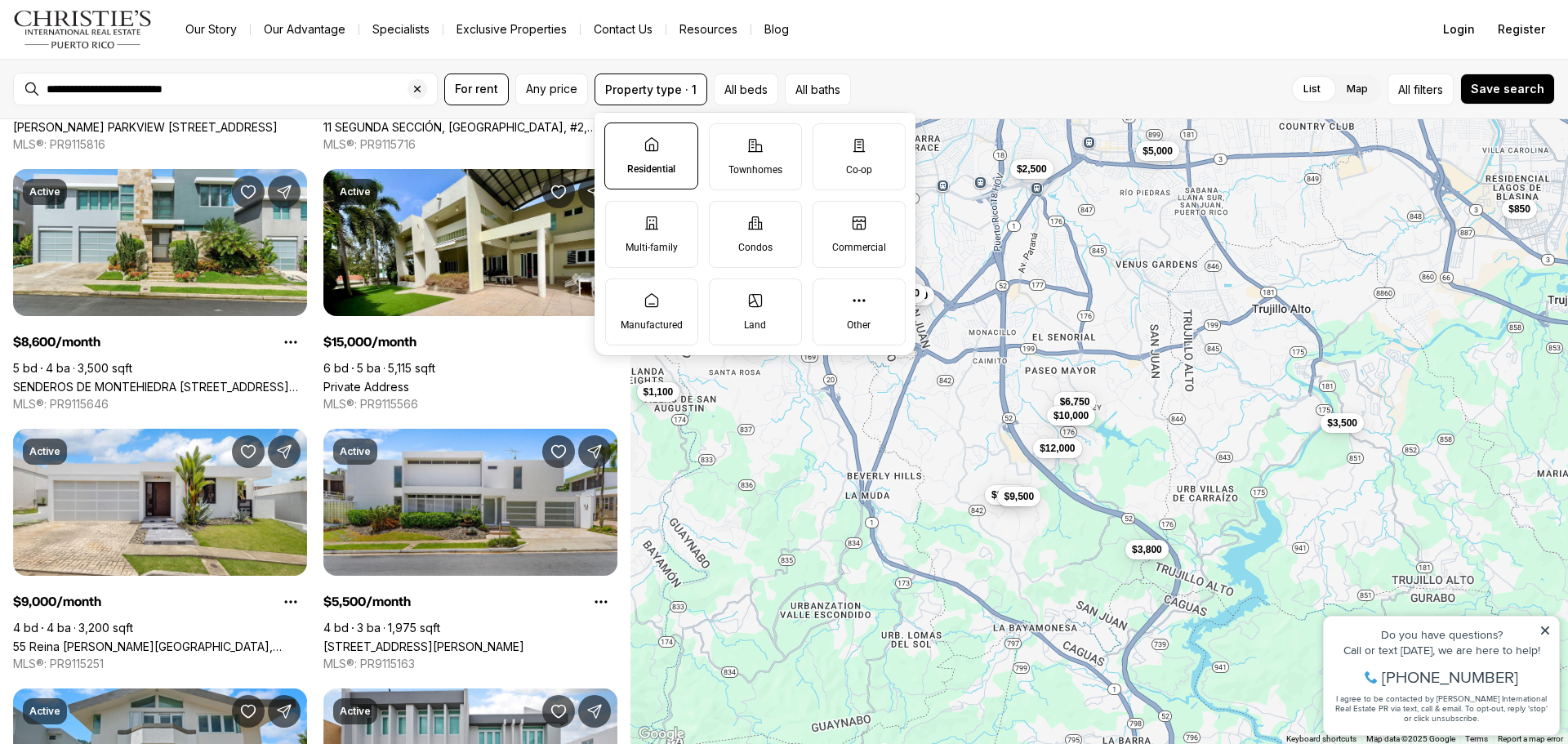
scroll to position [817, 0]
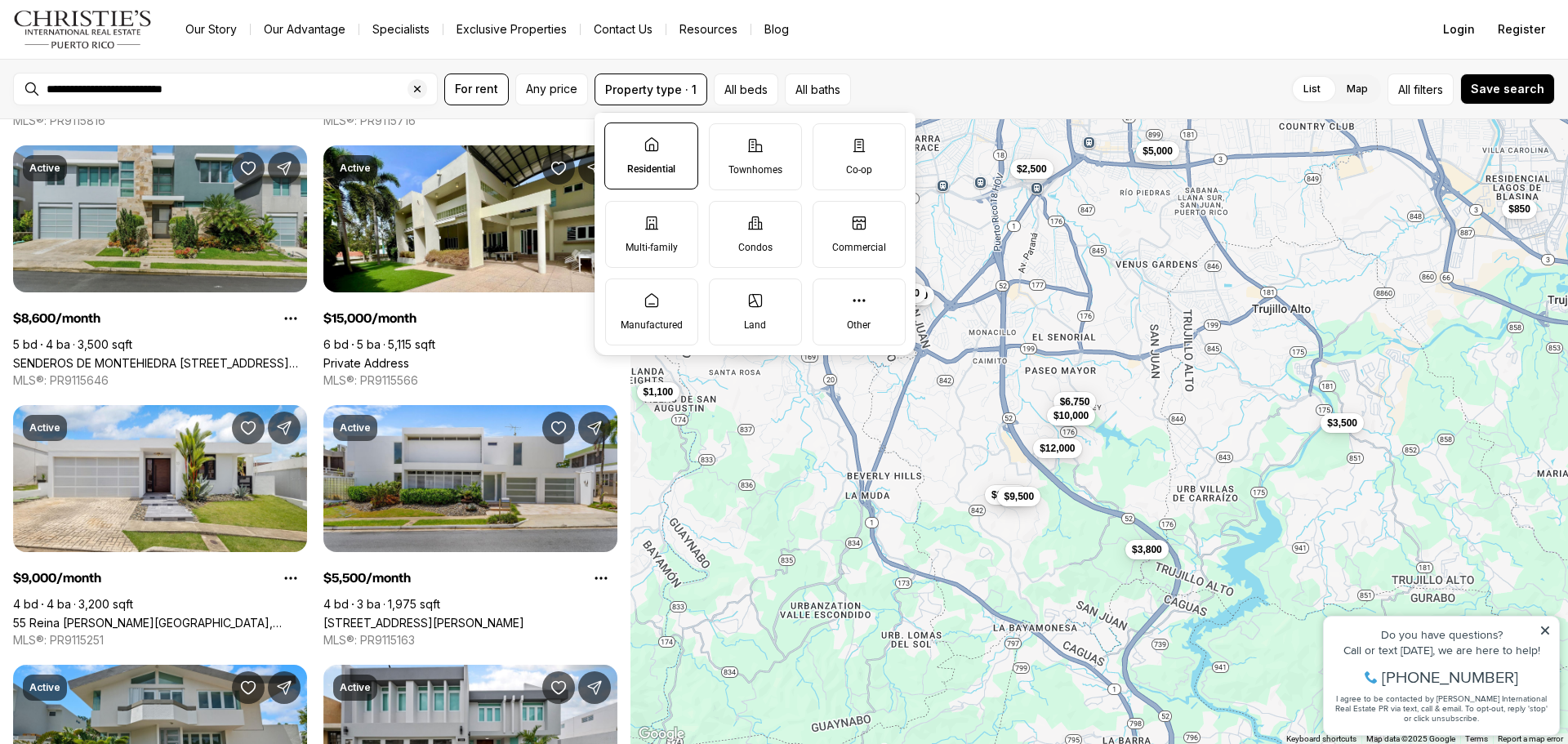
click at [111, 356] on link "SENDEROS DE MONTEHIEDRA [STREET_ADDRESS][PERSON_NAME]" at bounding box center [160, 363] width 294 height 14
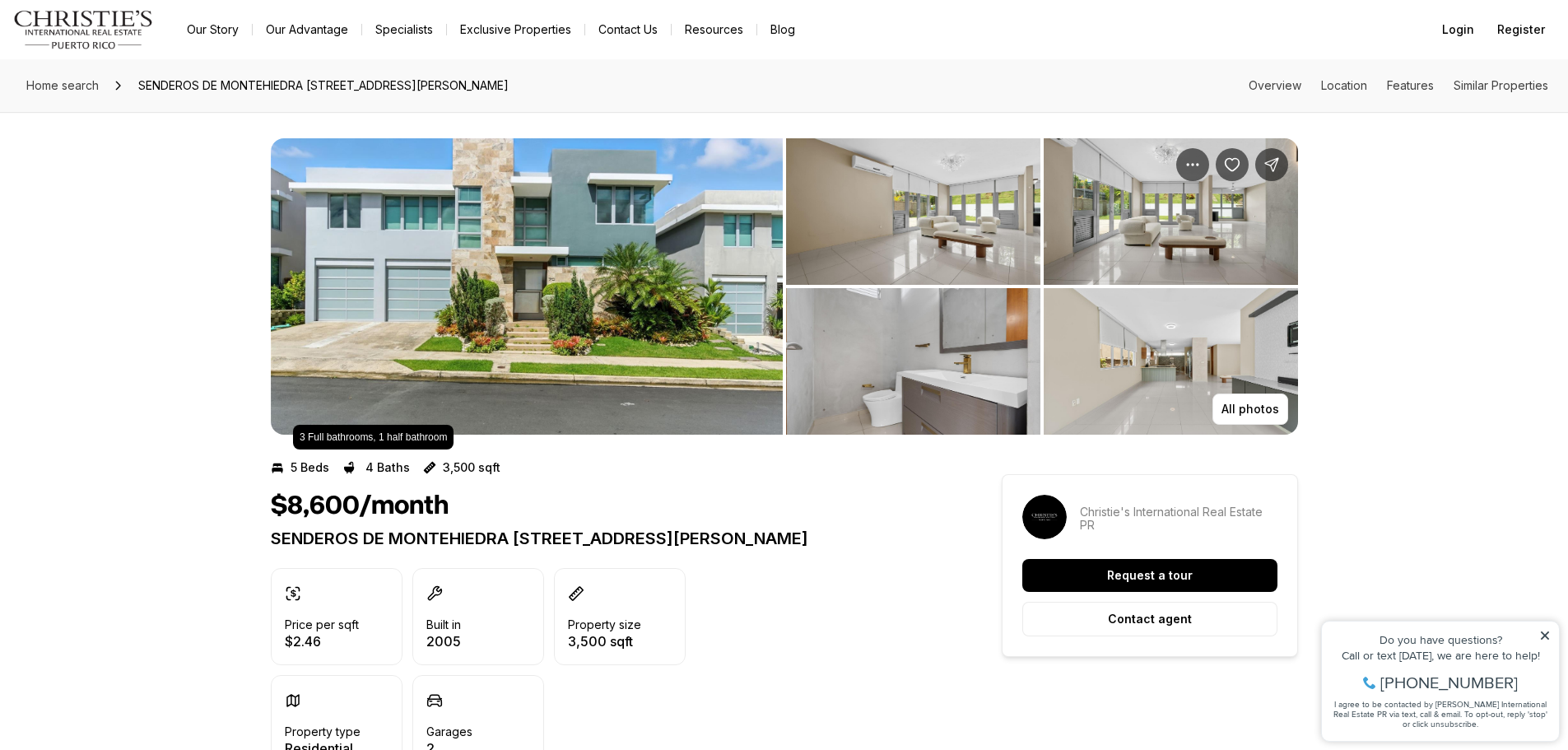
click at [261, 203] on div "All photos" at bounding box center [784, 273] width 1568 height 322
click at [384, 232] on img "View image gallery" at bounding box center [527, 286] width 512 height 297
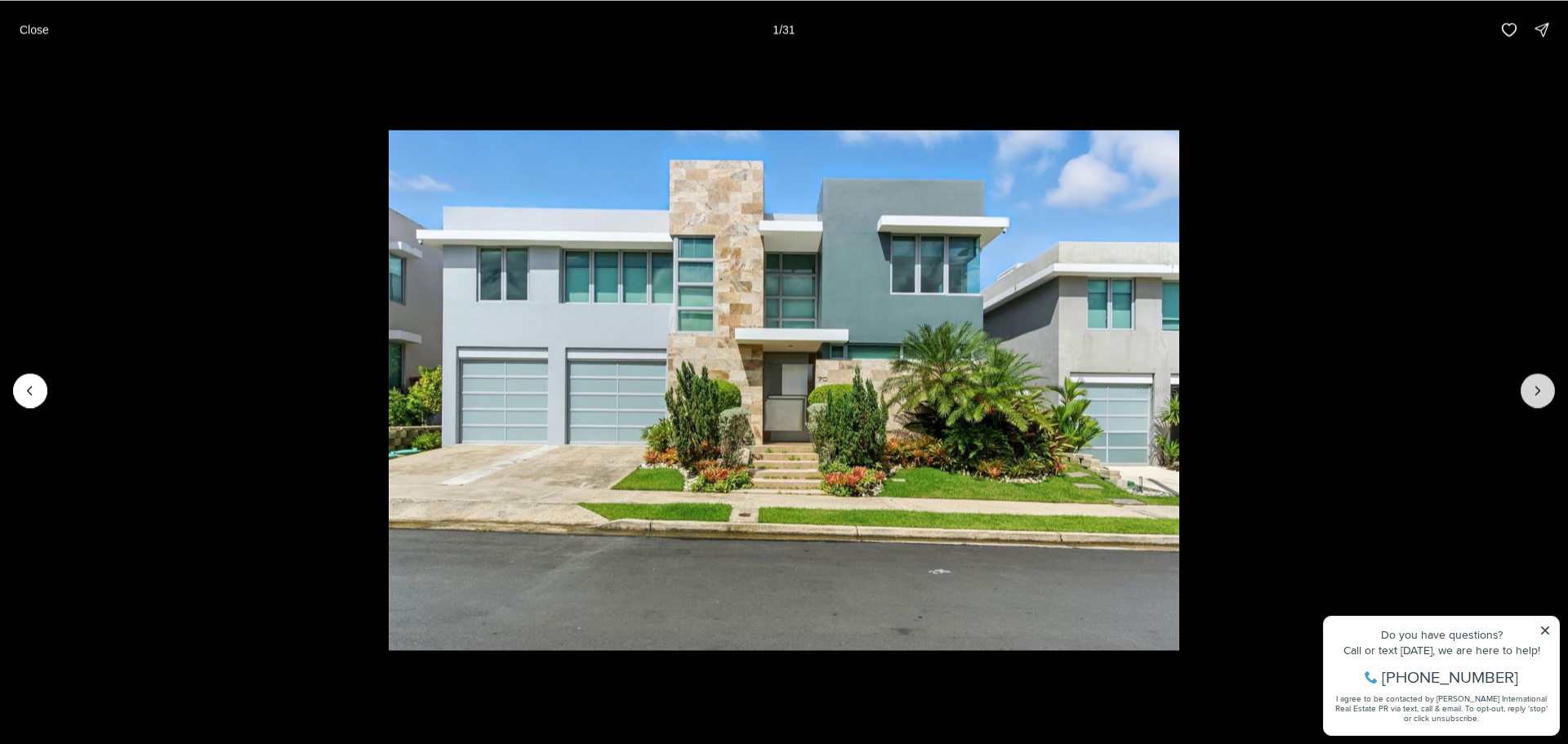
click at [1529, 386] on icon "Next slide" at bounding box center [1537, 390] width 17 height 17
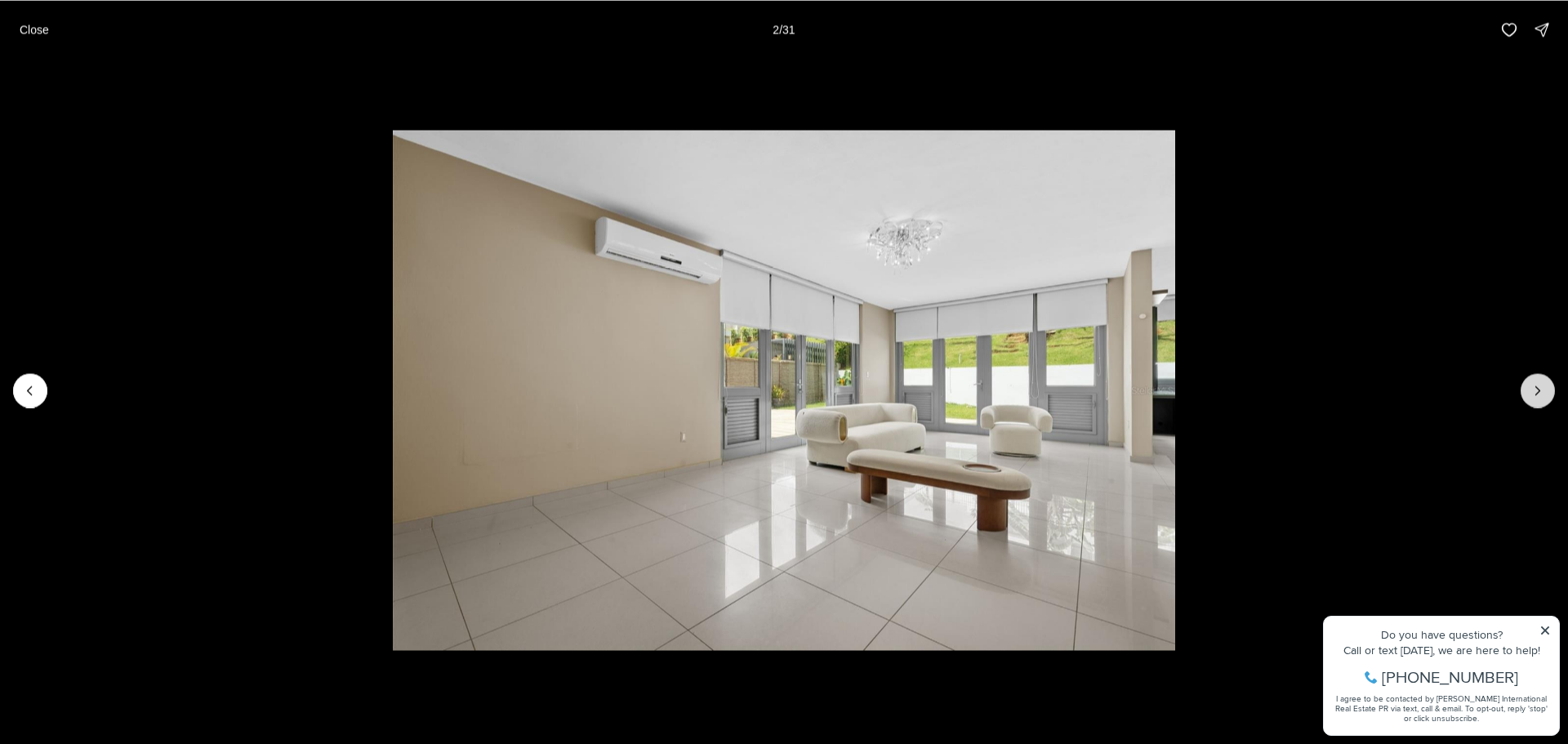
click at [1529, 386] on icon "Next slide" at bounding box center [1537, 390] width 17 height 17
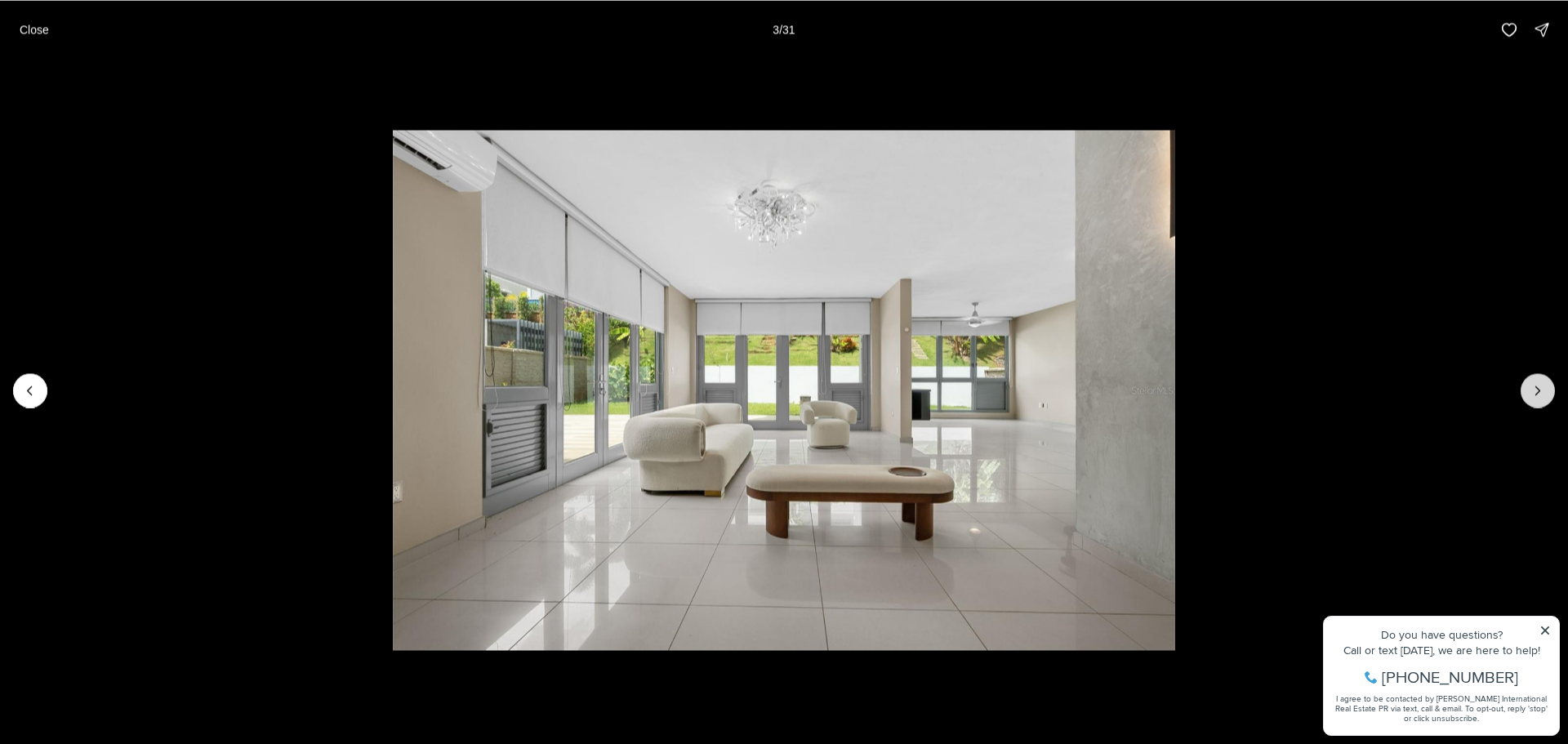
click at [1529, 386] on icon "Next slide" at bounding box center [1537, 390] width 17 height 17
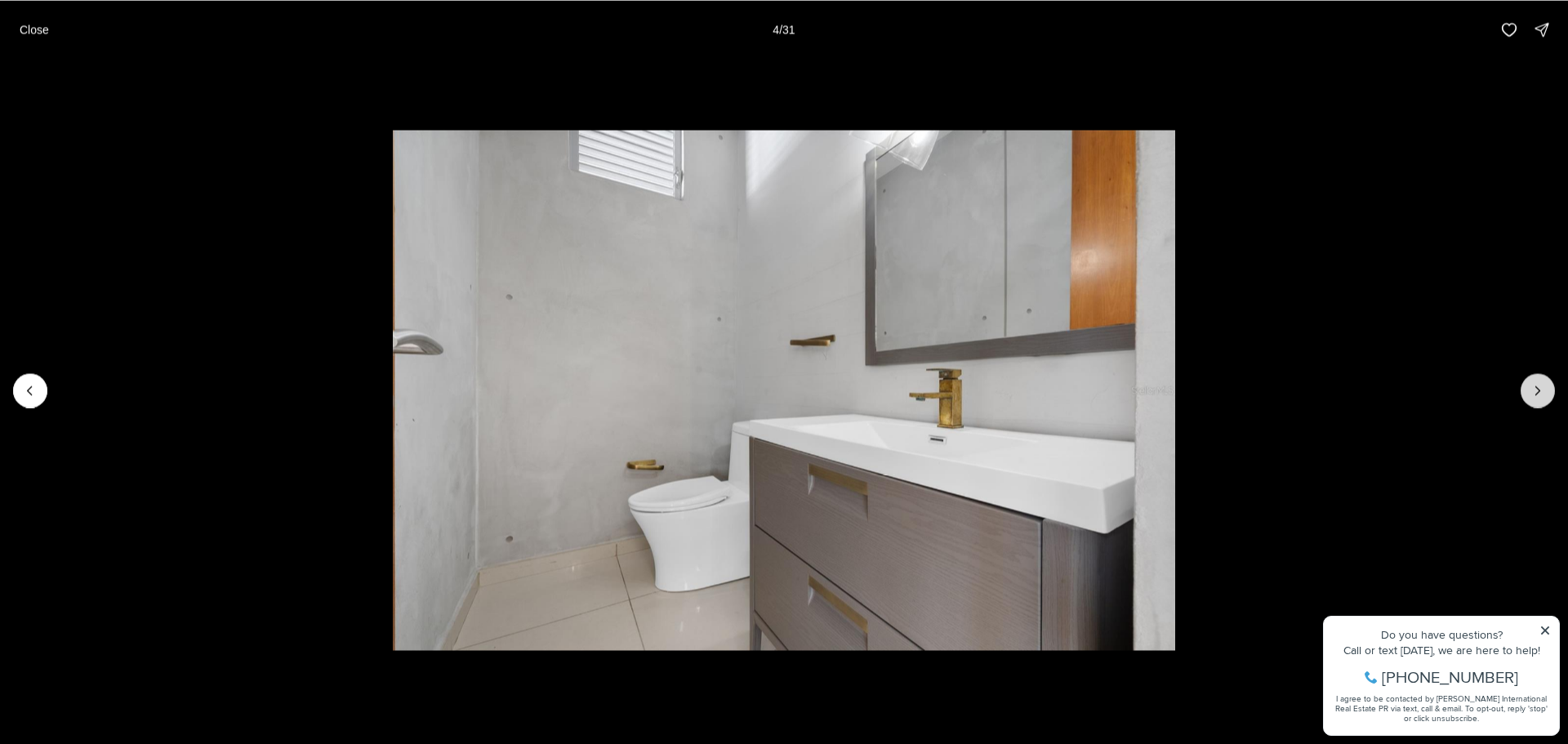
click at [1529, 386] on icon "Next slide" at bounding box center [1537, 390] width 17 height 17
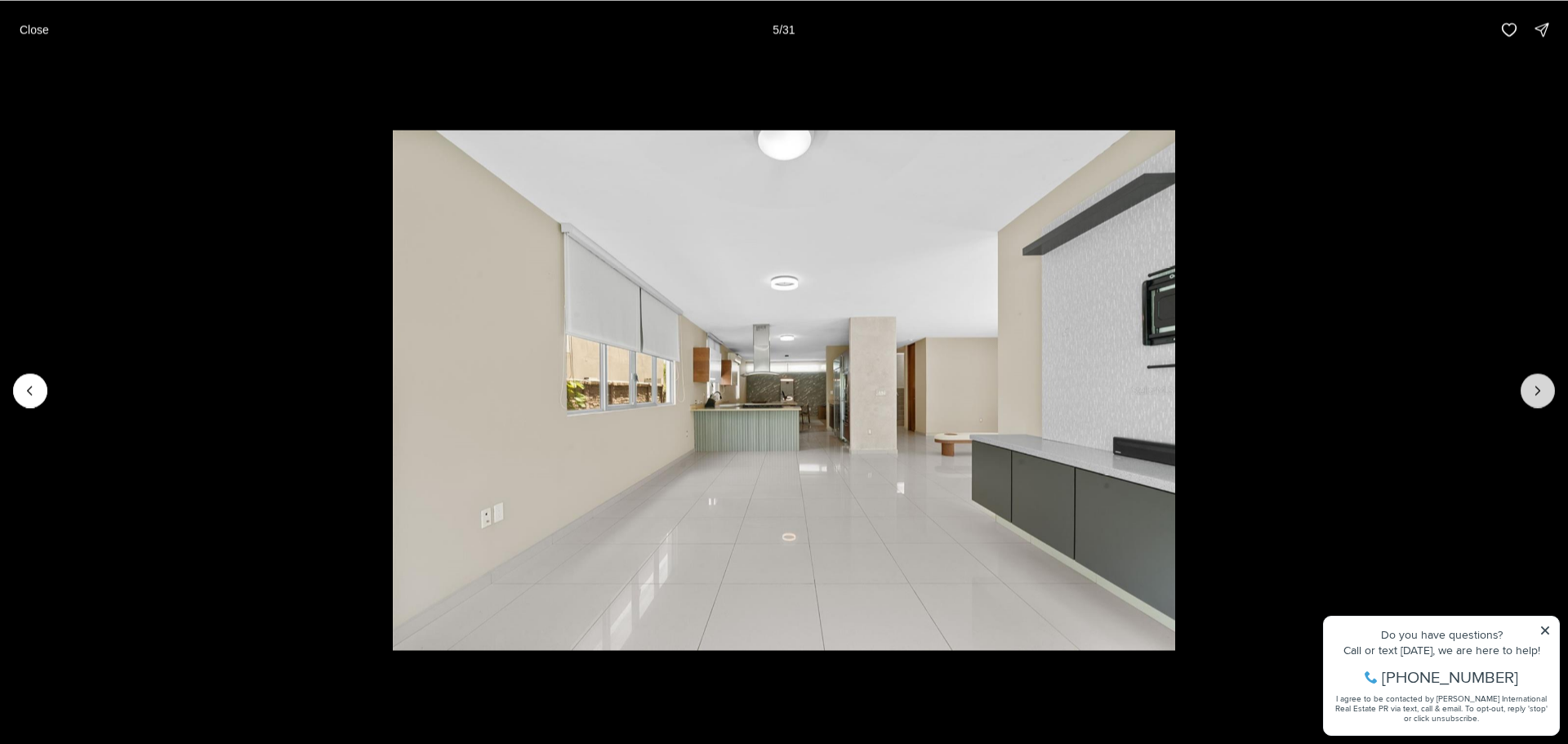
click at [1529, 386] on icon "Next slide" at bounding box center [1537, 390] width 17 height 17
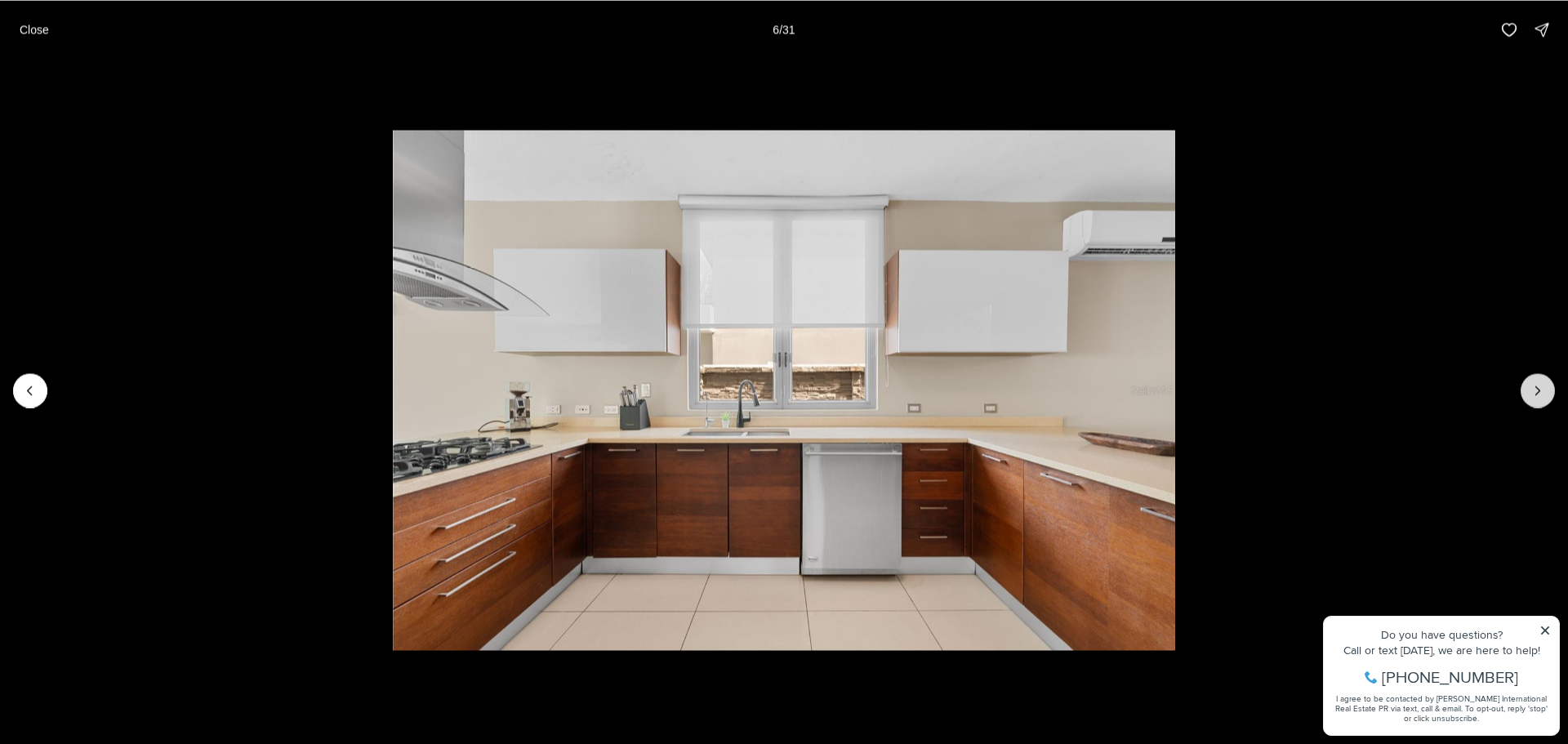
click at [1529, 386] on icon "Next slide" at bounding box center [1537, 390] width 17 height 17
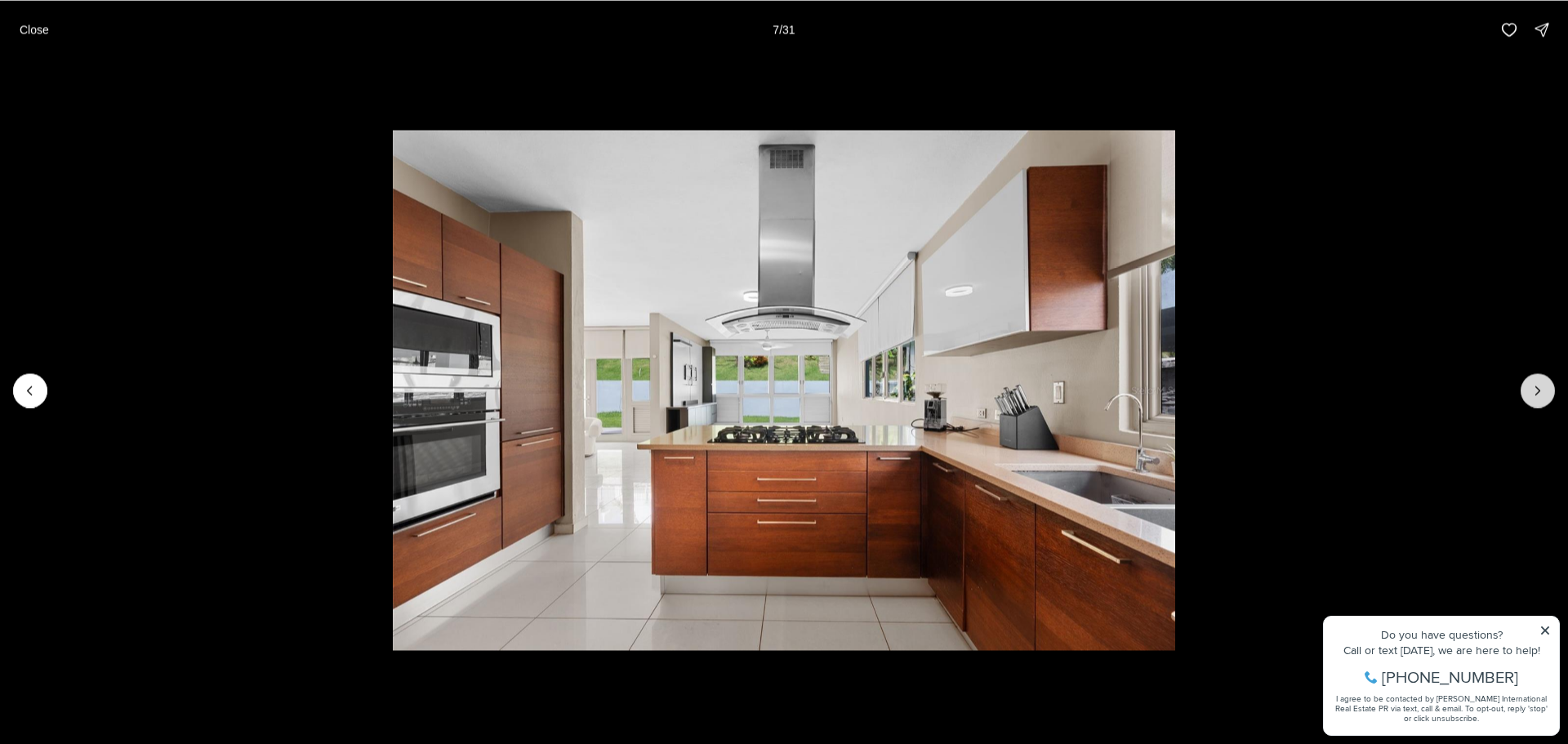
click at [1529, 386] on icon "Next slide" at bounding box center [1537, 390] width 17 height 17
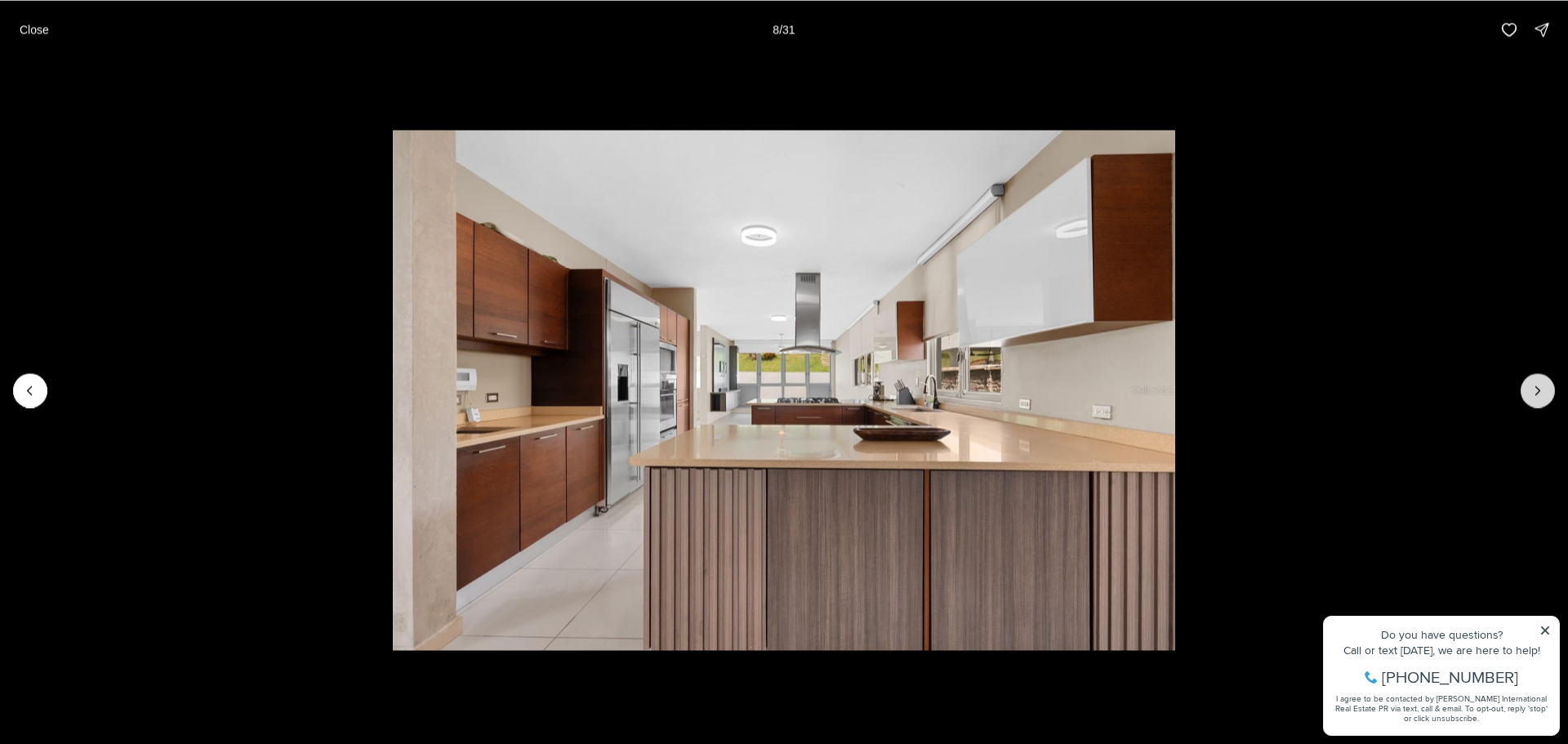
click at [1529, 386] on icon "Next slide" at bounding box center [1537, 390] width 17 height 17
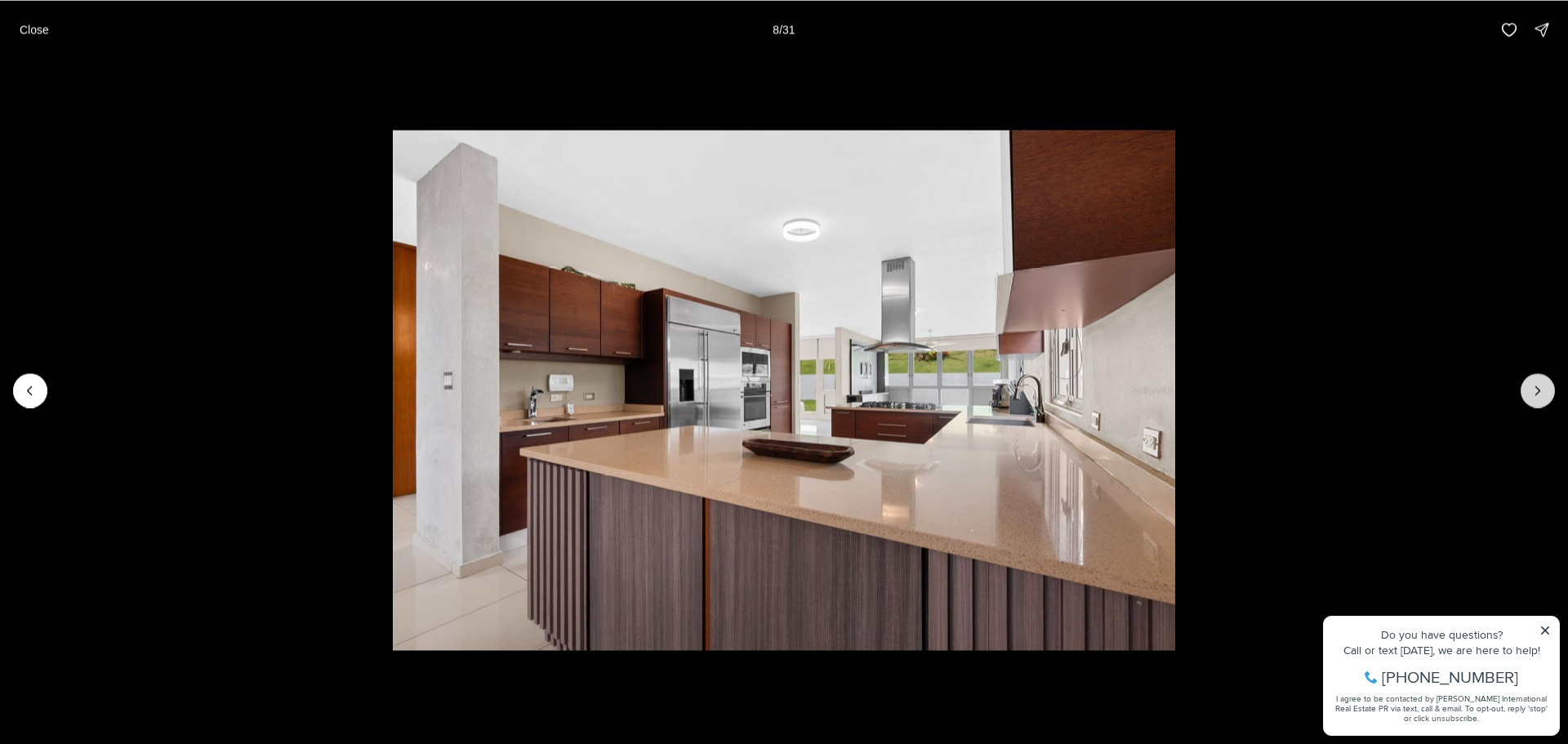
click at [1529, 386] on icon "Next slide" at bounding box center [1537, 390] width 17 height 17
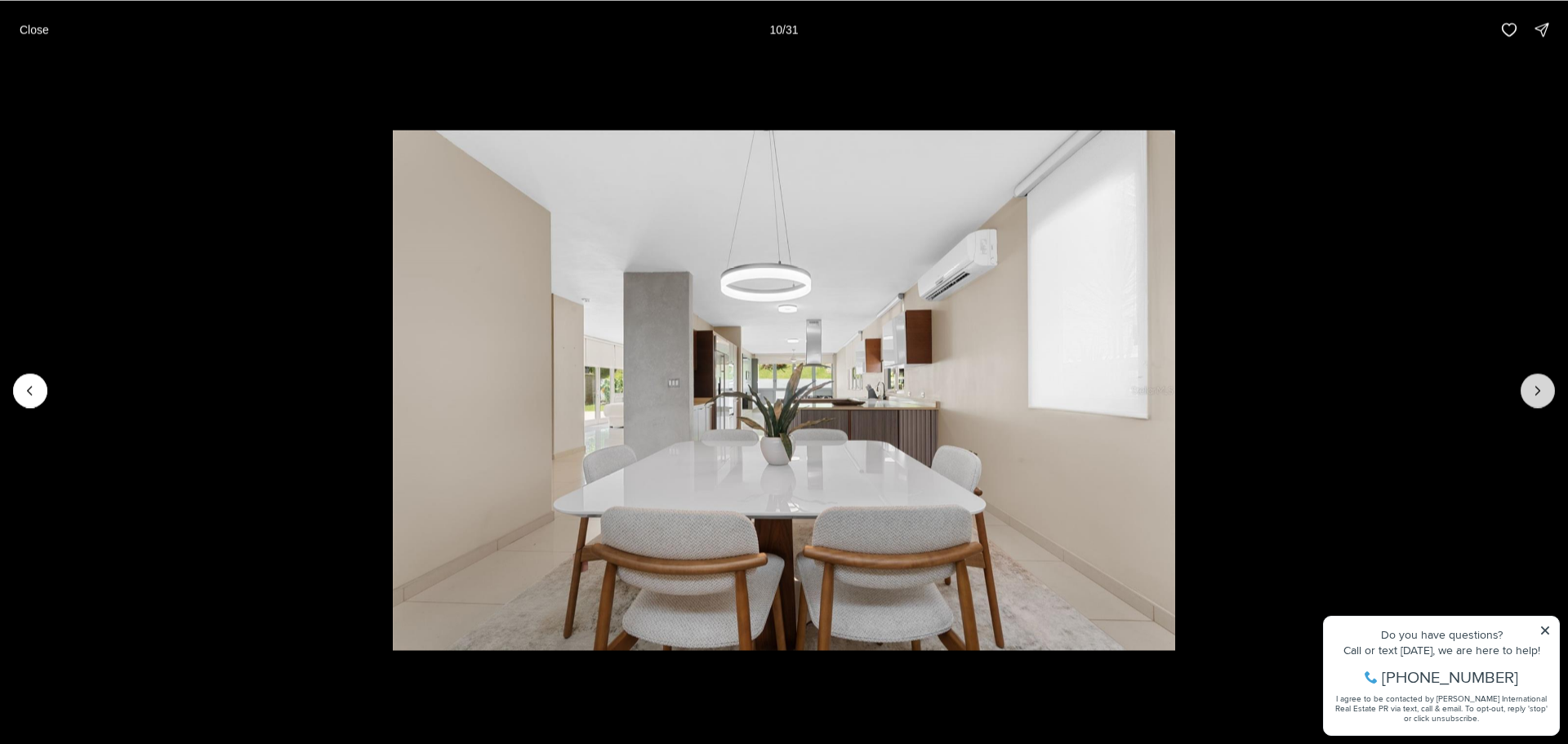
click at [1529, 386] on icon "Next slide" at bounding box center [1537, 390] width 17 height 17
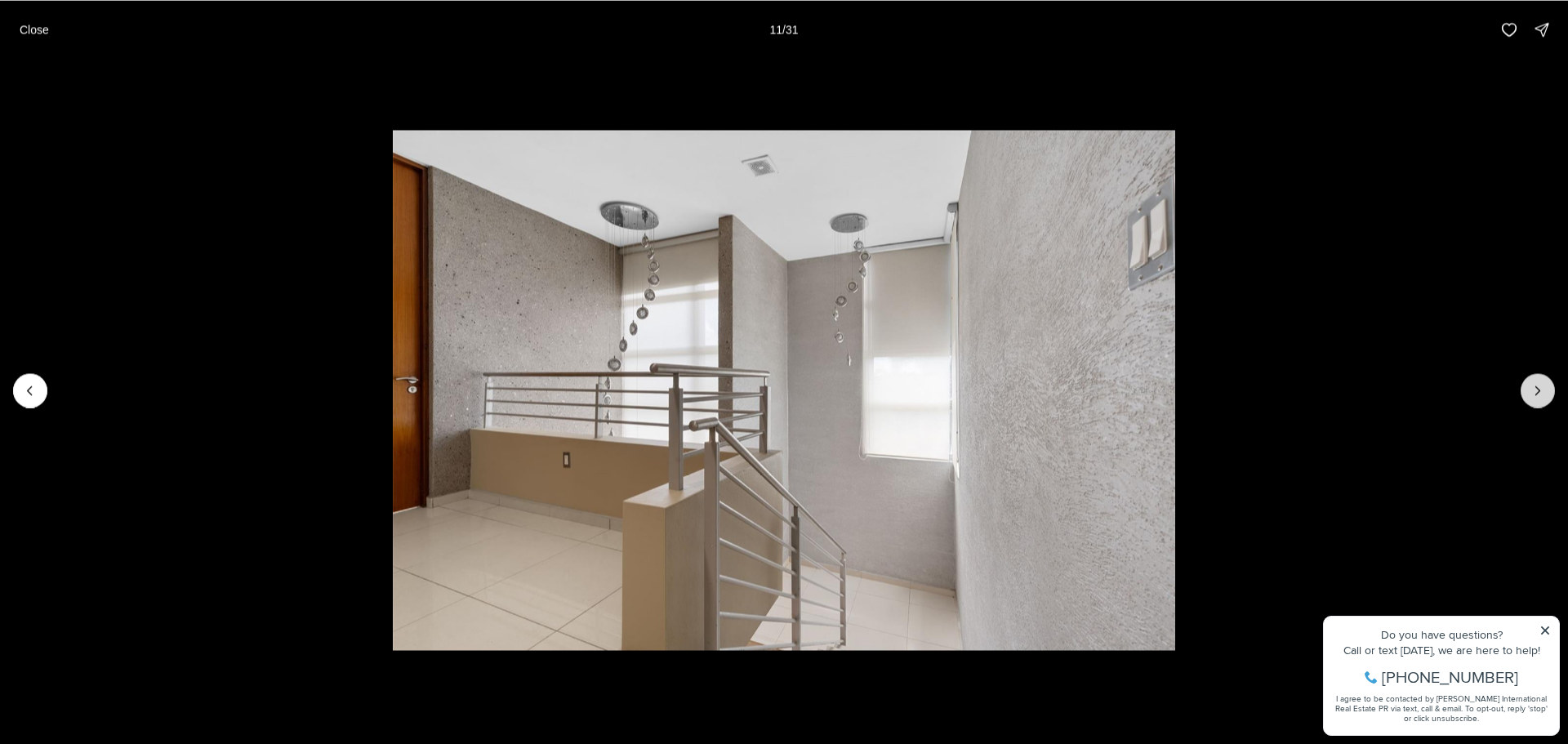
click at [1529, 386] on icon "Next slide" at bounding box center [1537, 390] width 17 height 17
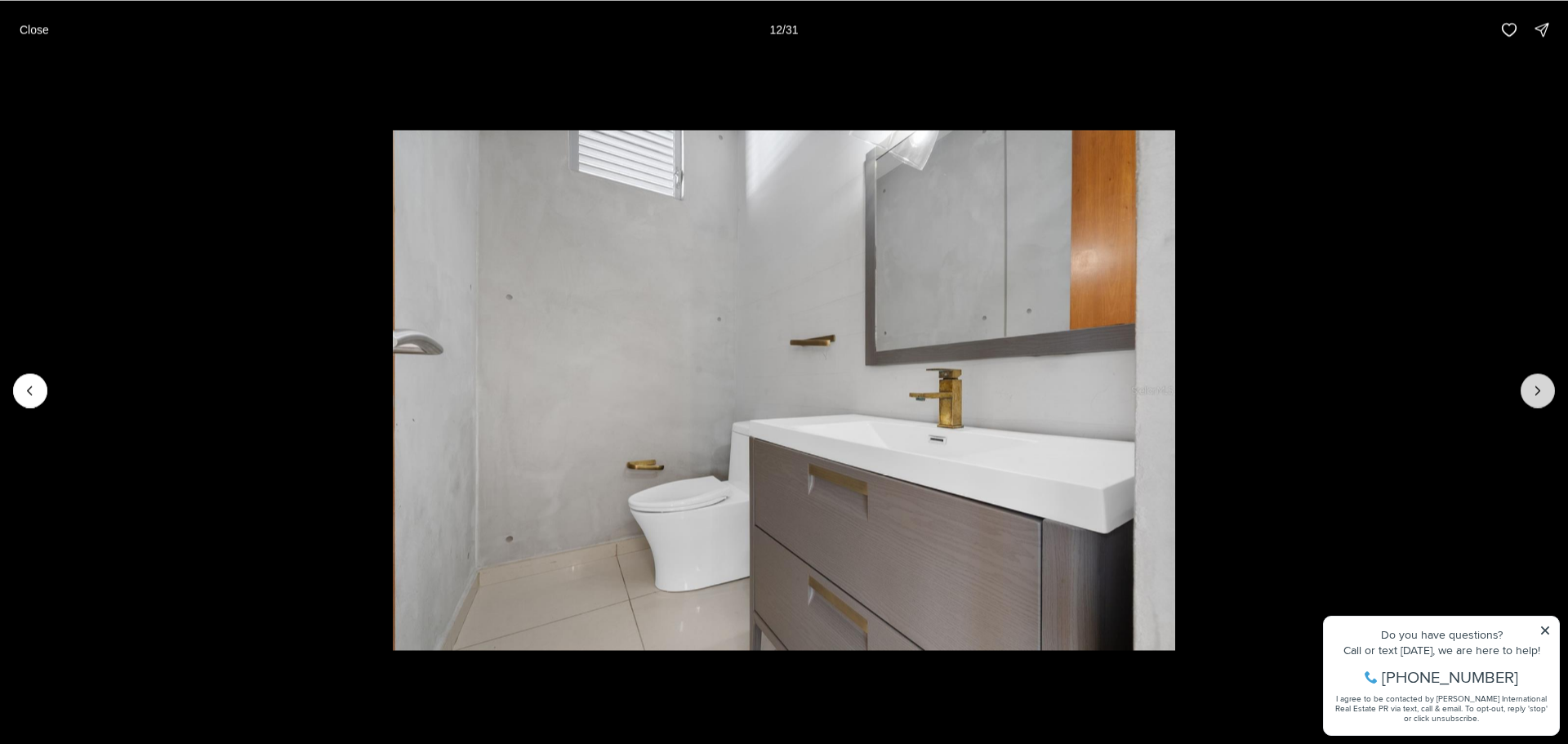
click at [1529, 386] on icon "Next slide" at bounding box center [1537, 390] width 17 height 17
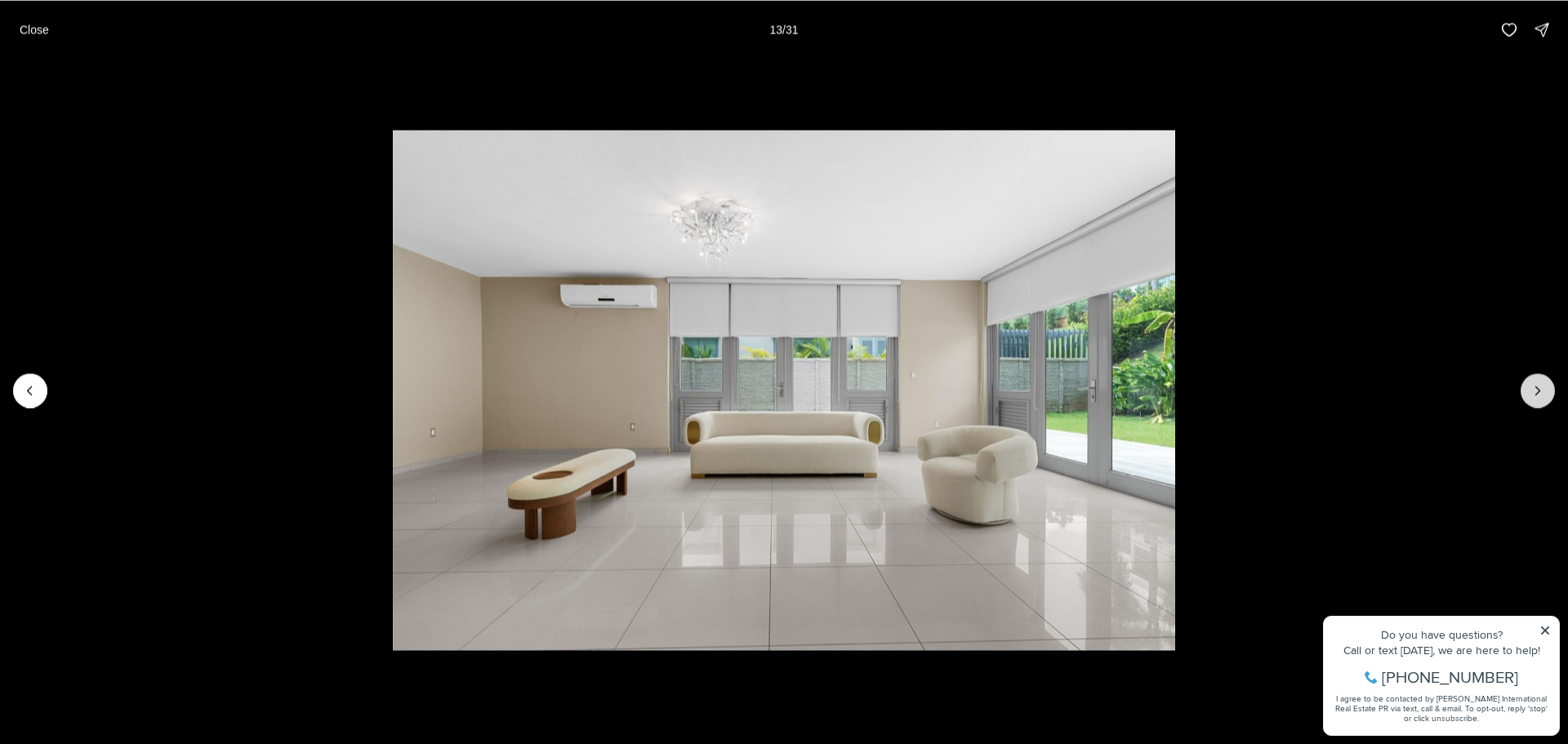
click at [1529, 386] on icon "Next slide" at bounding box center [1537, 390] width 17 height 17
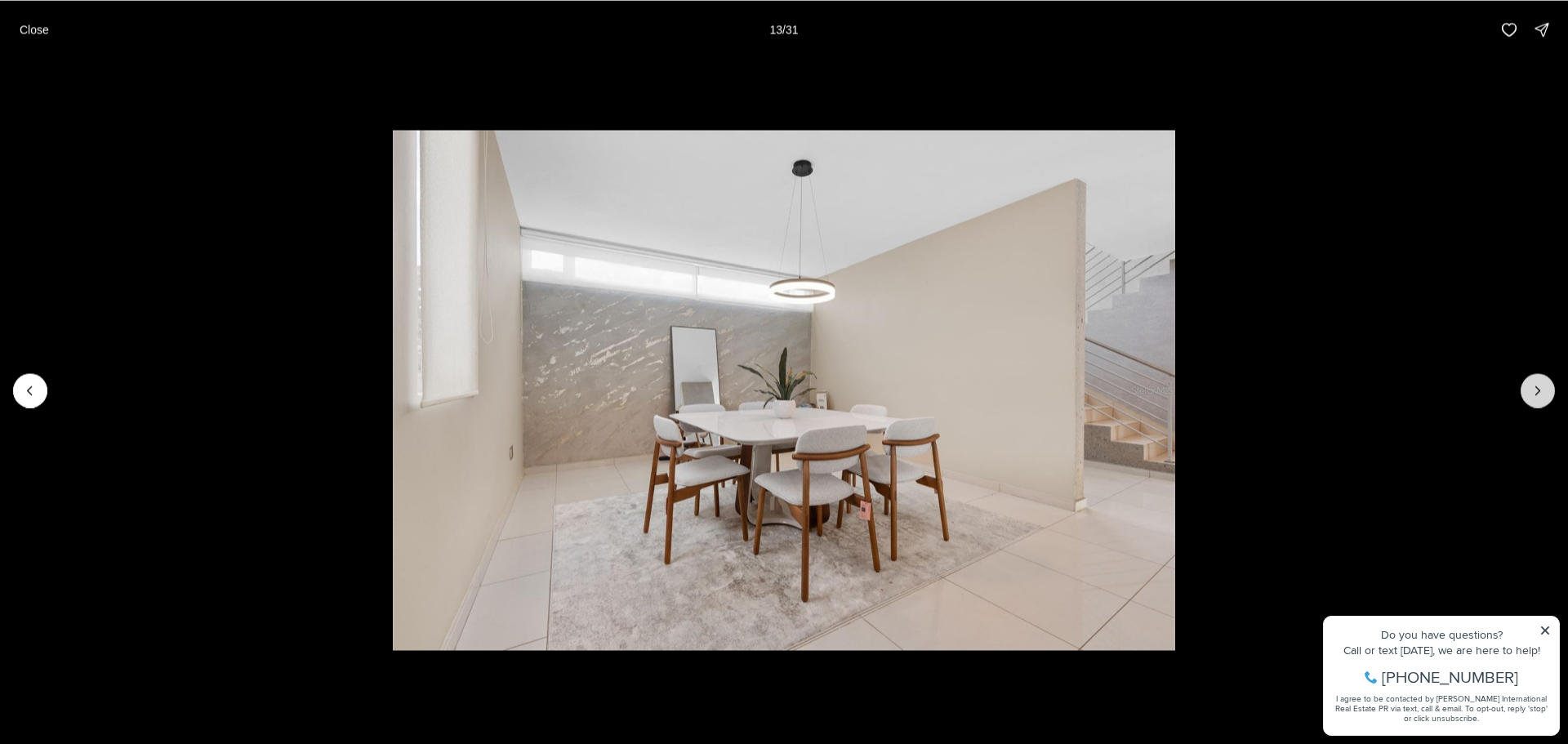
click at [1529, 386] on icon "Next slide" at bounding box center [1537, 390] width 17 height 17
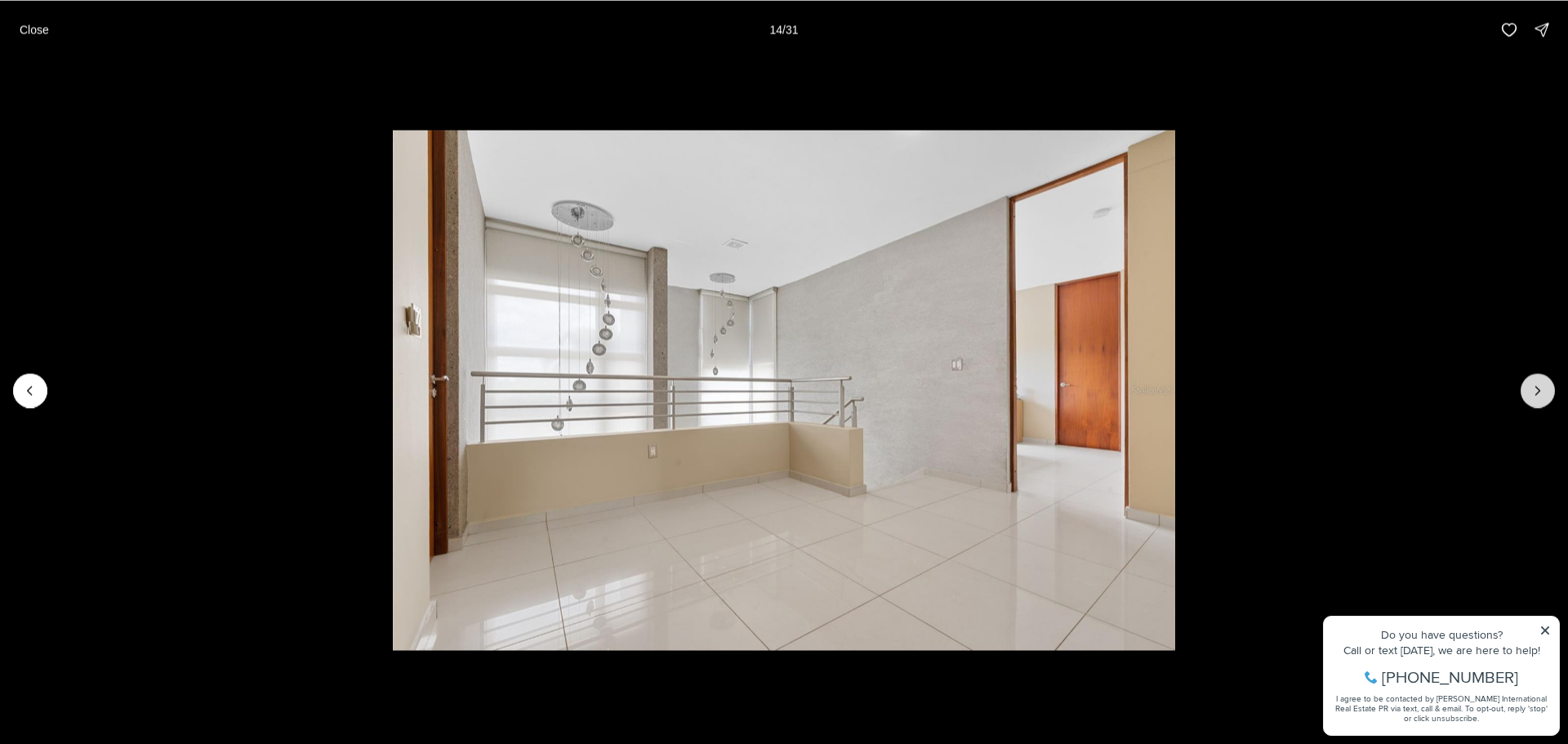
click at [1529, 386] on icon "Next slide" at bounding box center [1537, 390] width 17 height 17
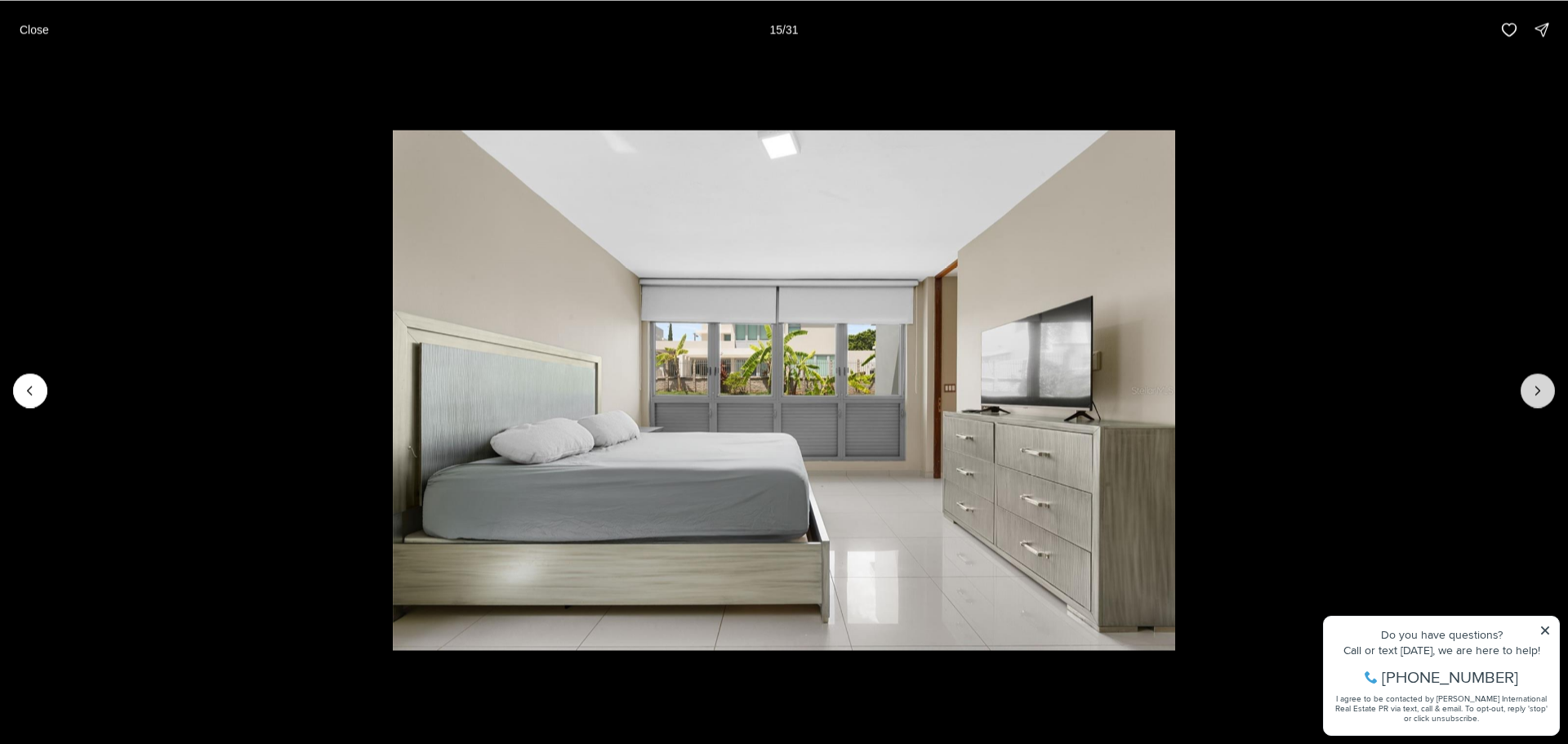
click at [1529, 386] on icon "Next slide" at bounding box center [1537, 390] width 17 height 17
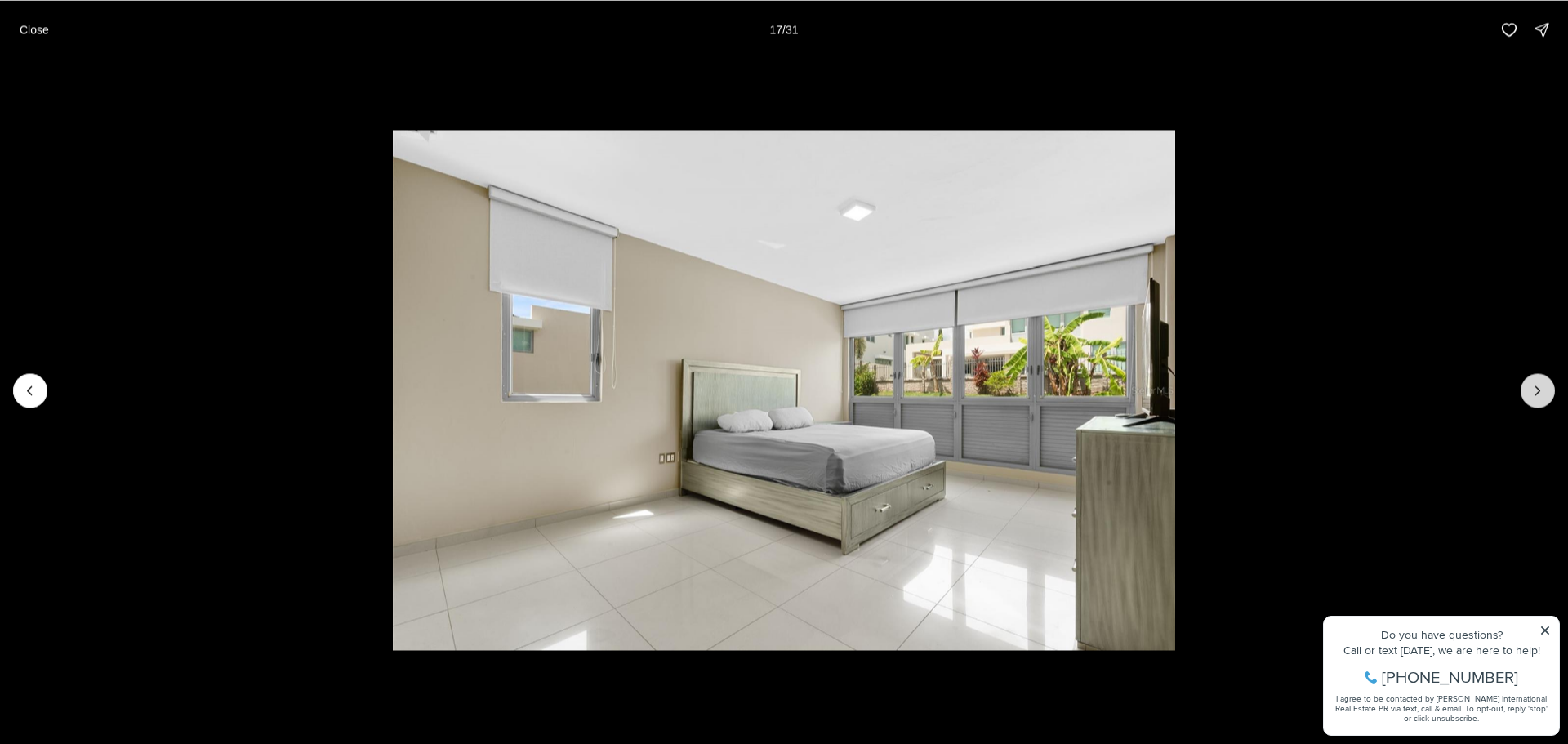
click at [1529, 386] on icon "Next slide" at bounding box center [1537, 390] width 17 height 17
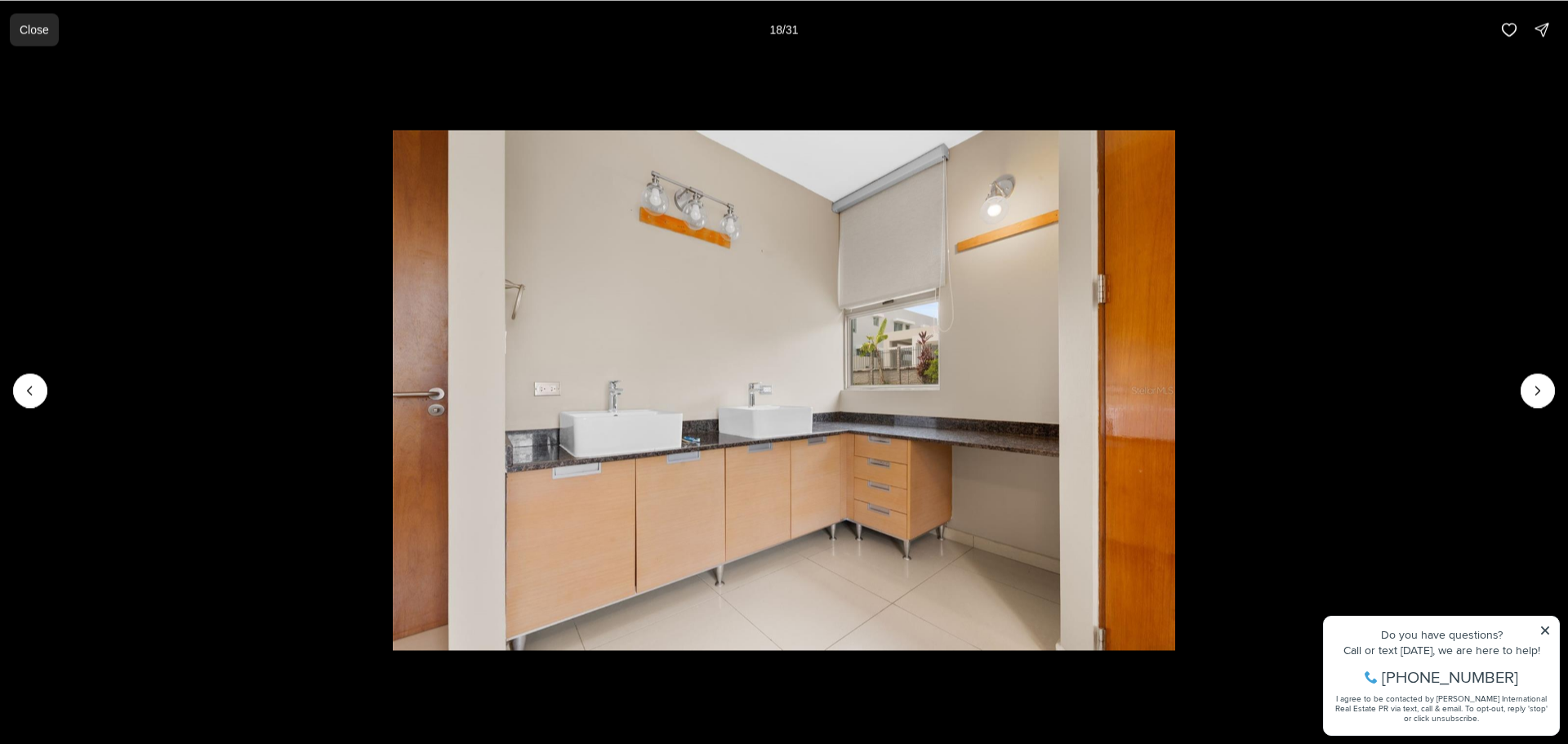
click at [44, 32] on p "Close" at bounding box center [33, 29] width 29 height 13
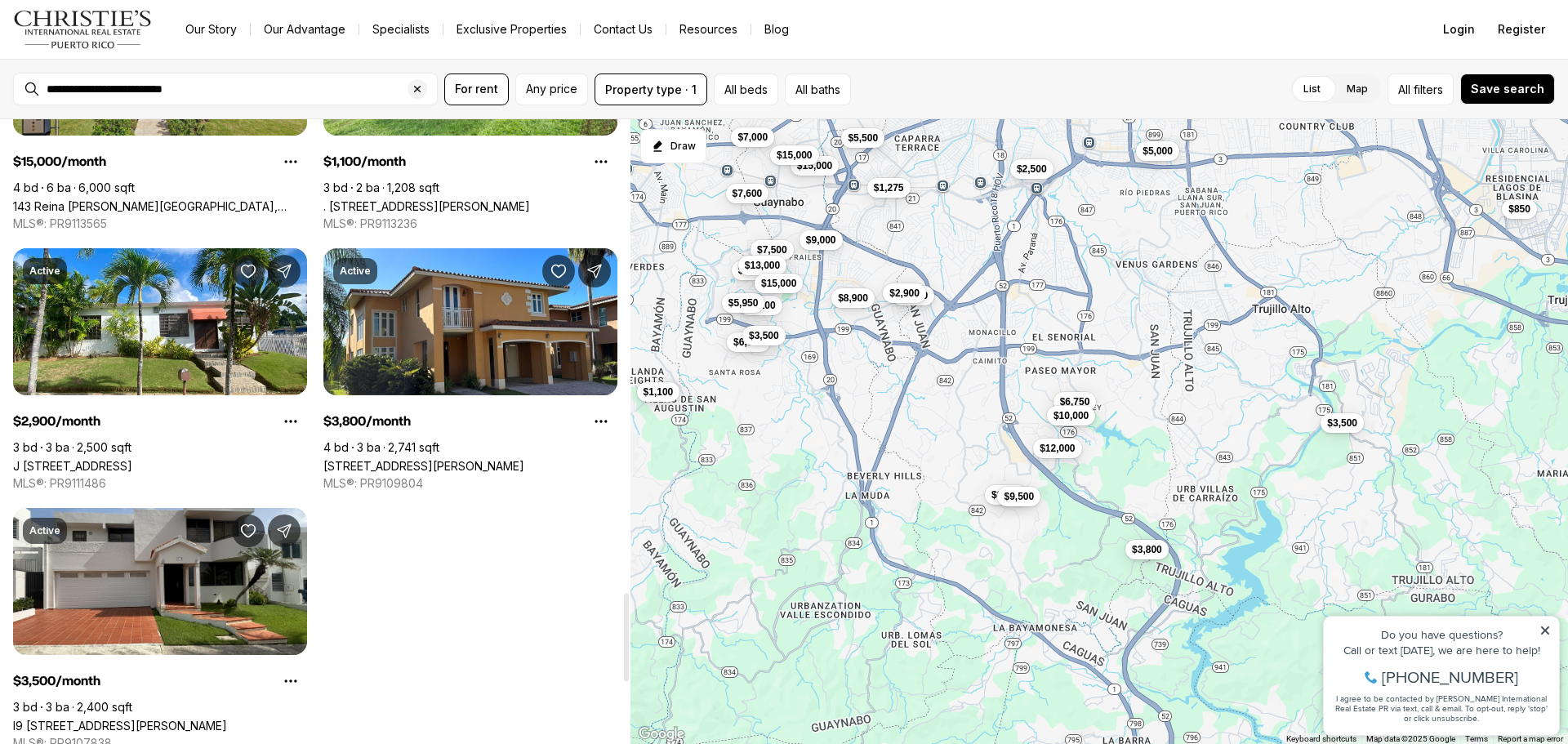
scroll to position [3348, 0]
